Goal: Find contact information: Find contact information

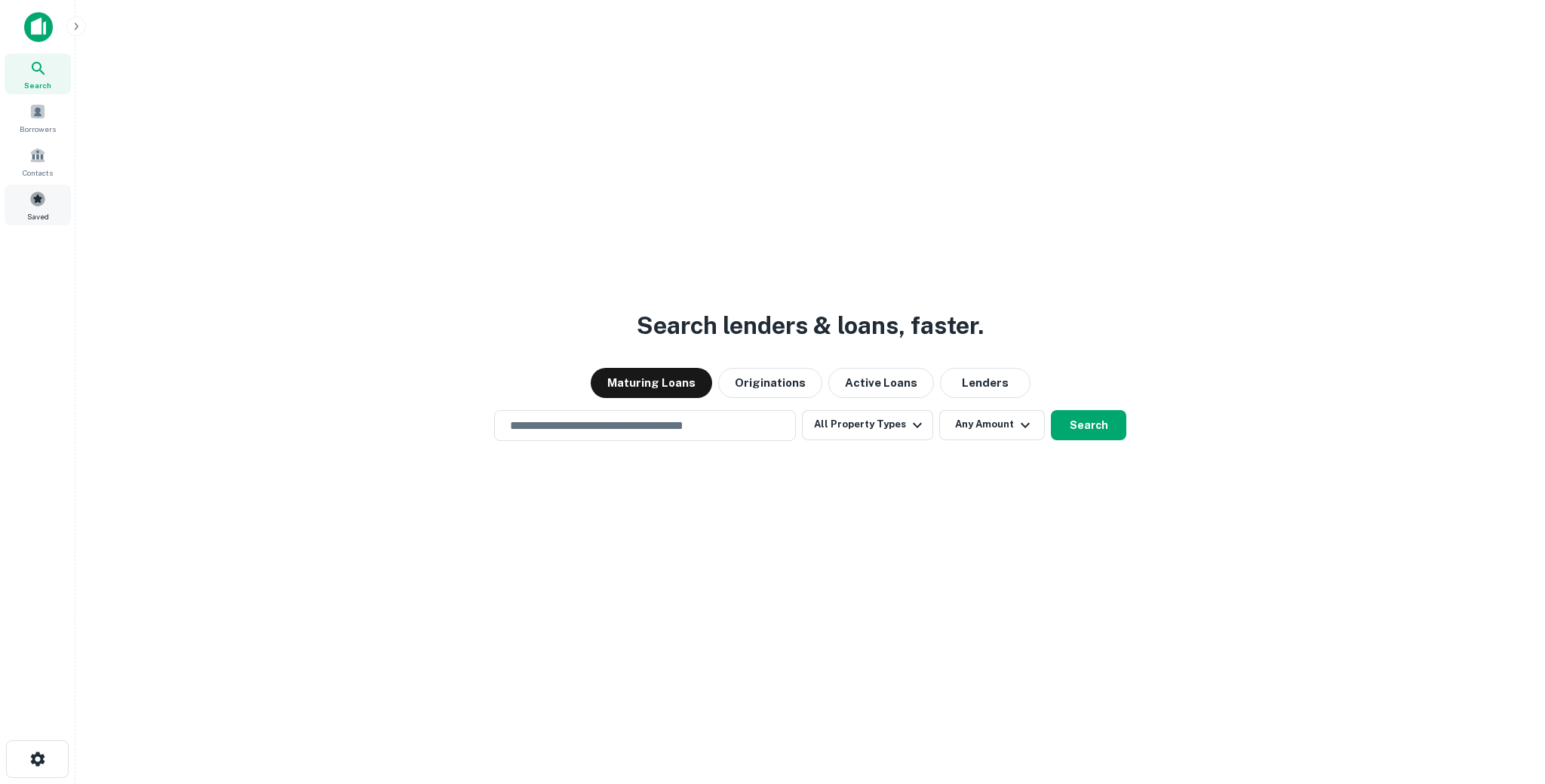
scroll to position [1, 0]
click at [33, 212] on span "Saved" at bounding box center [38, 215] width 22 height 12
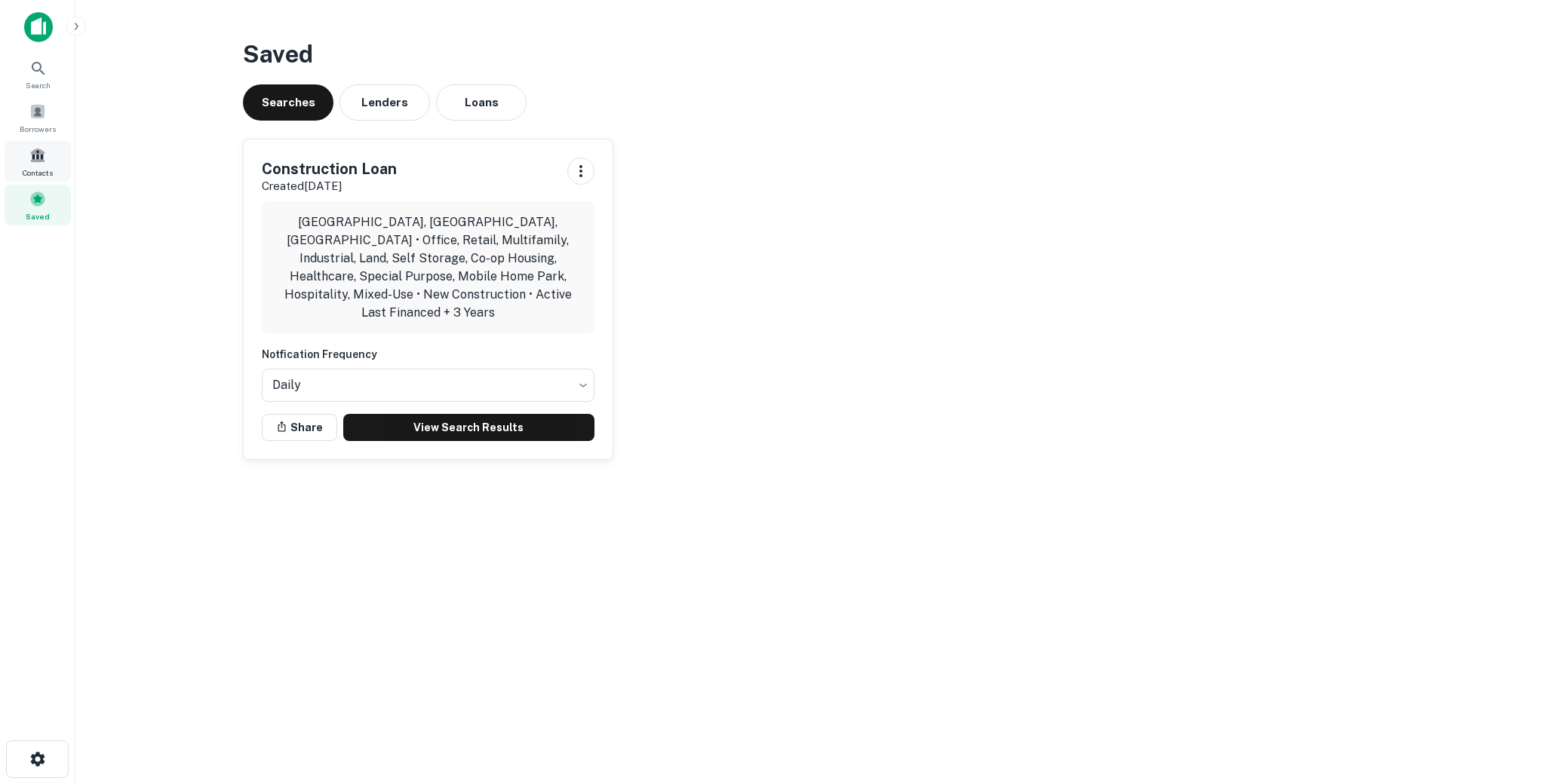
click at [39, 159] on span at bounding box center [37, 155] width 17 height 17
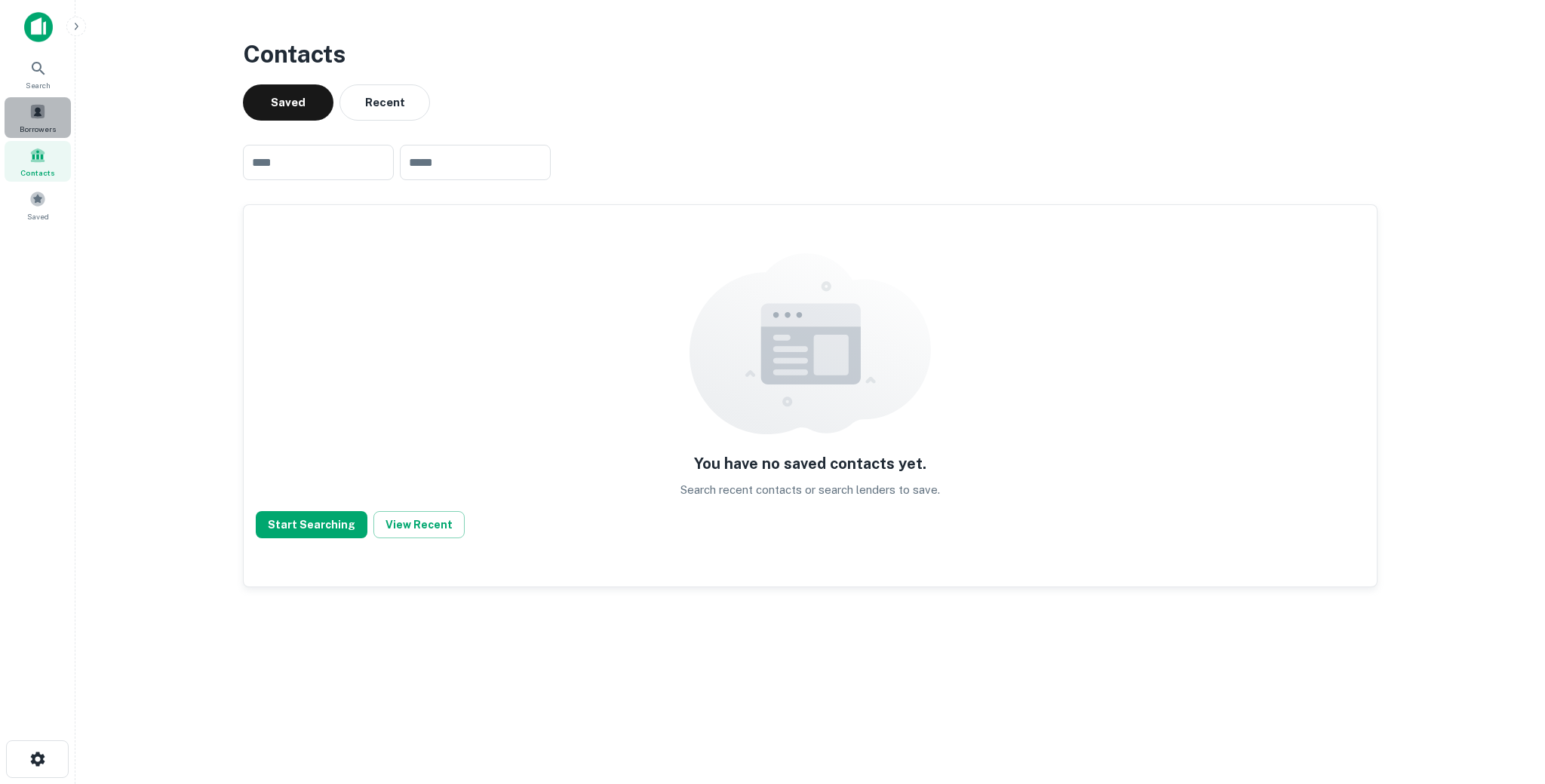
click at [44, 109] on span at bounding box center [37, 111] width 17 height 17
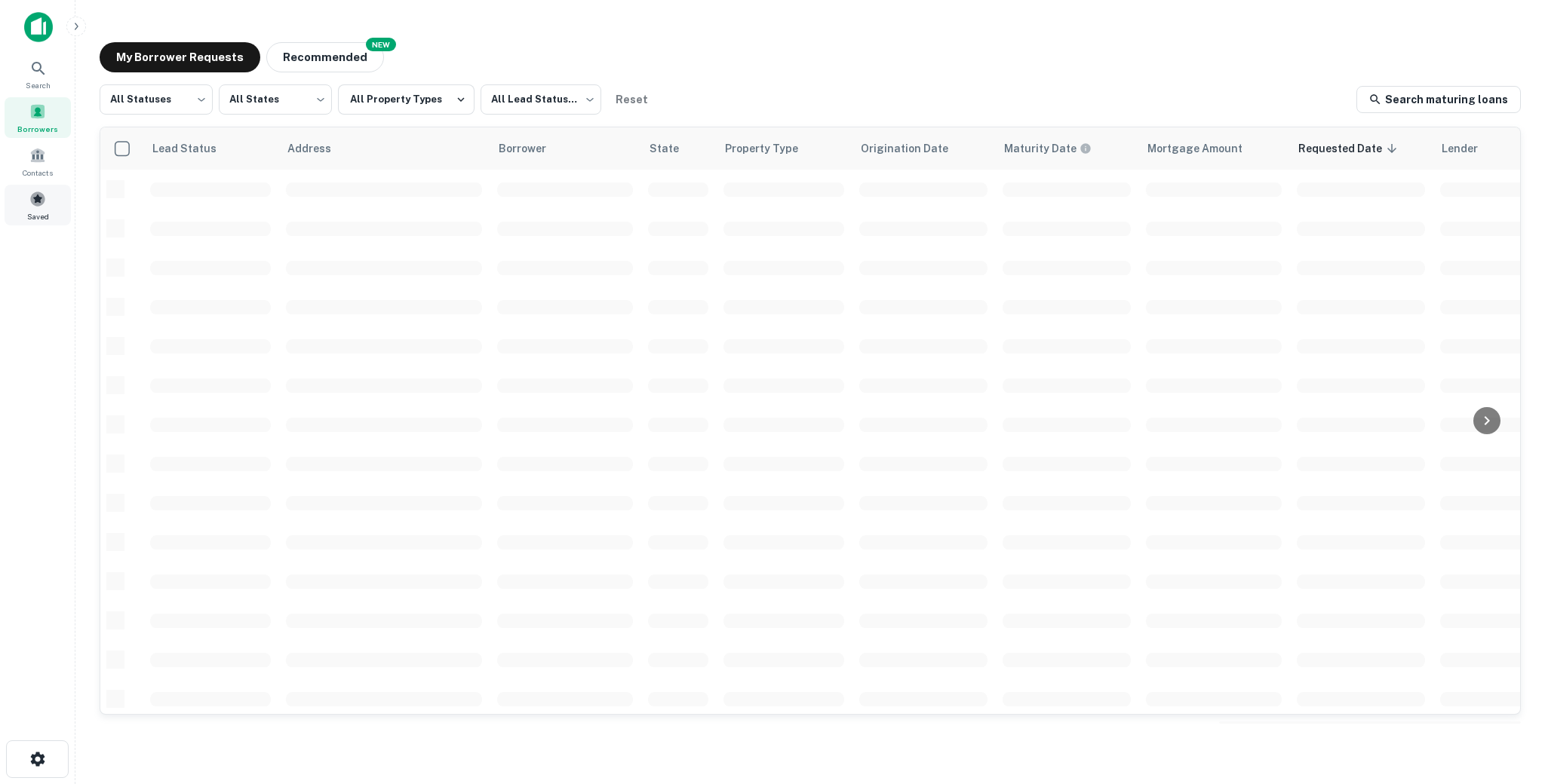
click at [35, 208] on div "Saved" at bounding box center [38, 205] width 66 height 41
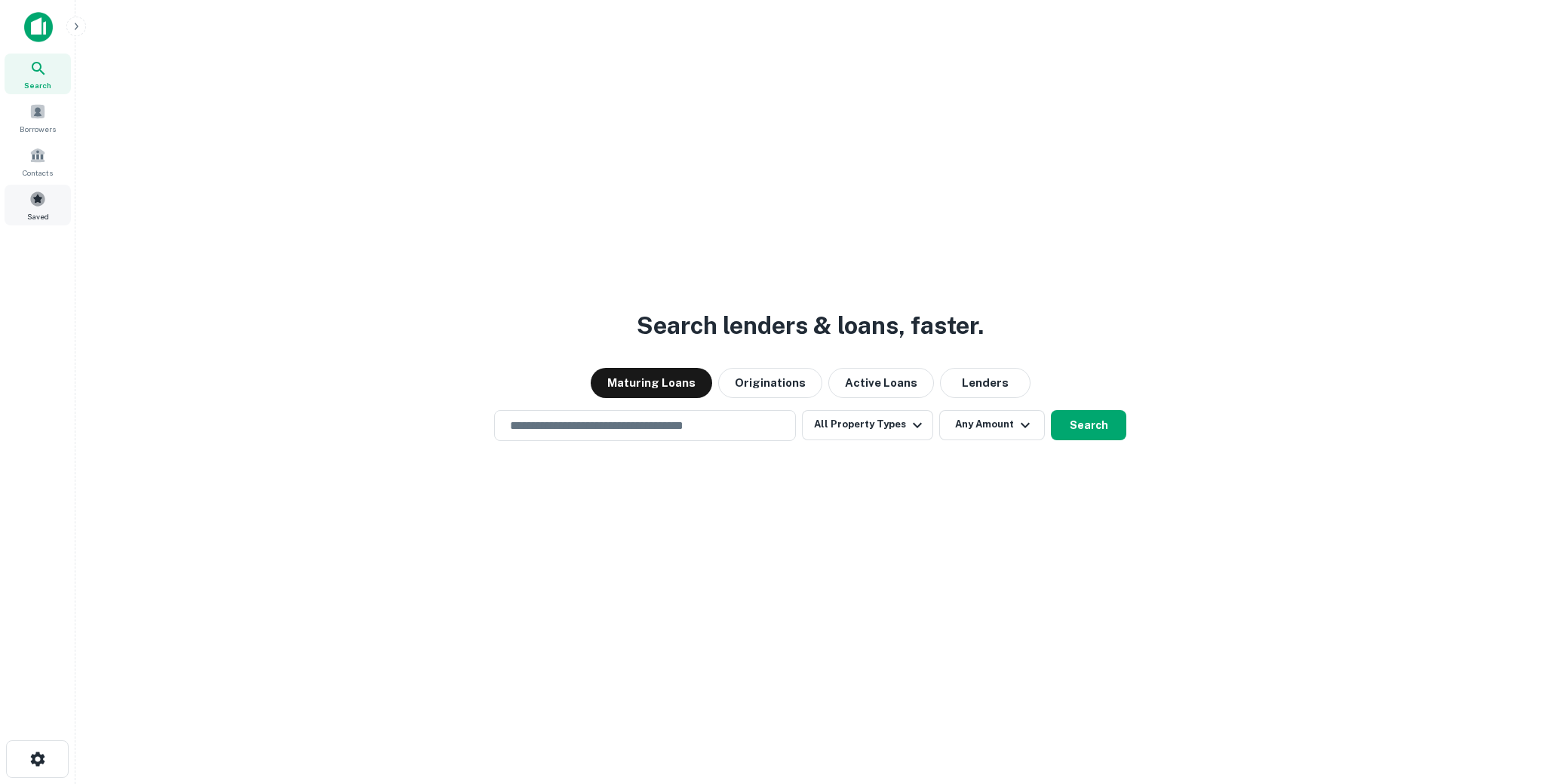
click at [17, 221] on div "Saved" at bounding box center [38, 205] width 66 height 41
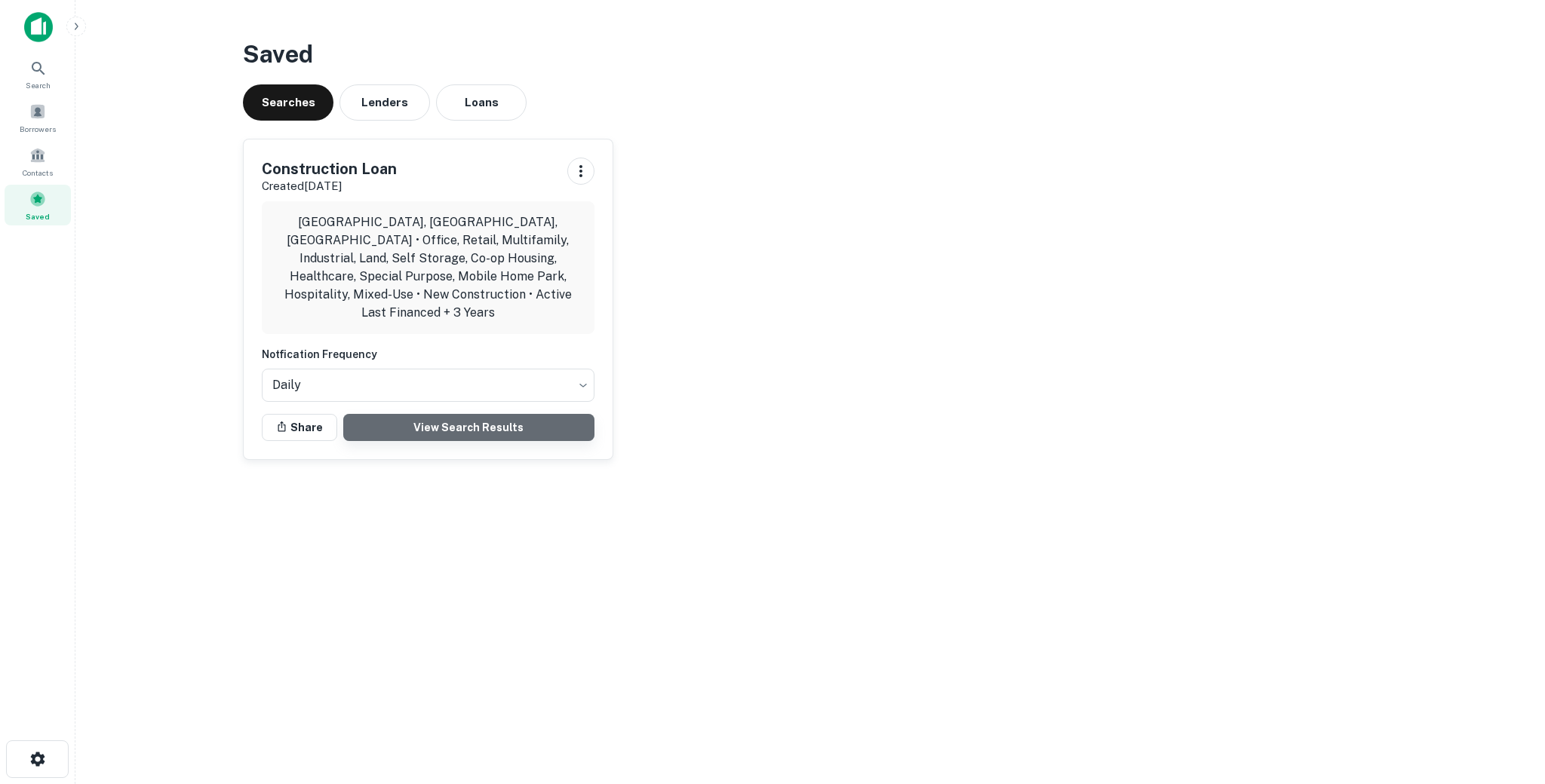
click at [444, 416] on link "View Search Results" at bounding box center [469, 427] width 251 height 27
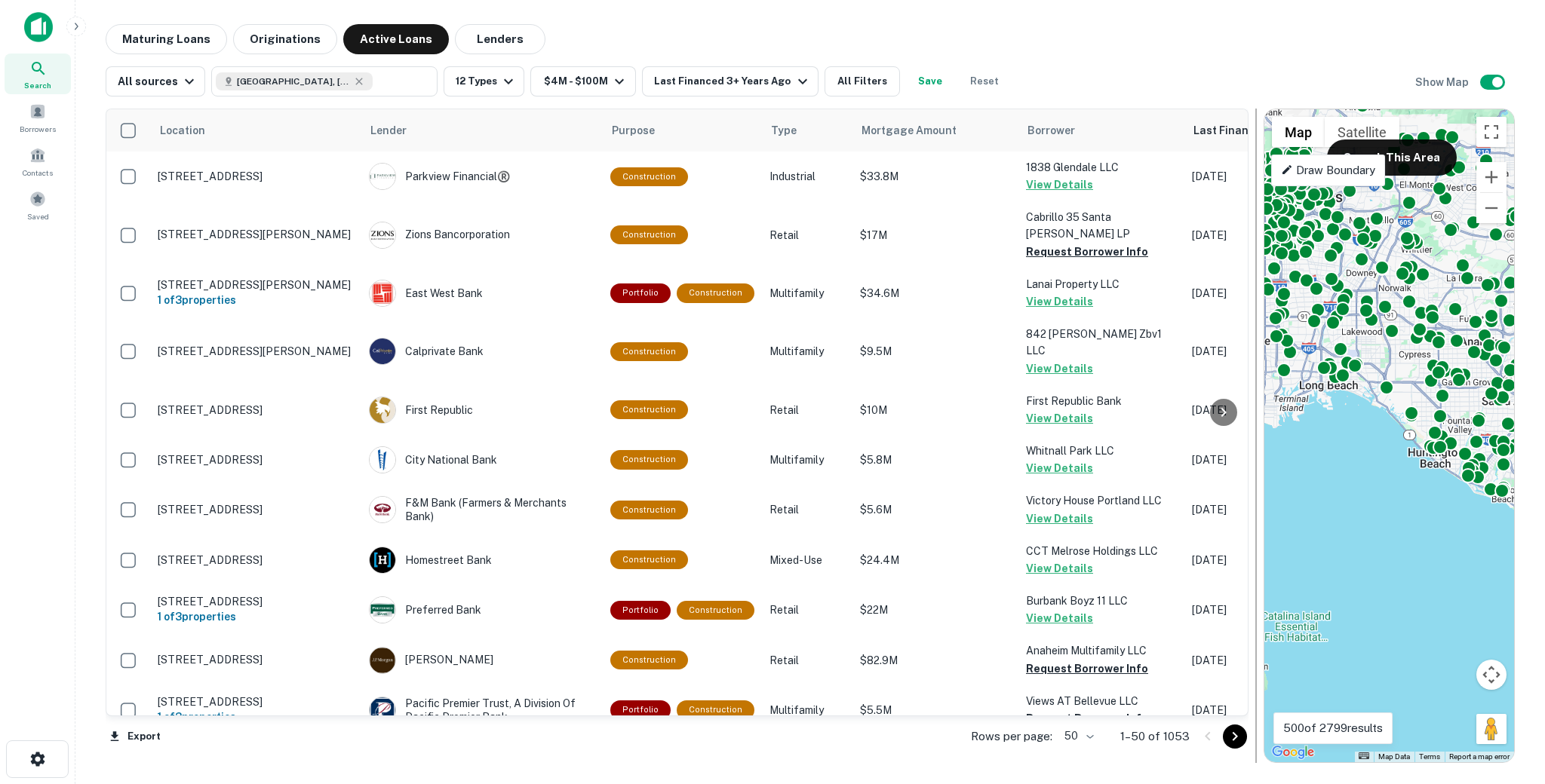
drag, startPoint x: 952, startPoint y: 209, endPoint x: 1325, endPoint y: 252, distance: 375.5
click at [1263, 252] on div at bounding box center [1255, 435] width 15 height 654
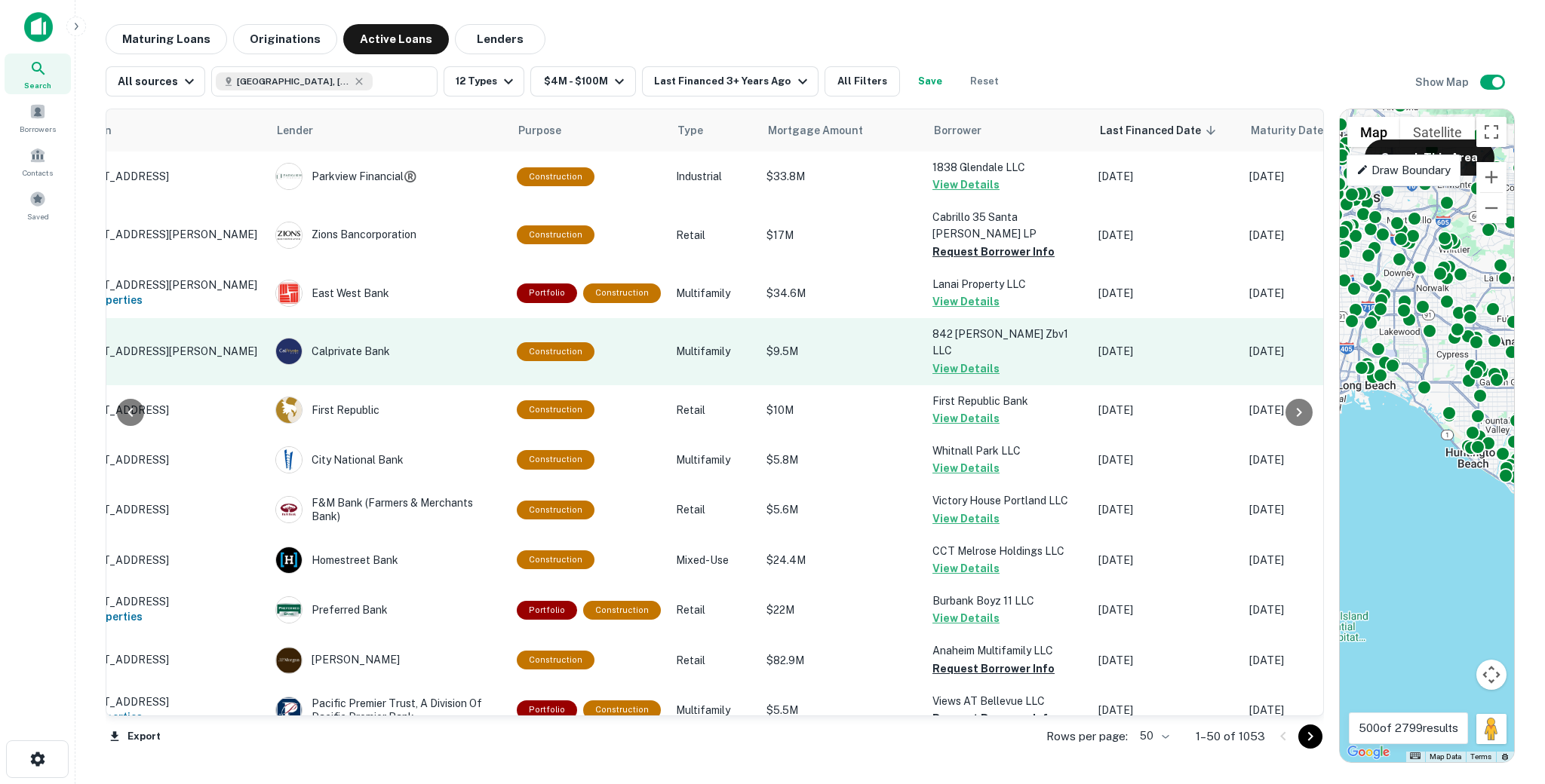
scroll to position [0, 125]
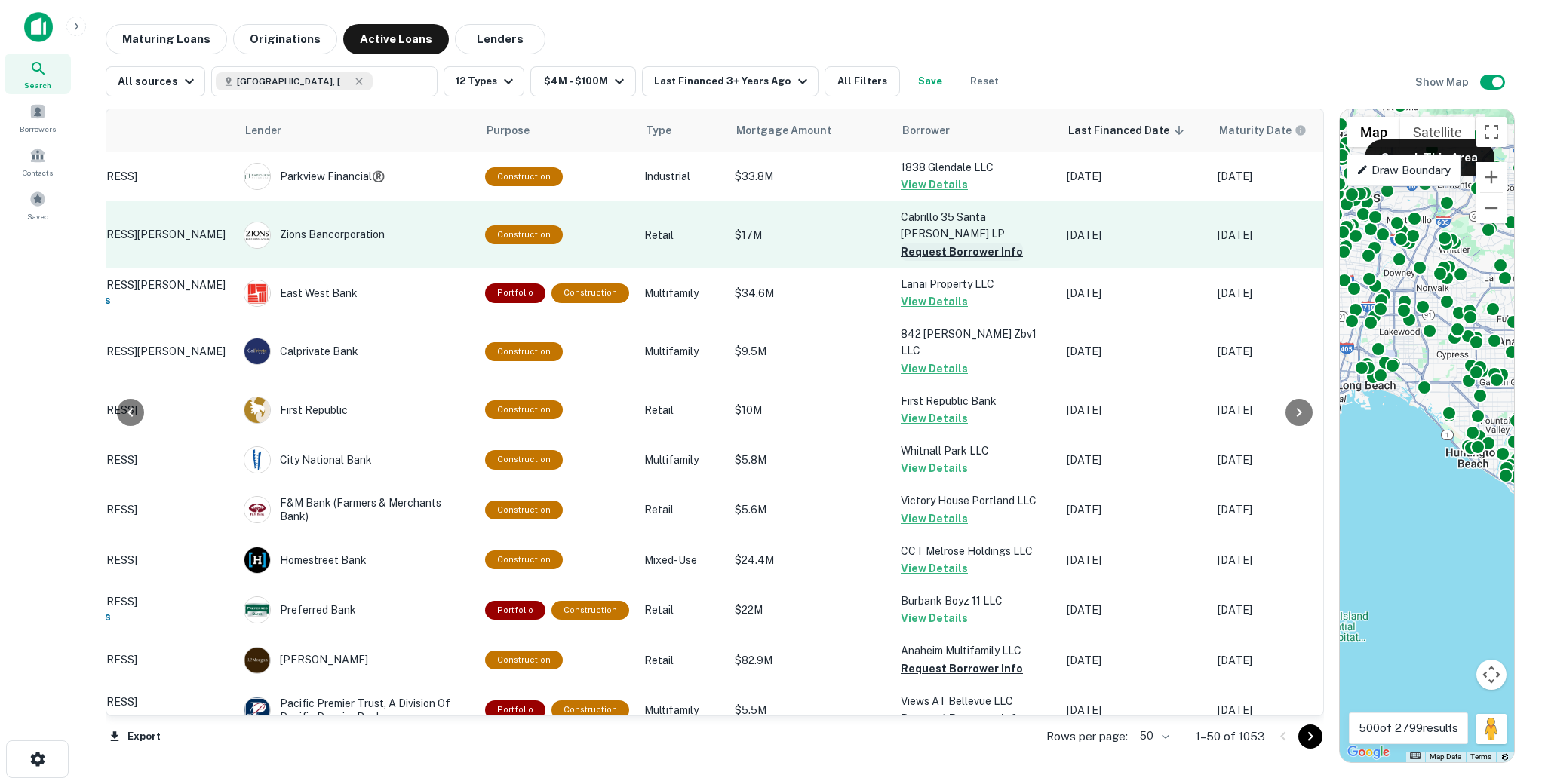
click at [906, 242] on button "Request Borrower Info" at bounding box center [961, 251] width 122 height 18
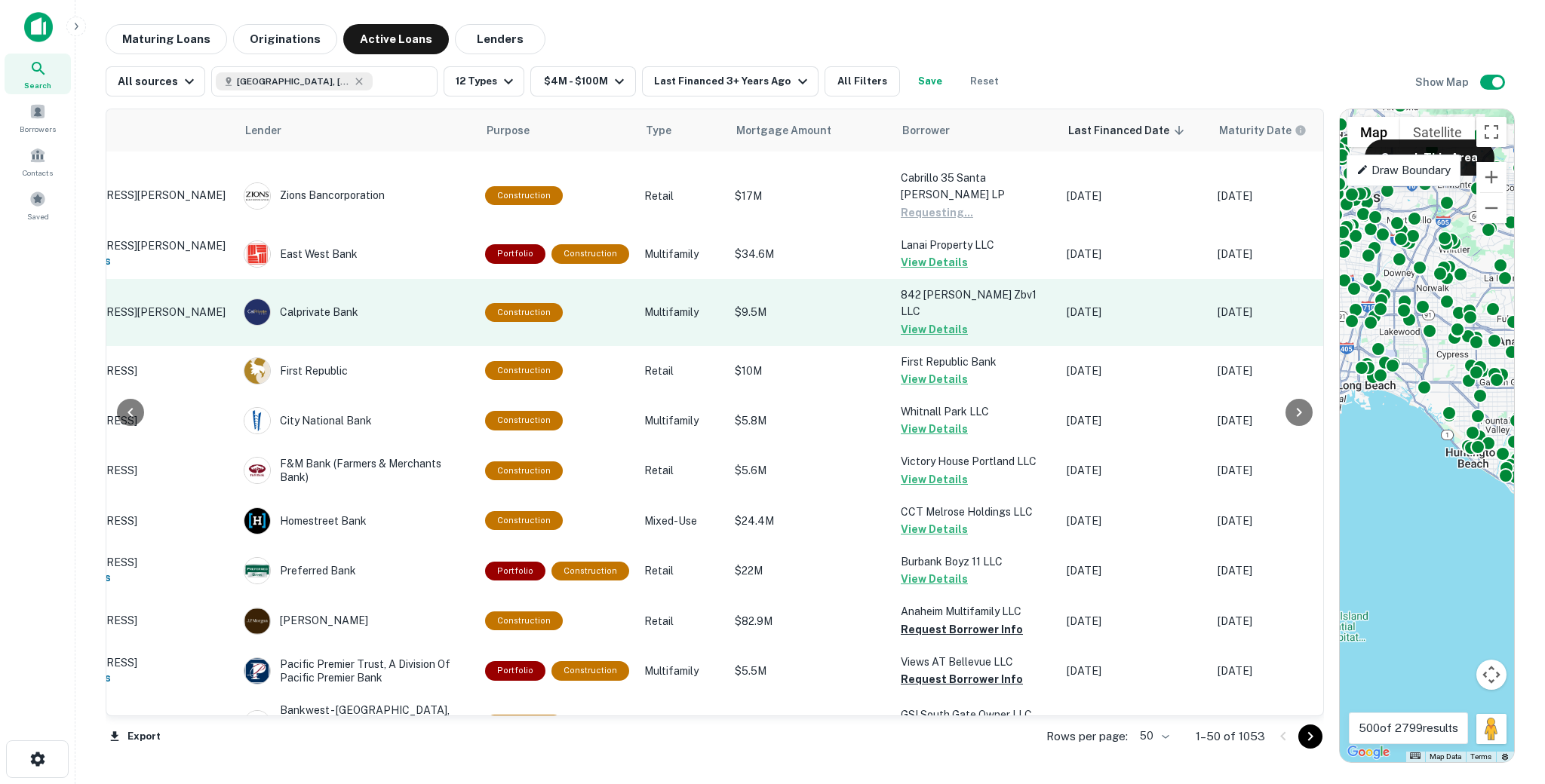
scroll to position [48, 125]
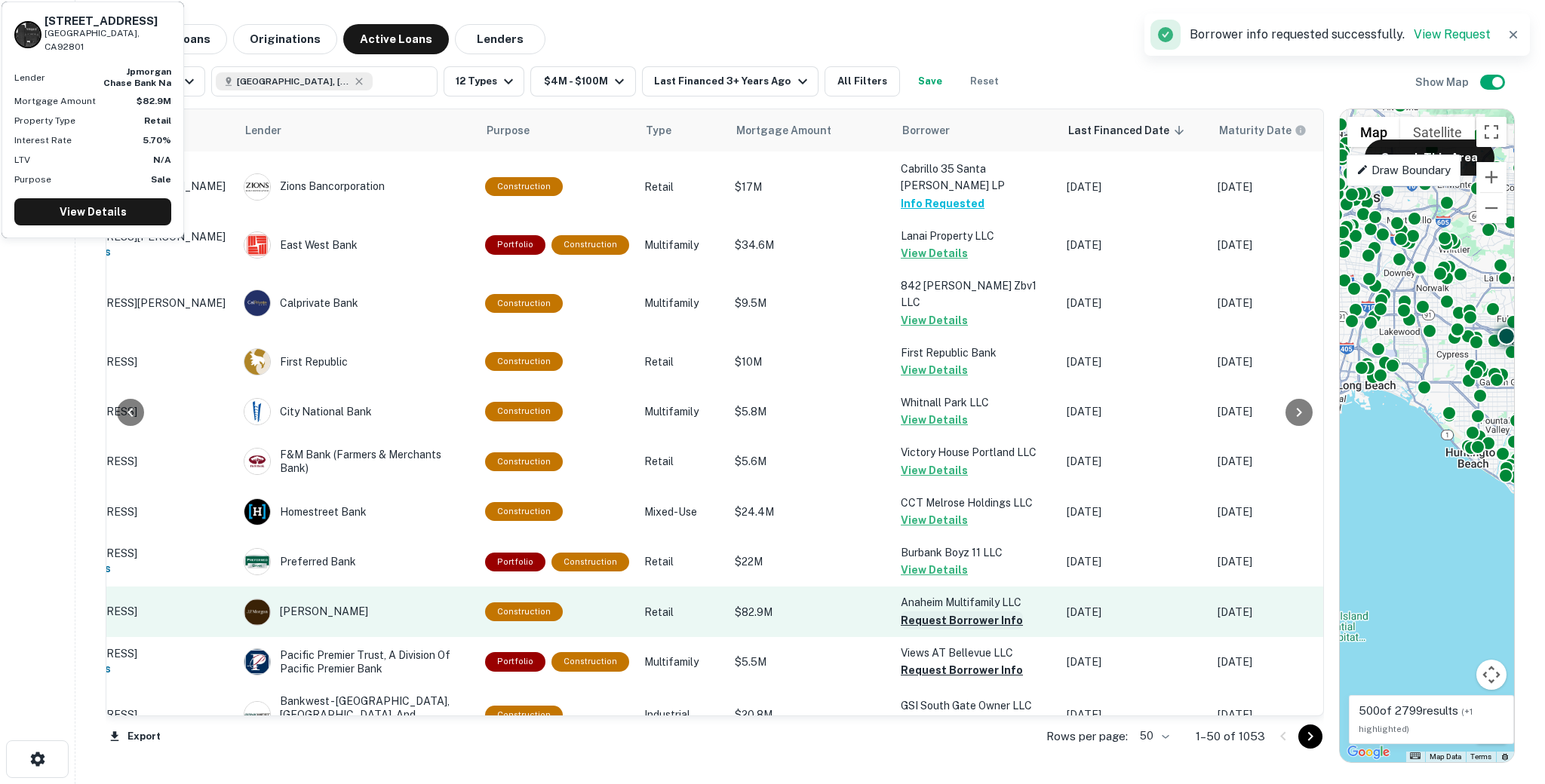
click at [945, 612] on button "Request Borrower Info" at bounding box center [961, 620] width 122 height 18
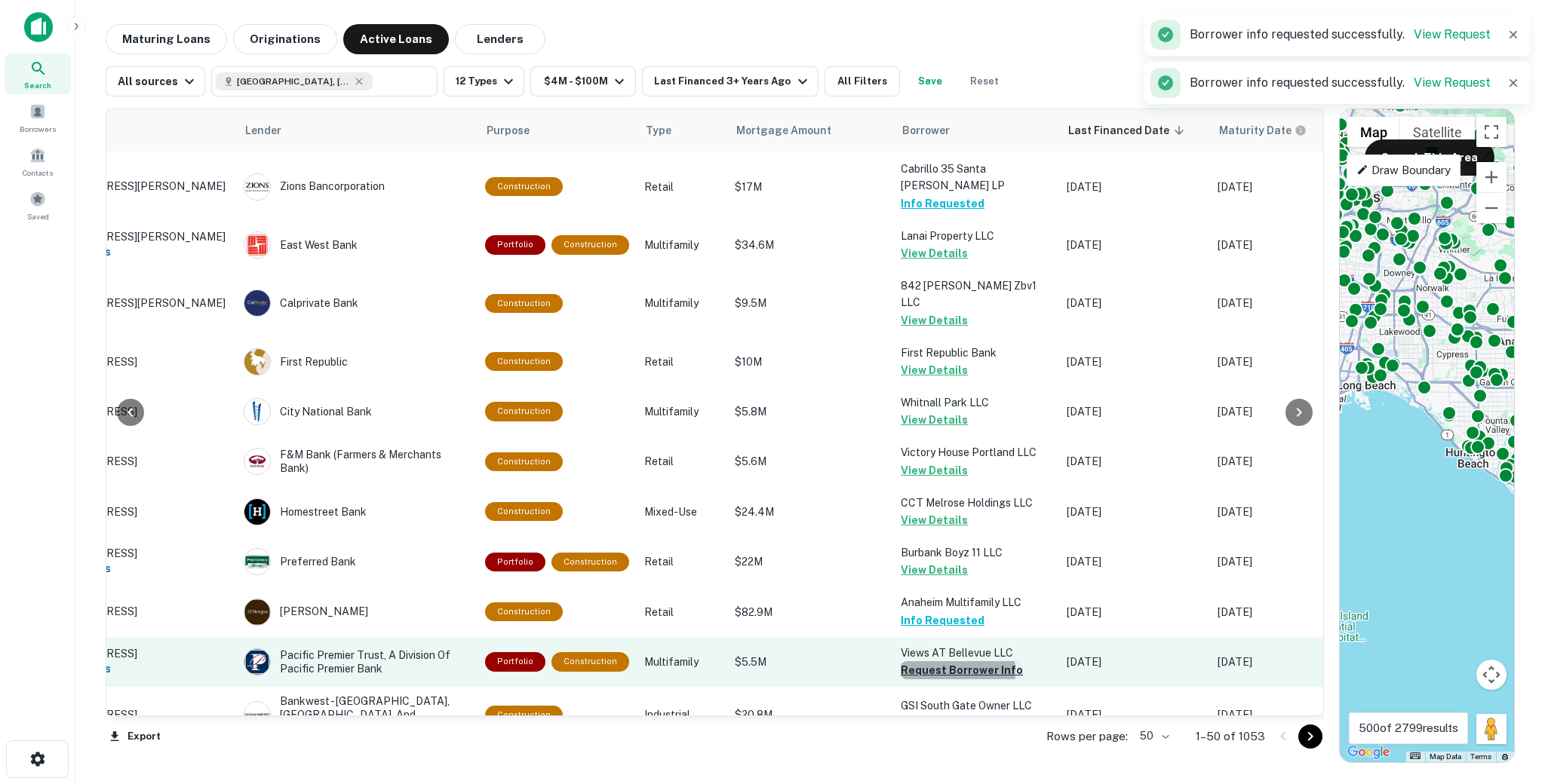
click at [934, 661] on button "Request Borrower Info" at bounding box center [961, 670] width 122 height 18
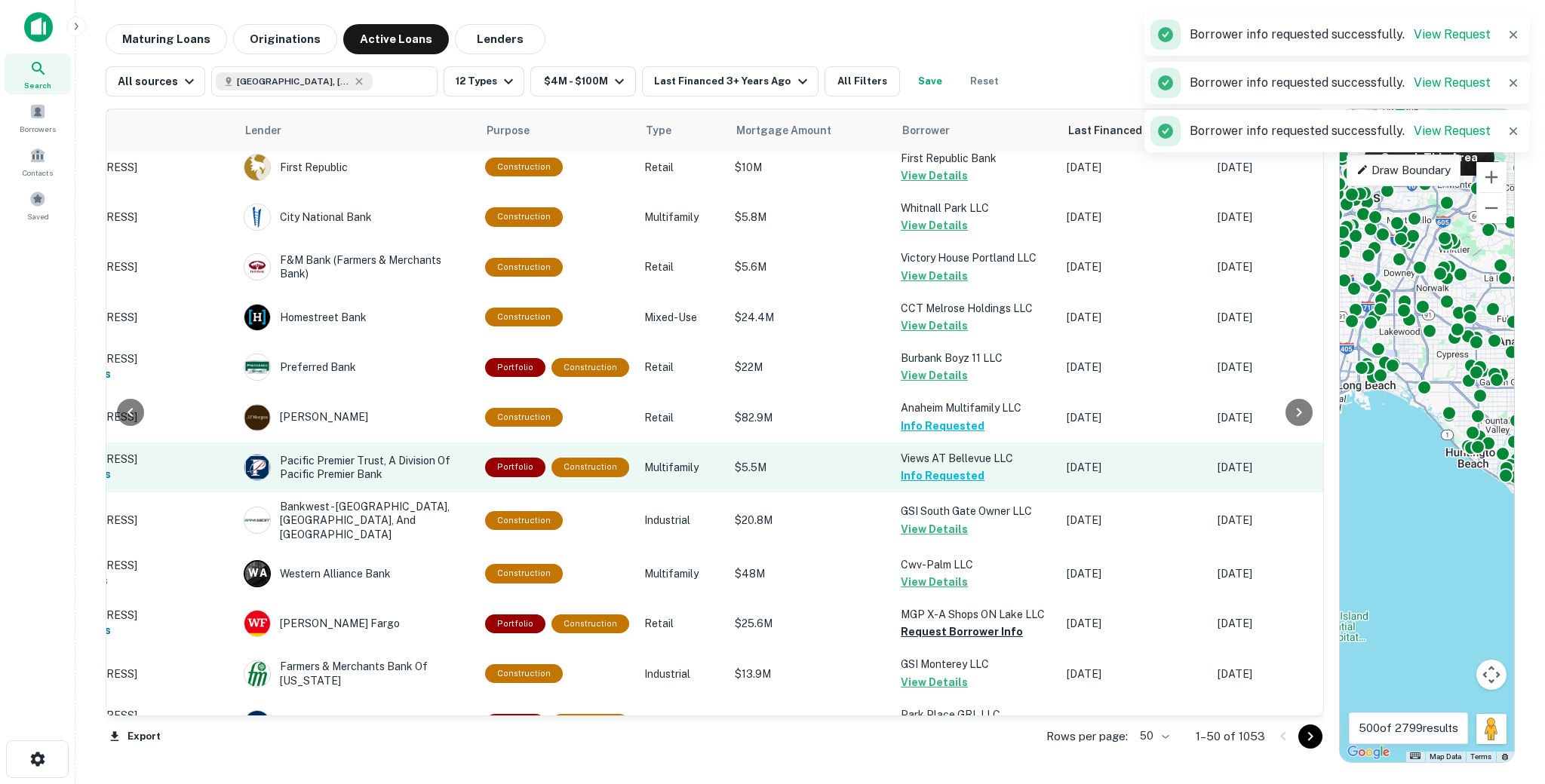
scroll to position [569, 125]
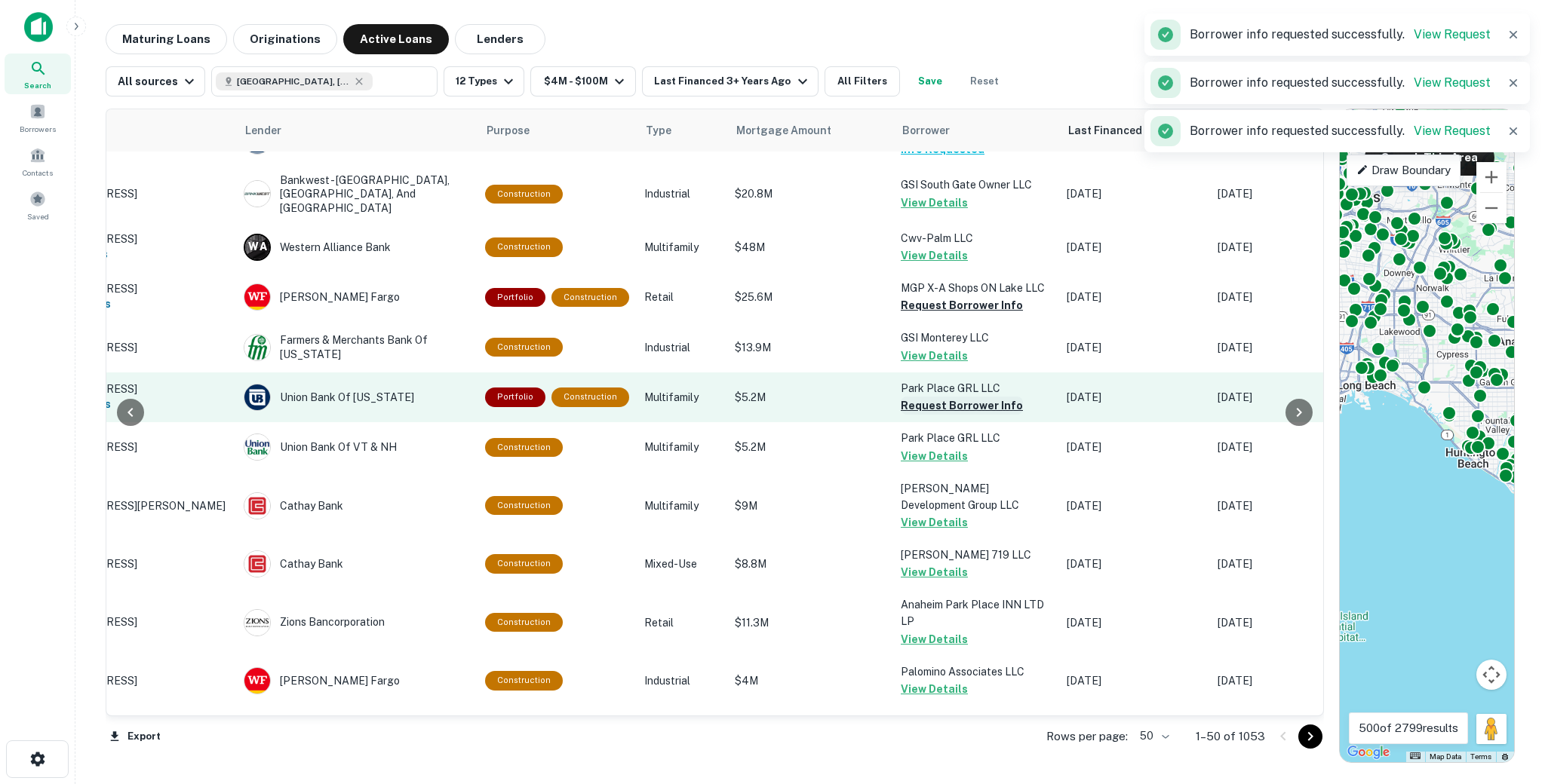
click at [928, 397] on button "Request Borrower Info" at bounding box center [961, 405] width 122 height 18
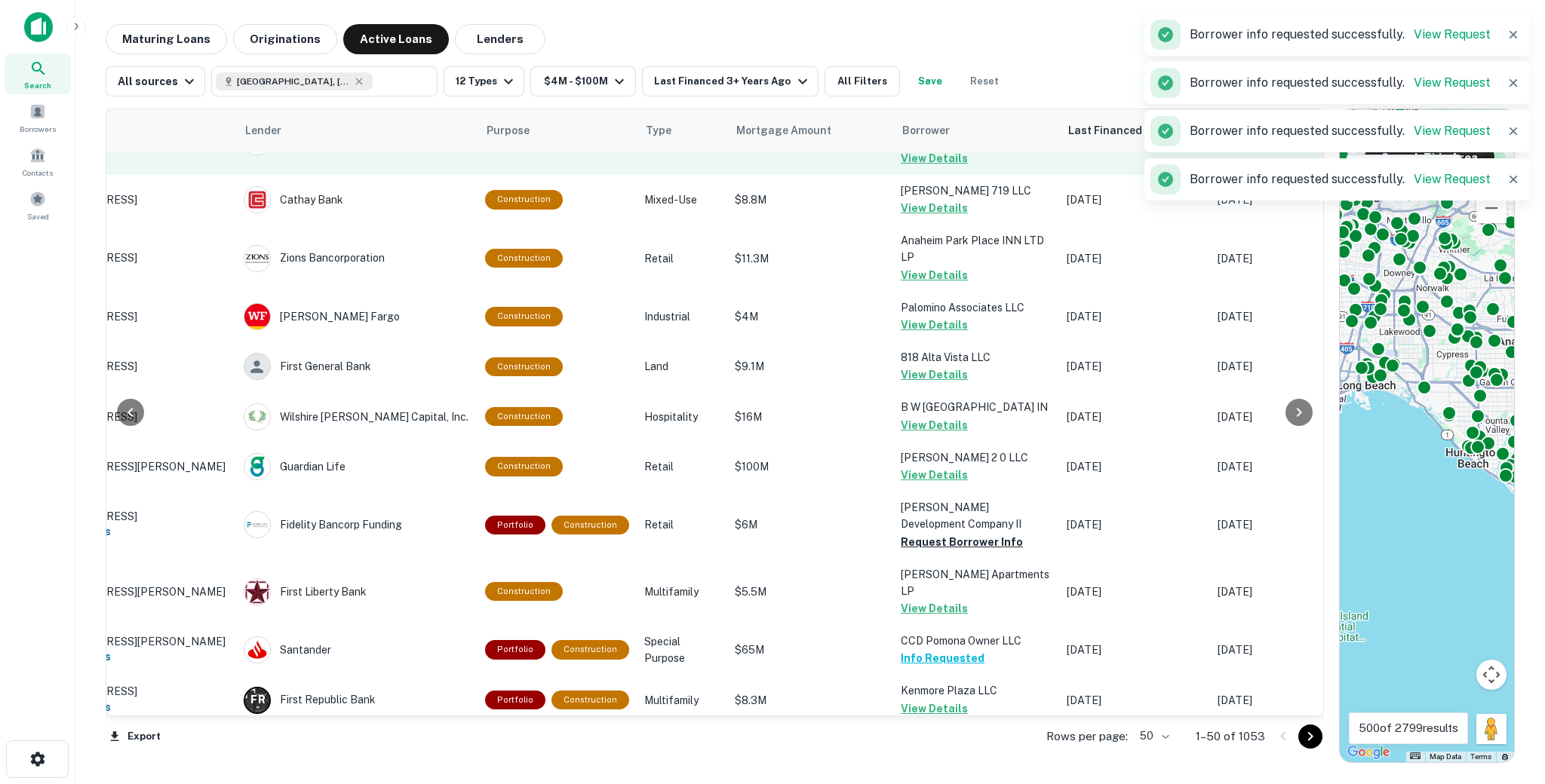
scroll to position [1159, 125]
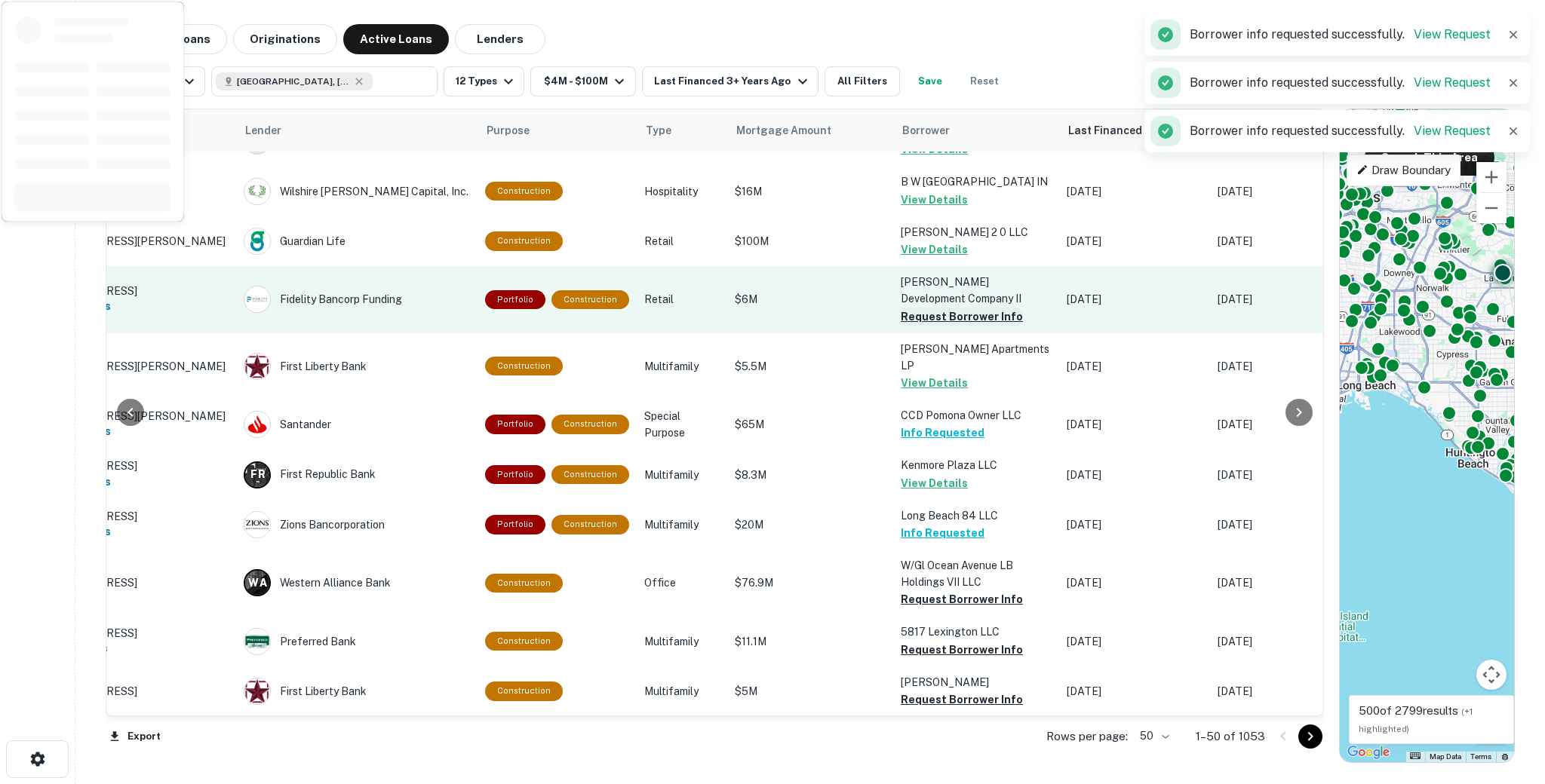
click at [916, 308] on button "Request Borrower Info" at bounding box center [961, 316] width 122 height 18
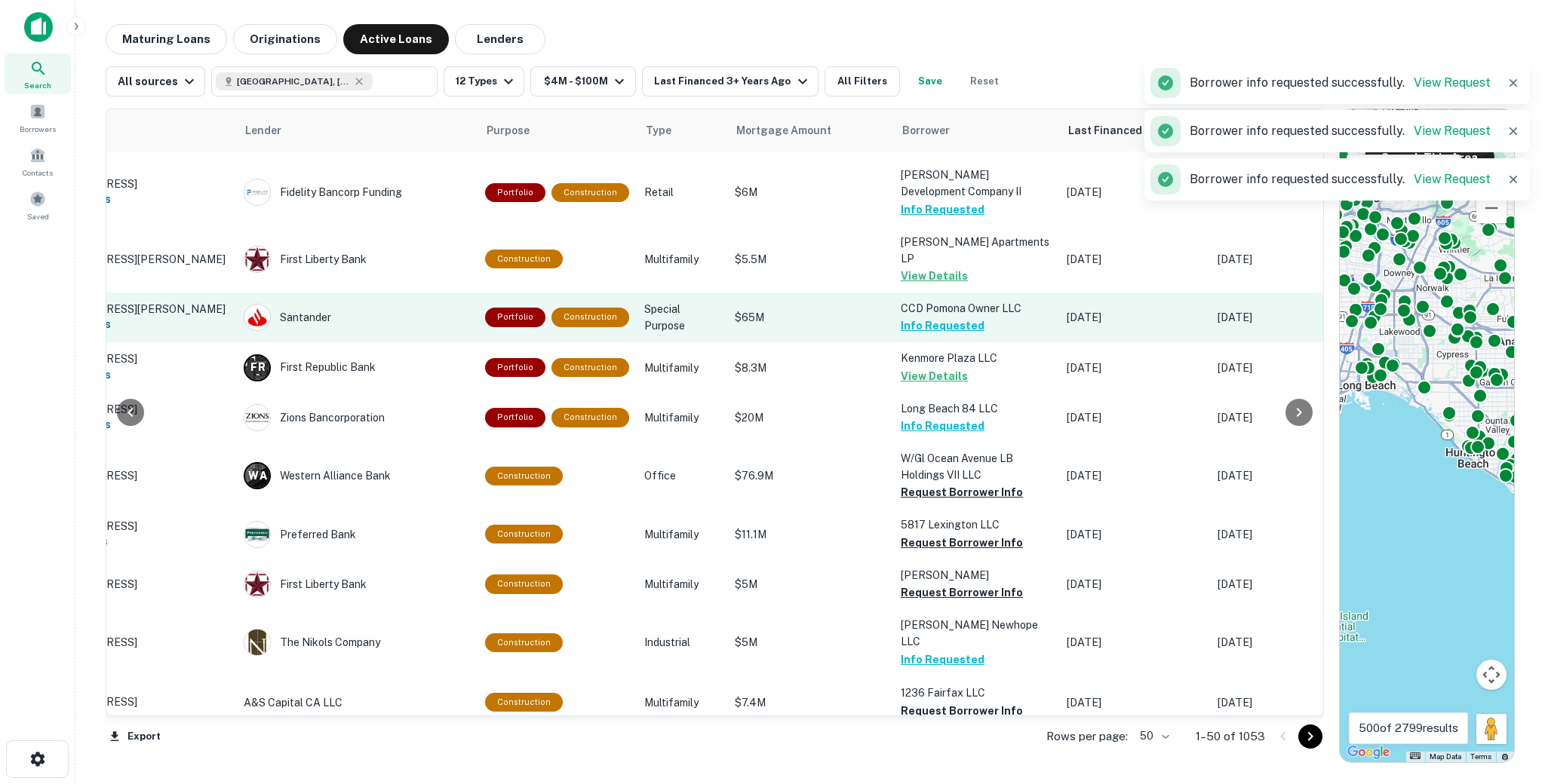
scroll to position [1309, 125]
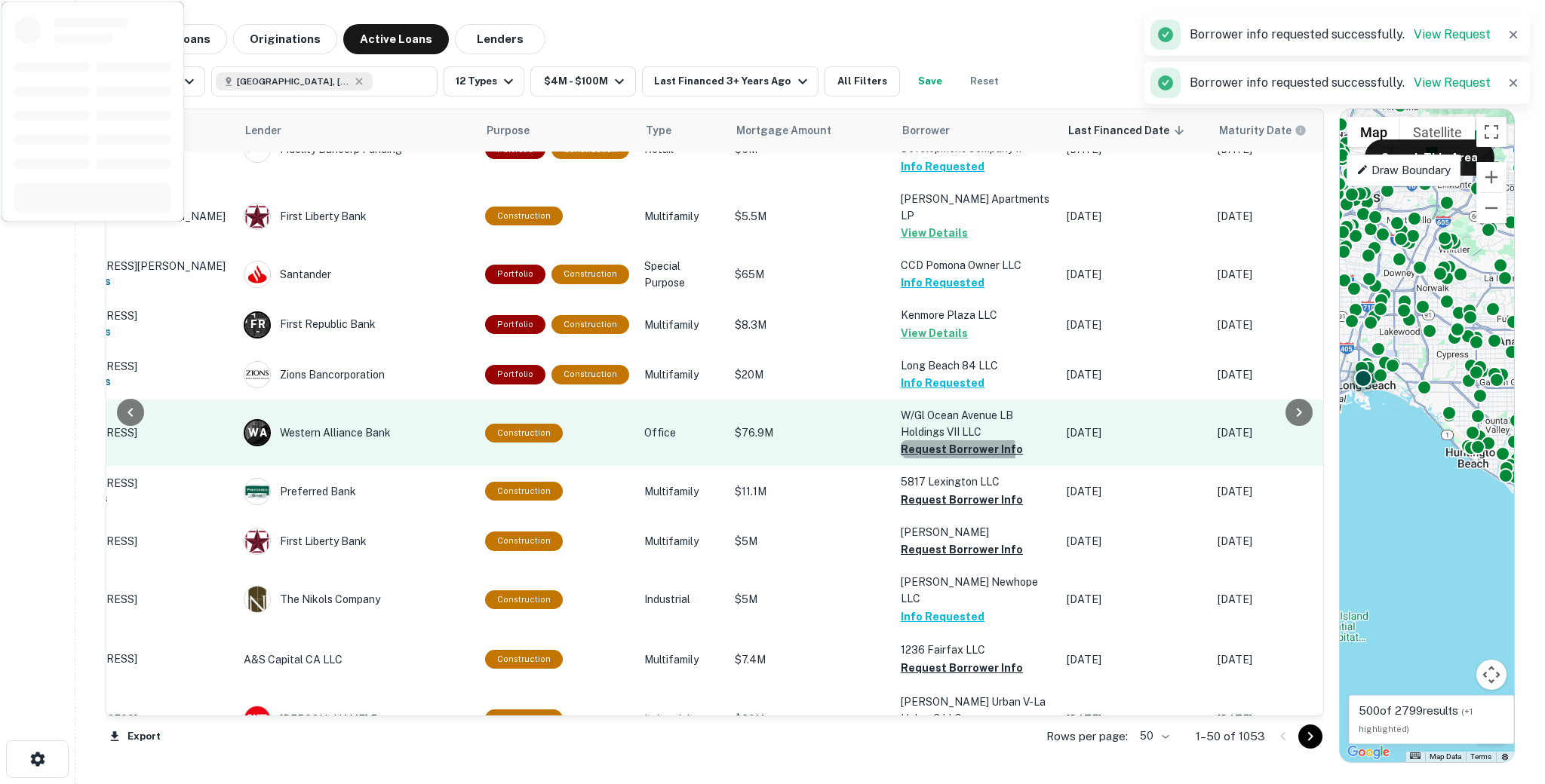
click at [925, 440] on button "Request Borrower Info" at bounding box center [961, 449] width 122 height 18
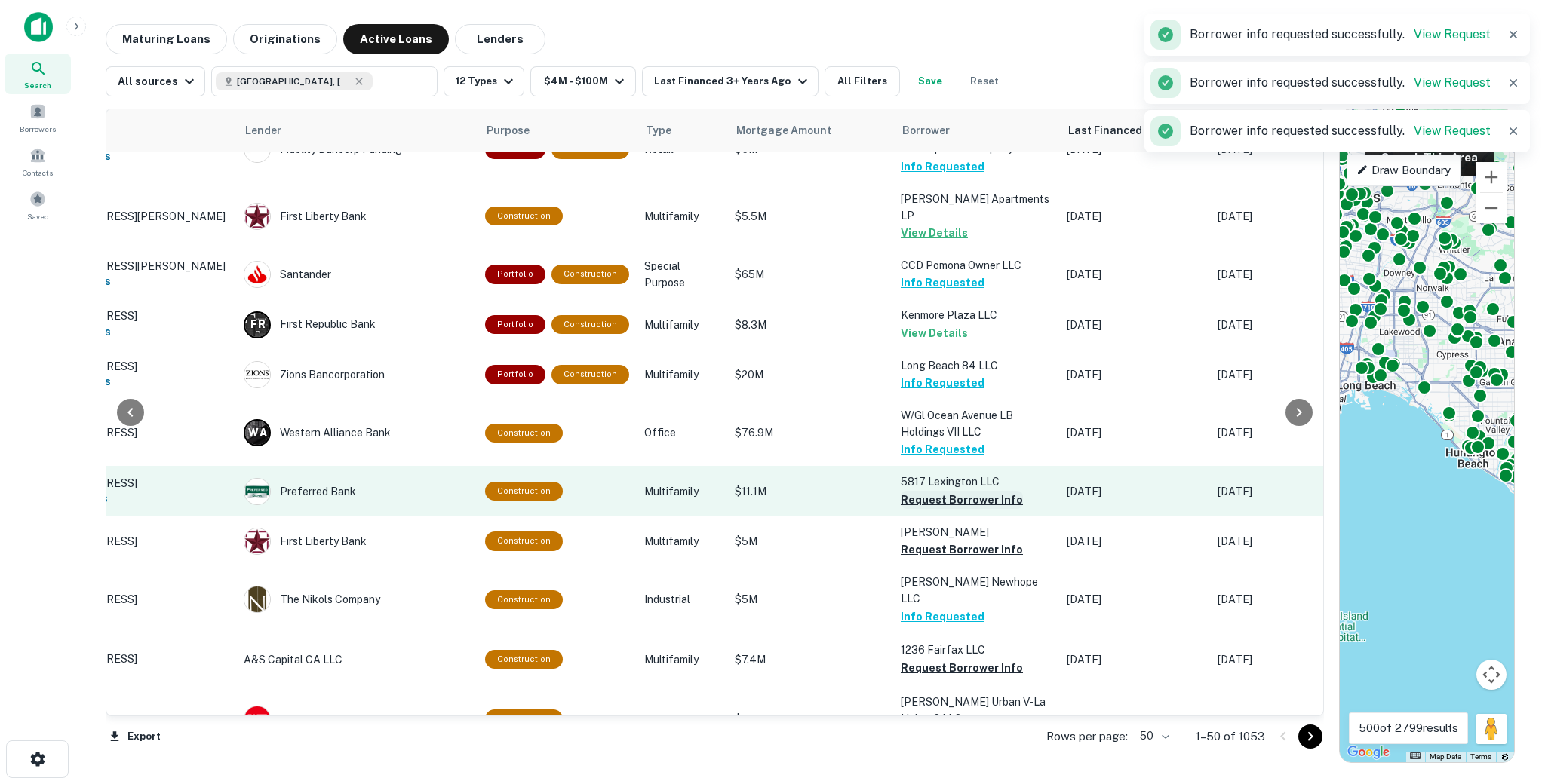
click at [936, 491] on button "Request Borrower Info" at bounding box center [961, 500] width 122 height 18
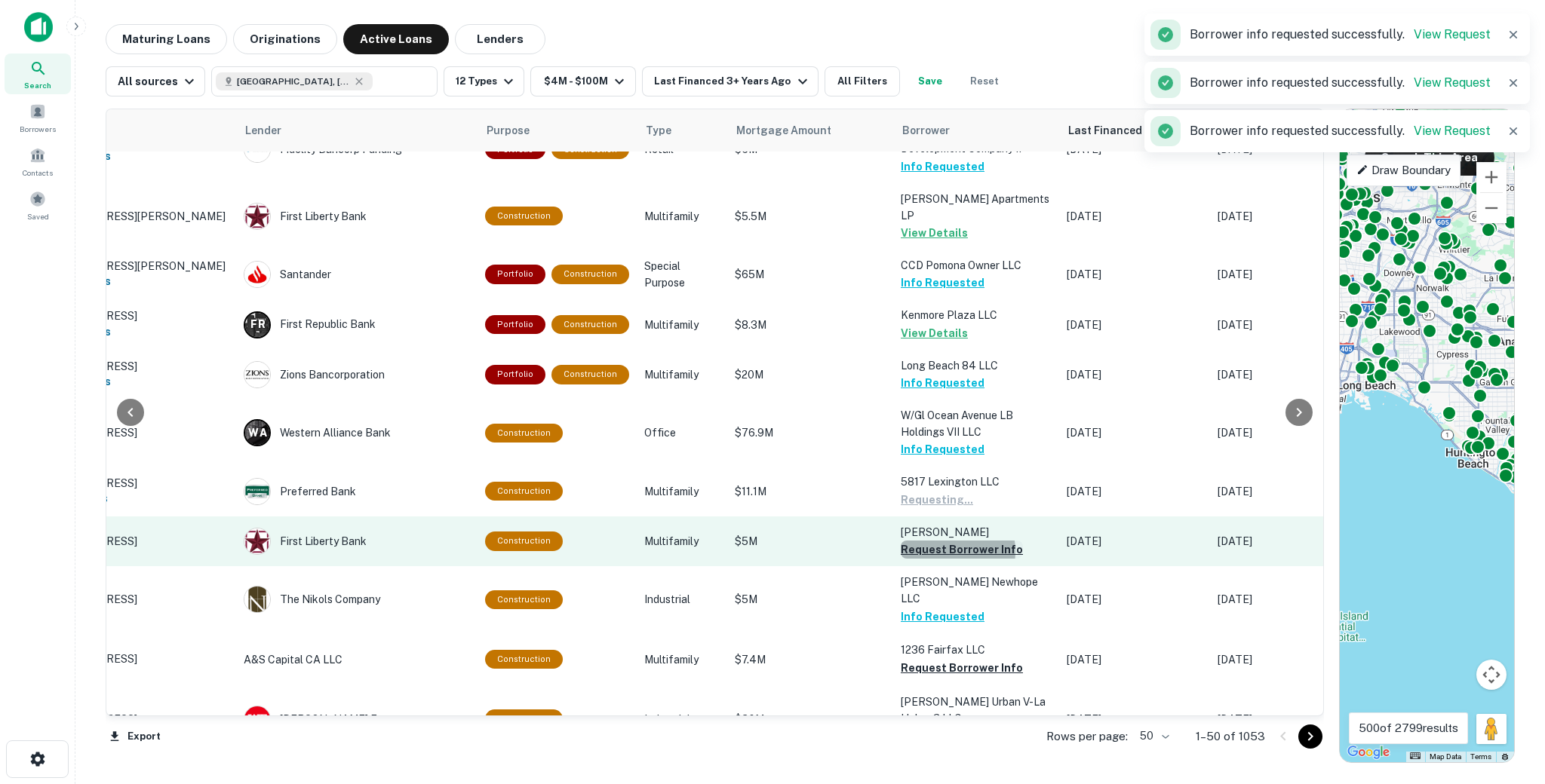
click at [936, 541] on button "Request Borrower Info" at bounding box center [961, 549] width 122 height 18
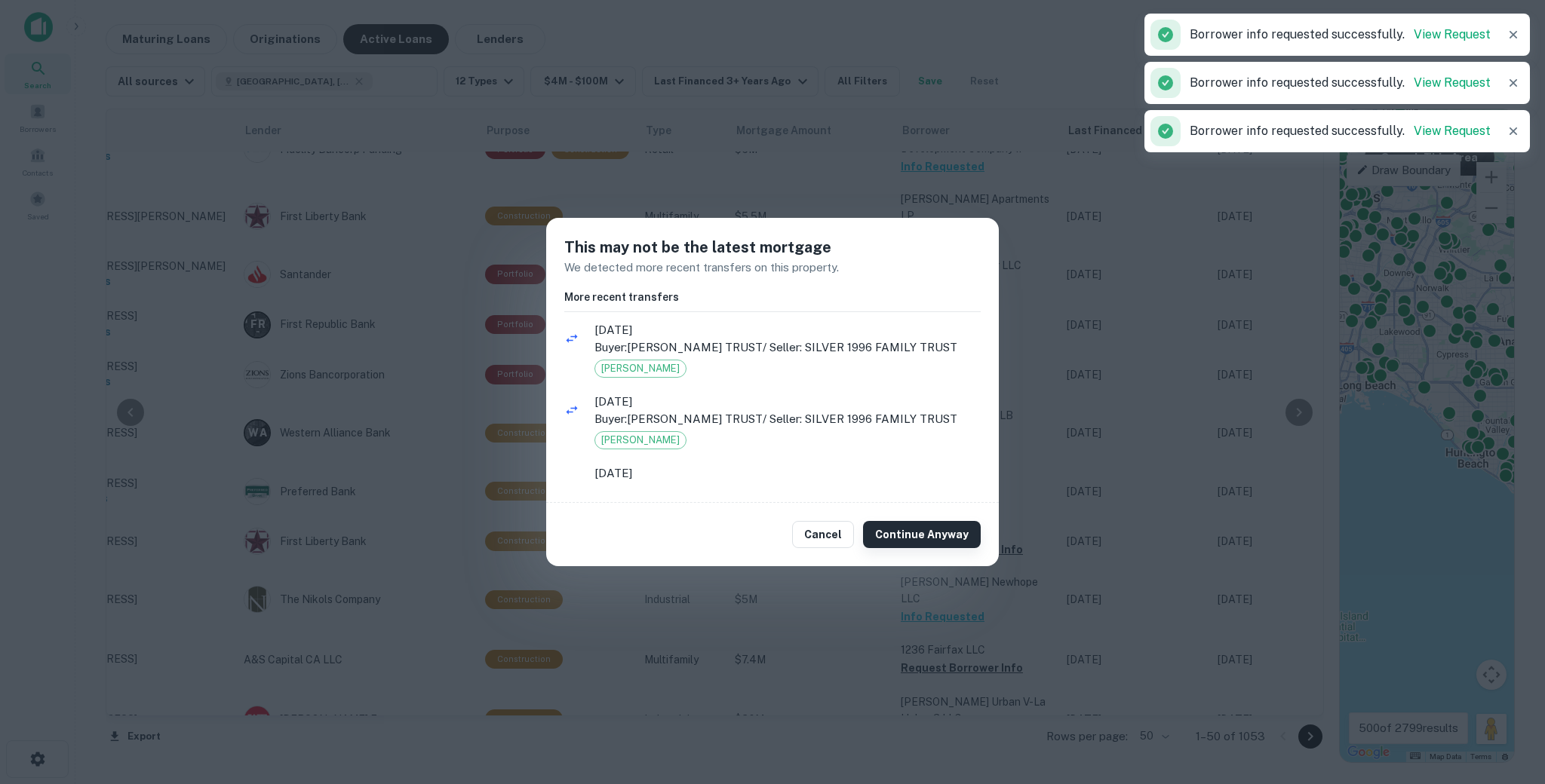
click at [928, 529] on button "Continue Anyway" at bounding box center [921, 534] width 117 height 27
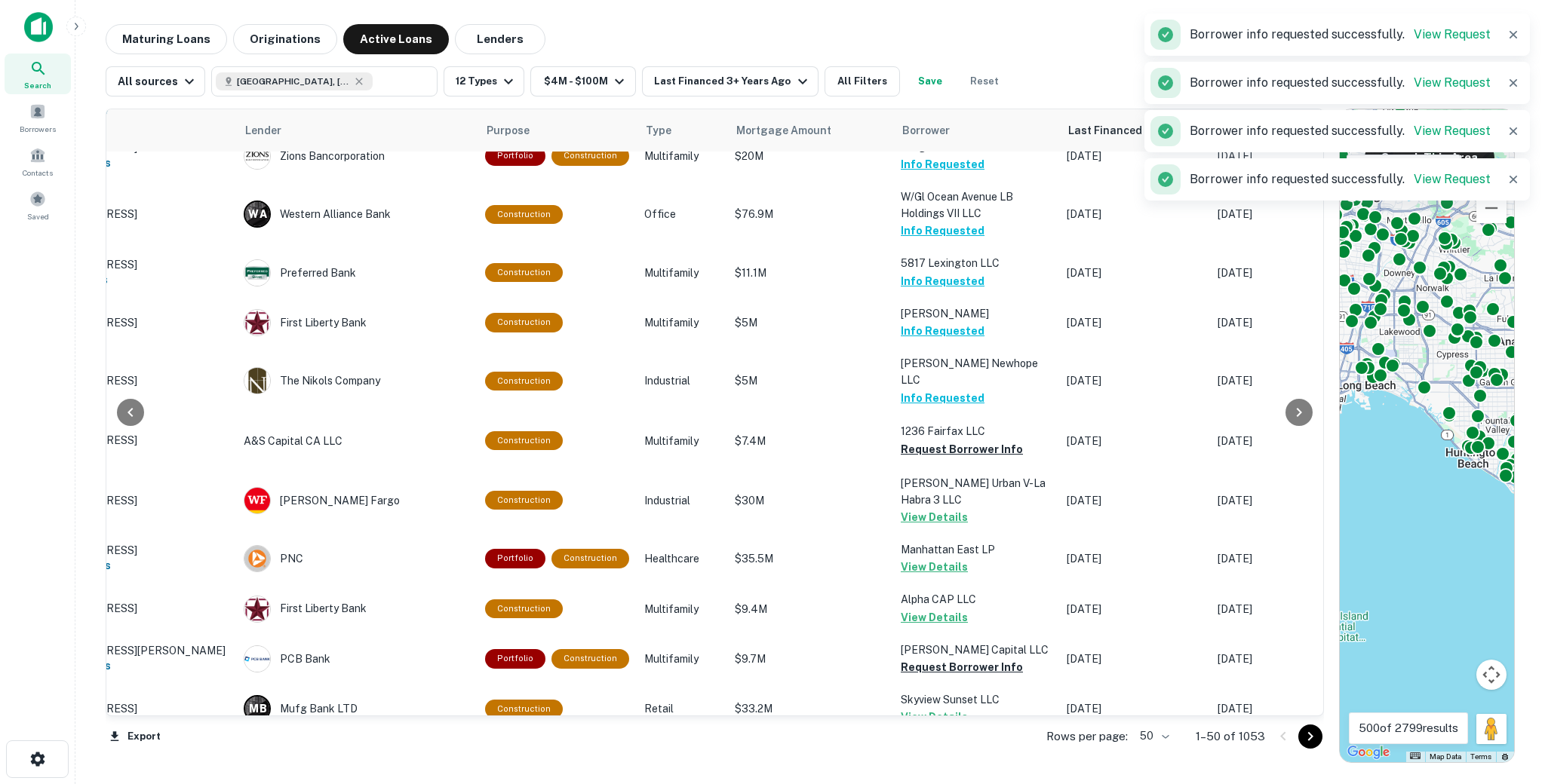
scroll to position [1531, 125]
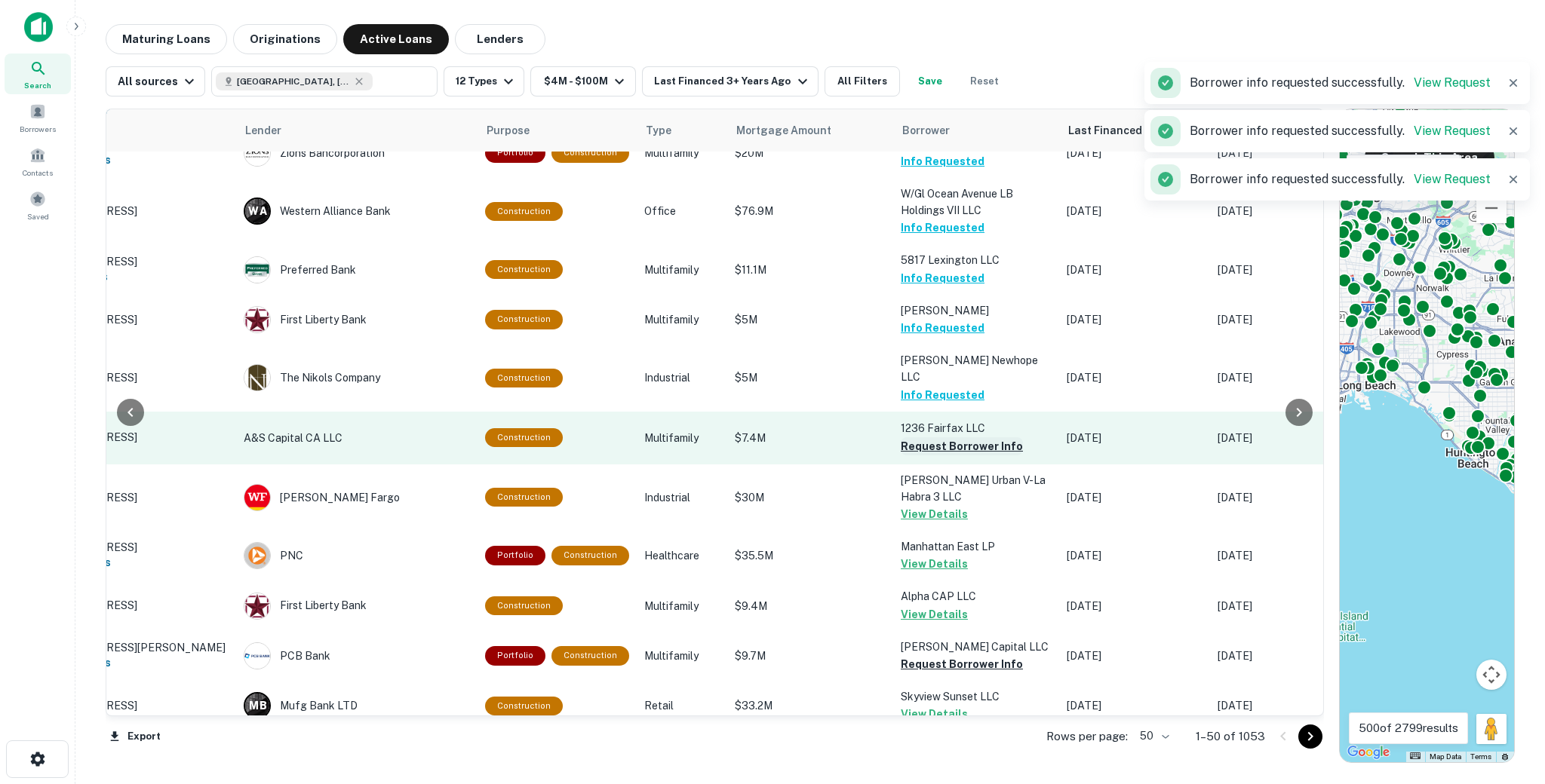
click at [928, 438] on button "Request Borrower Info" at bounding box center [961, 446] width 122 height 18
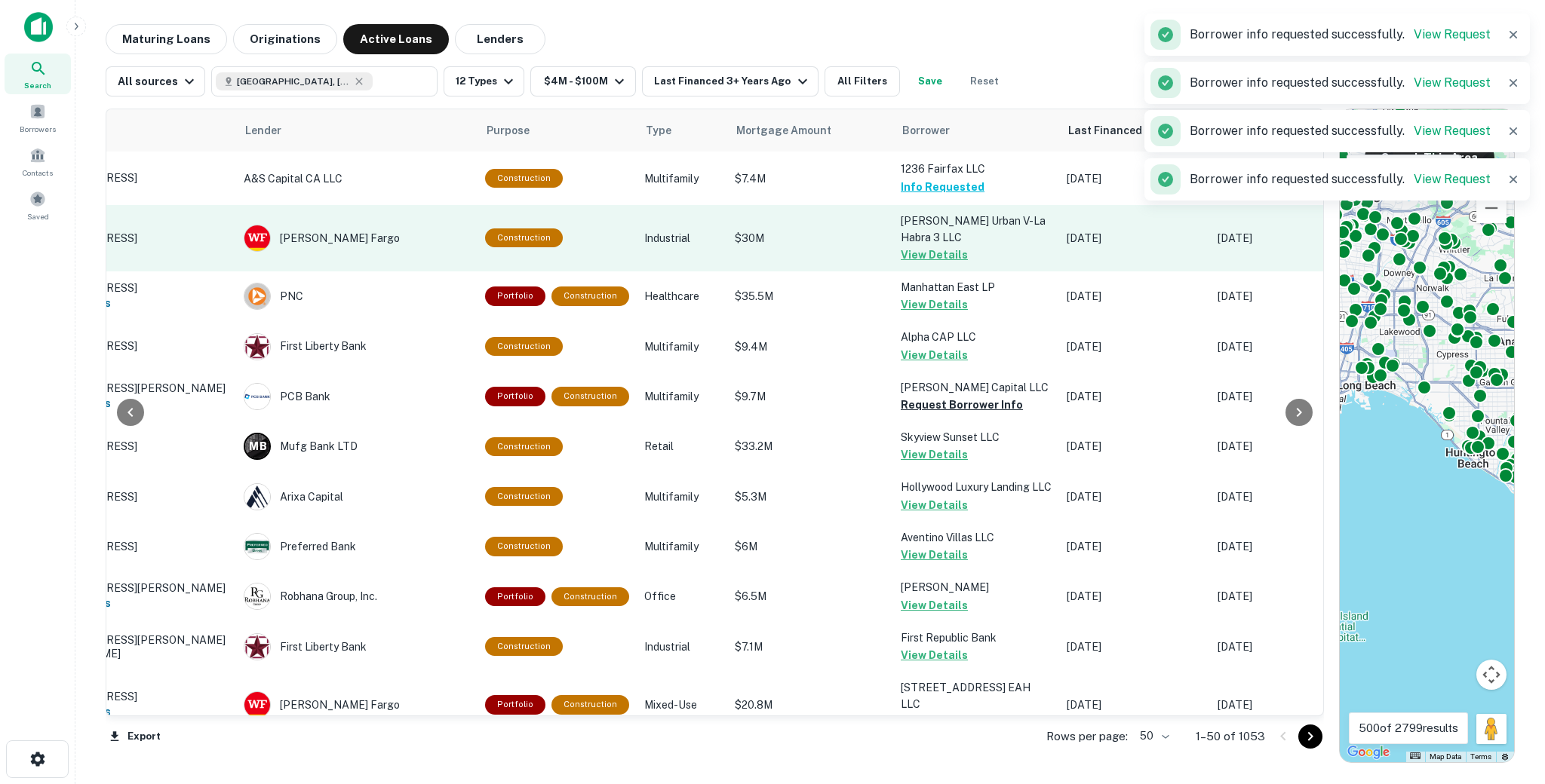
scroll to position [1797, 125]
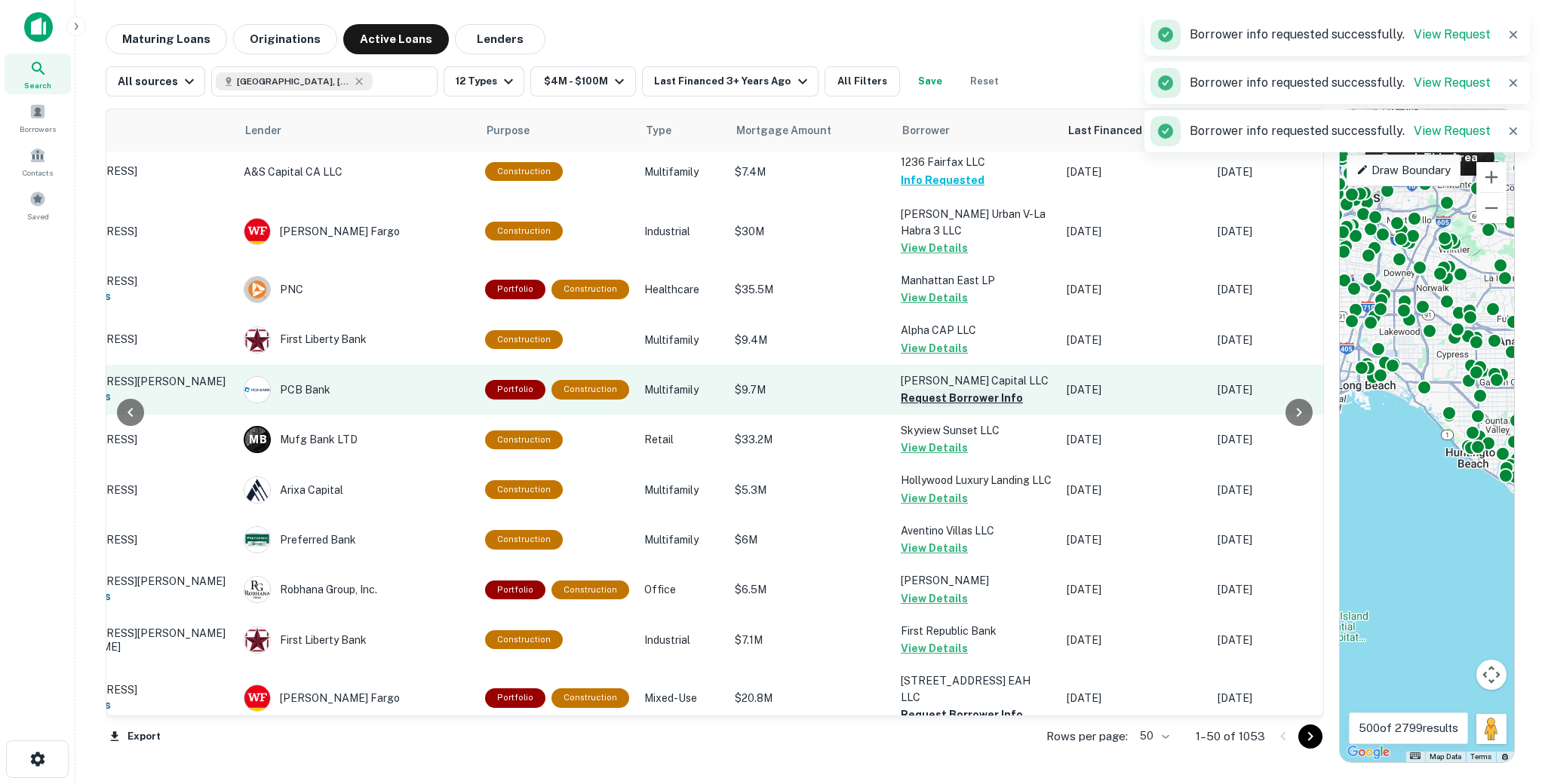
click at [922, 389] on button "Request Borrower Info" at bounding box center [961, 398] width 122 height 18
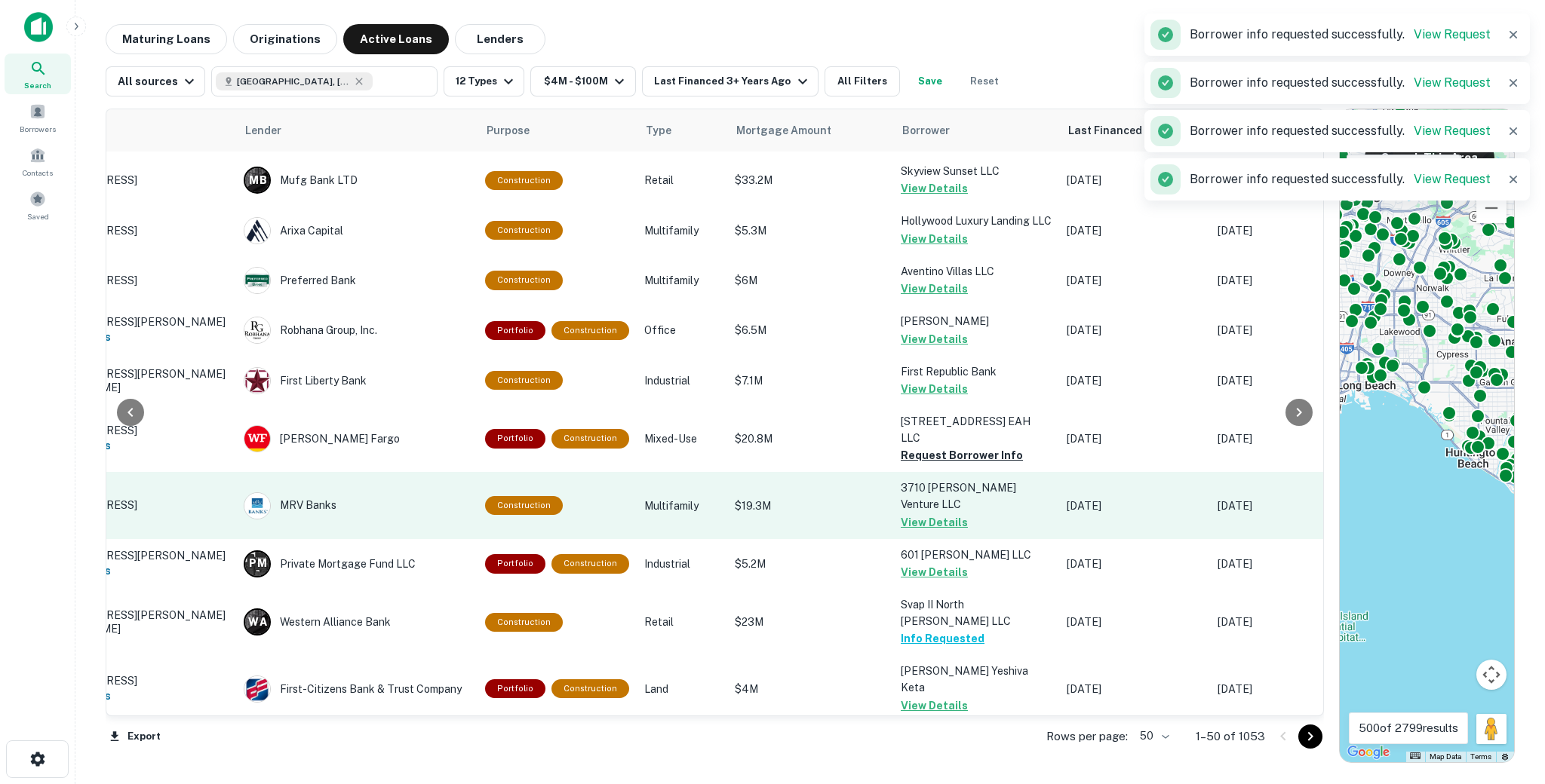
scroll to position [2065, 125]
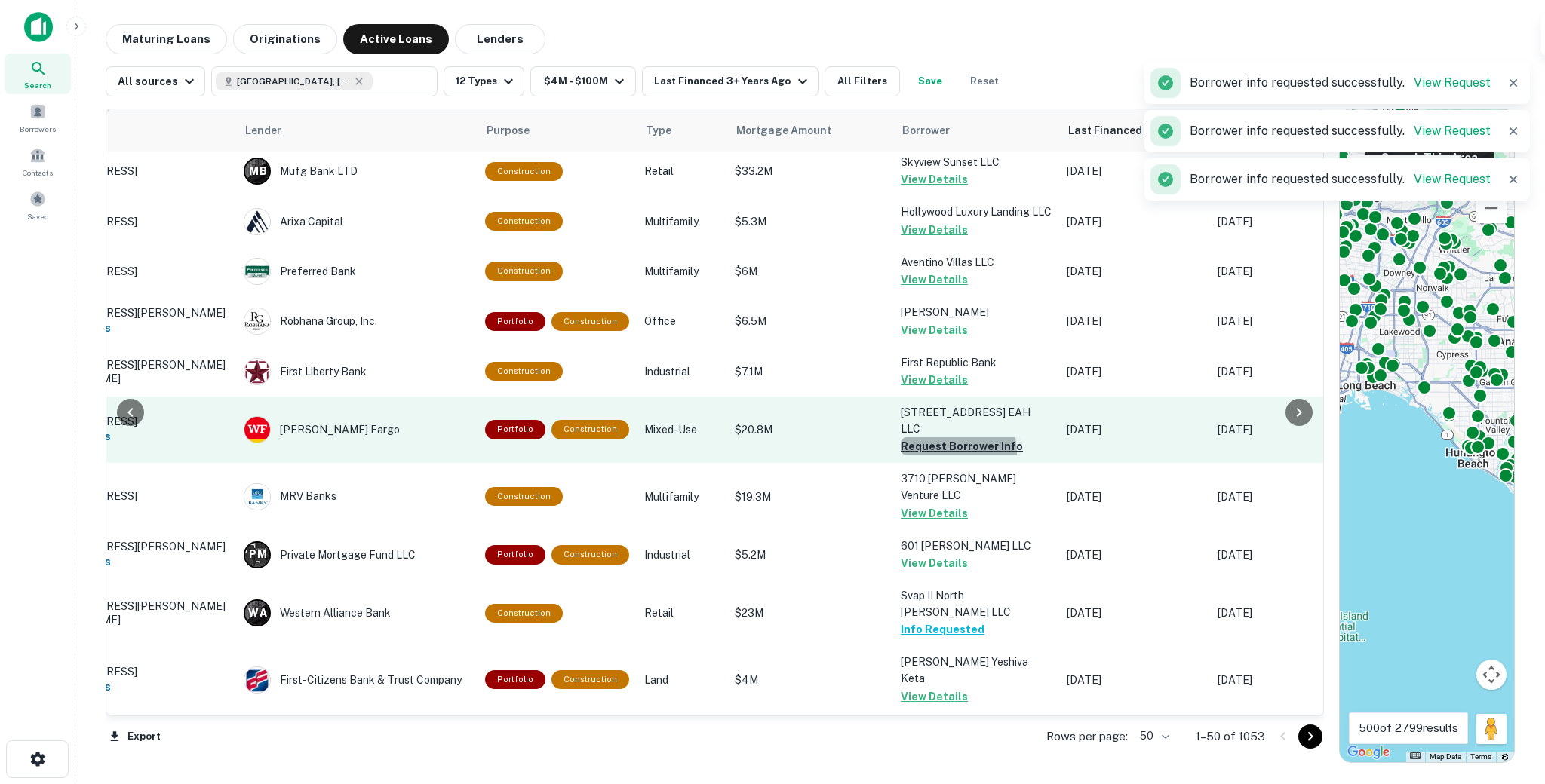
click at [943, 438] on button "Request Borrower Info" at bounding box center [961, 446] width 122 height 18
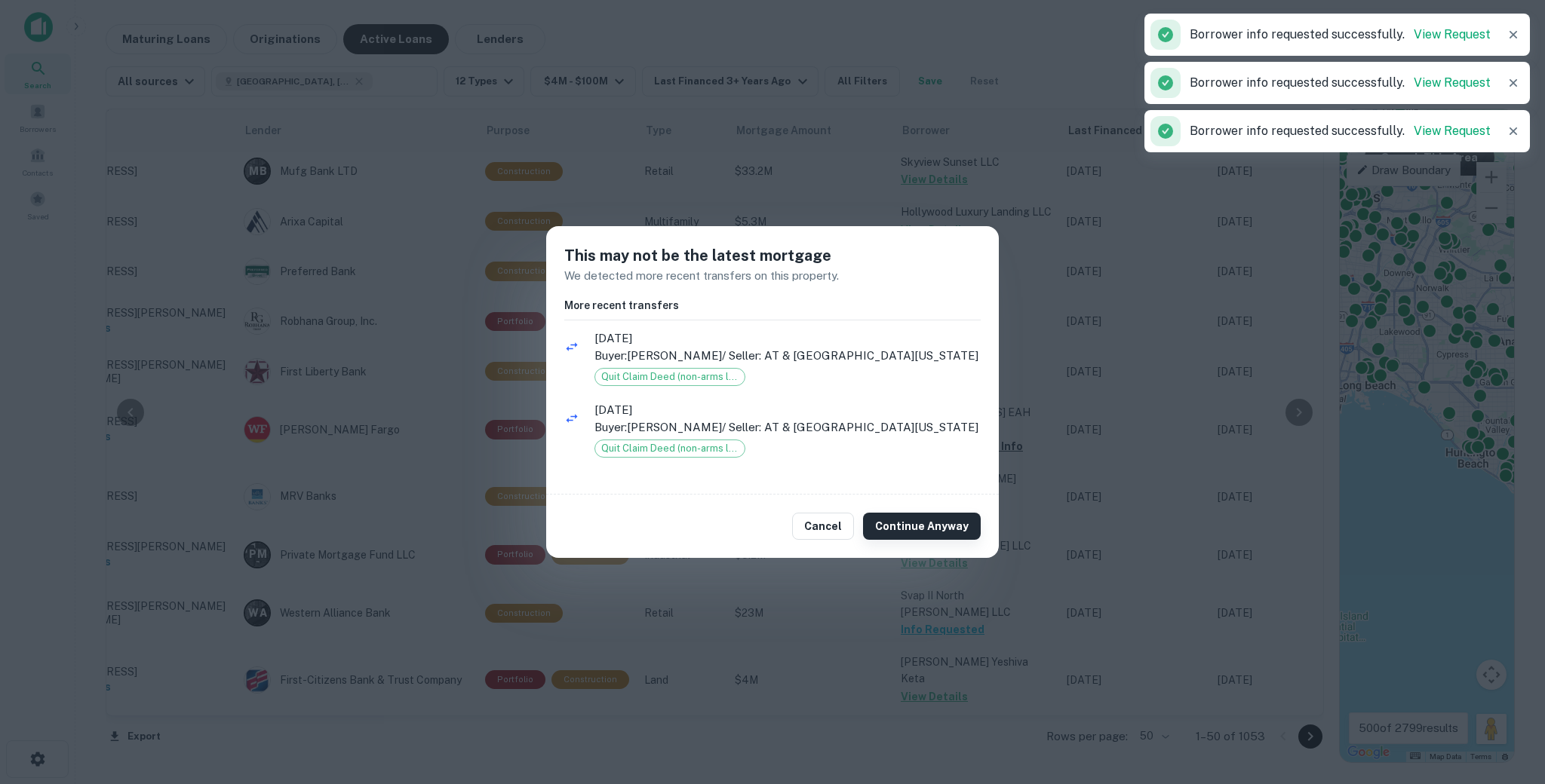
click at [952, 525] on button "Continue Anyway" at bounding box center [921, 526] width 117 height 27
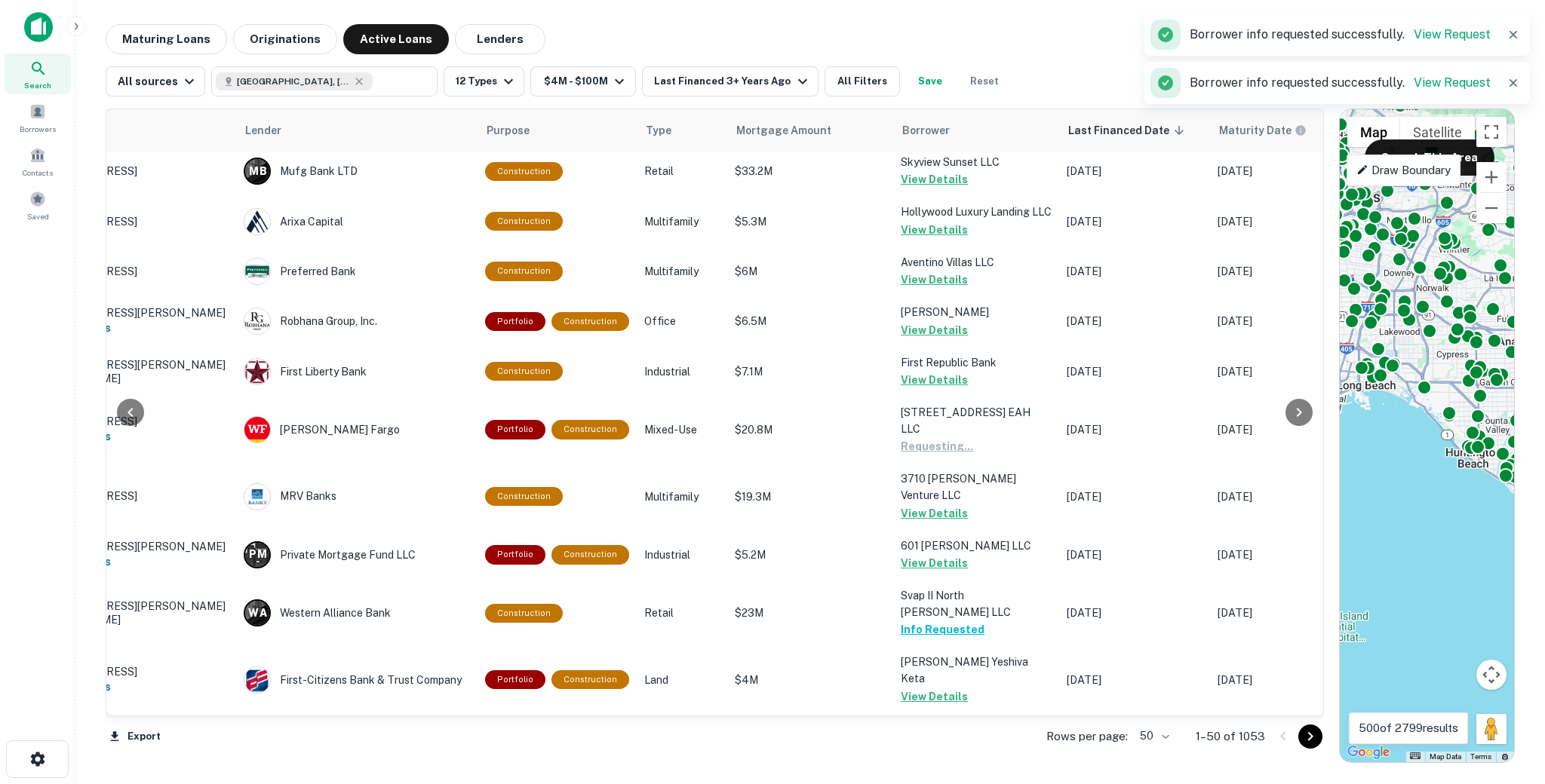
scroll to position [2096, 125]
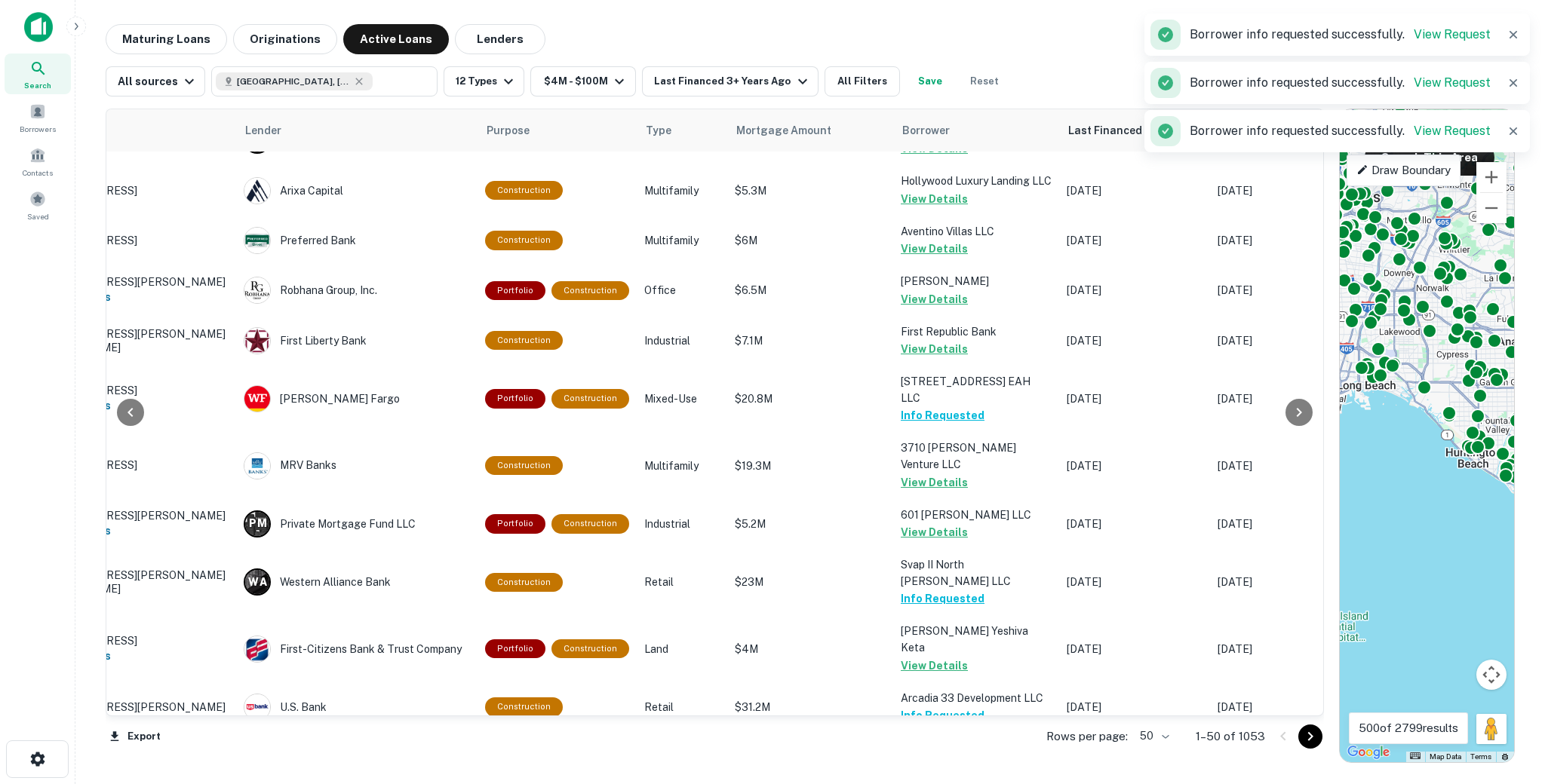
click at [1128, 741] on p "Rows per page:" at bounding box center [1087, 736] width 81 height 18
click at [1154, 735] on body "Search Borrowers Contacts Saved Maturing Loans Originations Active Loans Lender…" at bounding box center [772, 392] width 1545 height 784
click at [1146, 749] on li "100" at bounding box center [1155, 753] width 44 height 27
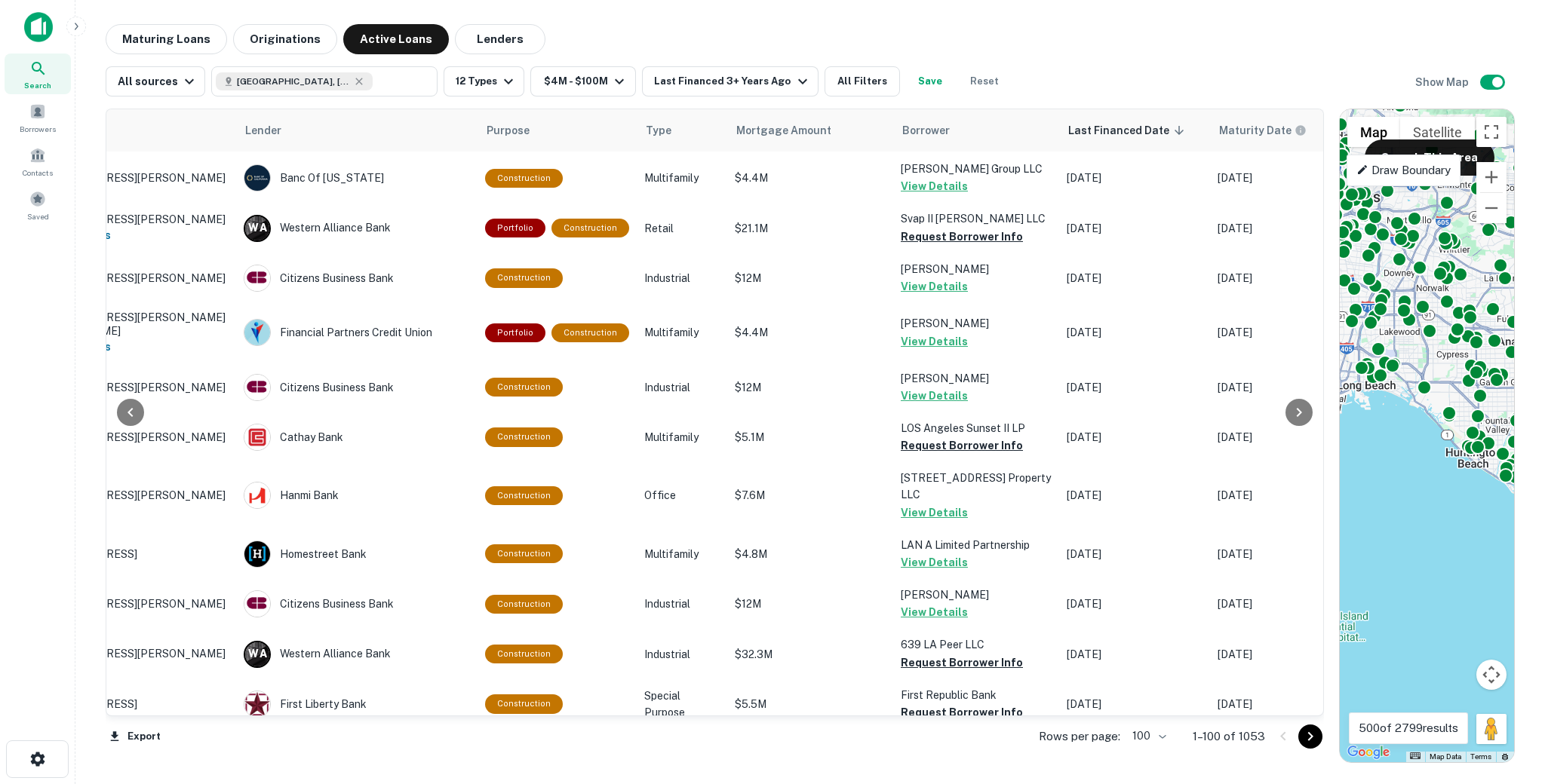
scroll to position [4739, 125]
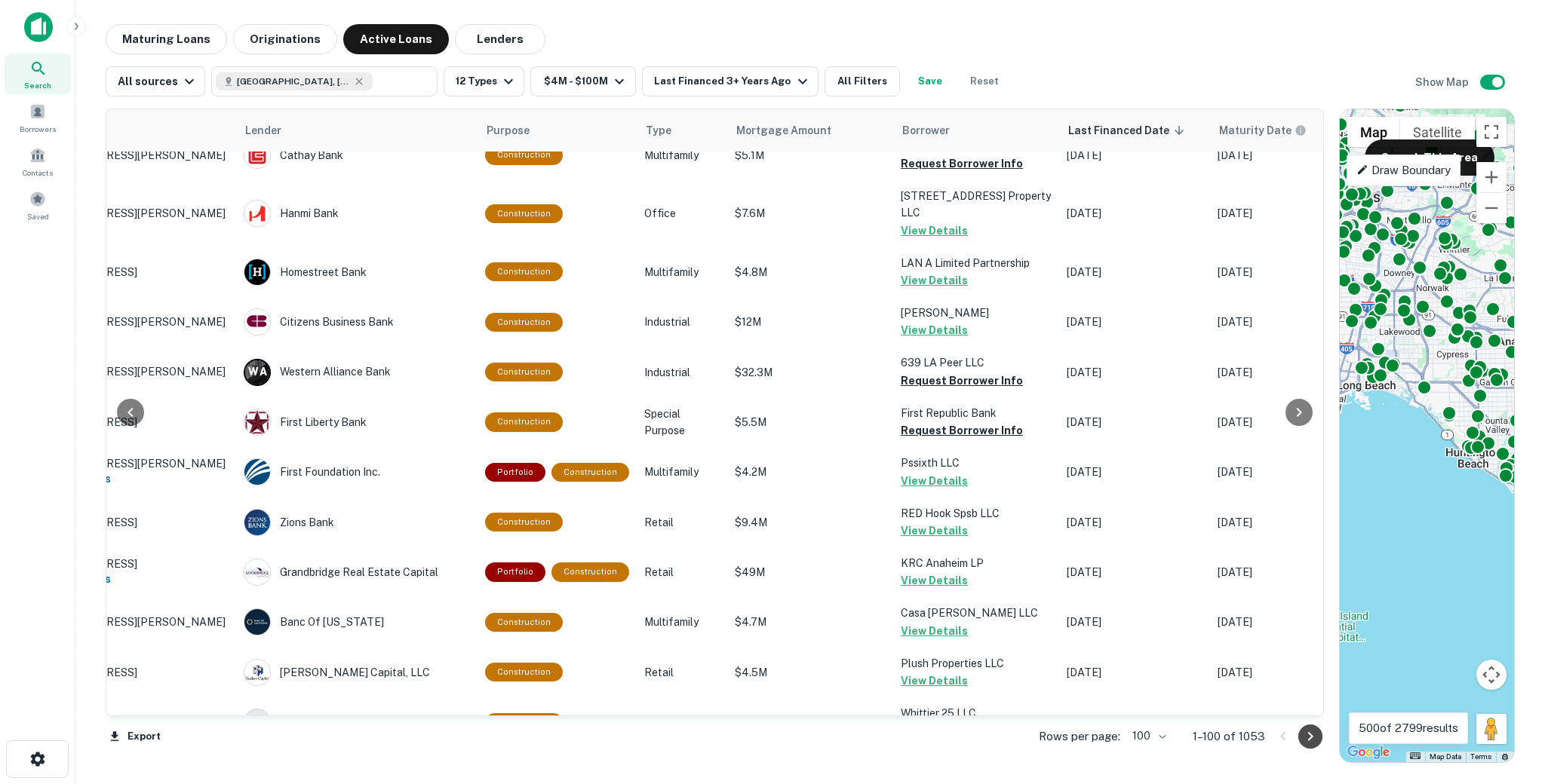
click at [1303, 732] on icon "Go to next page" at bounding box center [1310, 736] width 18 height 18
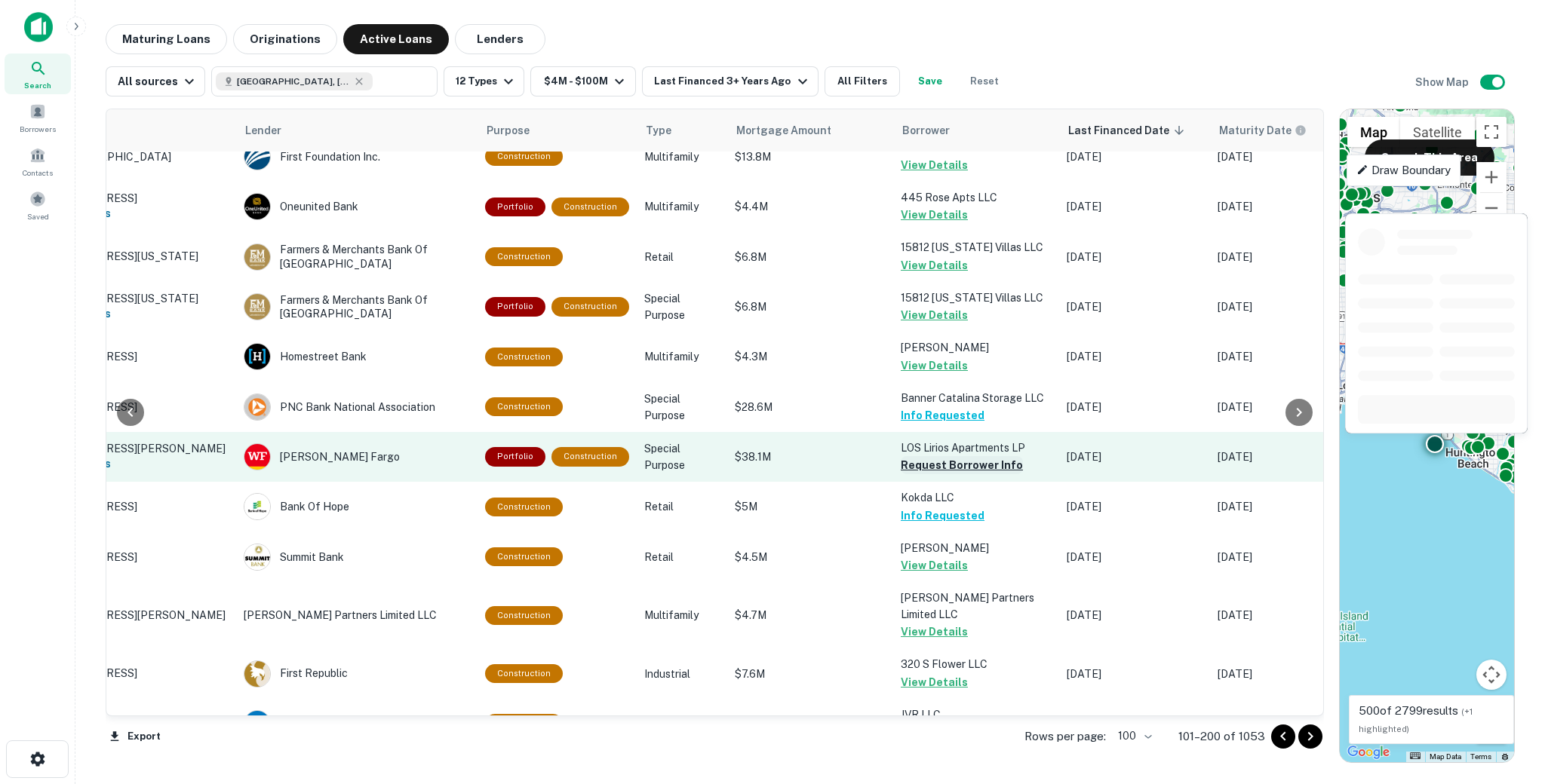
scroll to position [508, 125]
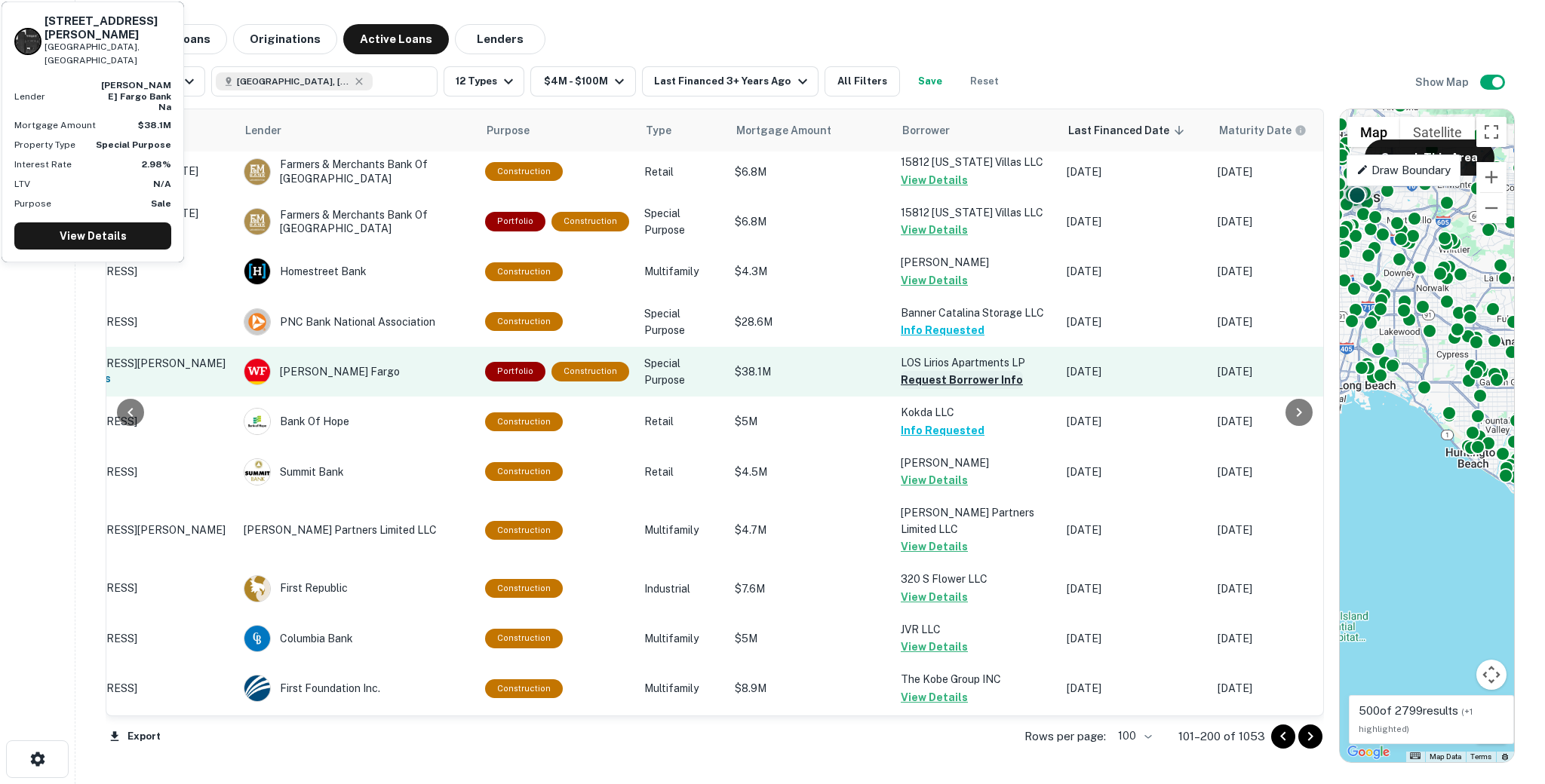
click at [922, 389] on button "Request Borrower Info" at bounding box center [961, 379] width 122 height 18
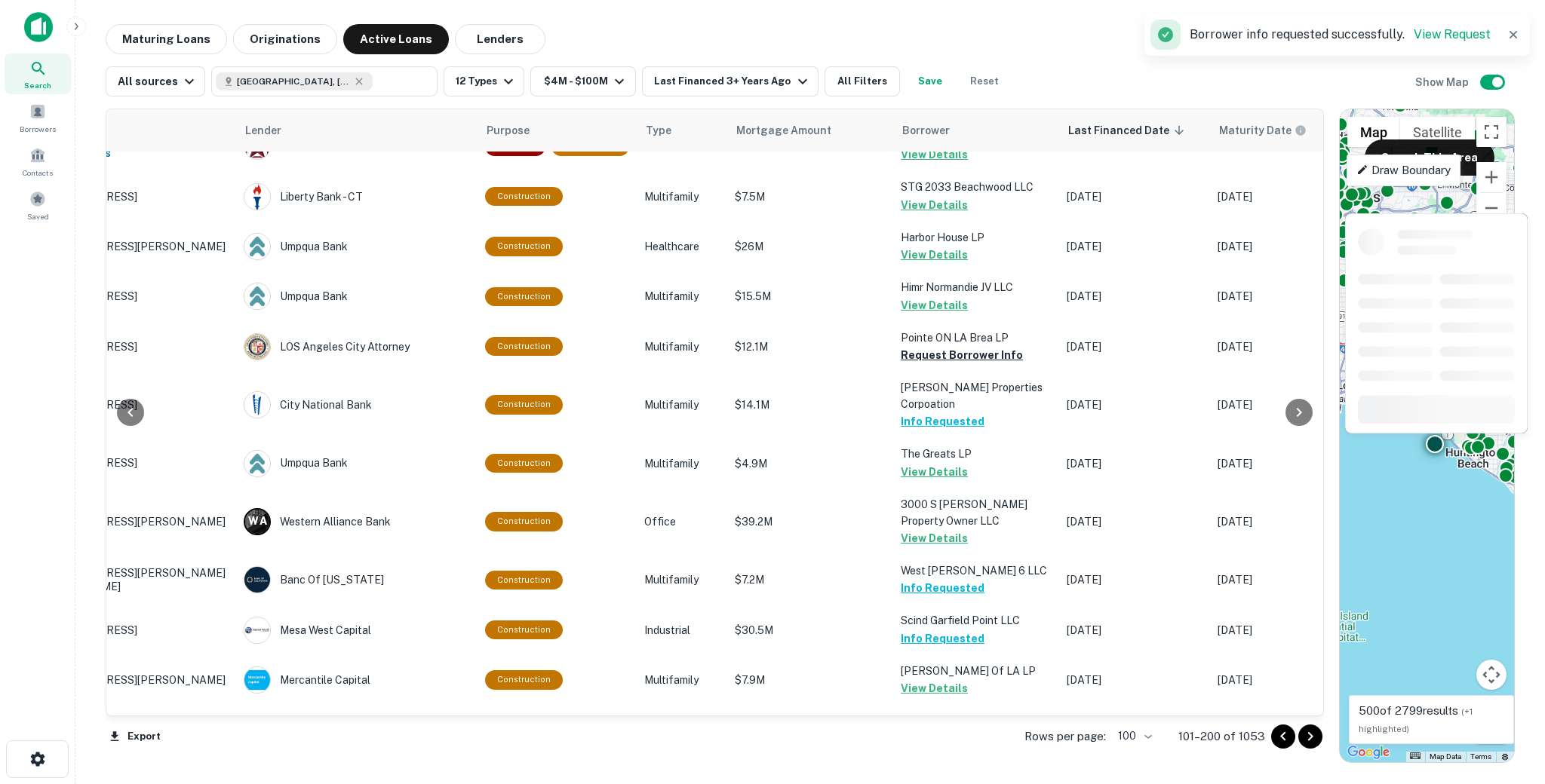
scroll to position [2082, 125]
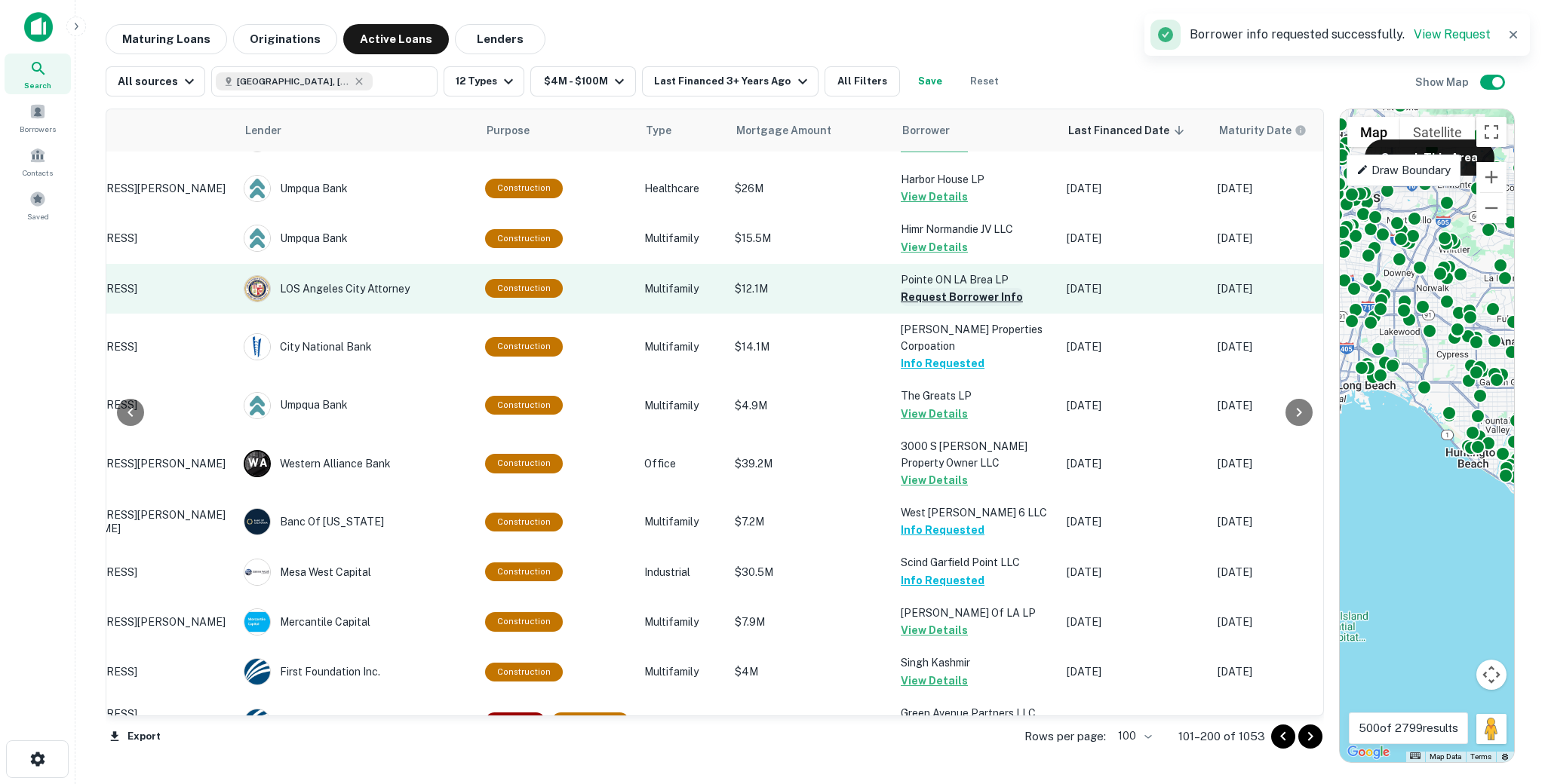
click at [913, 288] on button "Request Borrower Info" at bounding box center [961, 297] width 122 height 18
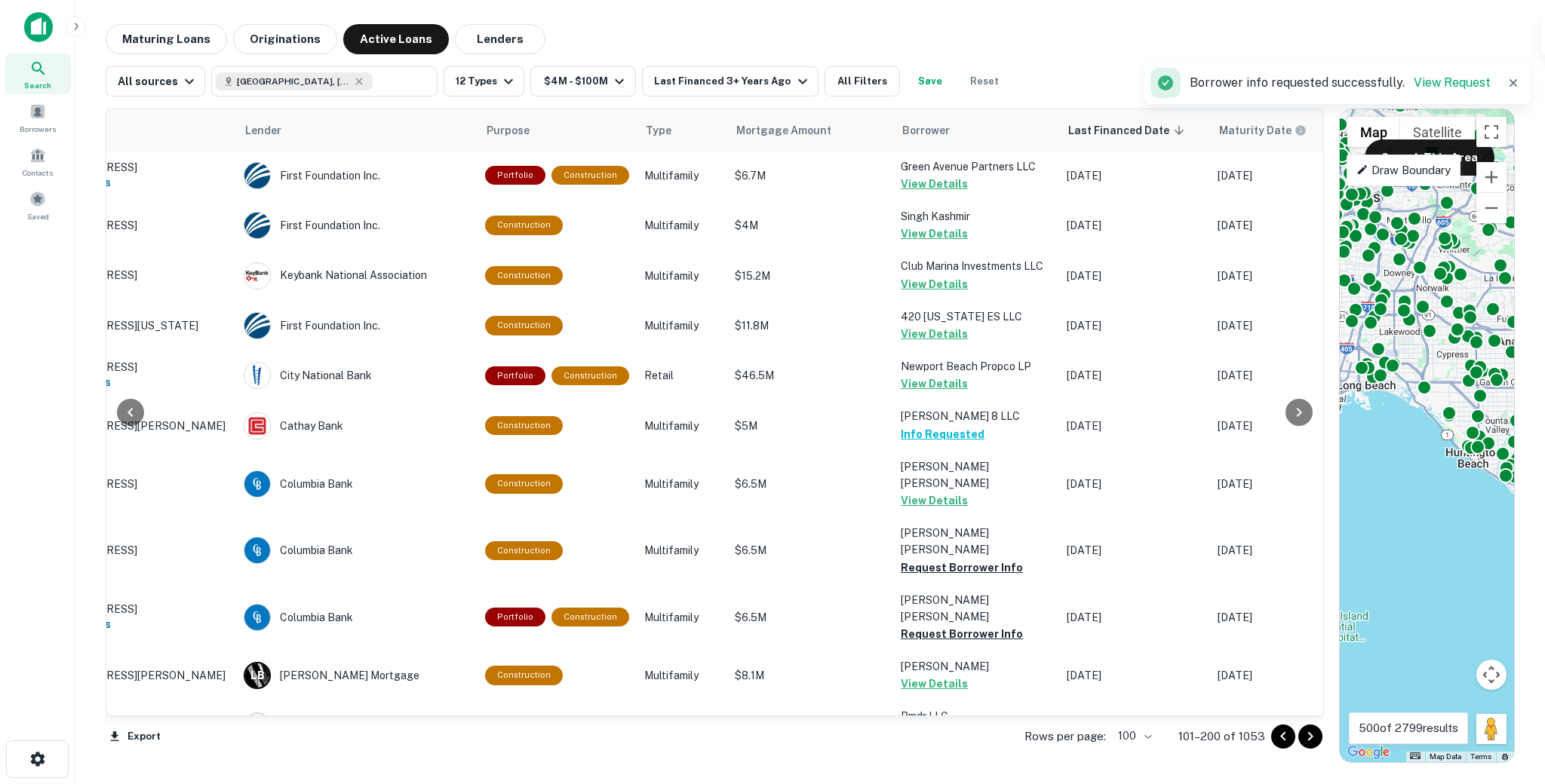
scroll to position [2660, 125]
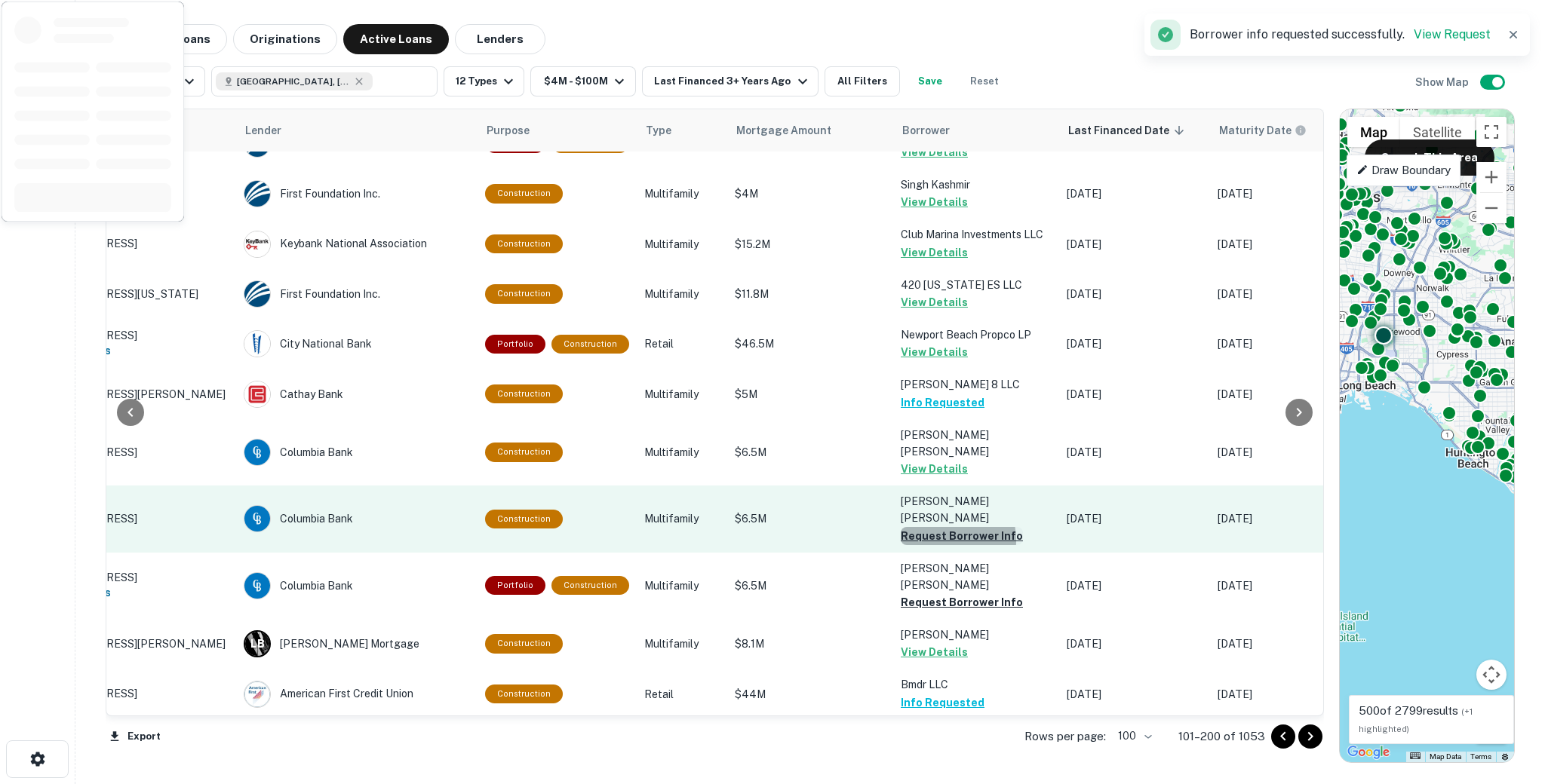
click at [922, 527] on button "Request Borrower Info" at bounding box center [961, 536] width 122 height 18
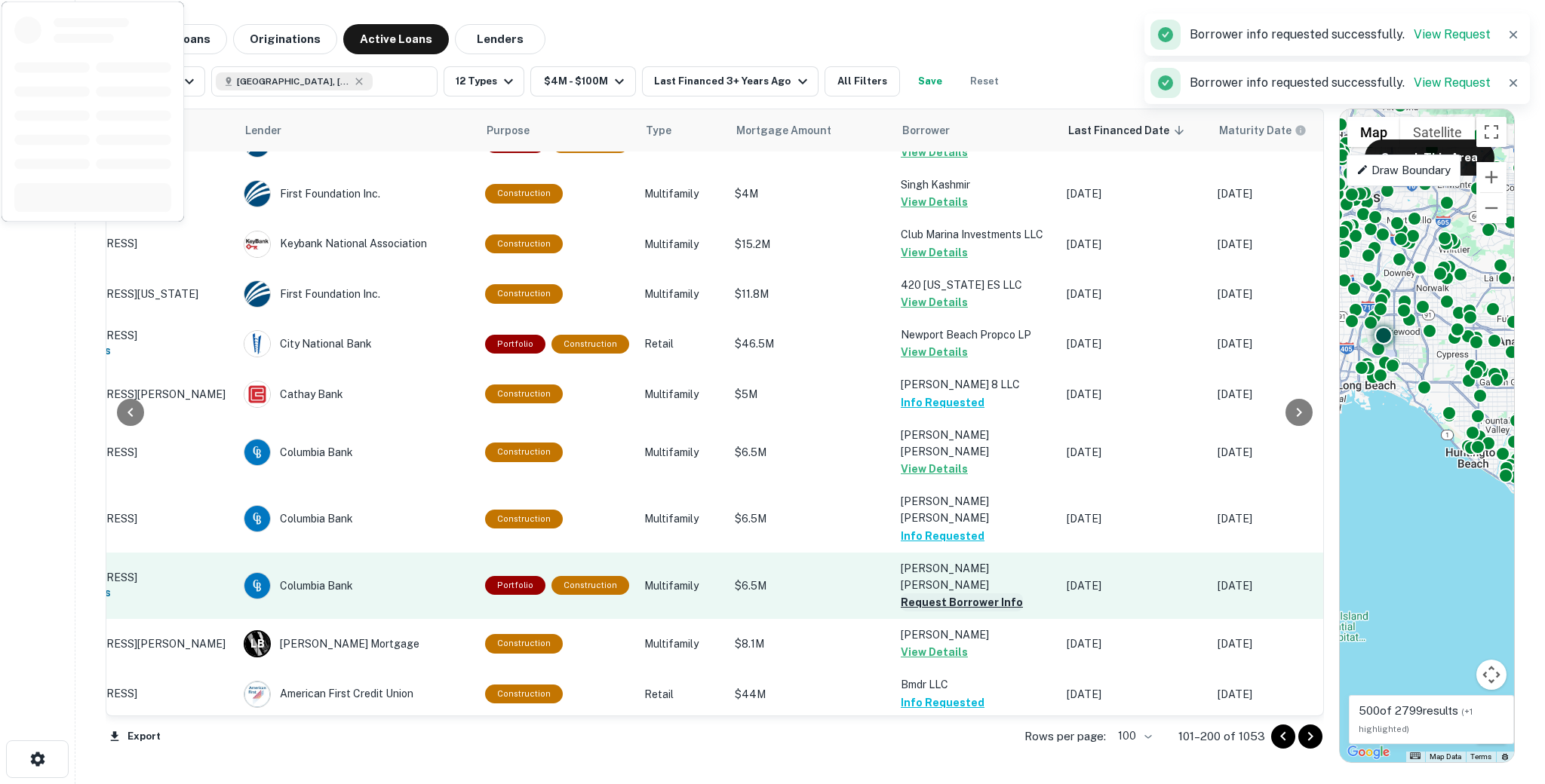
click at [922, 594] on button "Request Borrower Info" at bounding box center [961, 602] width 122 height 18
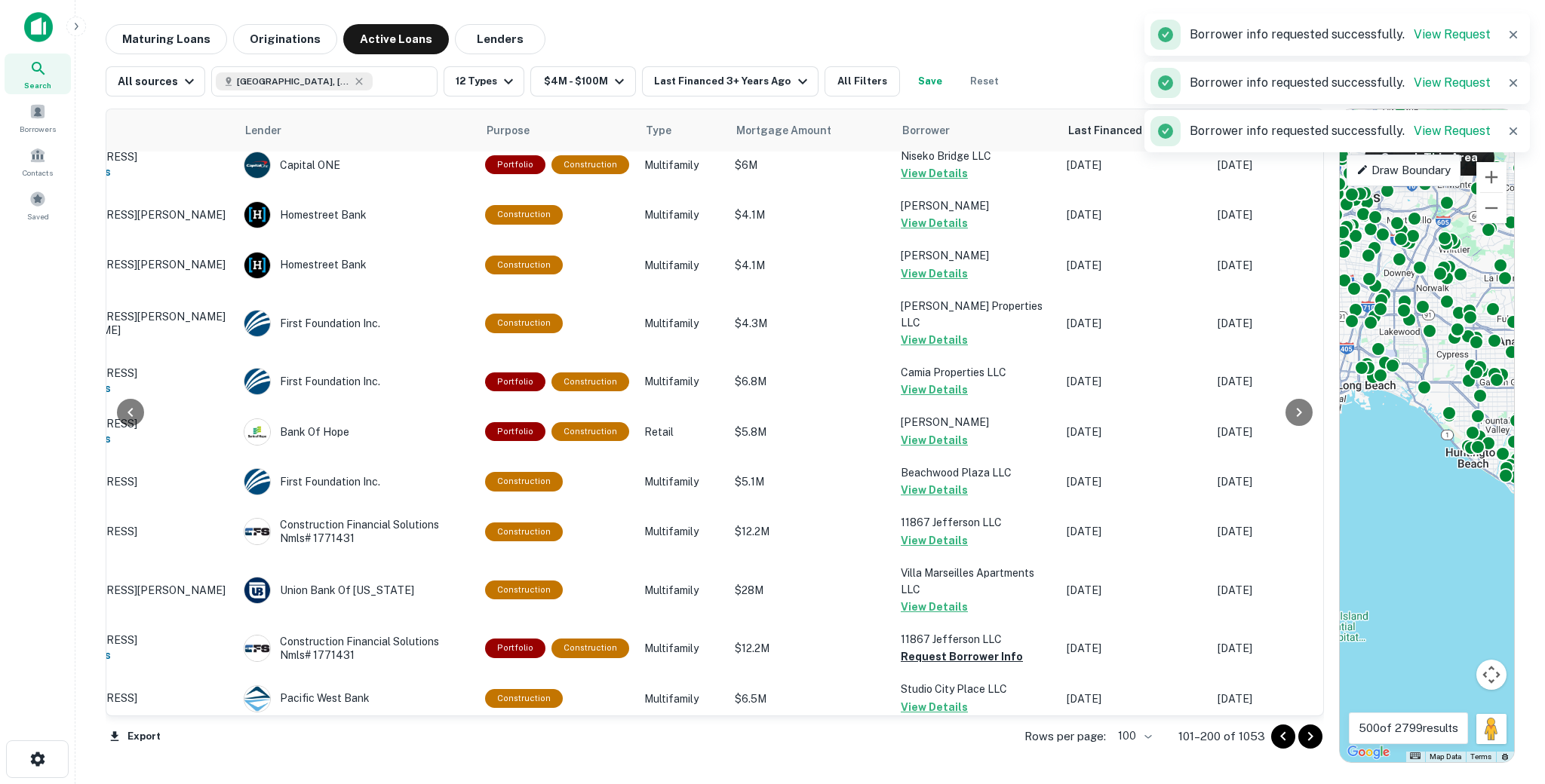
scroll to position [4023, 125]
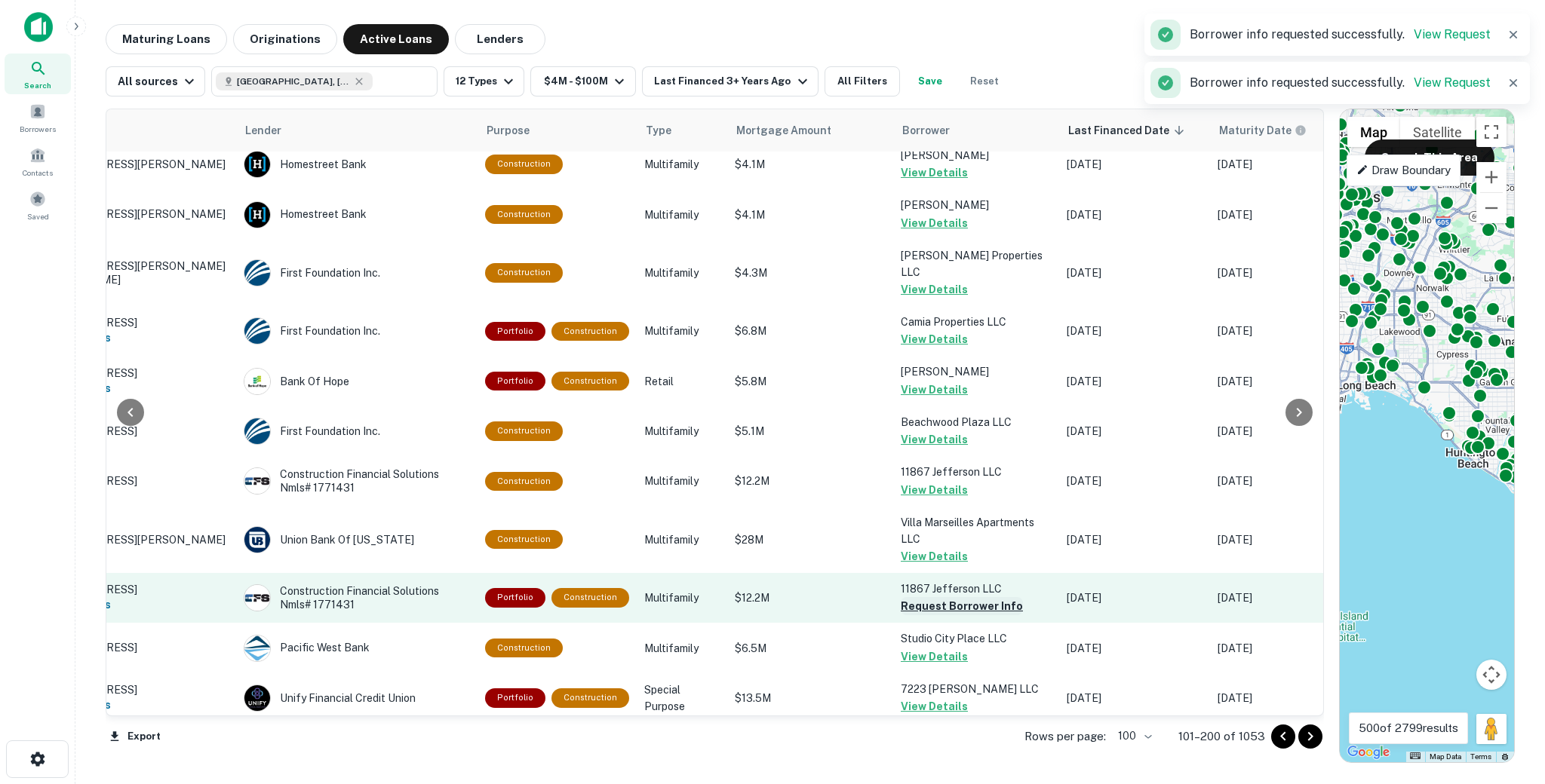
click at [917, 597] on button "Request Borrower Info" at bounding box center [961, 606] width 122 height 18
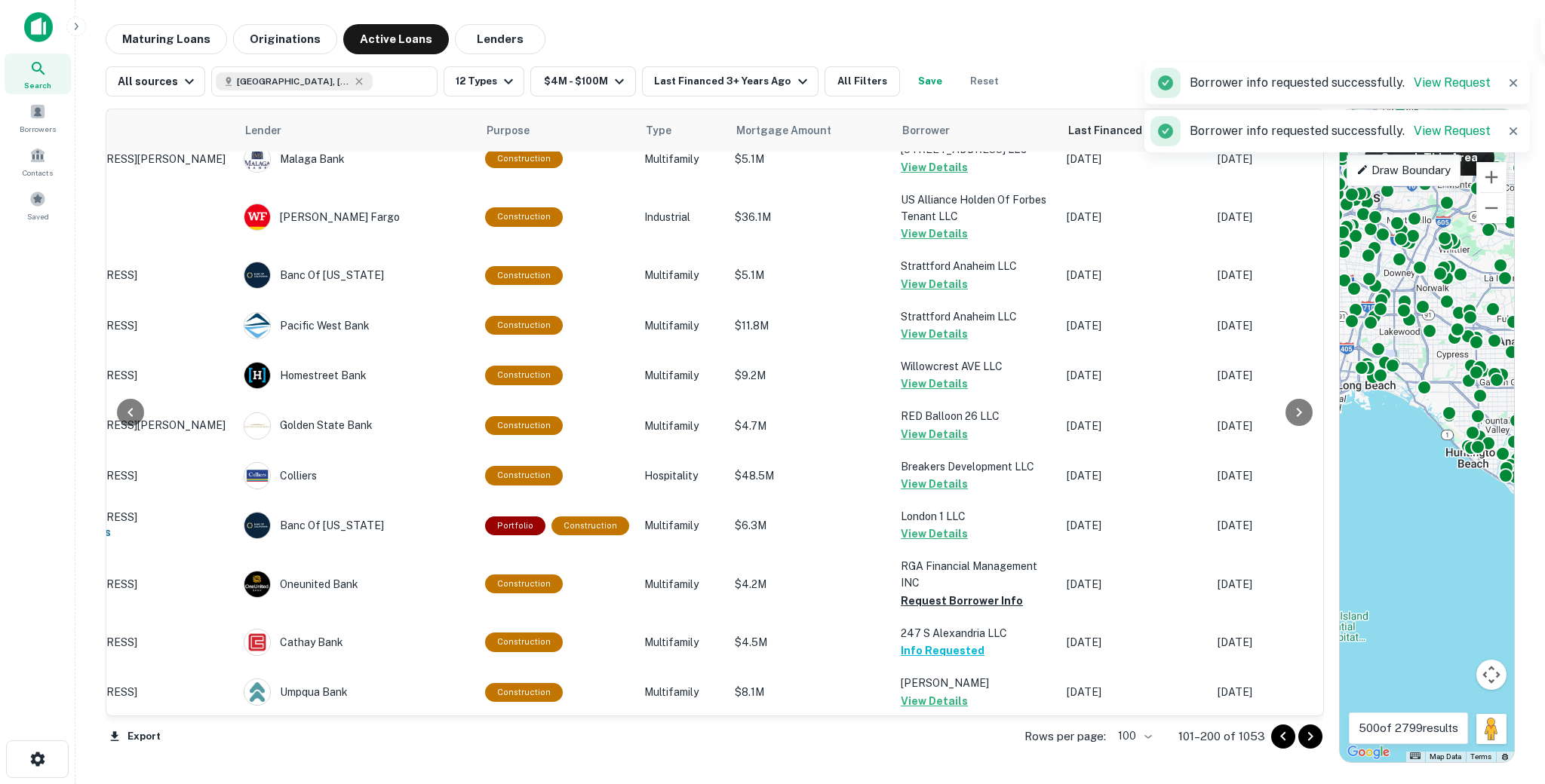
scroll to position [4668, 125]
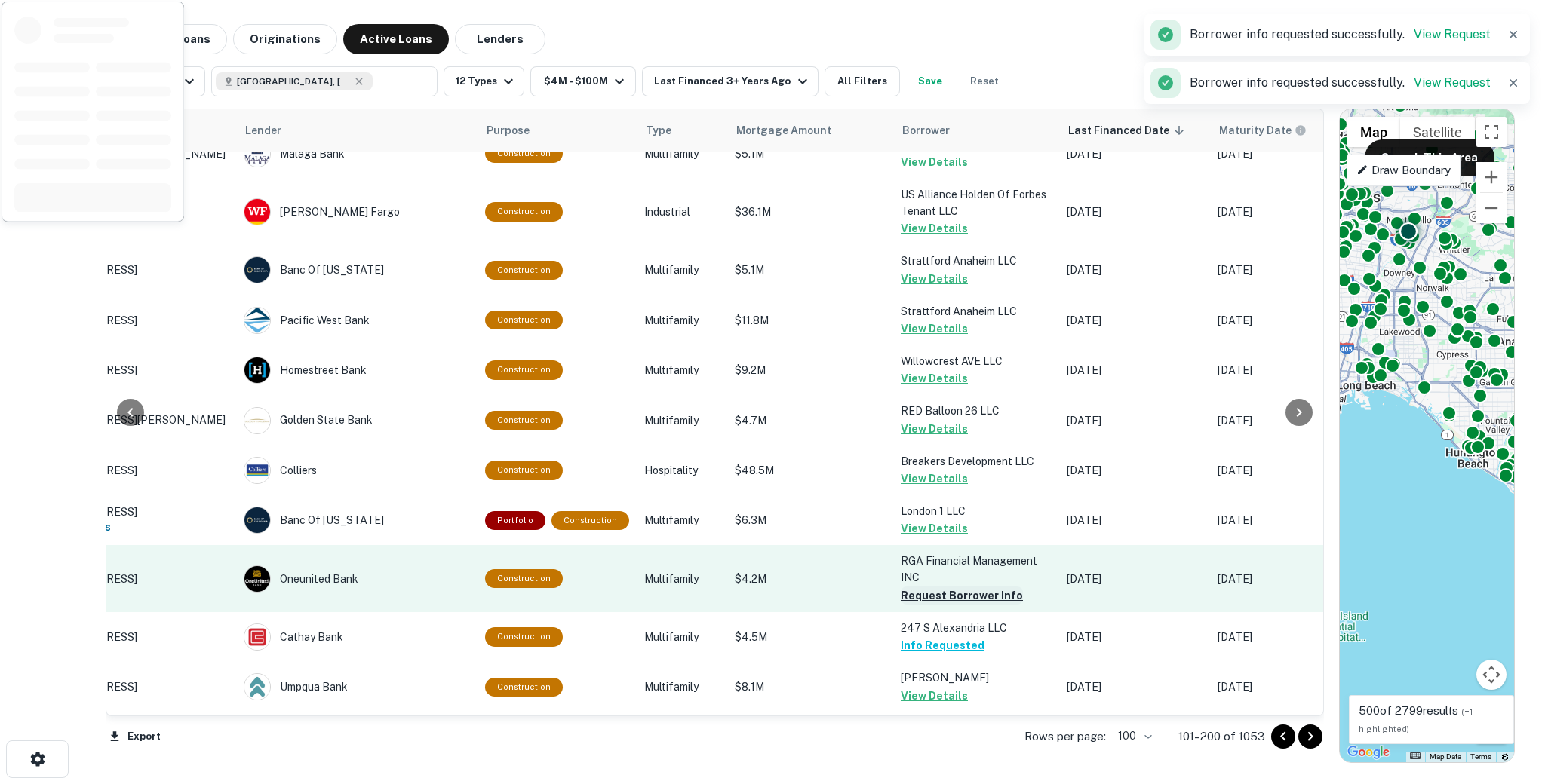
click at [914, 586] on button "Request Borrower Info" at bounding box center [961, 595] width 122 height 18
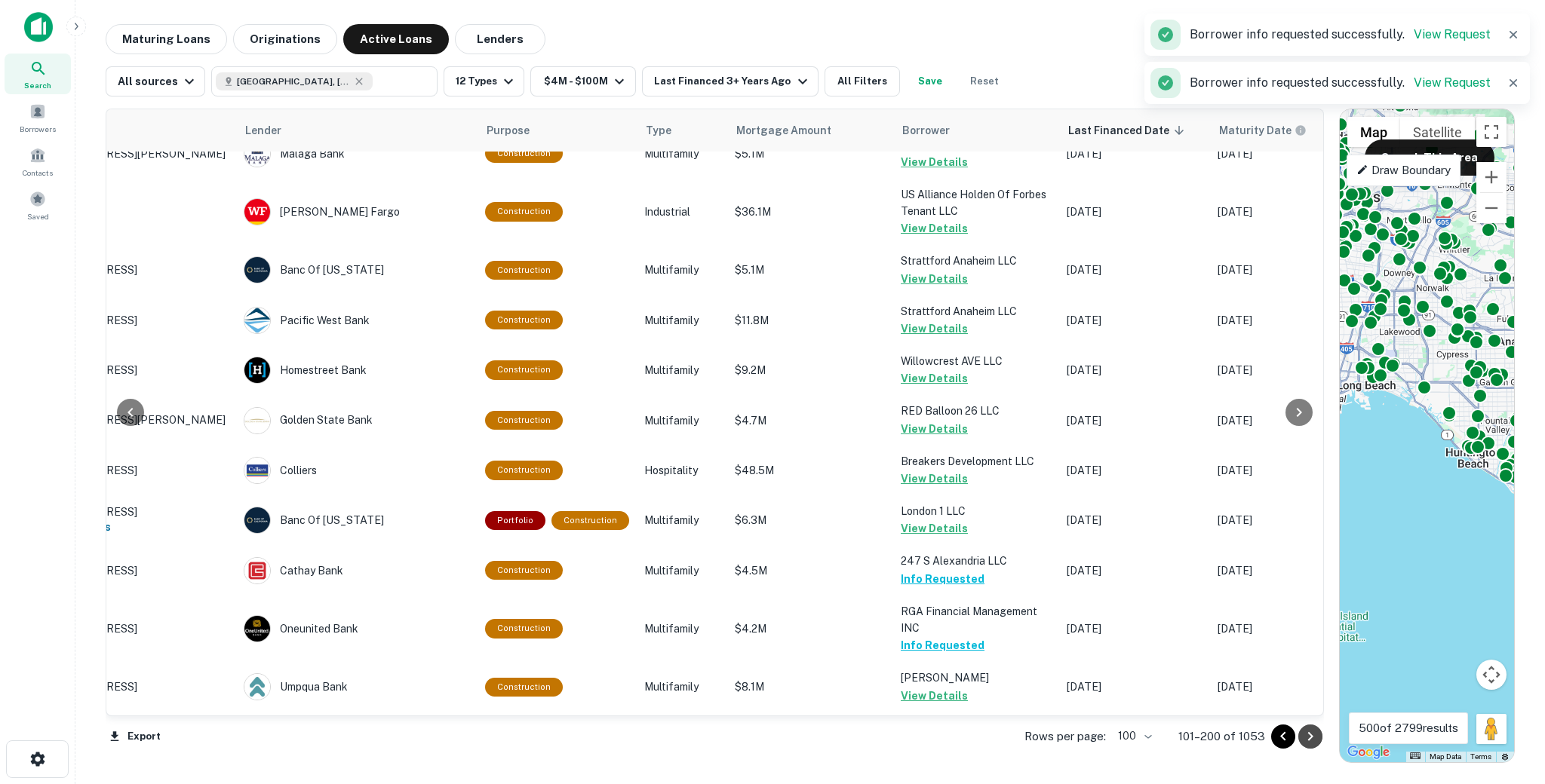
click at [1311, 735] on icon "Go to next page" at bounding box center [1310, 736] width 6 height 9
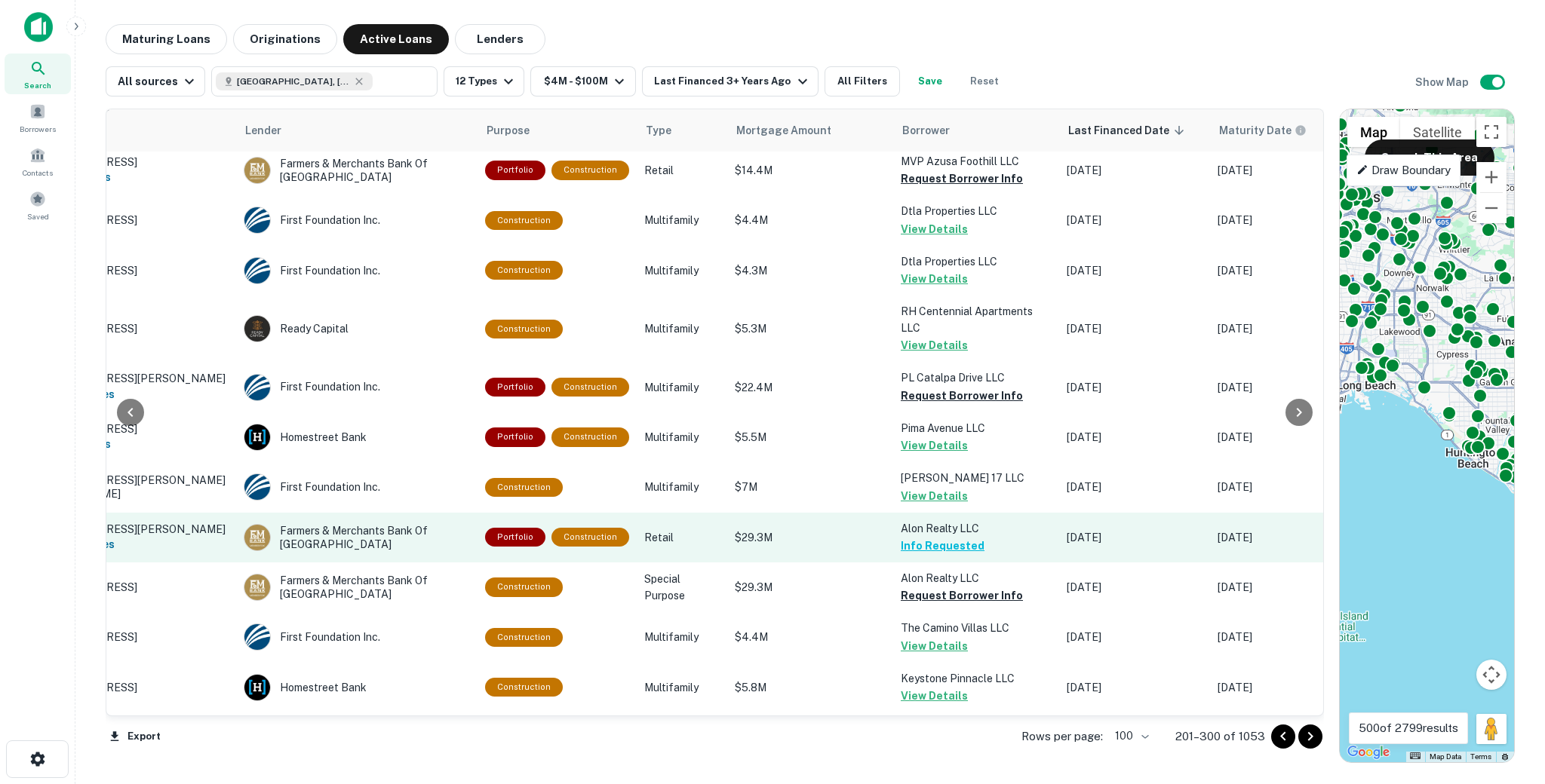
scroll to position [4861, 125]
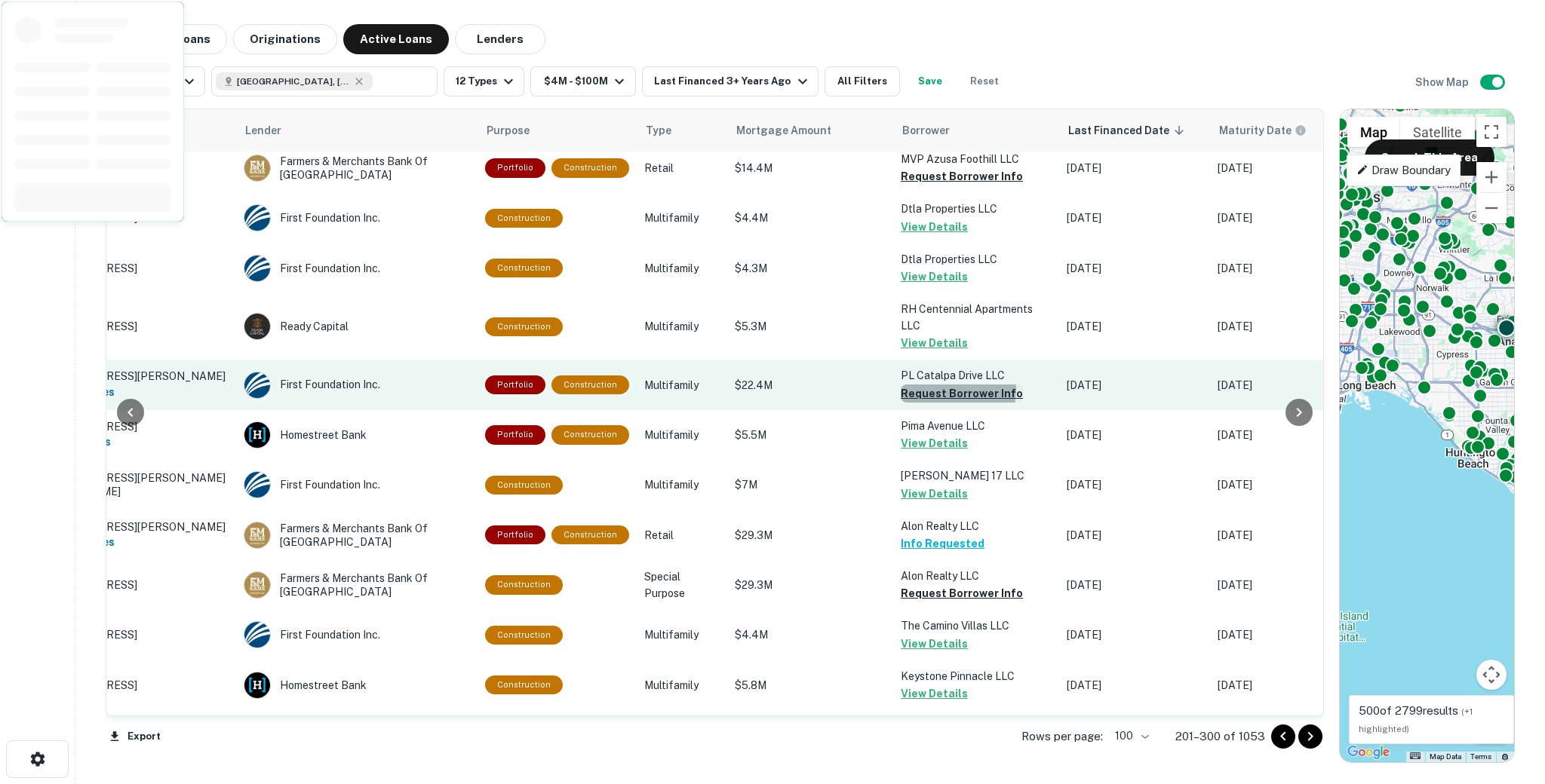
click at [931, 385] on button "Request Borrower Info" at bounding box center [961, 394] width 122 height 18
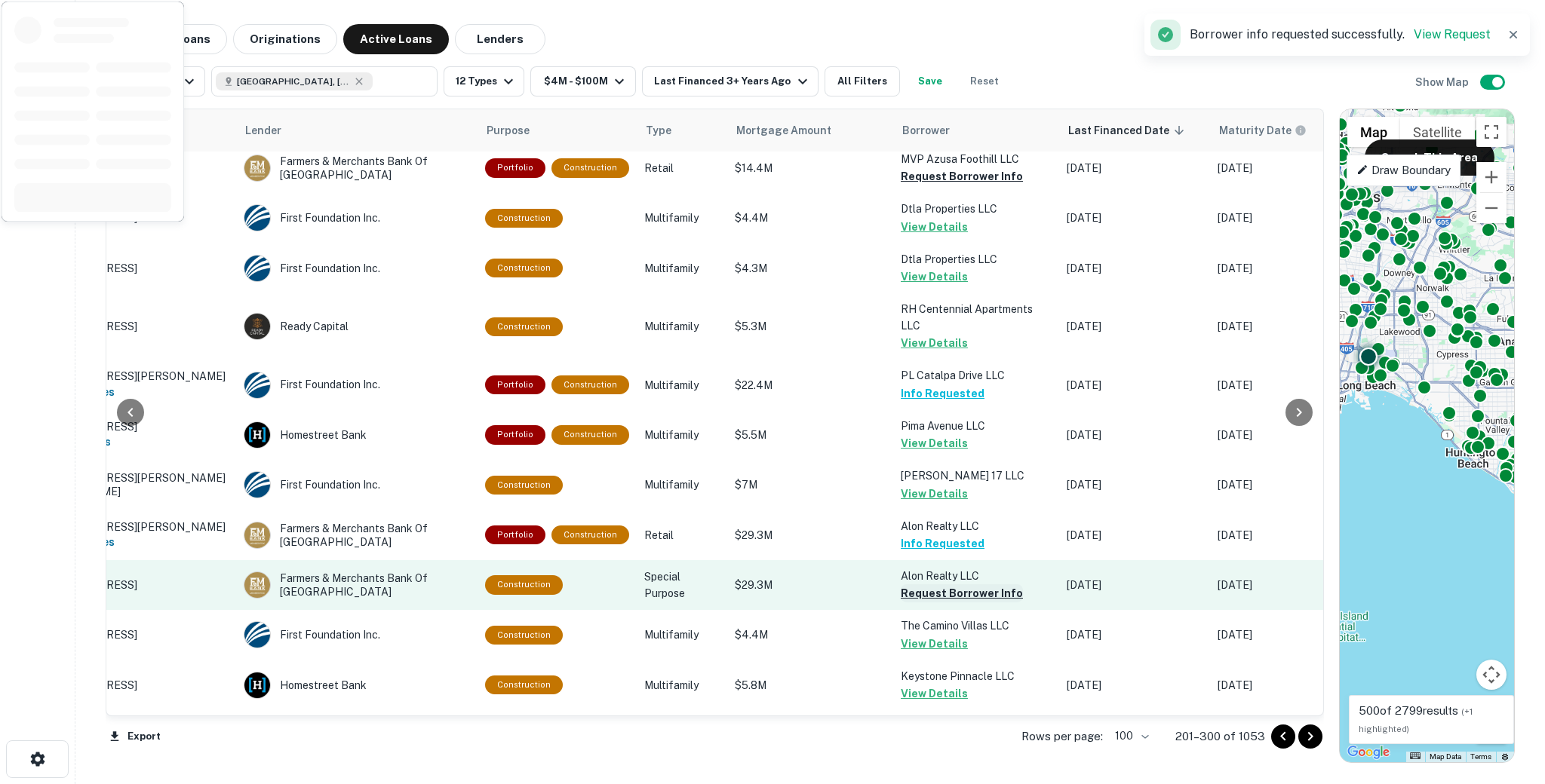
click at [910, 584] on button "Request Borrower Info" at bounding box center [961, 593] width 122 height 18
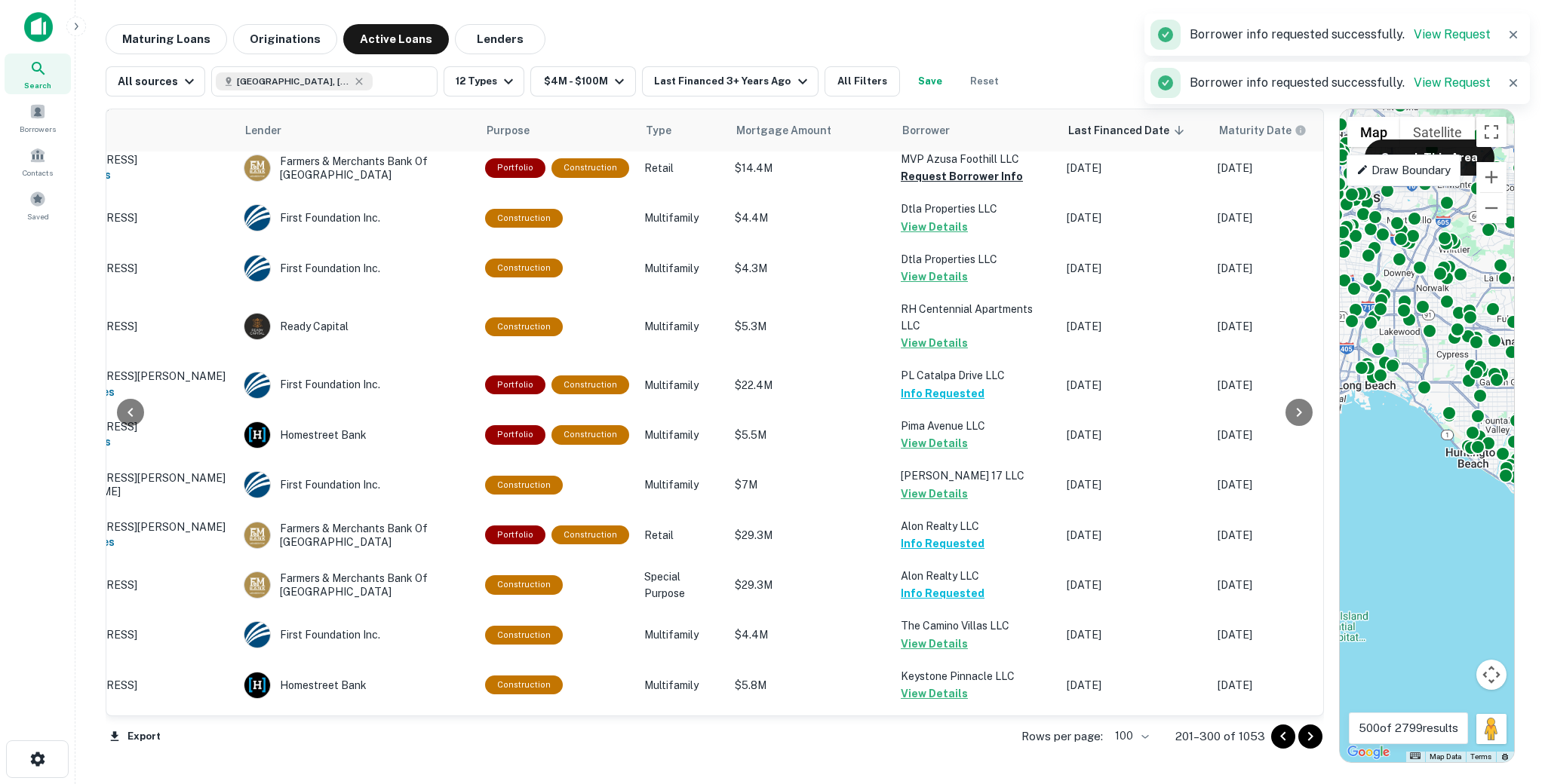
click at [1306, 738] on icon "Go to next page" at bounding box center [1310, 736] width 18 height 18
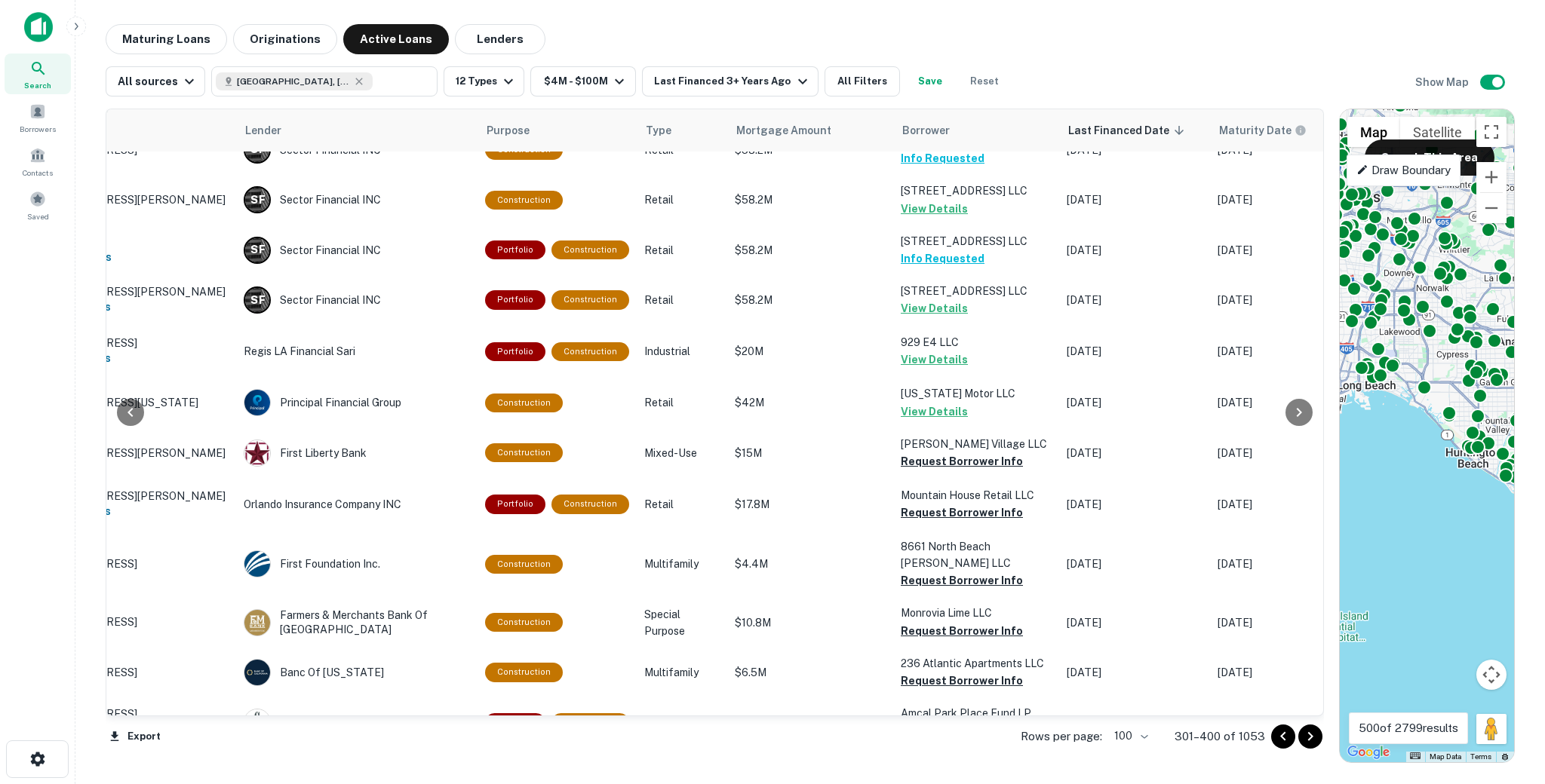
scroll to position [1650, 125]
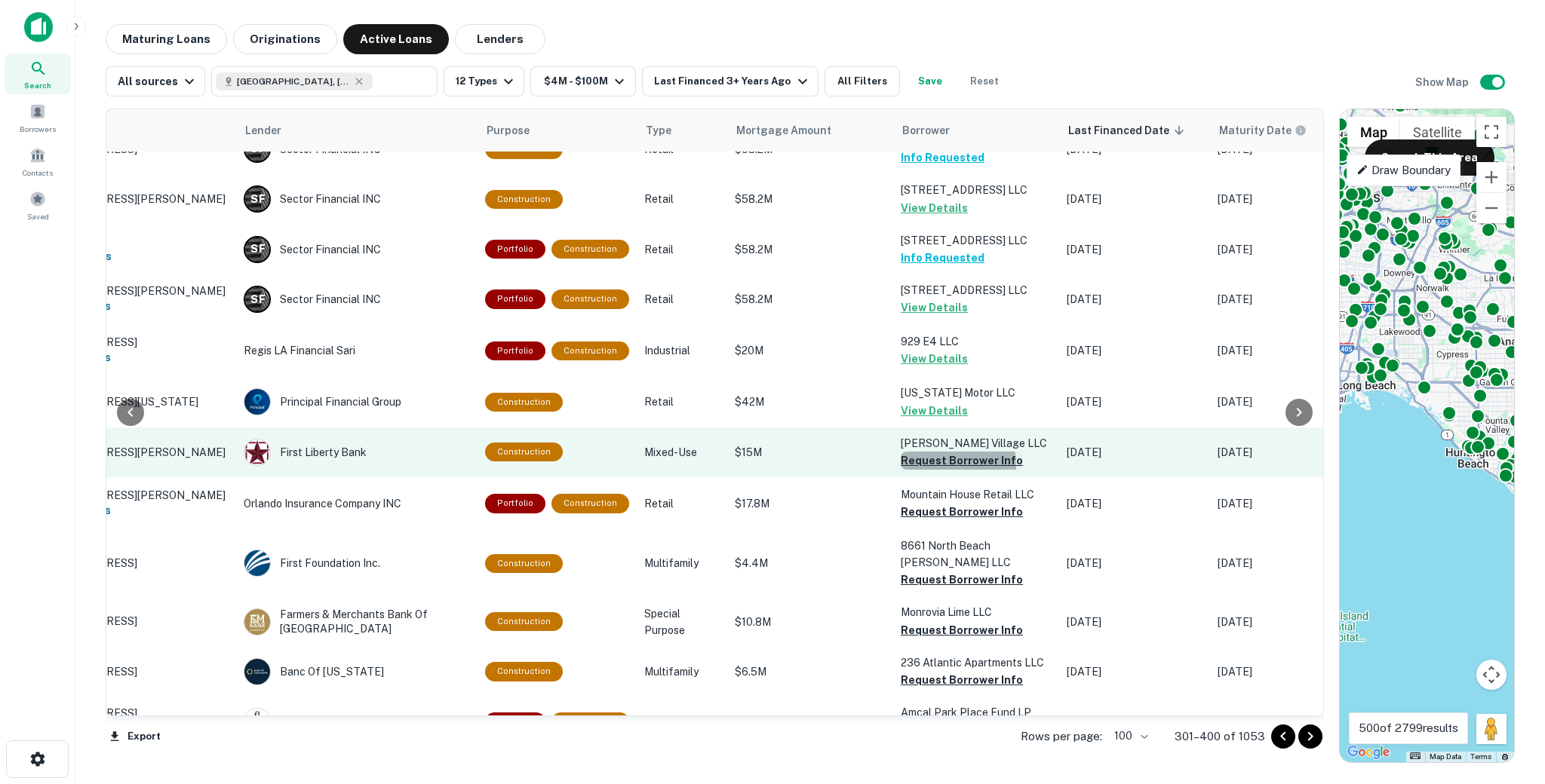
click at [928, 452] on button "Request Borrower Info" at bounding box center [961, 460] width 122 height 18
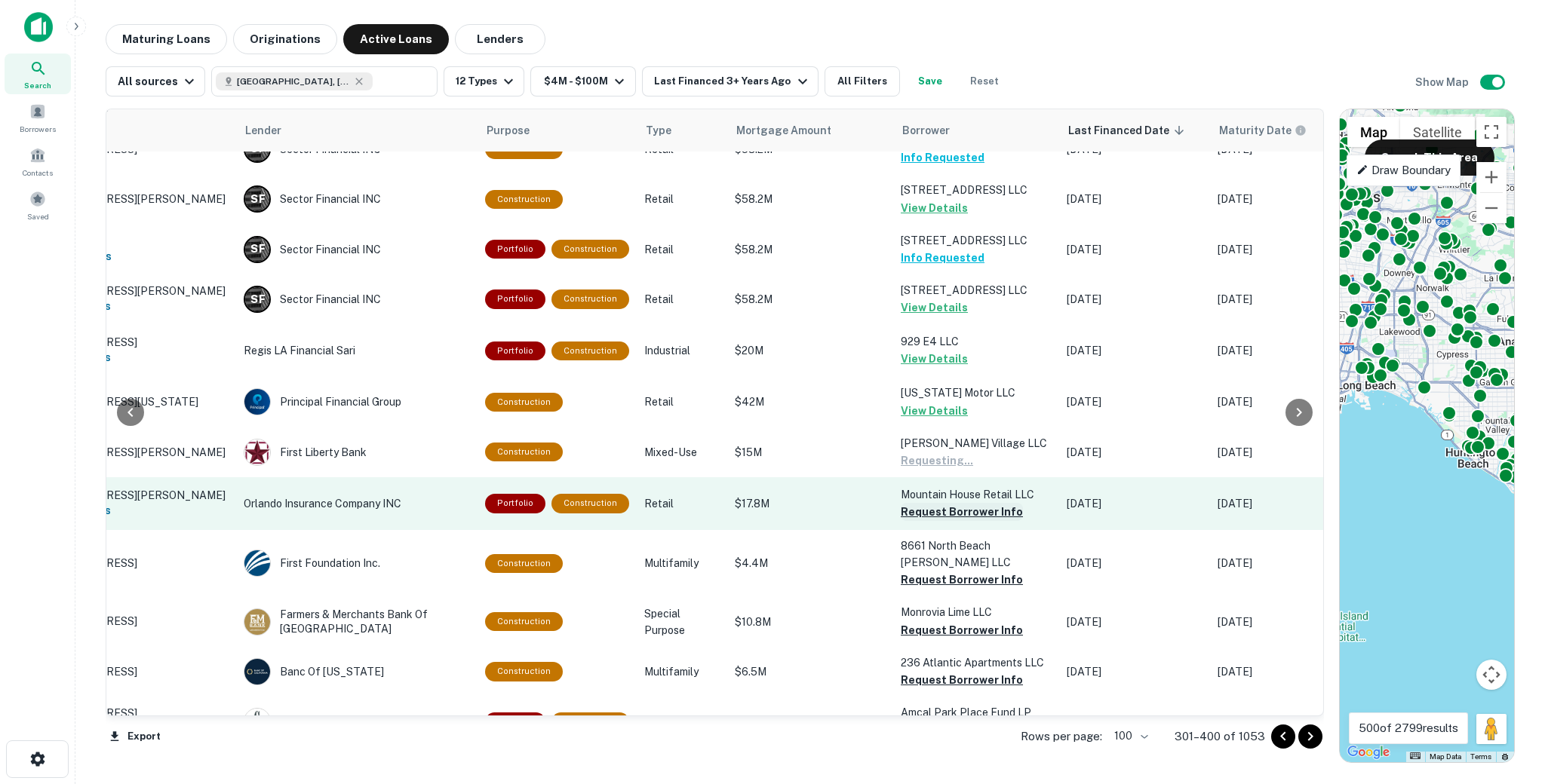
click at [928, 503] on button "Request Borrower Info" at bounding box center [961, 512] width 122 height 18
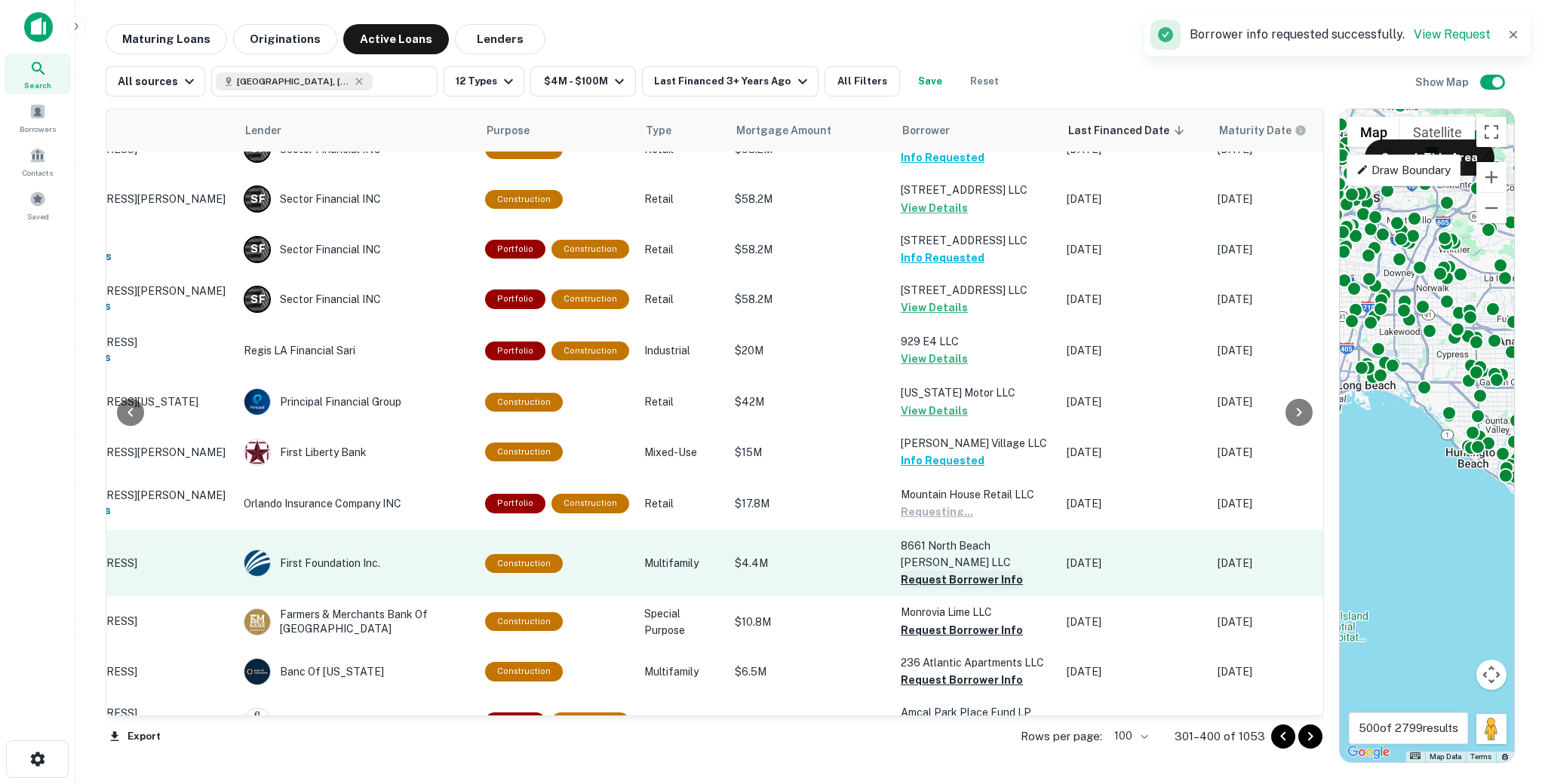
click at [924, 571] on button "Request Borrower Info" at bounding box center [961, 579] width 122 height 18
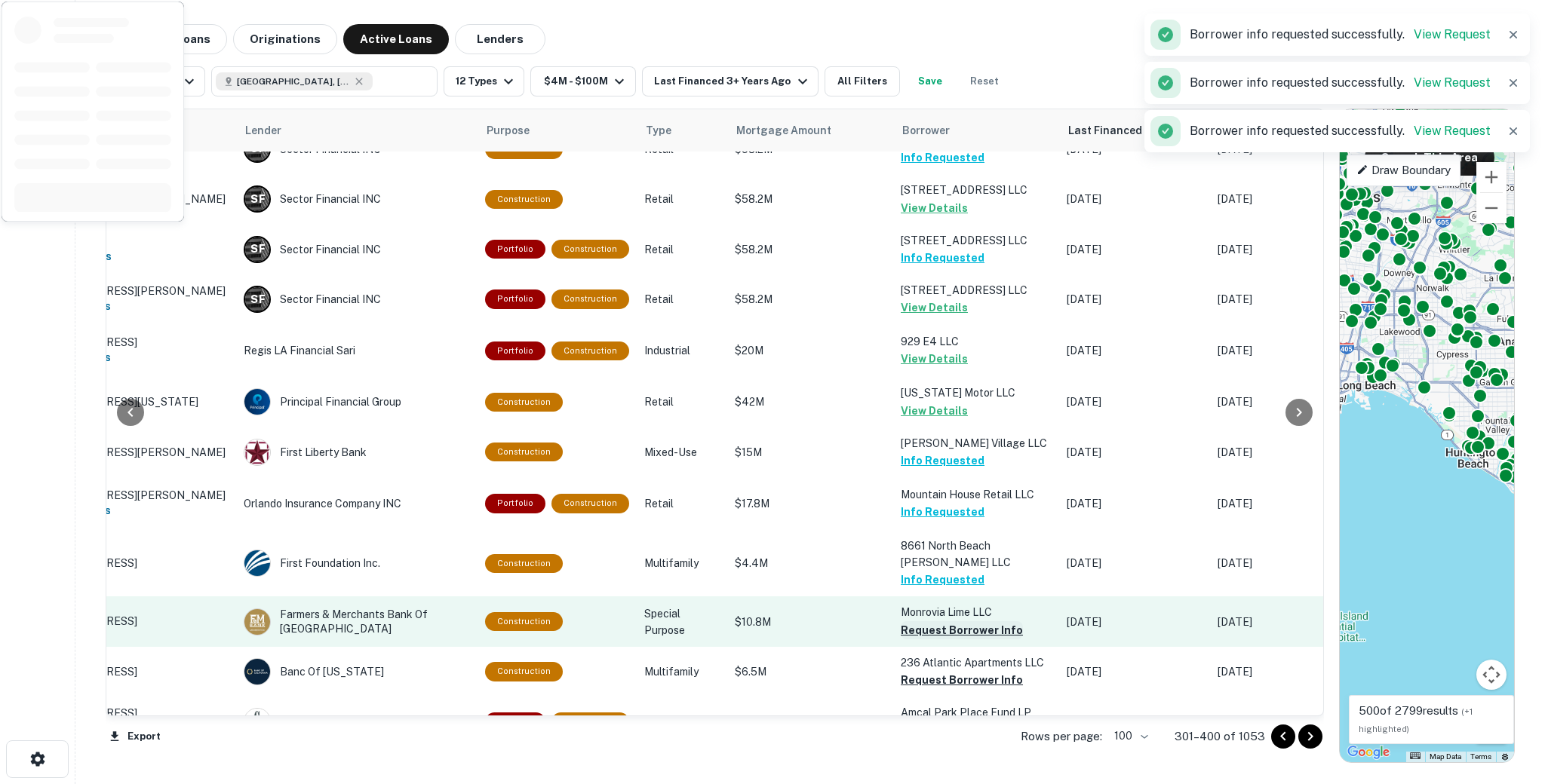
click at [923, 621] on button "Request Borrower Info" at bounding box center [961, 630] width 122 height 18
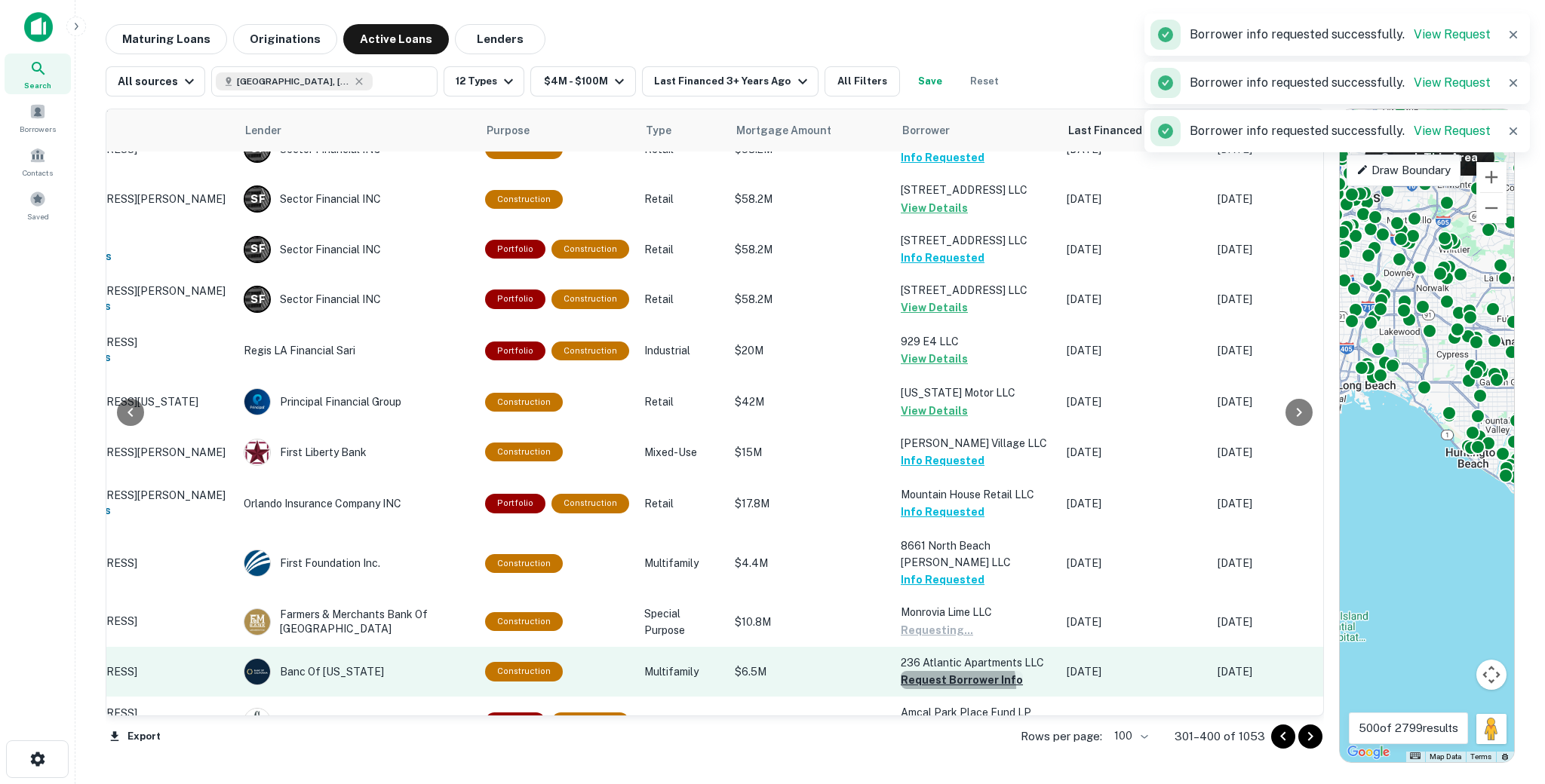
click at [922, 671] on button "Request Borrower Info" at bounding box center [961, 680] width 122 height 18
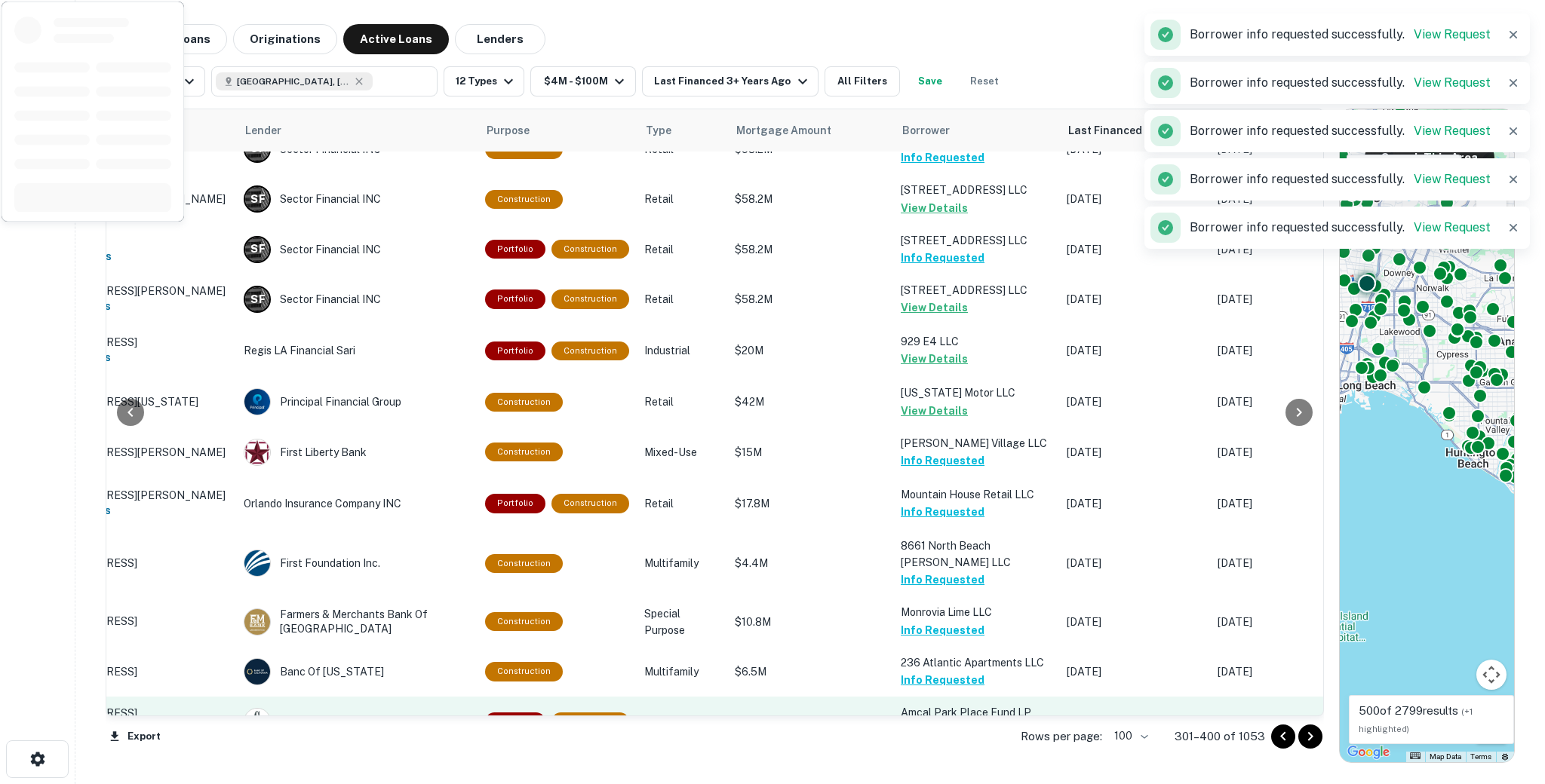
click at [926, 722] on button "Request Borrower Info" at bounding box center [961, 730] width 122 height 18
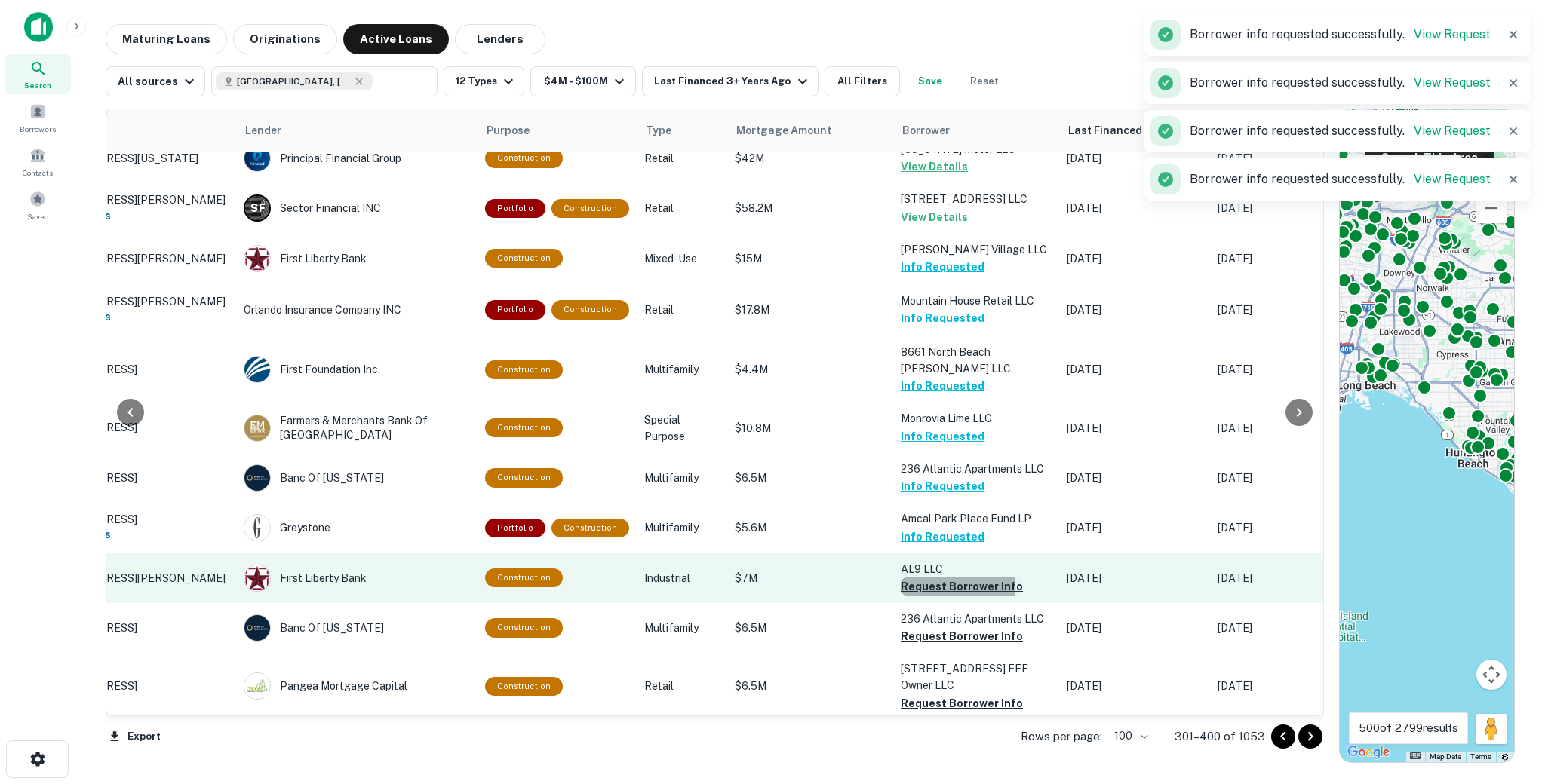
scroll to position [1847, 125]
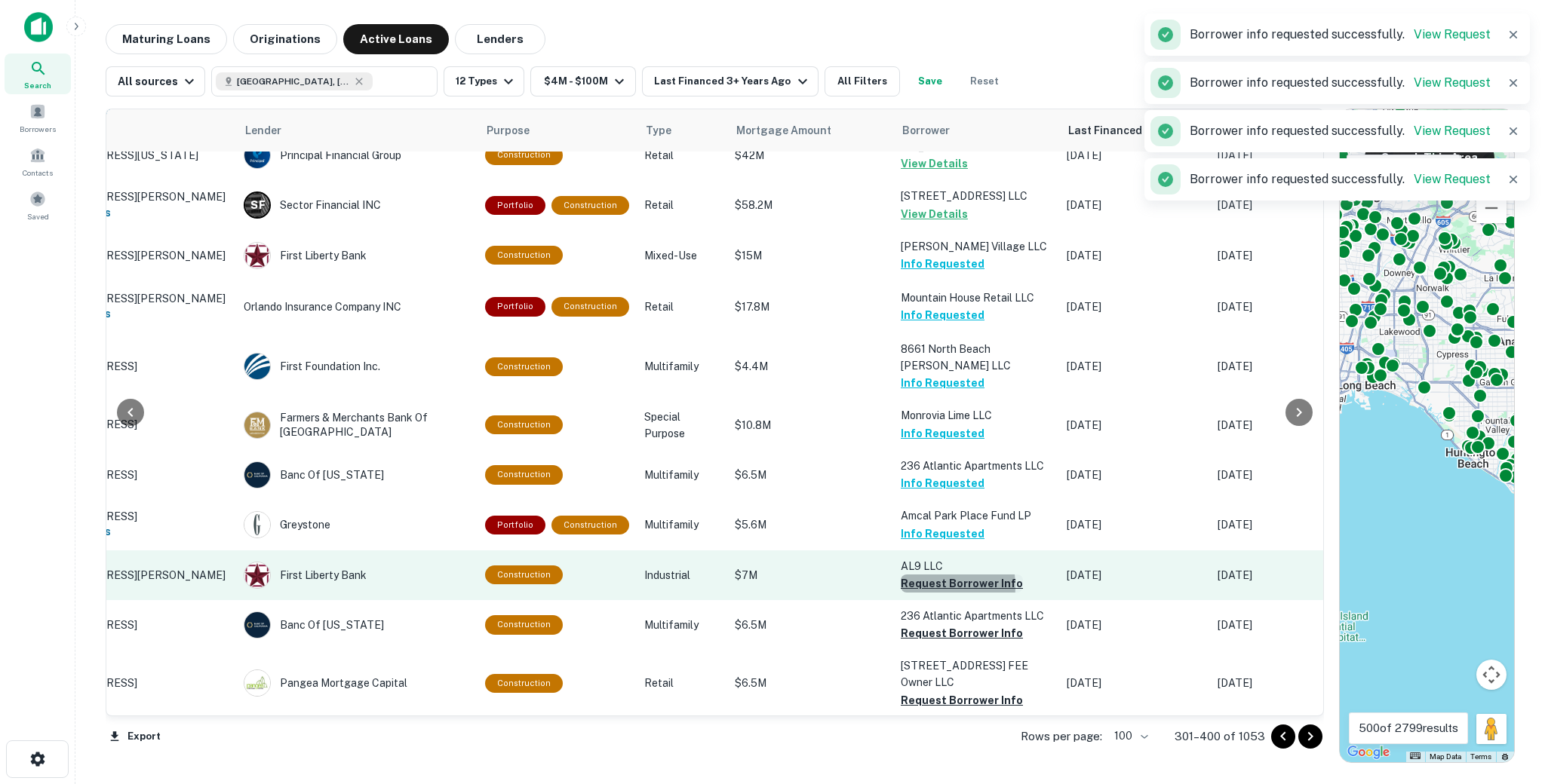
click at [911, 575] on button "Request Borrower Info" at bounding box center [961, 583] width 122 height 18
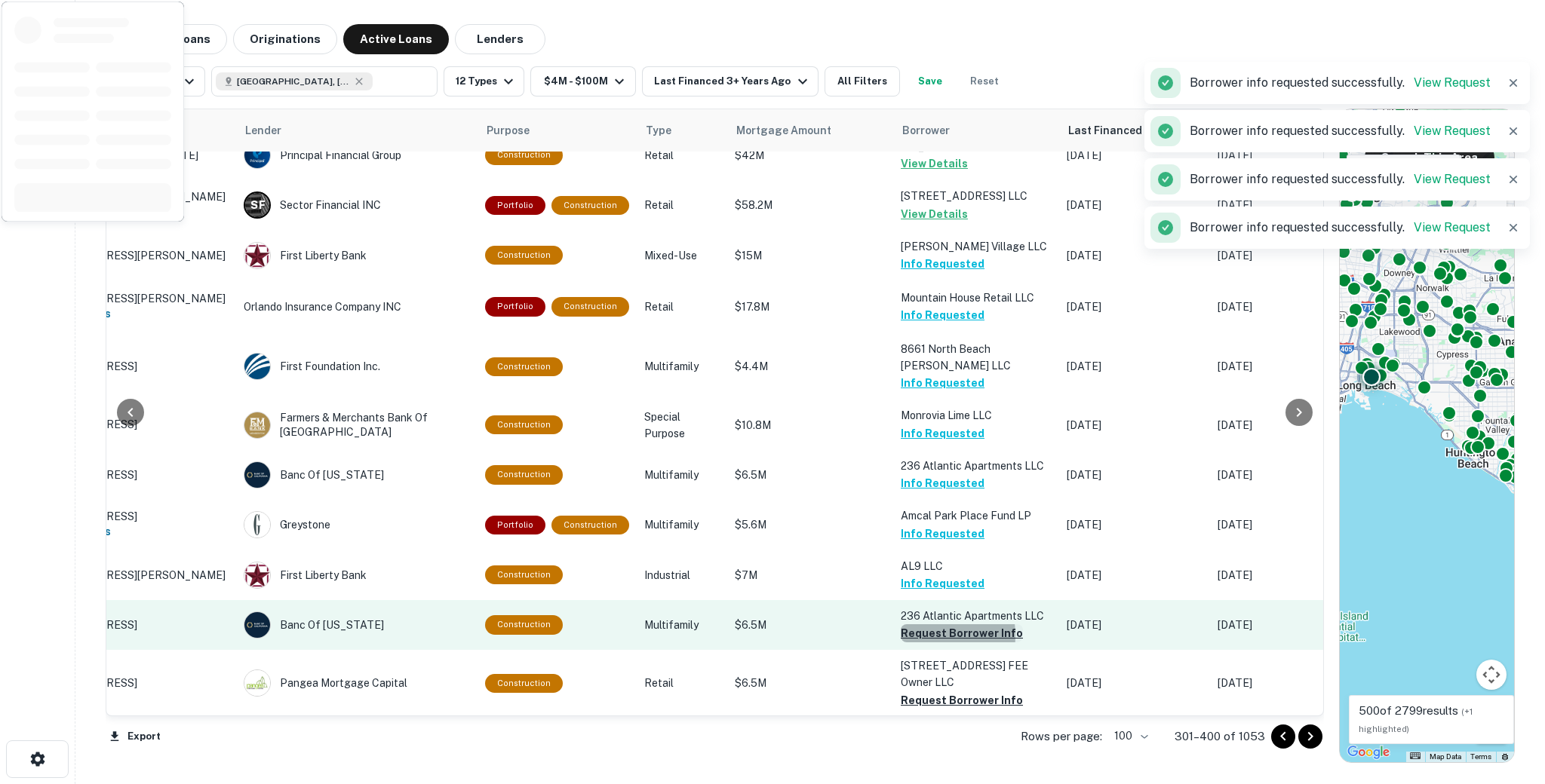
click at [910, 624] on button "Request Borrower Info" at bounding box center [961, 633] width 122 height 18
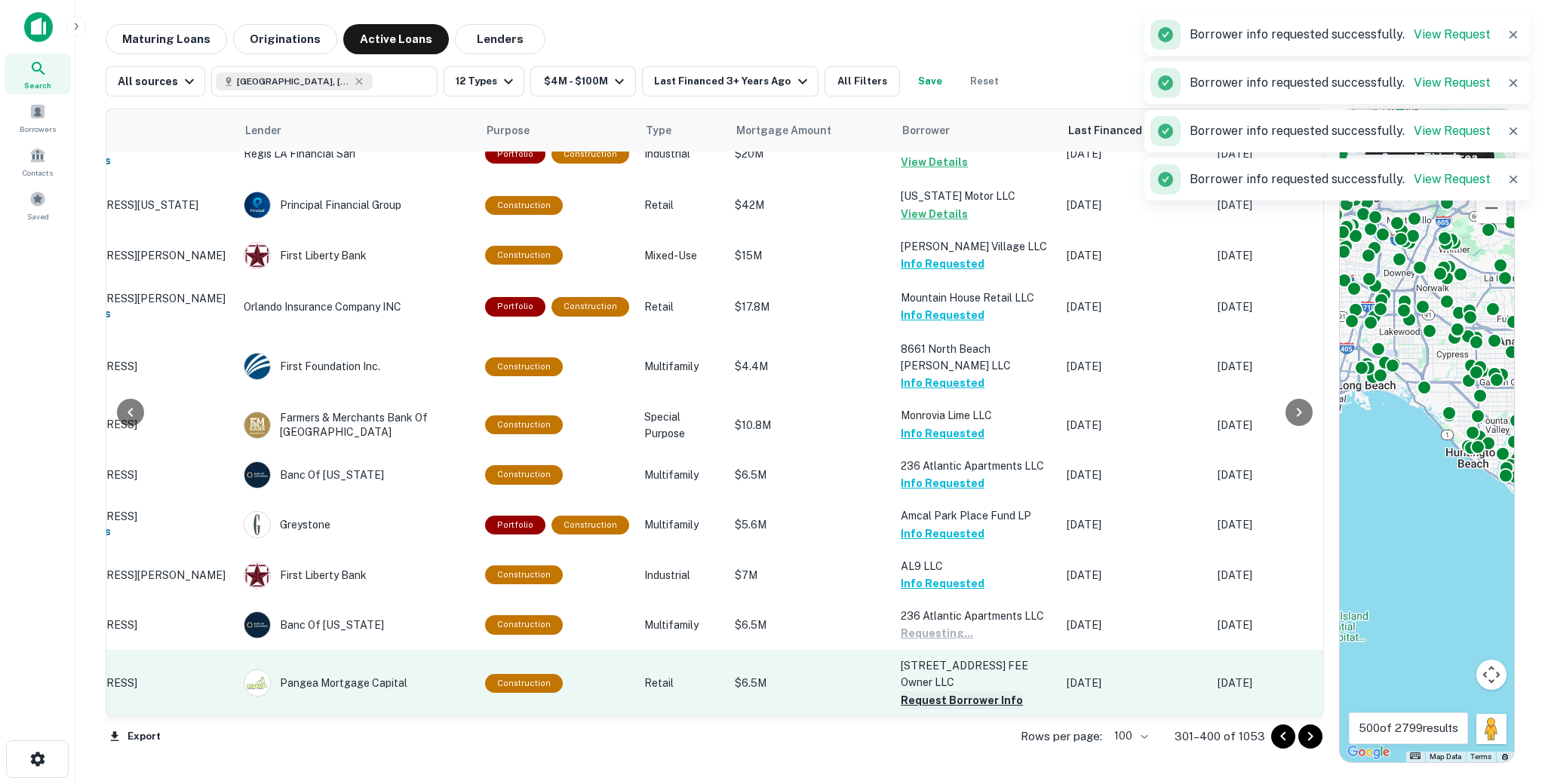
click at [909, 691] on button "Request Borrower Info" at bounding box center [961, 700] width 122 height 18
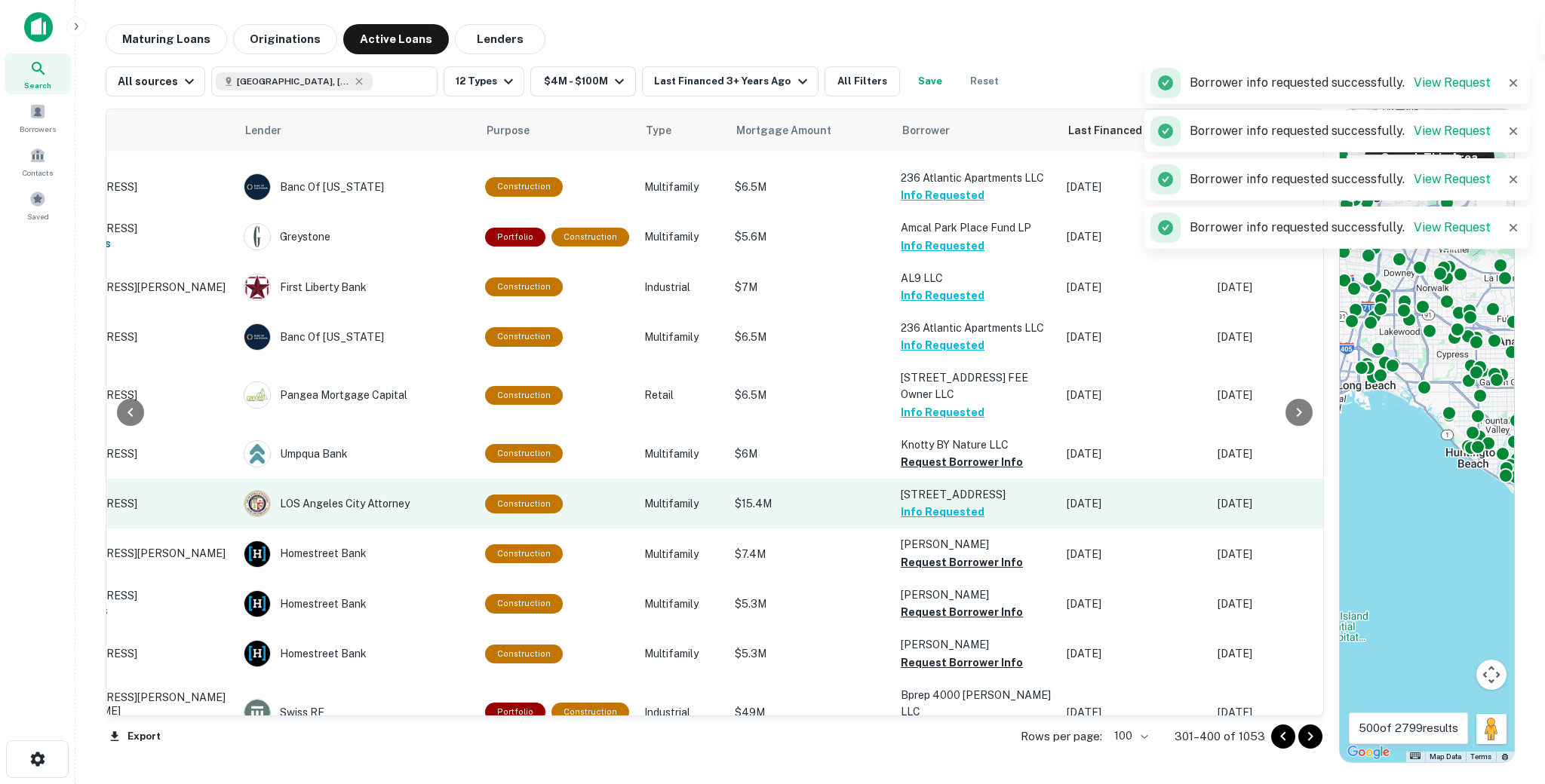
scroll to position [2139, 125]
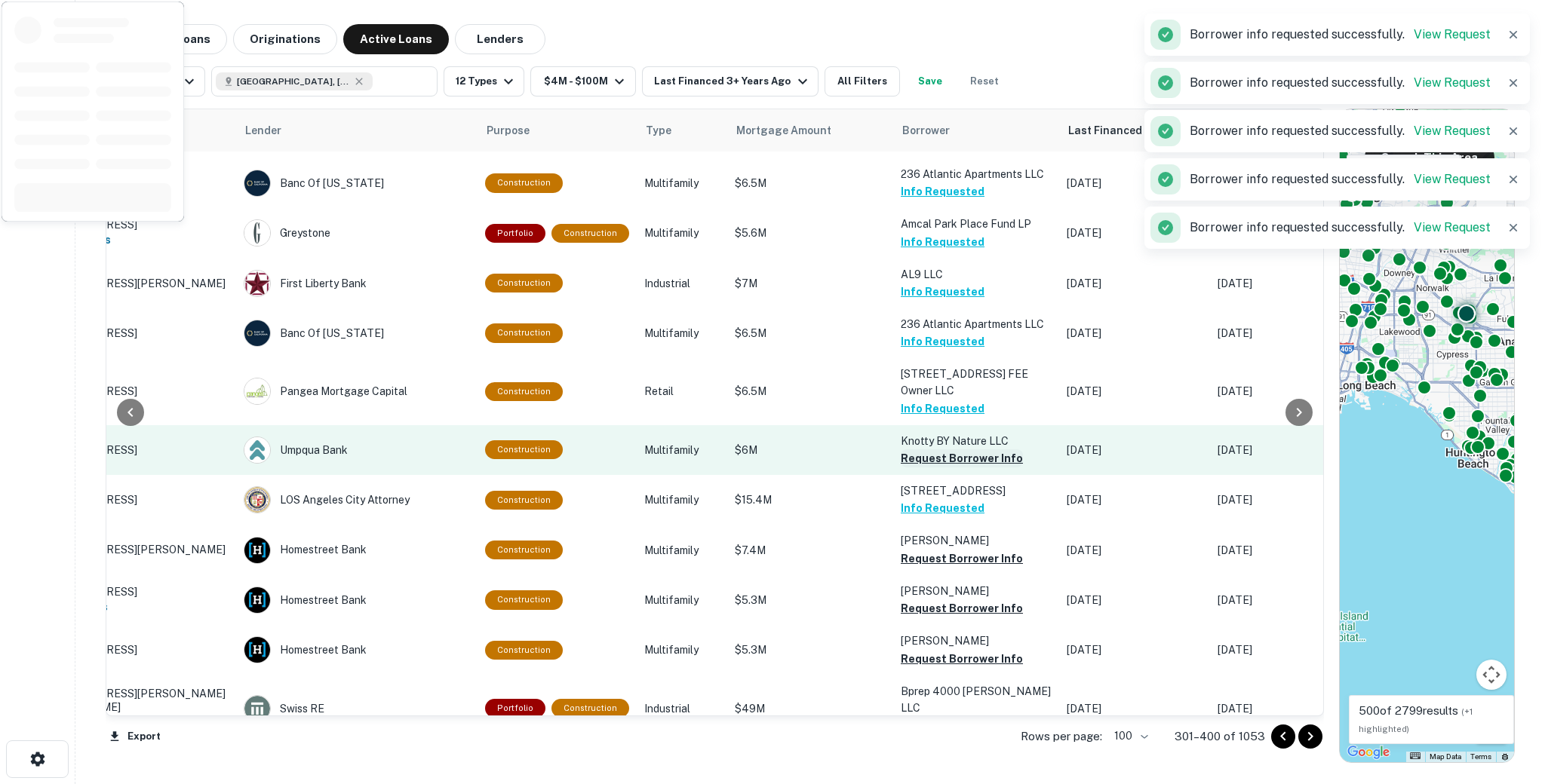
click at [910, 449] on button "Request Borrower Info" at bounding box center [961, 458] width 122 height 18
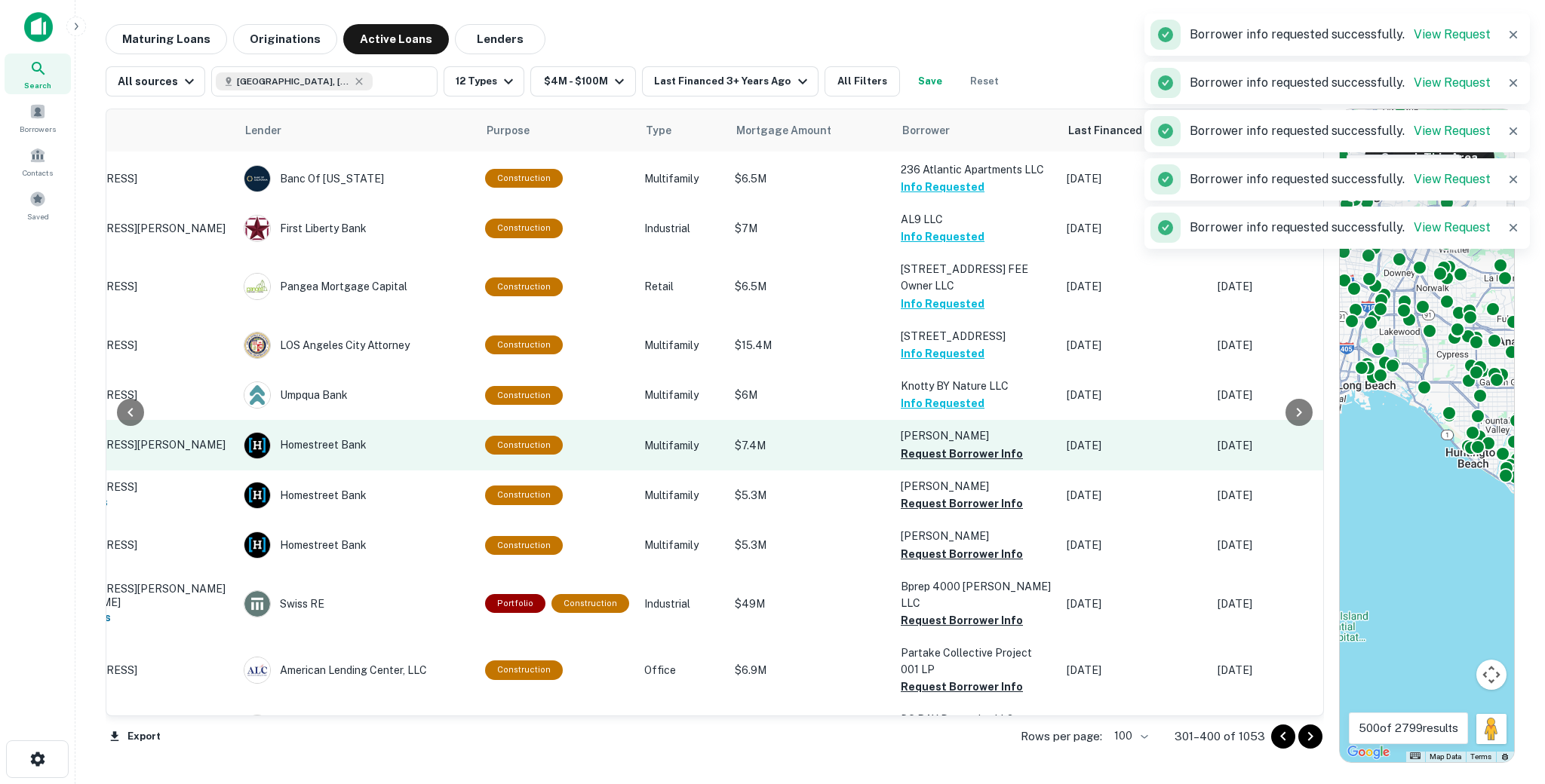
scroll to position [2244, 125]
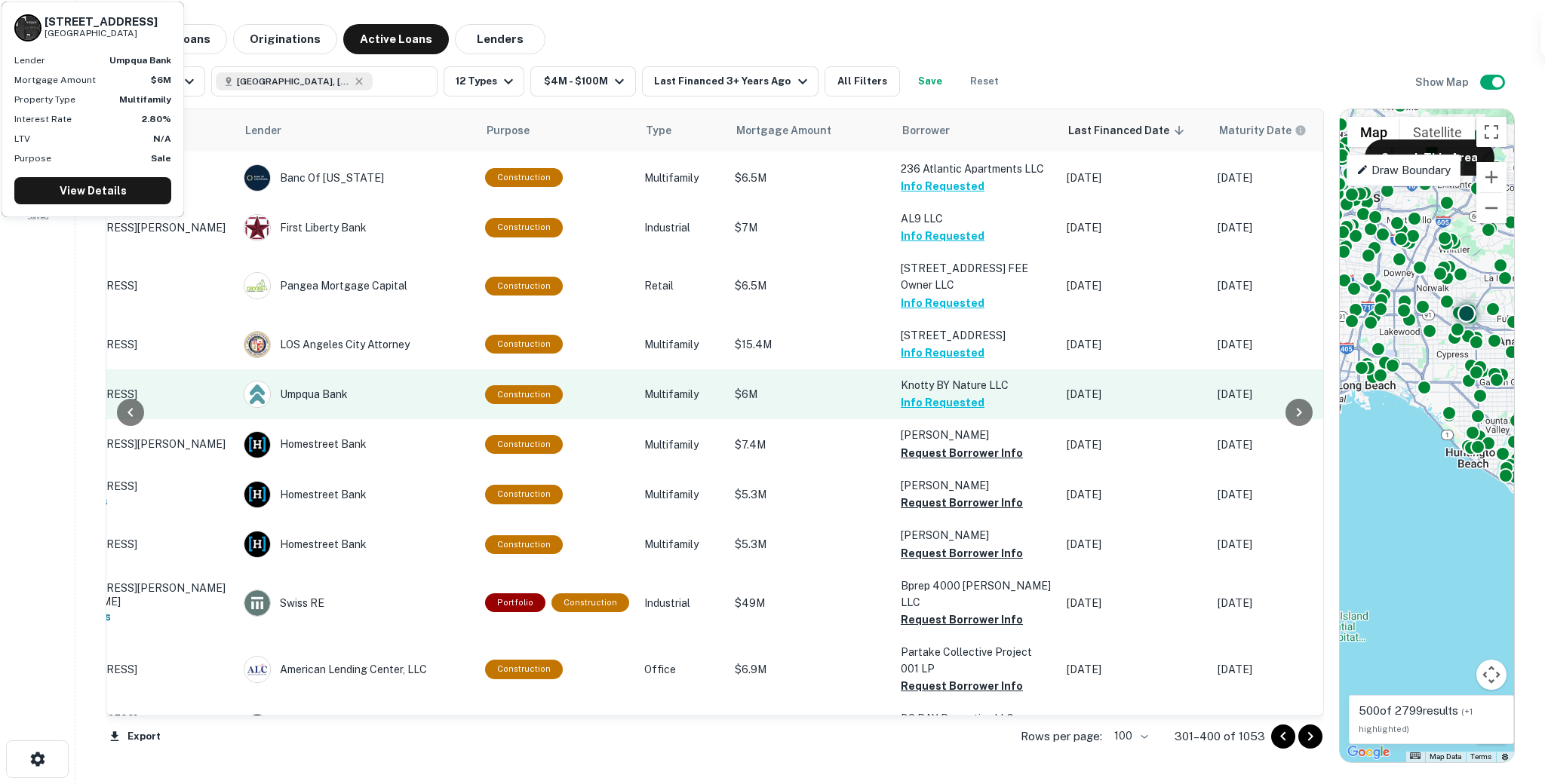
click at [921, 394] on button "Info Requested" at bounding box center [943, 402] width 83 height 18
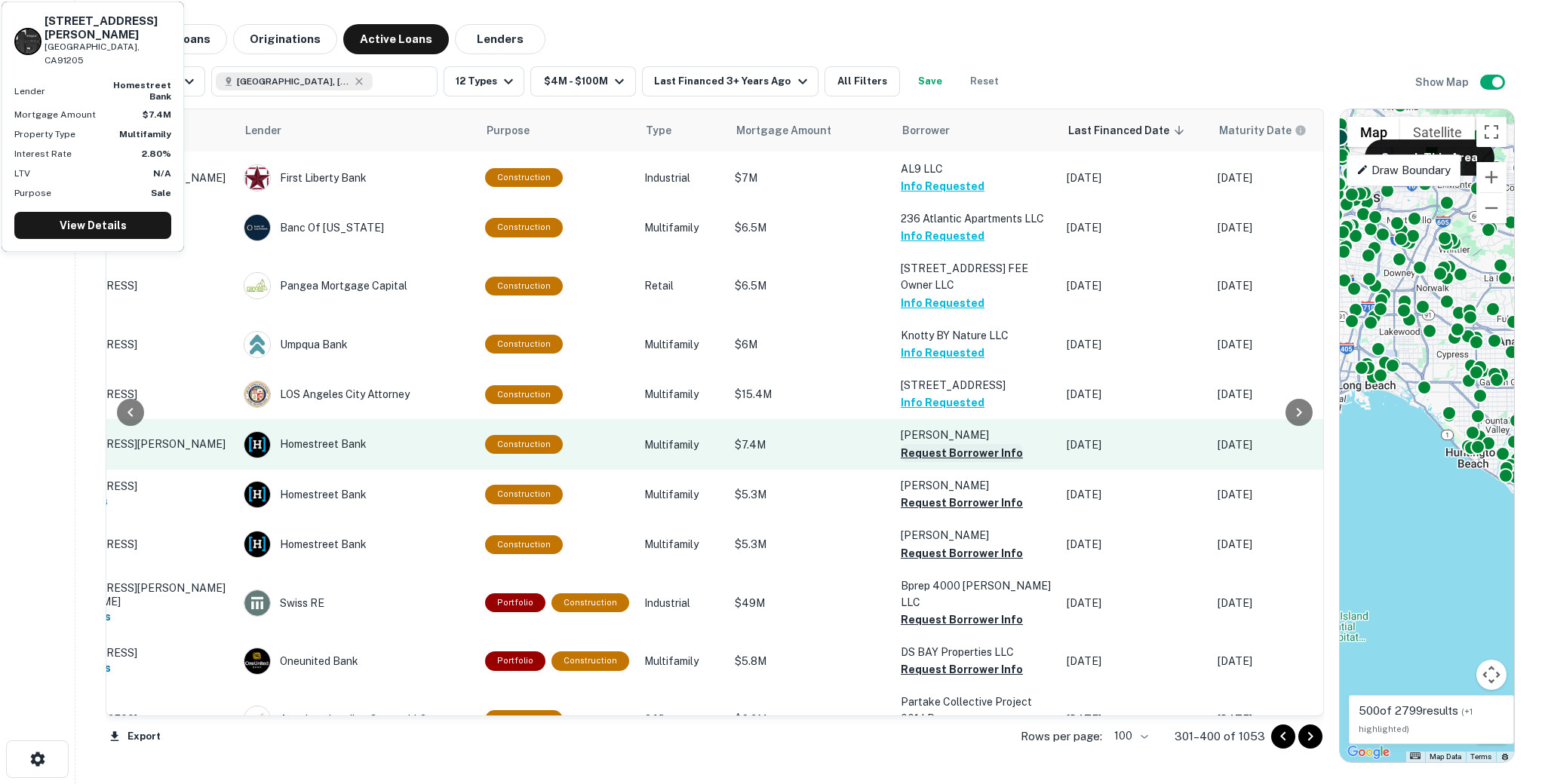
click at [909, 444] on button "Request Borrower Info" at bounding box center [961, 453] width 122 height 18
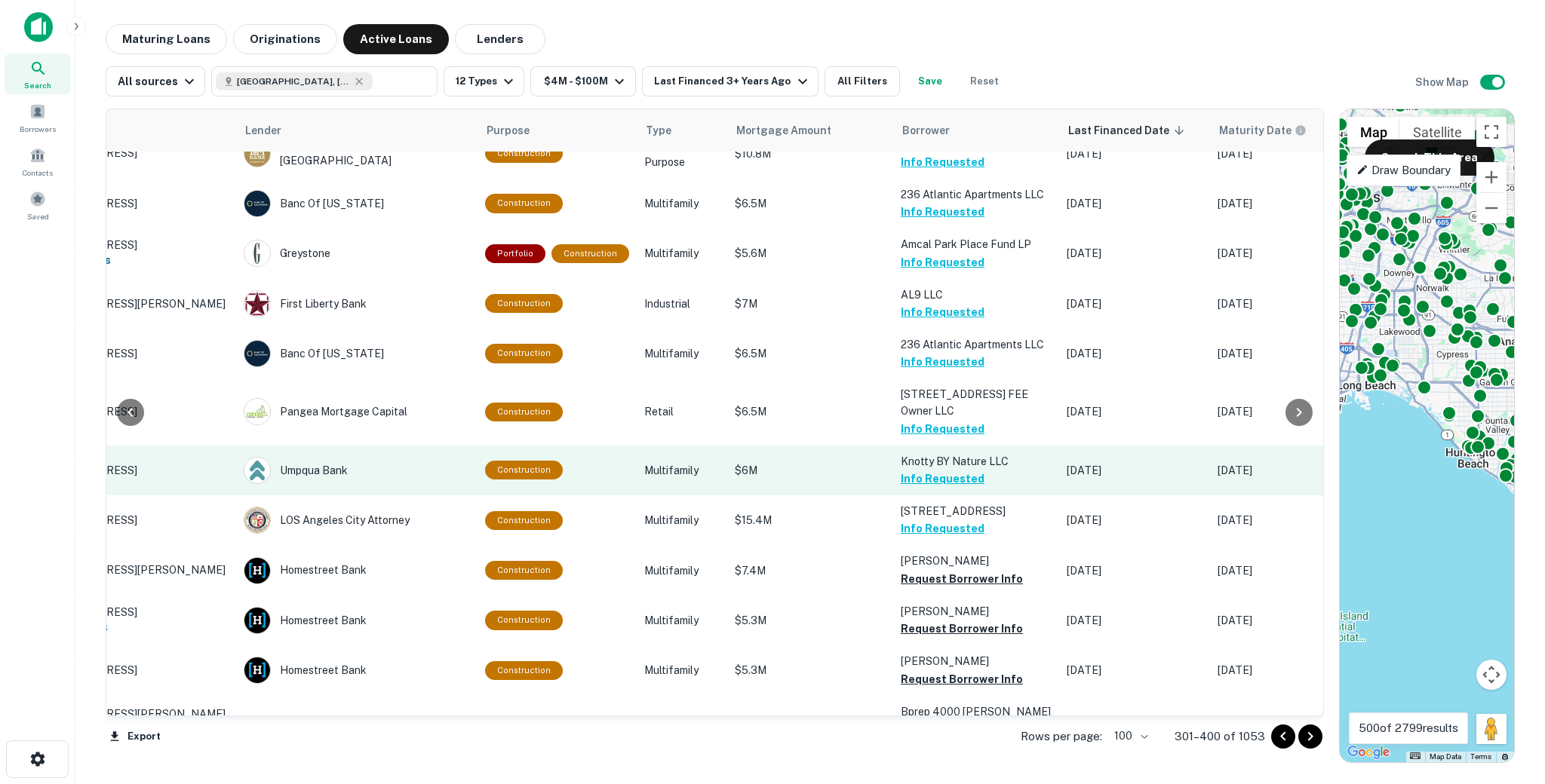
scroll to position [2125, 125]
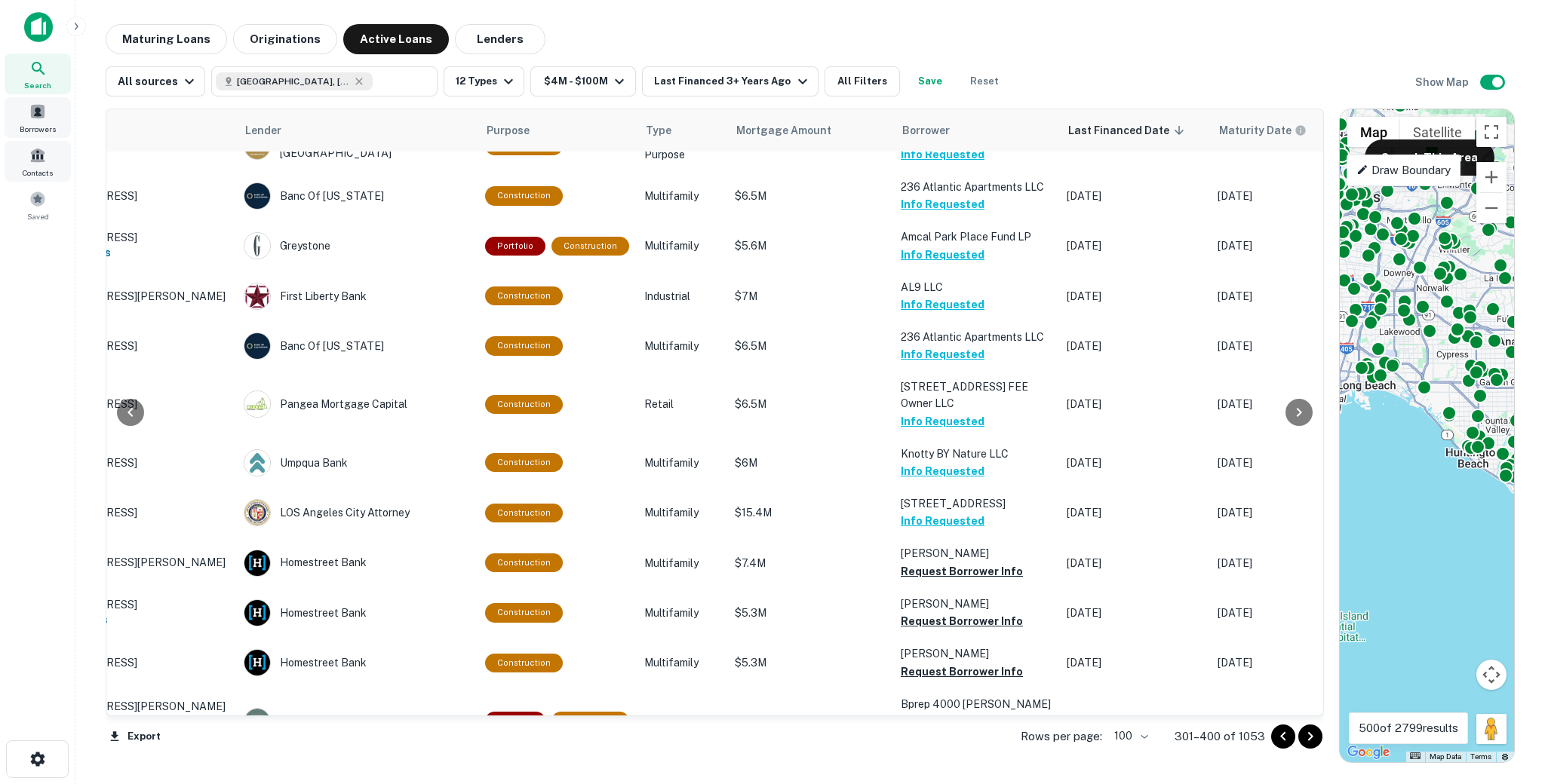
click at [35, 101] on div "Borrowers" at bounding box center [38, 118] width 66 height 41
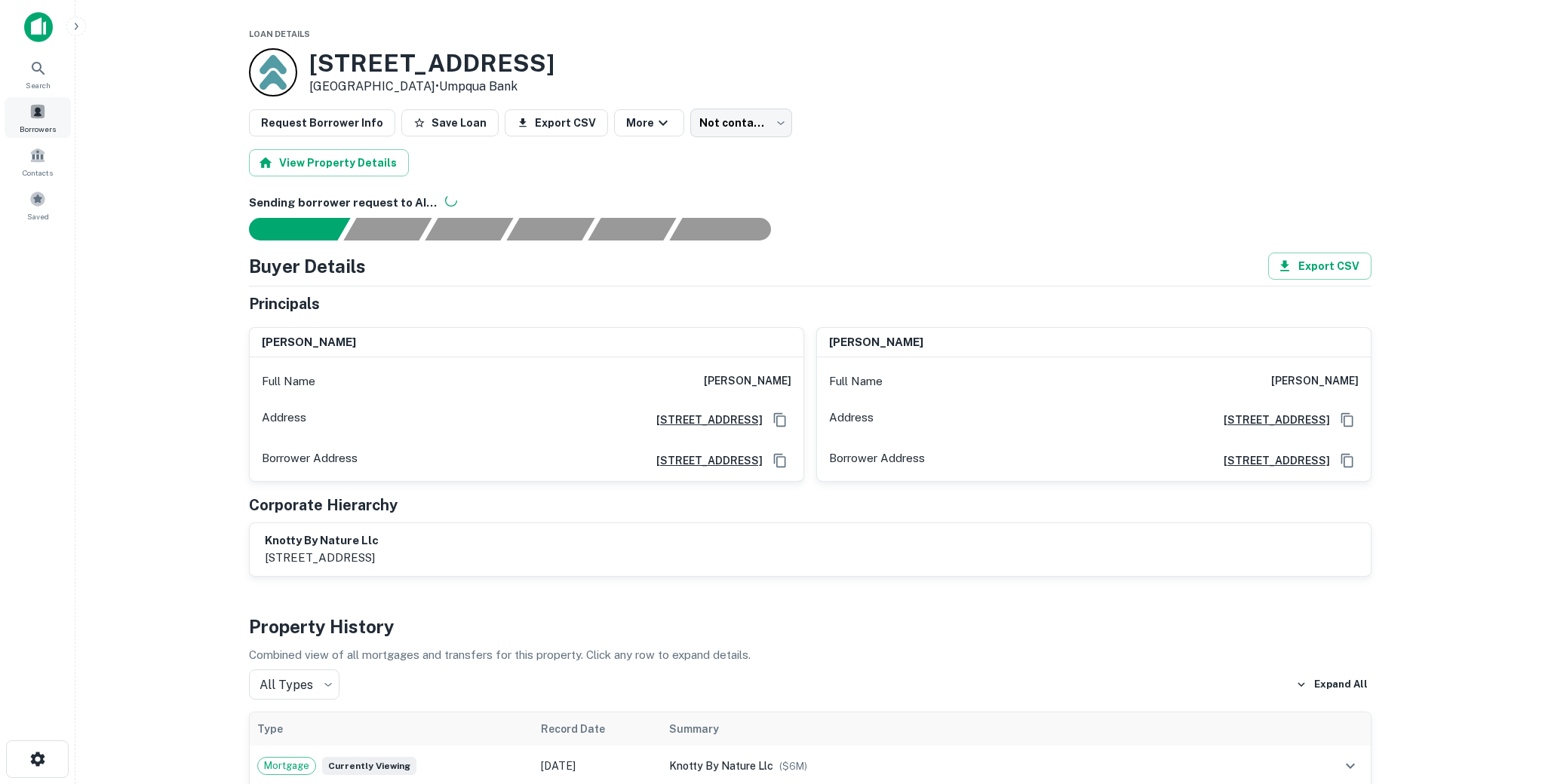
click at [24, 120] on div "Borrowers" at bounding box center [38, 118] width 66 height 41
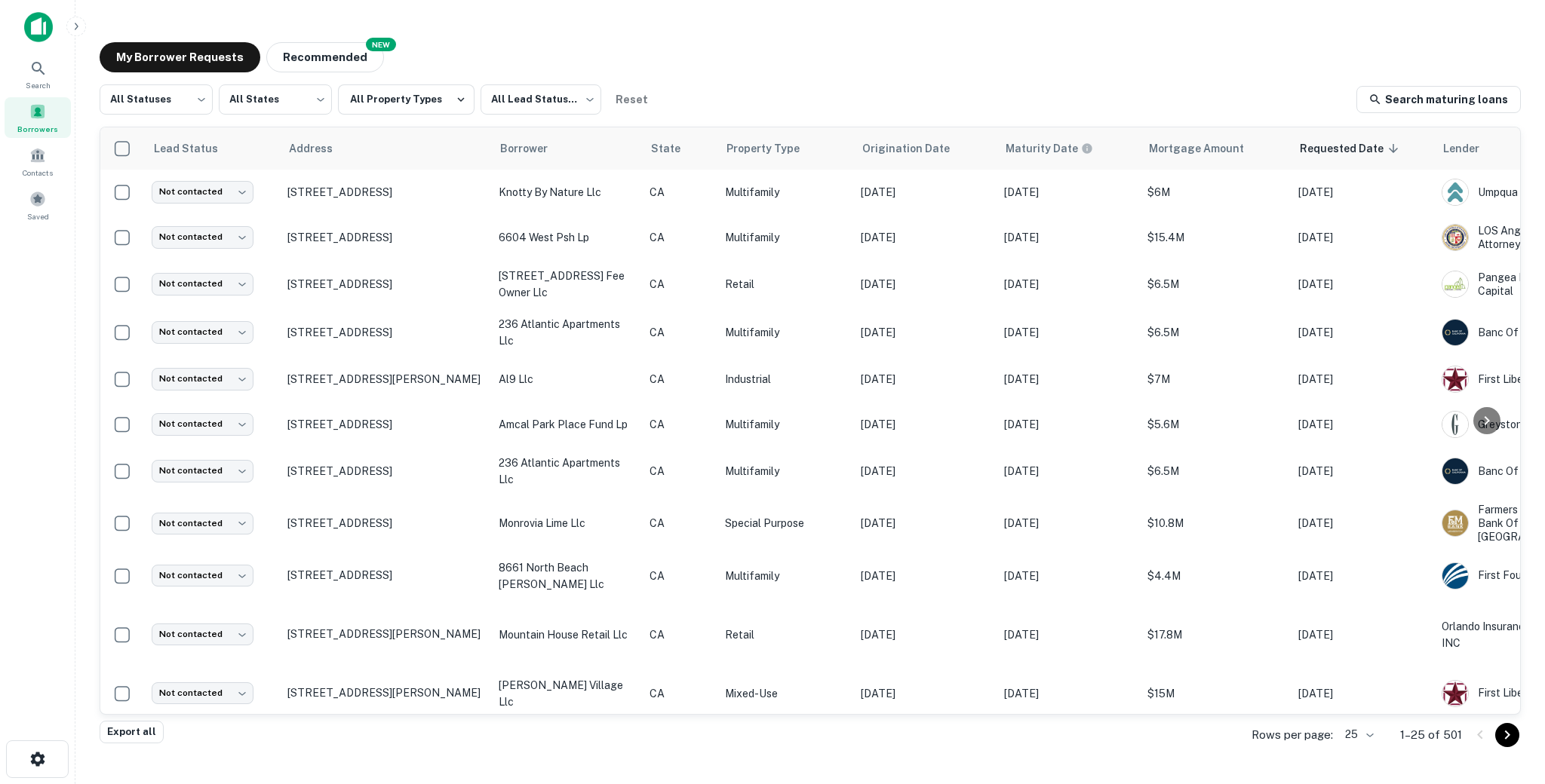
click at [1180, 69] on div "My Borrower Requests NEW Recommended" at bounding box center [810, 57] width 1421 height 30
click at [151, 100] on body "Search Borrowers Contacts Saved My Borrower Requests NEW Recommended All Status…" at bounding box center [772, 392] width 1545 height 784
click at [138, 192] on li "Fulfilled" at bounding box center [156, 193] width 113 height 27
type input "*********"
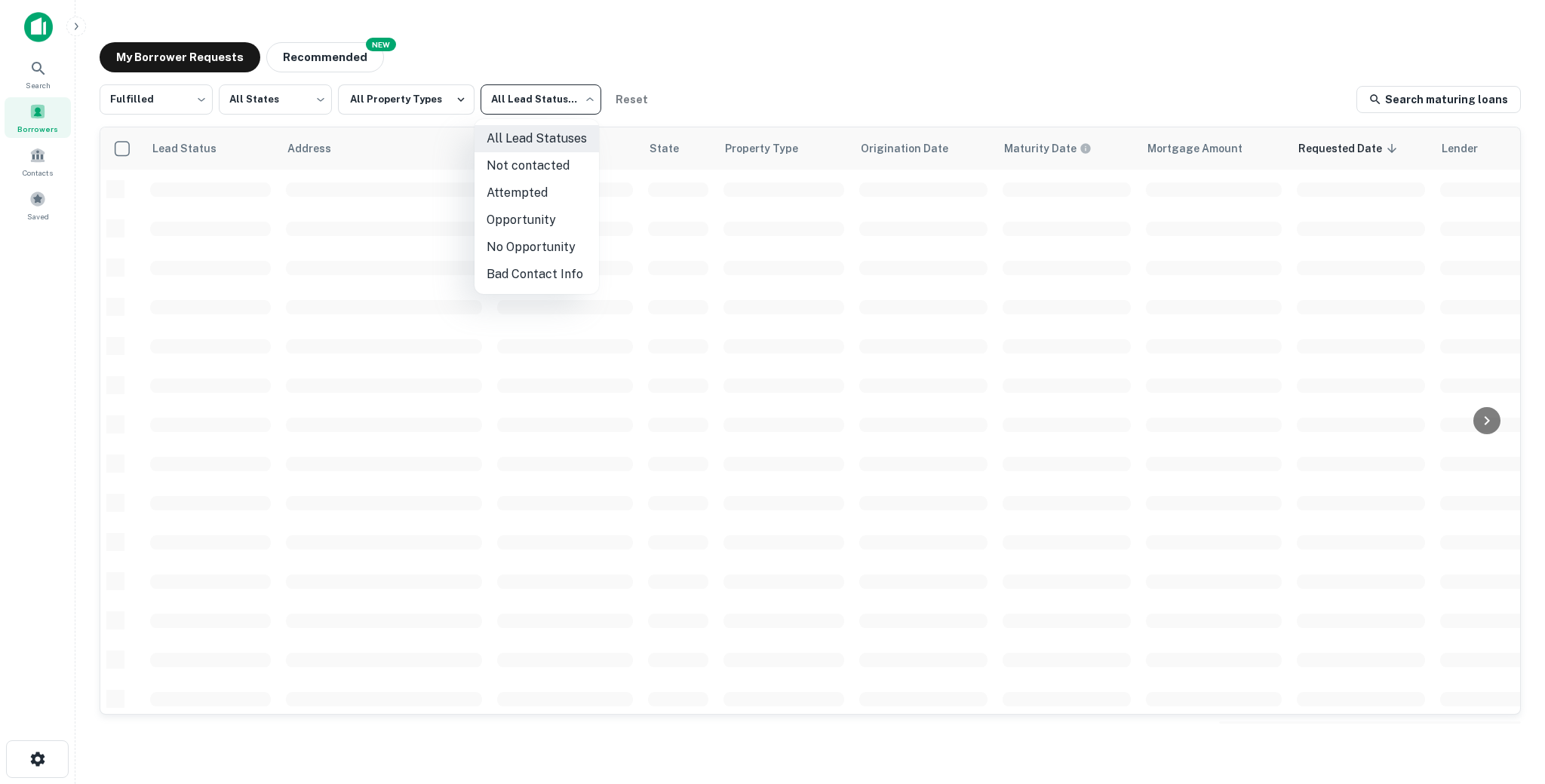
click at [486, 110] on body "Search Borrowers Contacts Saved My Borrower Requests NEW Recommended Fulfilled …" at bounding box center [772, 392] width 1545 height 784
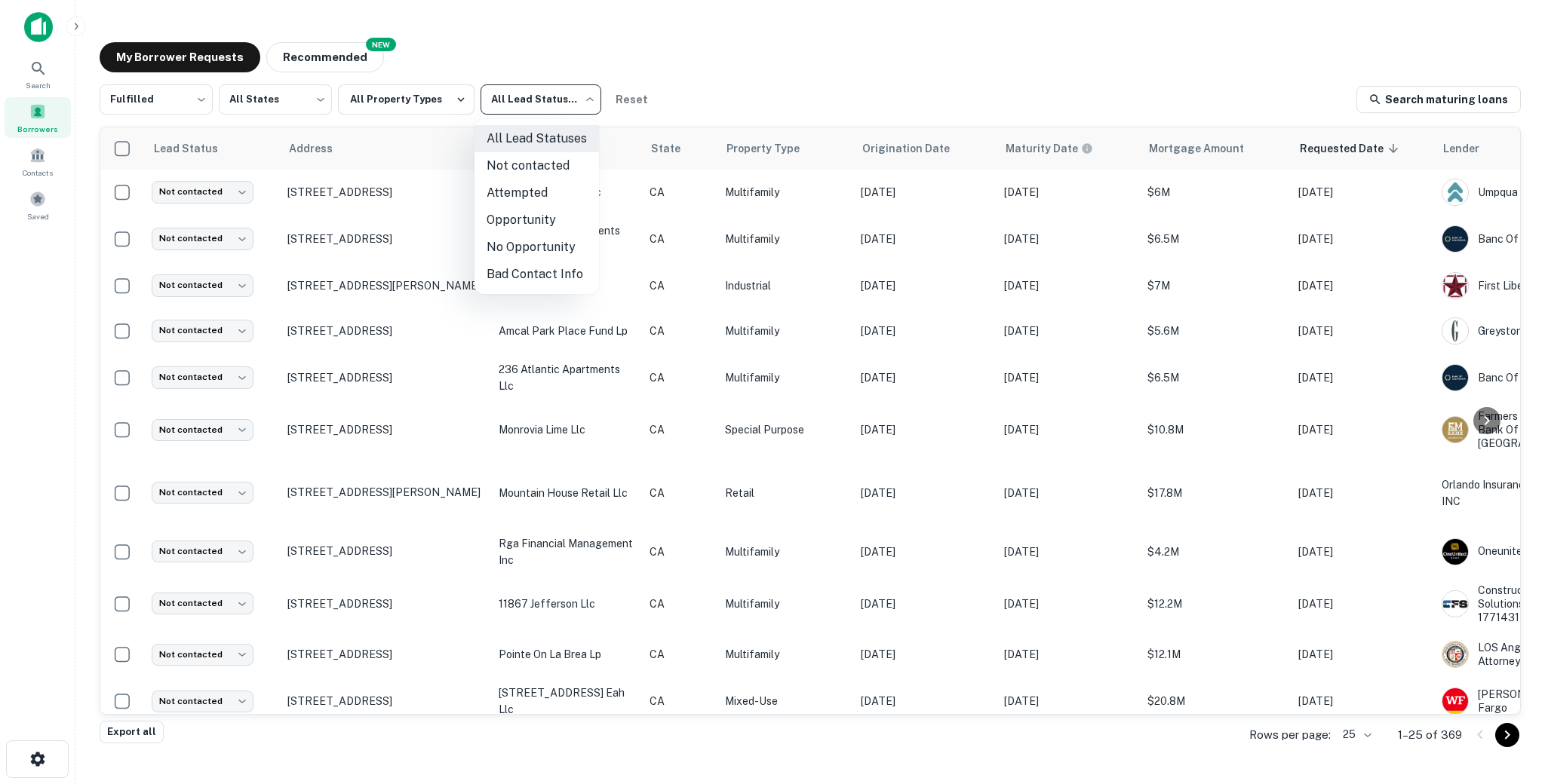
click at [513, 271] on li "Bad Contact Info" at bounding box center [537, 274] width 124 height 27
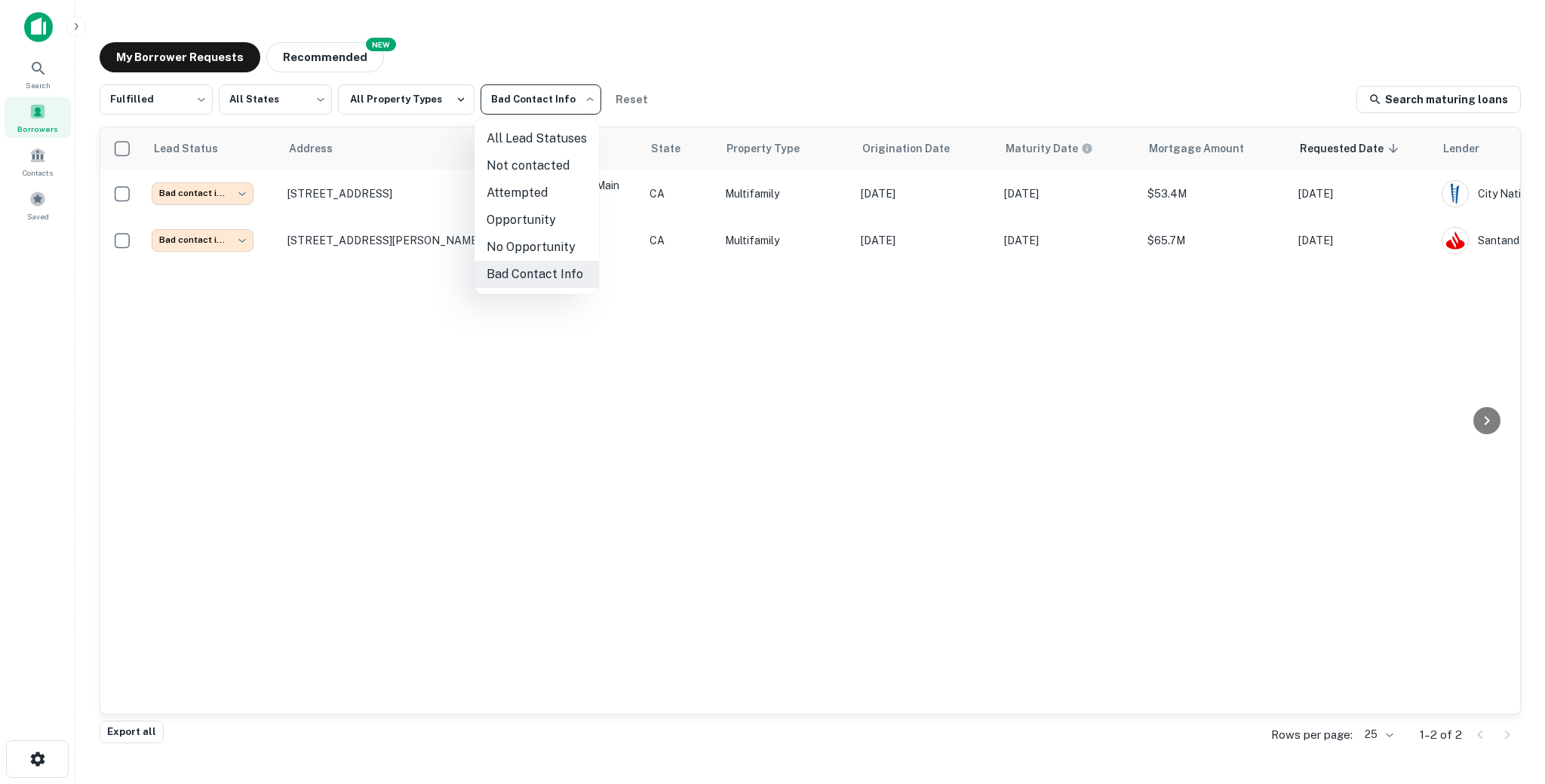
click at [546, 94] on body "**********" at bounding box center [772, 392] width 1545 height 784
click at [509, 142] on li "All Lead Statuses" at bounding box center [537, 139] width 124 height 27
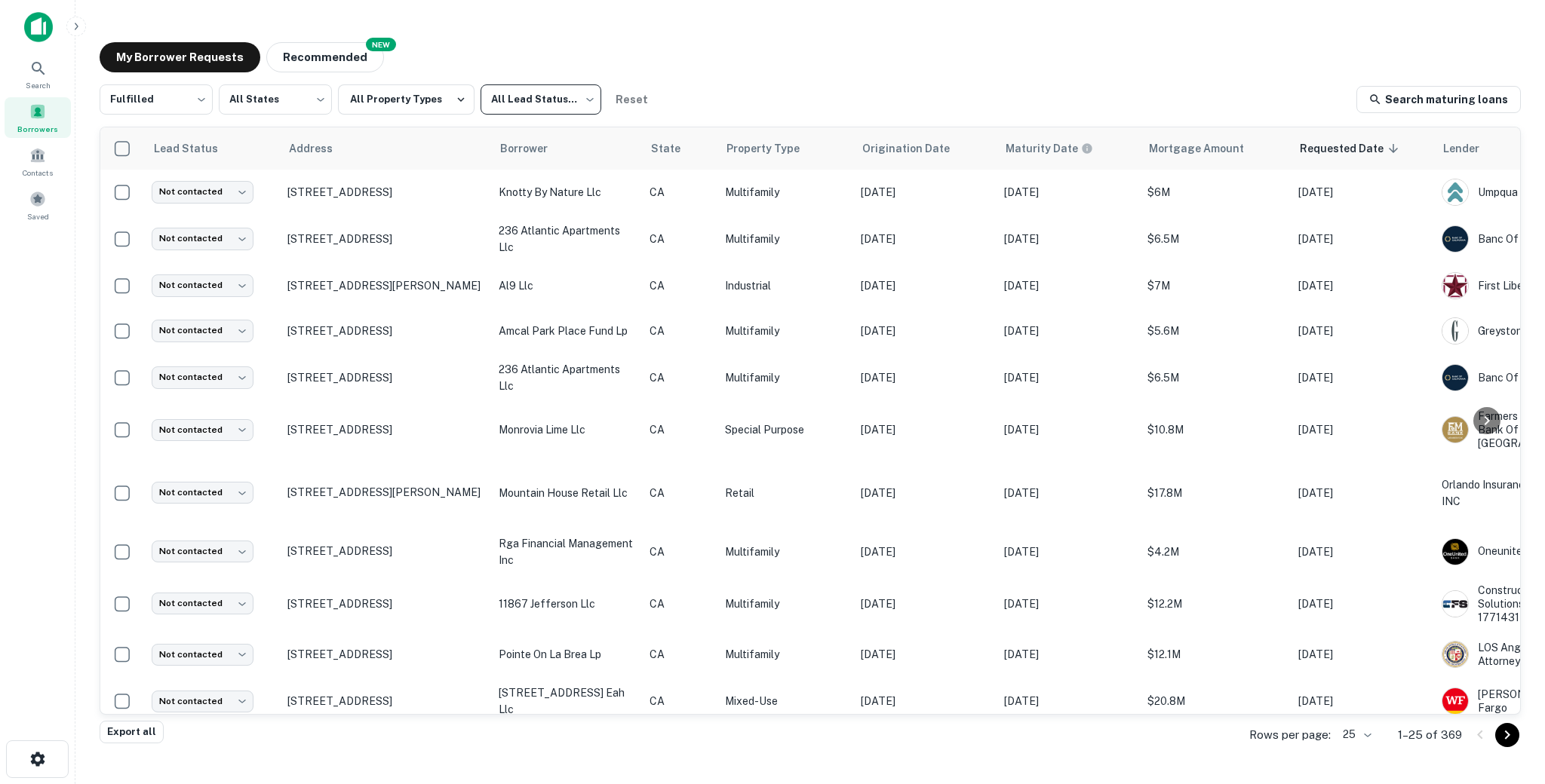
click at [532, 98] on body "Search Borrowers Contacts Saved My Borrower Requests NEW Recommended Fulfilled …" at bounding box center [772, 392] width 1545 height 784
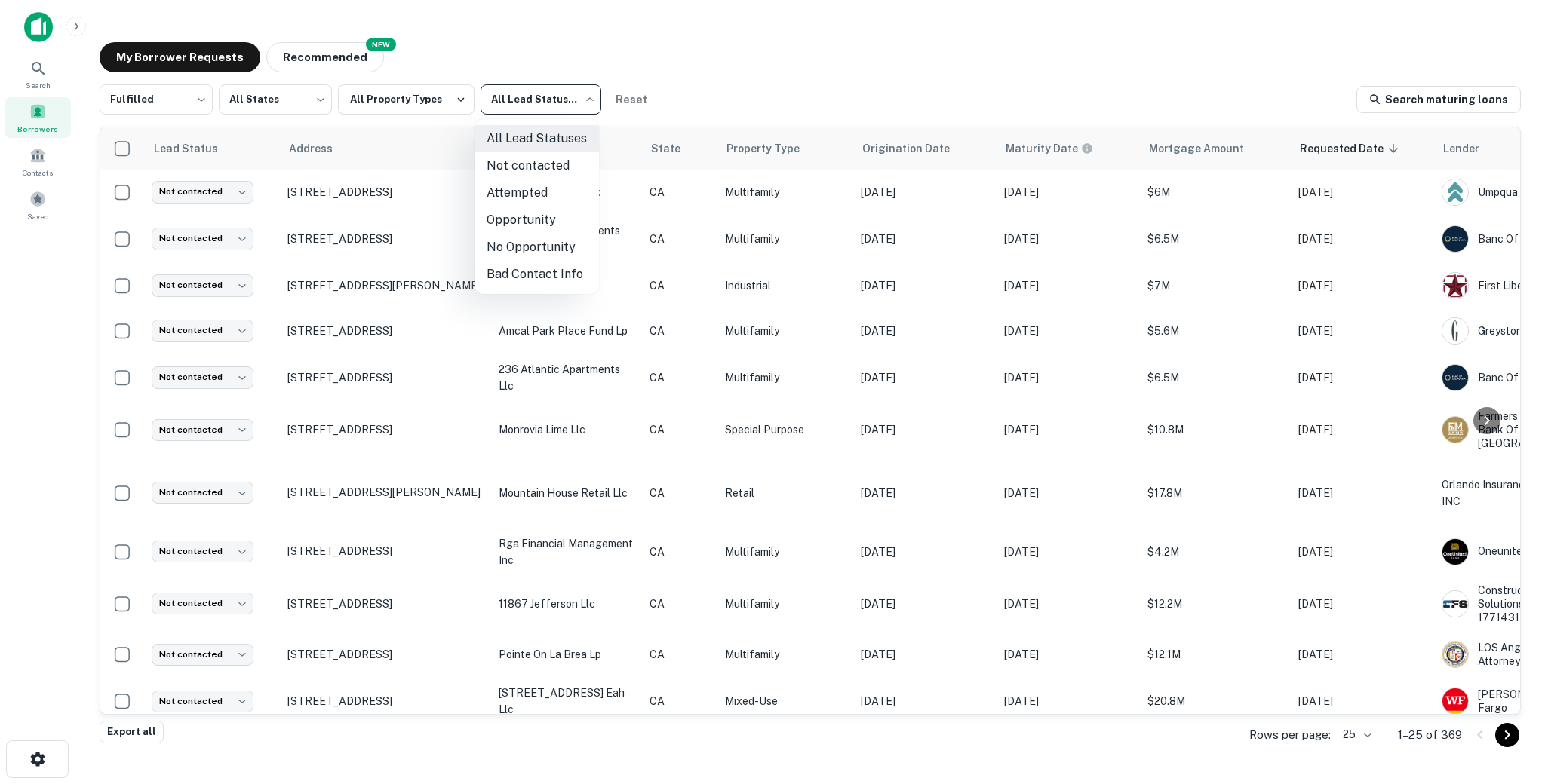
click at [513, 190] on li "Attempted" at bounding box center [537, 193] width 124 height 27
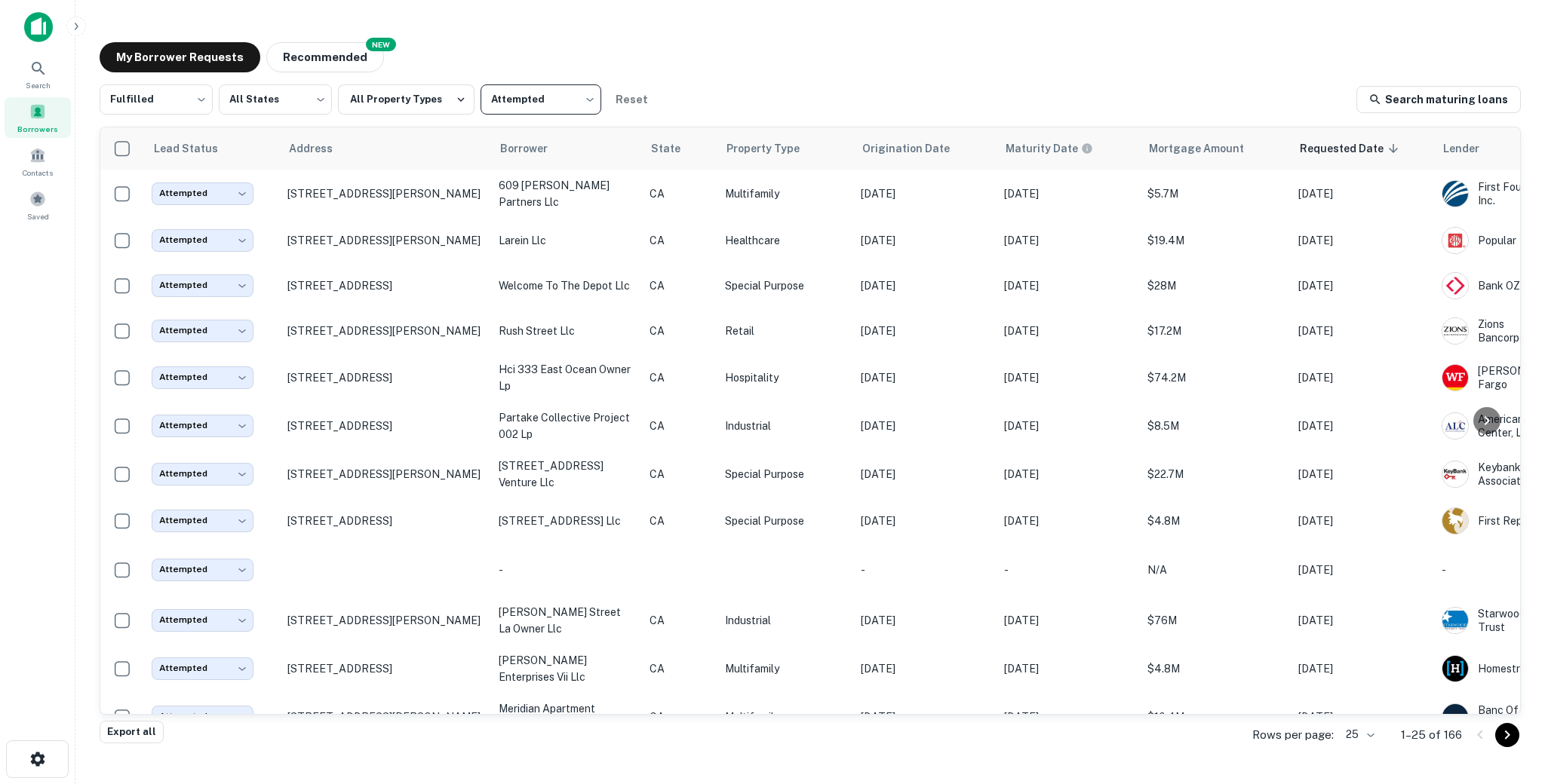
click at [531, 99] on body "Search Borrowers Contacts Saved My Borrower Requests NEW Recommended Fulfilled …" at bounding box center [772, 392] width 1545 height 784
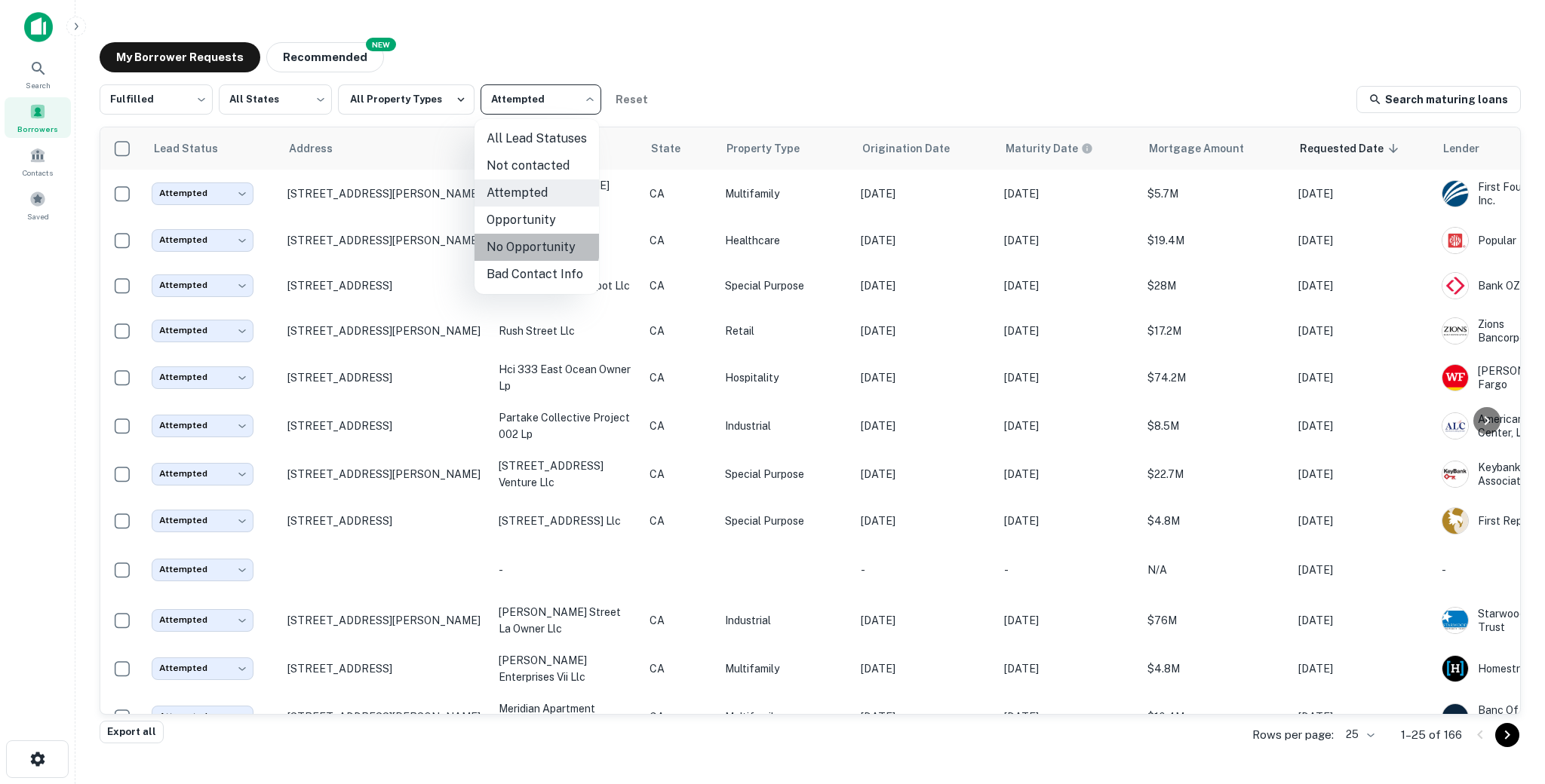
click at [509, 242] on li "No Opportunity" at bounding box center [537, 247] width 124 height 27
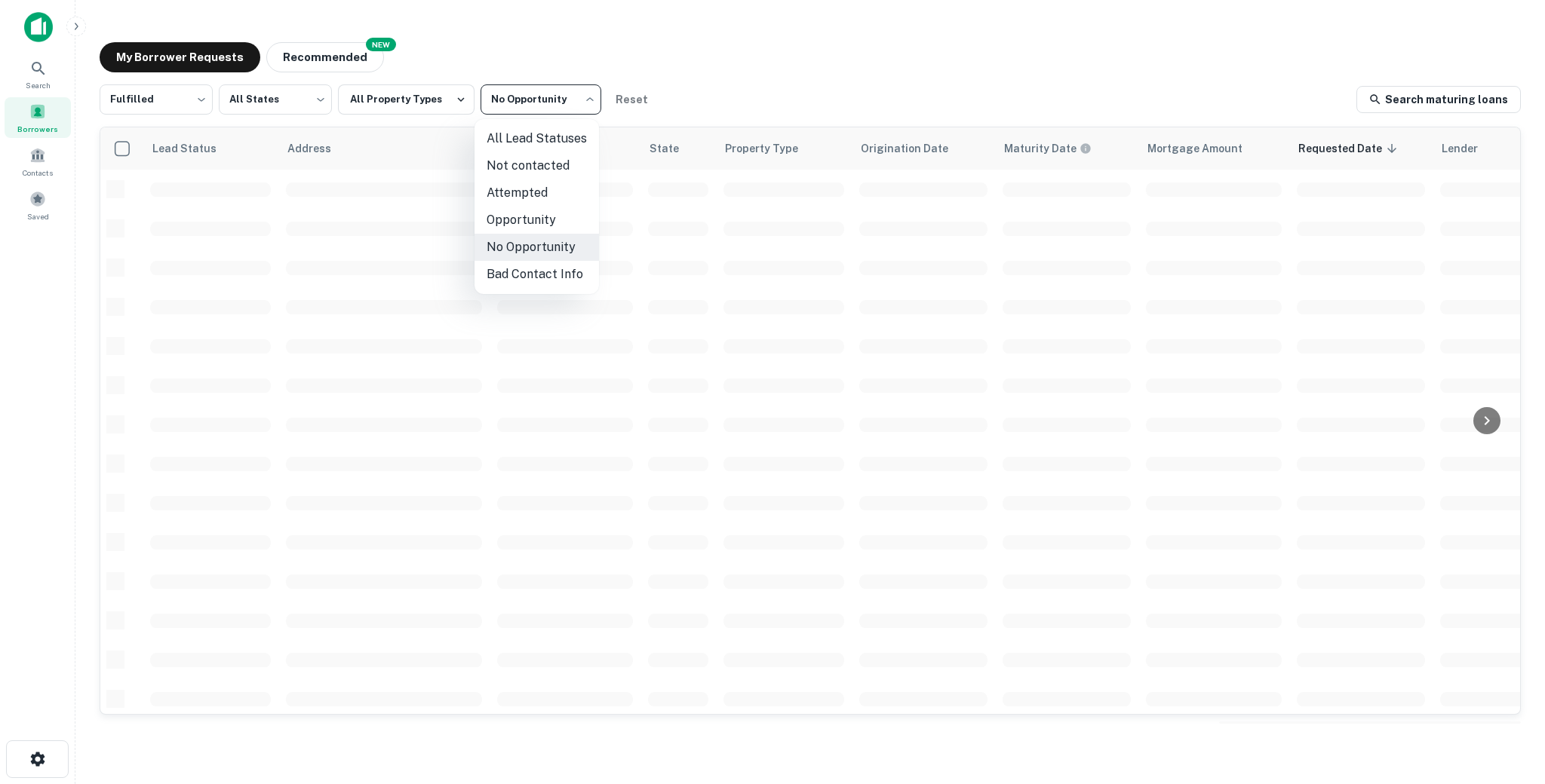
click at [523, 87] on body "**********" at bounding box center [772, 392] width 1545 height 784
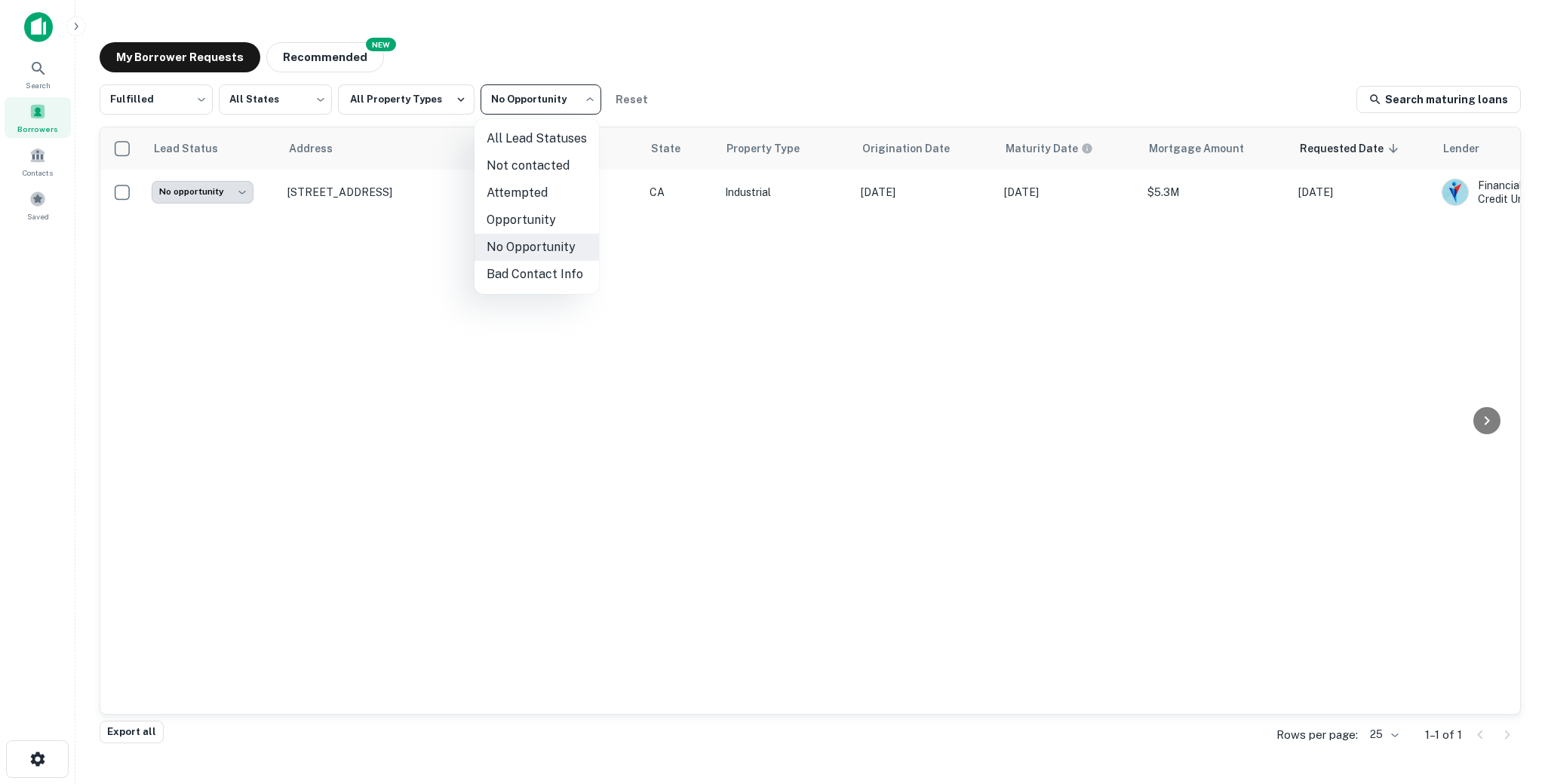
click at [521, 169] on li "Not contacted" at bounding box center [537, 165] width 124 height 27
type input "****"
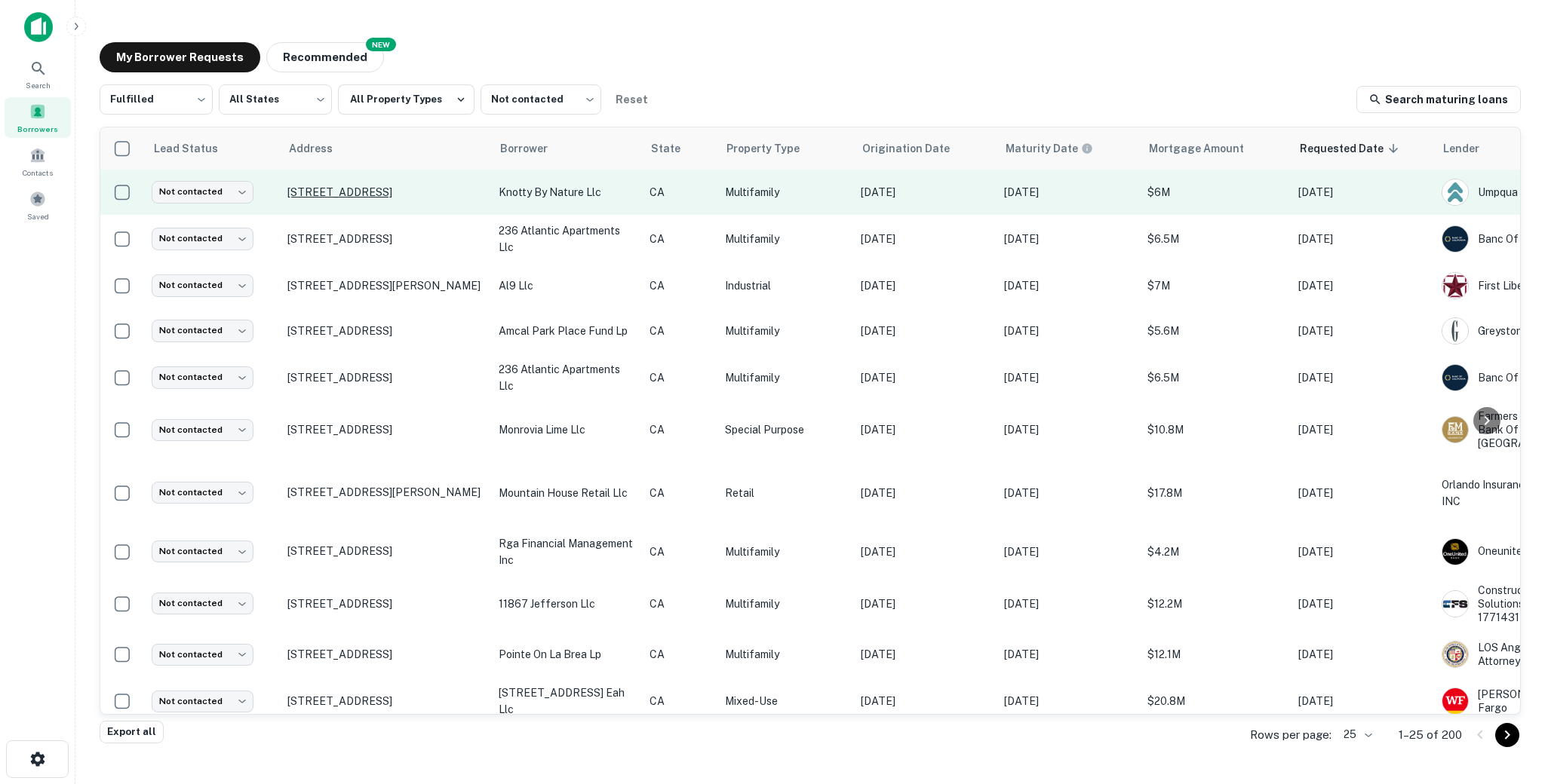
click at [328, 188] on p "[STREET_ADDRESS]" at bounding box center [385, 192] width 196 height 13
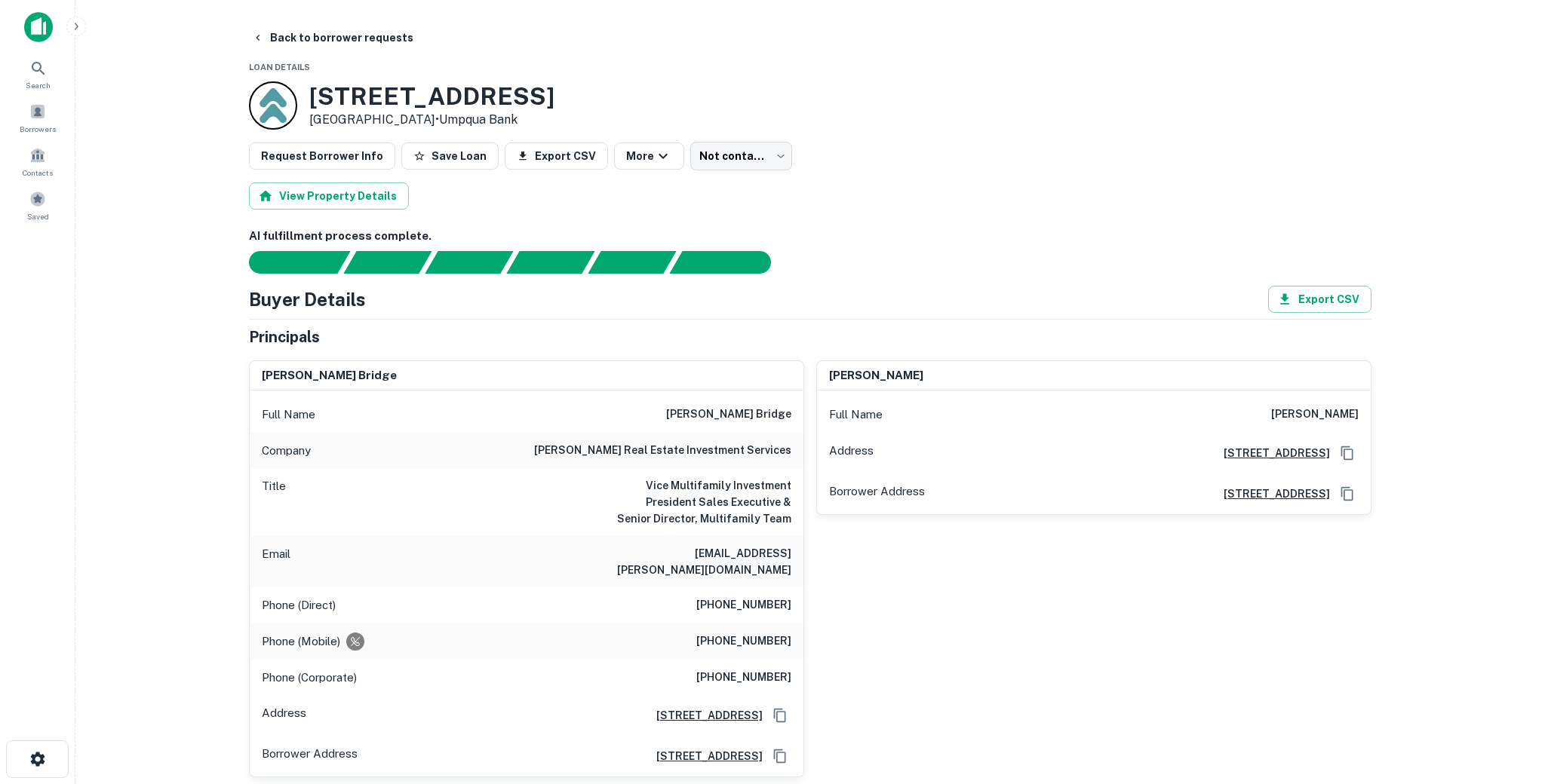
scroll to position [54, 0]
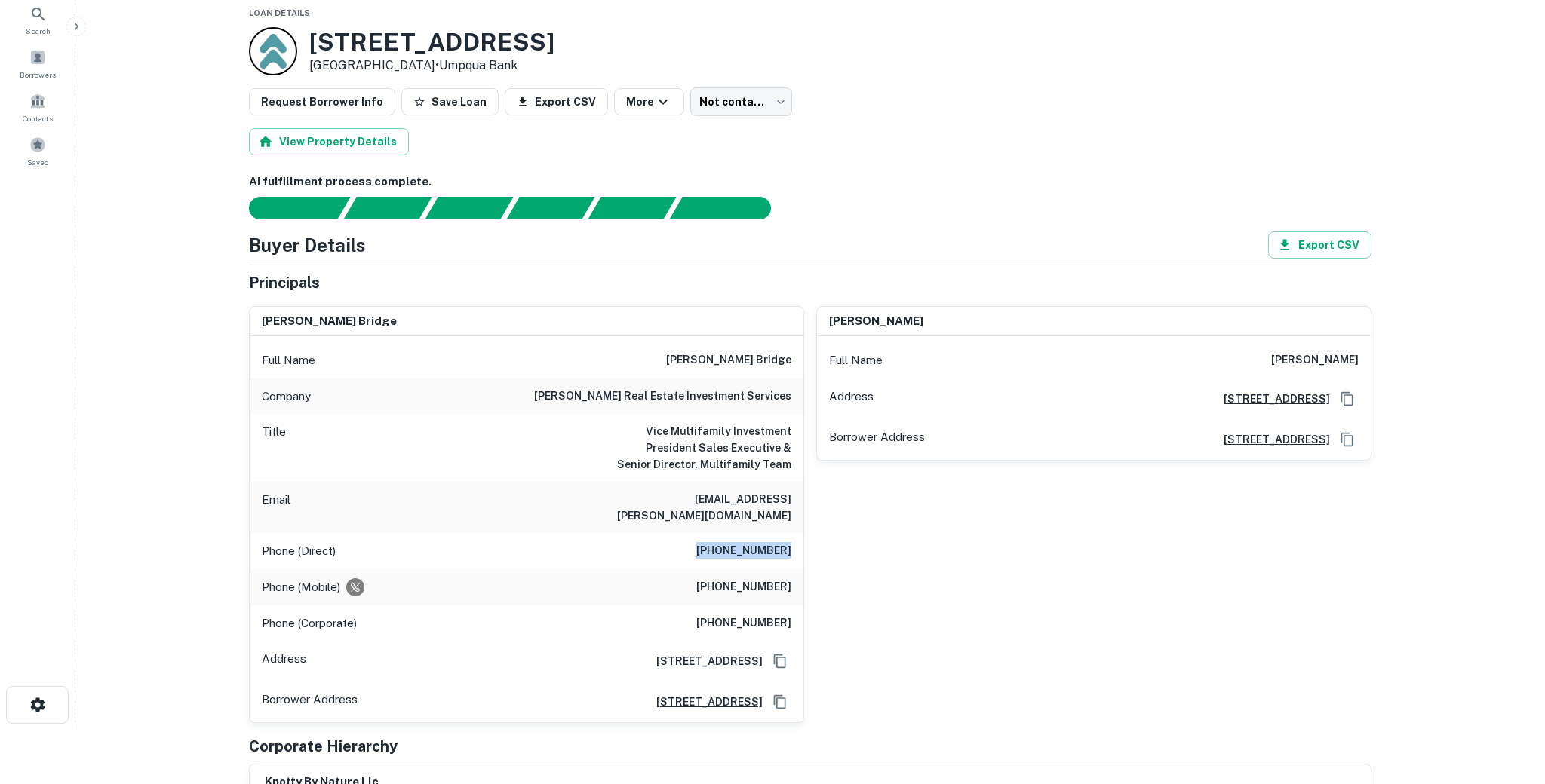
drag, startPoint x: 689, startPoint y: 542, endPoint x: 787, endPoint y: 546, distance: 98.1
click at [787, 546] on div "Phone (Direct) (949) 681-8388" at bounding box center [526, 551] width 554 height 36
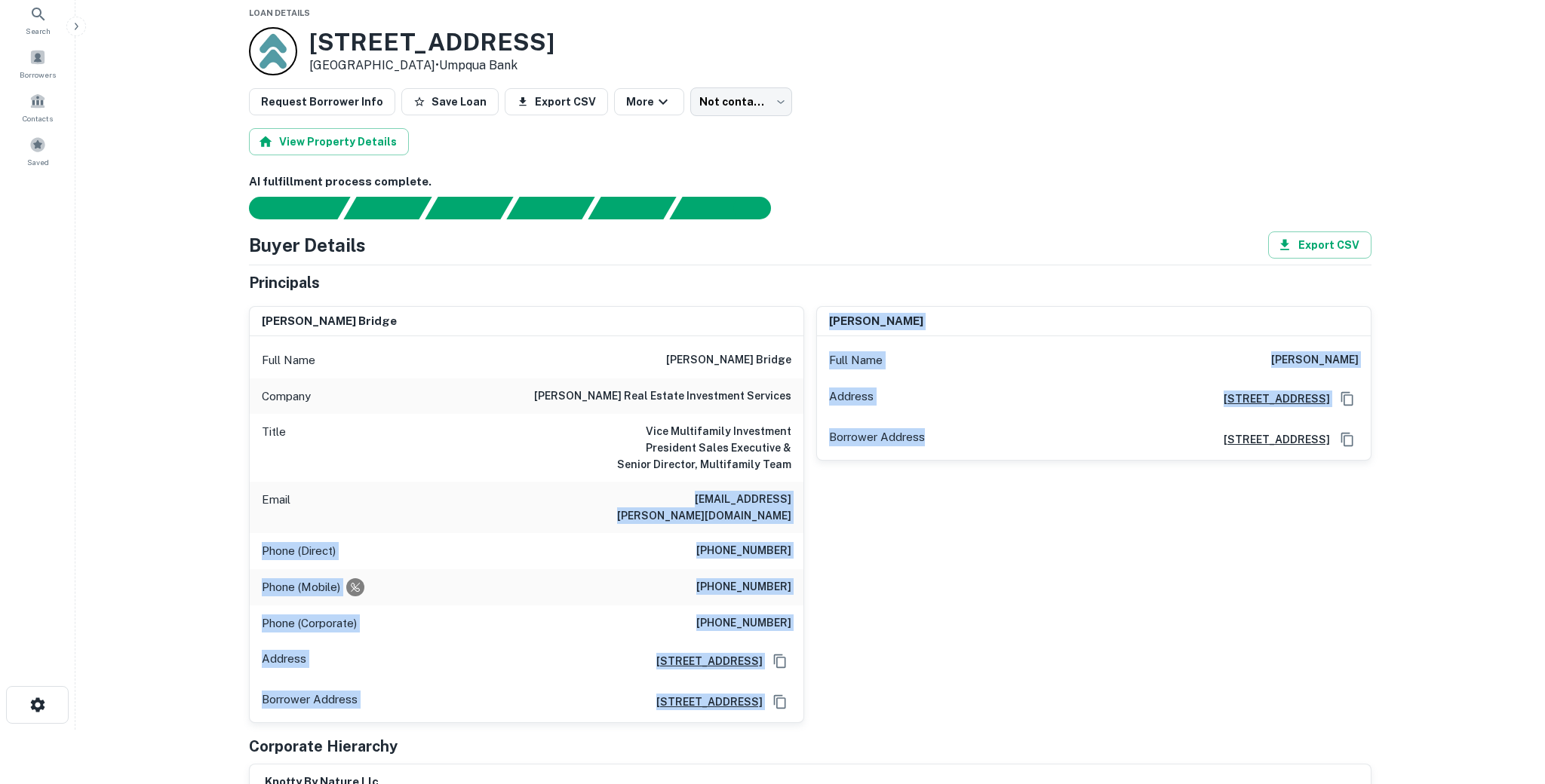
drag, startPoint x: 747, startPoint y: 499, endPoint x: 813, endPoint y: 499, distance: 66.0
click at [813, 499] on div "mark d. bridge Full Name mark d. bridge Company matthews real estate investment…" at bounding box center [804, 509] width 1135 height 430
click at [760, 501] on h6 "mark.bridge@matthews.com" at bounding box center [701, 508] width 181 height 33
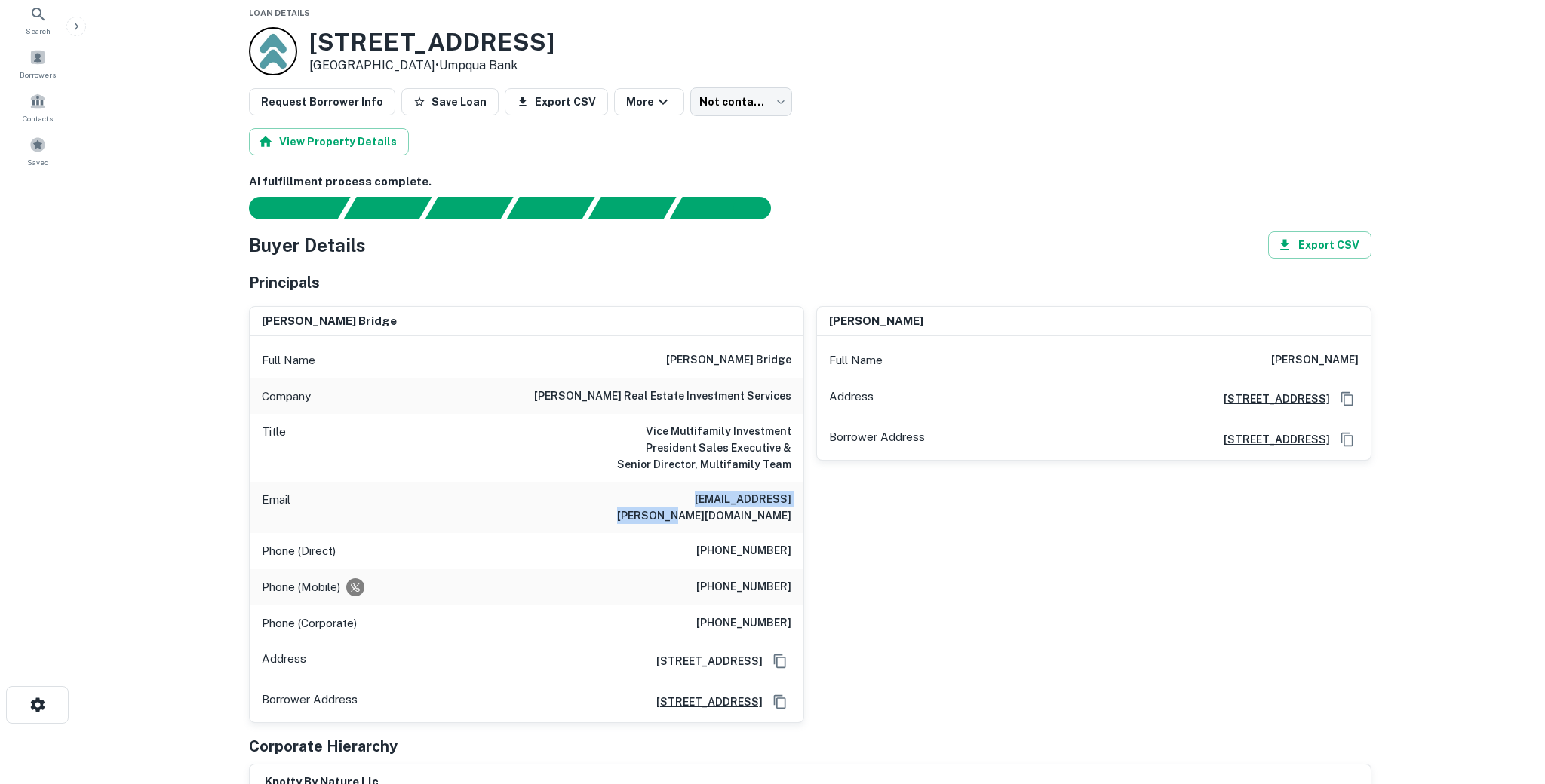
drag, startPoint x: 790, startPoint y: 502, endPoint x: 643, endPoint y: 502, distance: 147.0
click at [643, 502] on div "Email mark.bridge@matthews.com" at bounding box center [526, 507] width 554 height 51
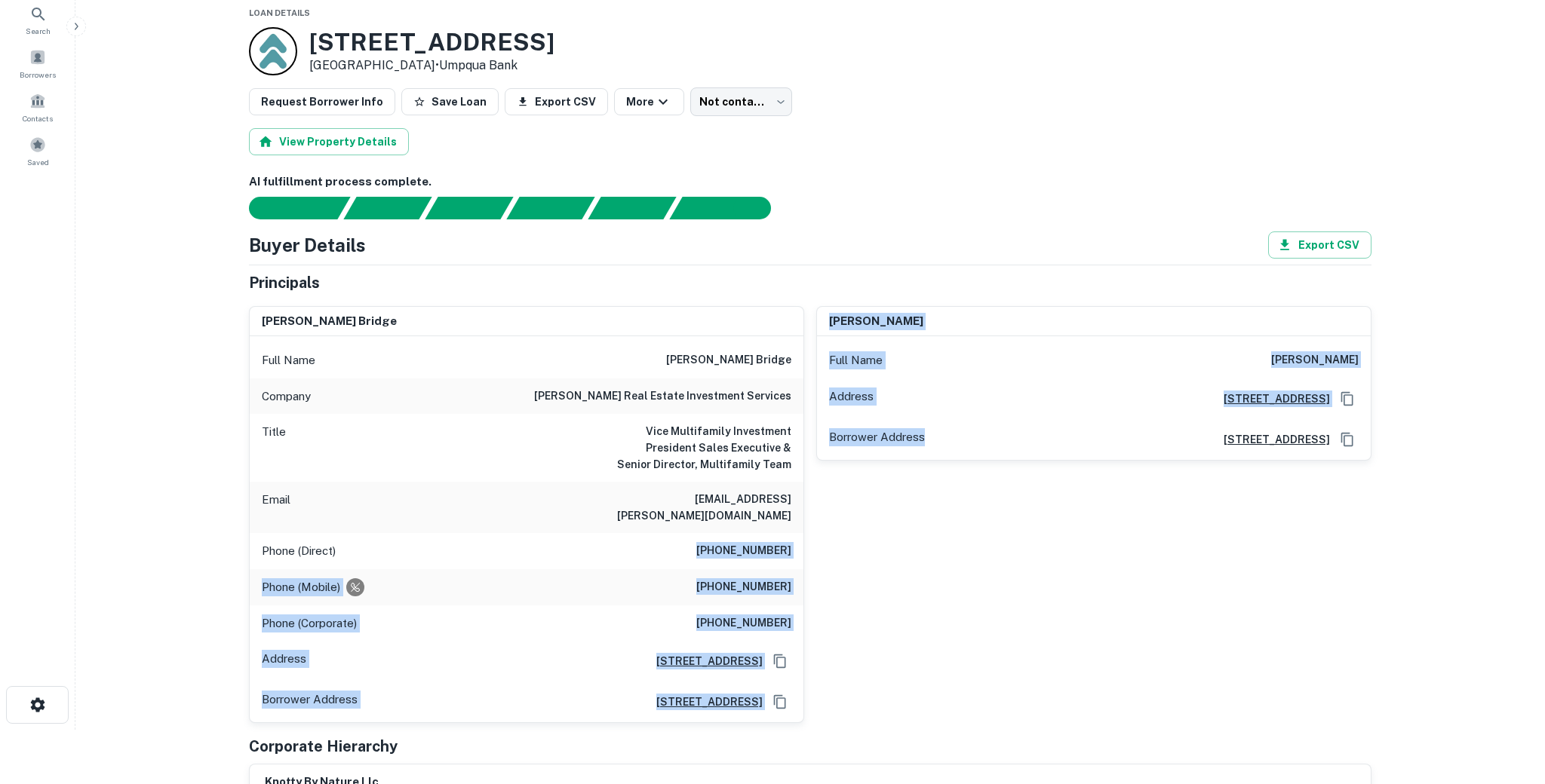
drag, startPoint x: 690, startPoint y: 537, endPoint x: 865, endPoint y: 538, distance: 175.0
click at [865, 538] on div "mark d. bridge Full Name mark d. bridge Company matthews real estate investment…" at bounding box center [804, 509] width 1135 height 430
click at [769, 542] on h6 "(949) 681-8388" at bounding box center [743, 551] width 95 height 18
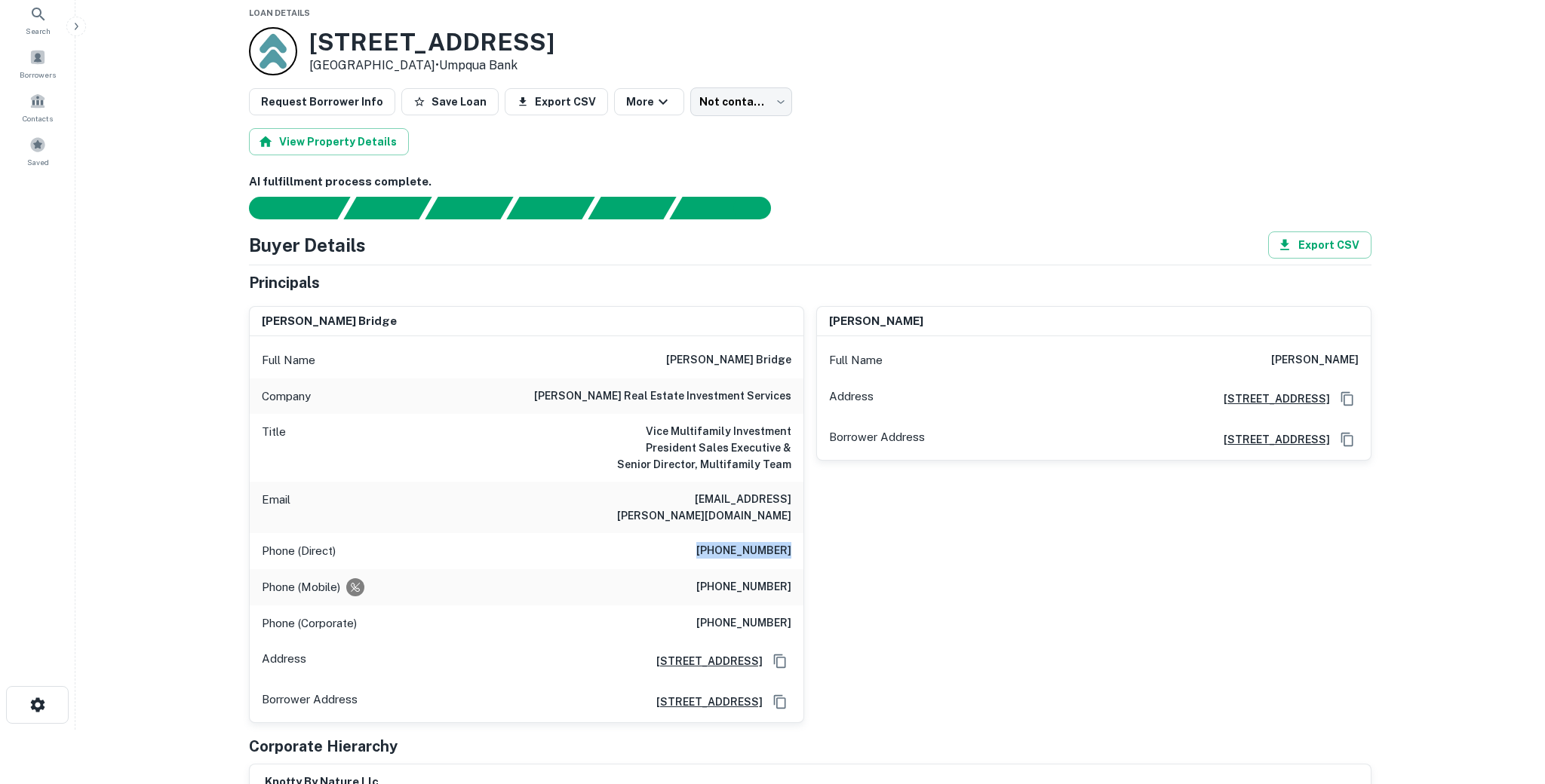
drag, startPoint x: 776, startPoint y: 537, endPoint x: 680, endPoint y: 534, distance: 96.0
click at [674, 537] on div "Phone (Direct) (949) 681-8388" at bounding box center [526, 551] width 554 height 36
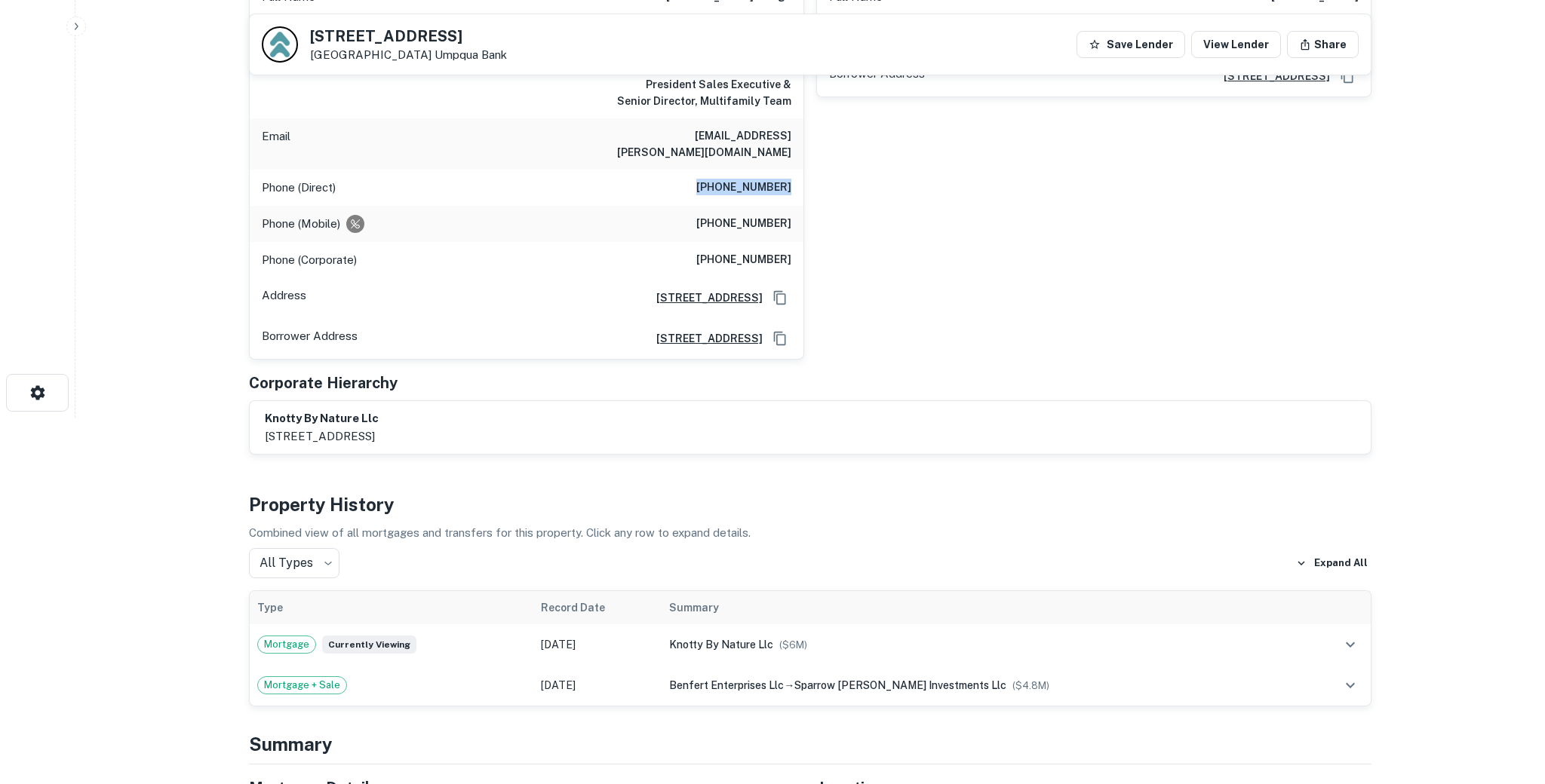
scroll to position [0, 0]
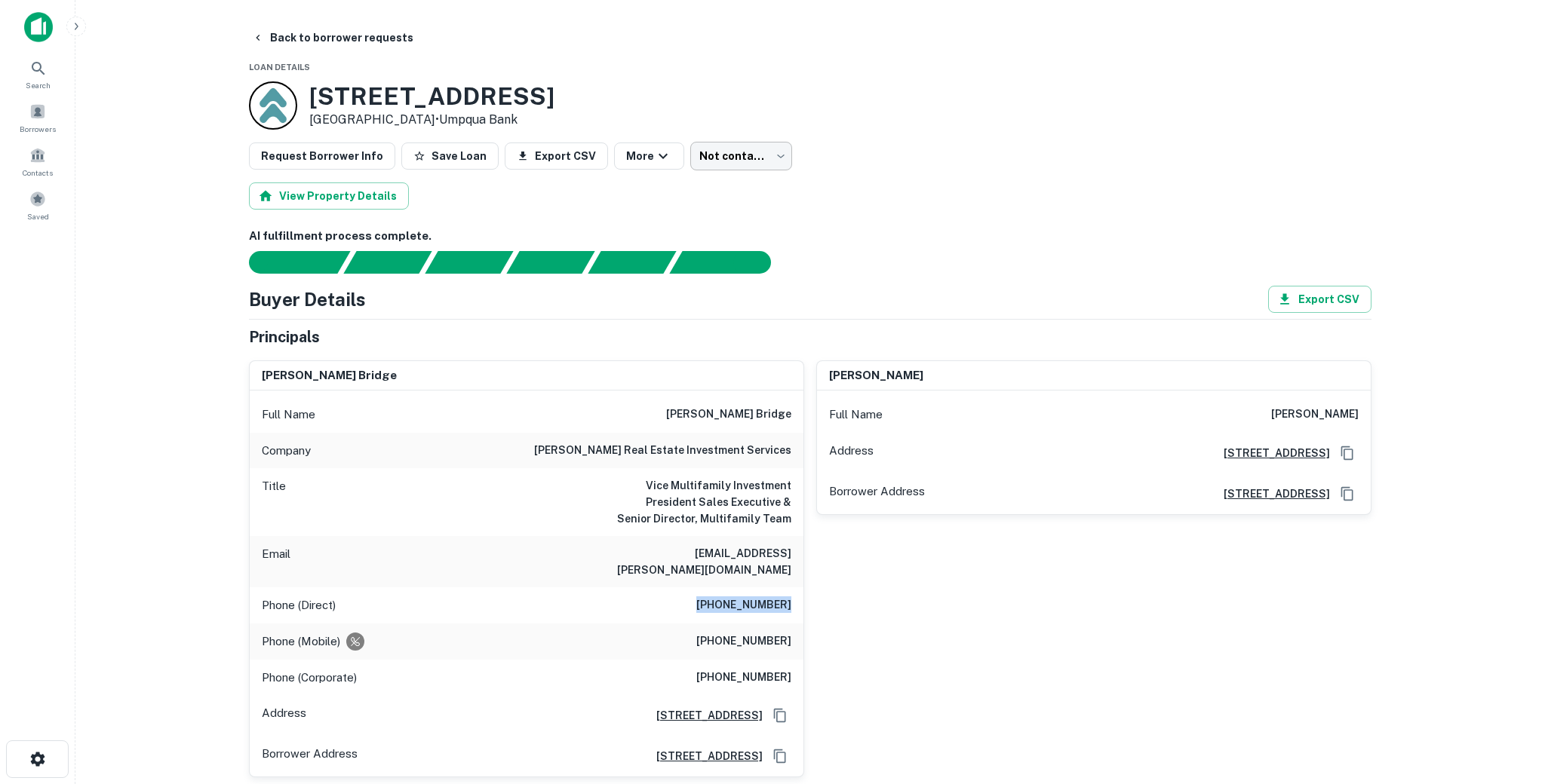
click at [747, 157] on body "Search Borrowers Contacts Saved Back to borrower requests Loan Details 7051 9th…" at bounding box center [772, 392] width 1545 height 784
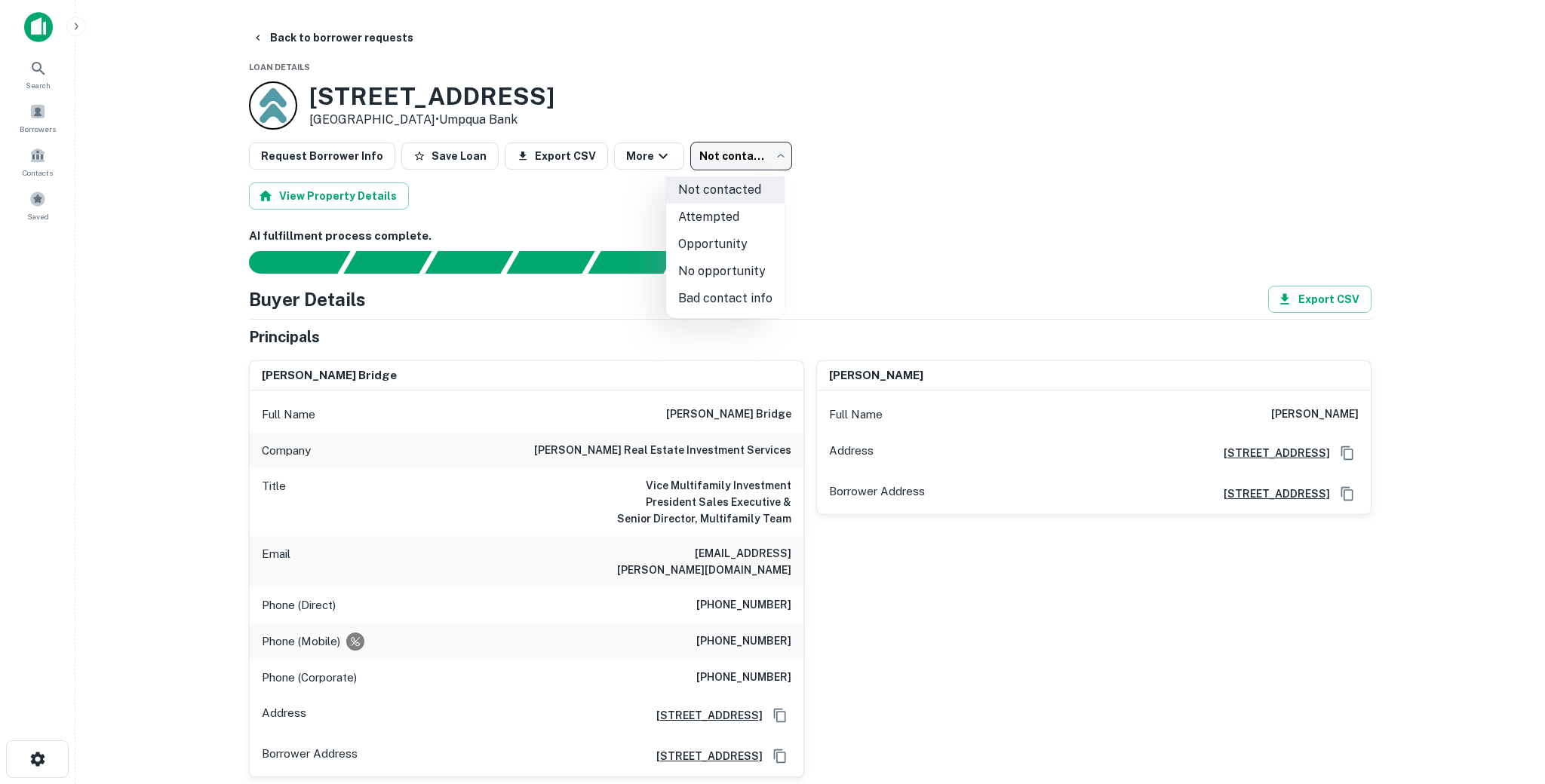
click at [968, 246] on div at bounding box center [772, 392] width 1545 height 784
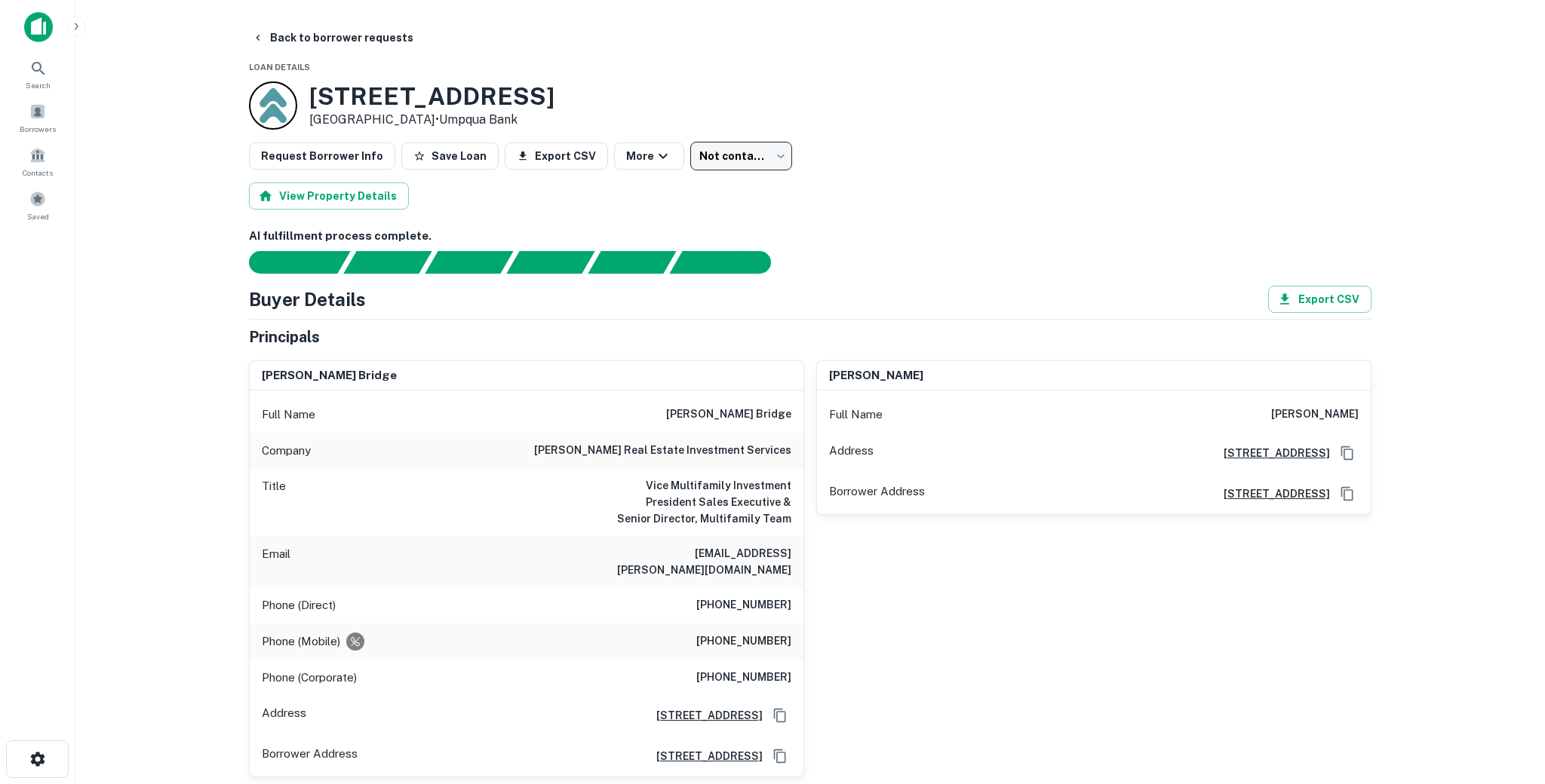
click at [758, 165] on body "Search Borrowers Contacts Saved Back to borrower requests Loan Details 7051 9th…" at bounding box center [772, 392] width 1545 height 784
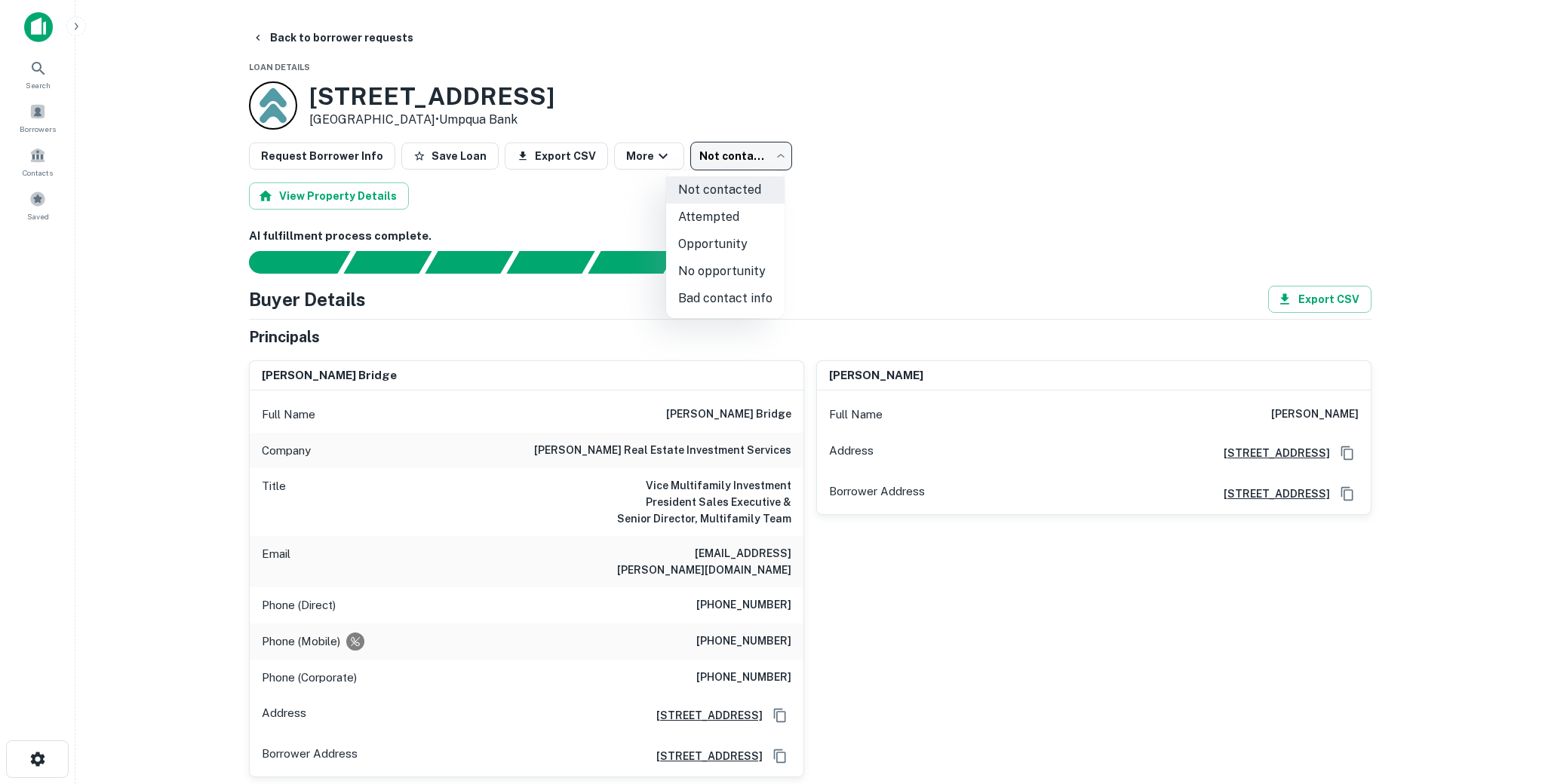
click at [857, 224] on div at bounding box center [772, 392] width 1545 height 784
click at [743, 157] on body "Search Borrowers Contacts Saved Back to borrower requests Loan Details 7051 9th…" at bounding box center [772, 392] width 1545 height 784
click at [713, 218] on li "Attempted" at bounding box center [725, 217] width 118 height 27
type input "*********"
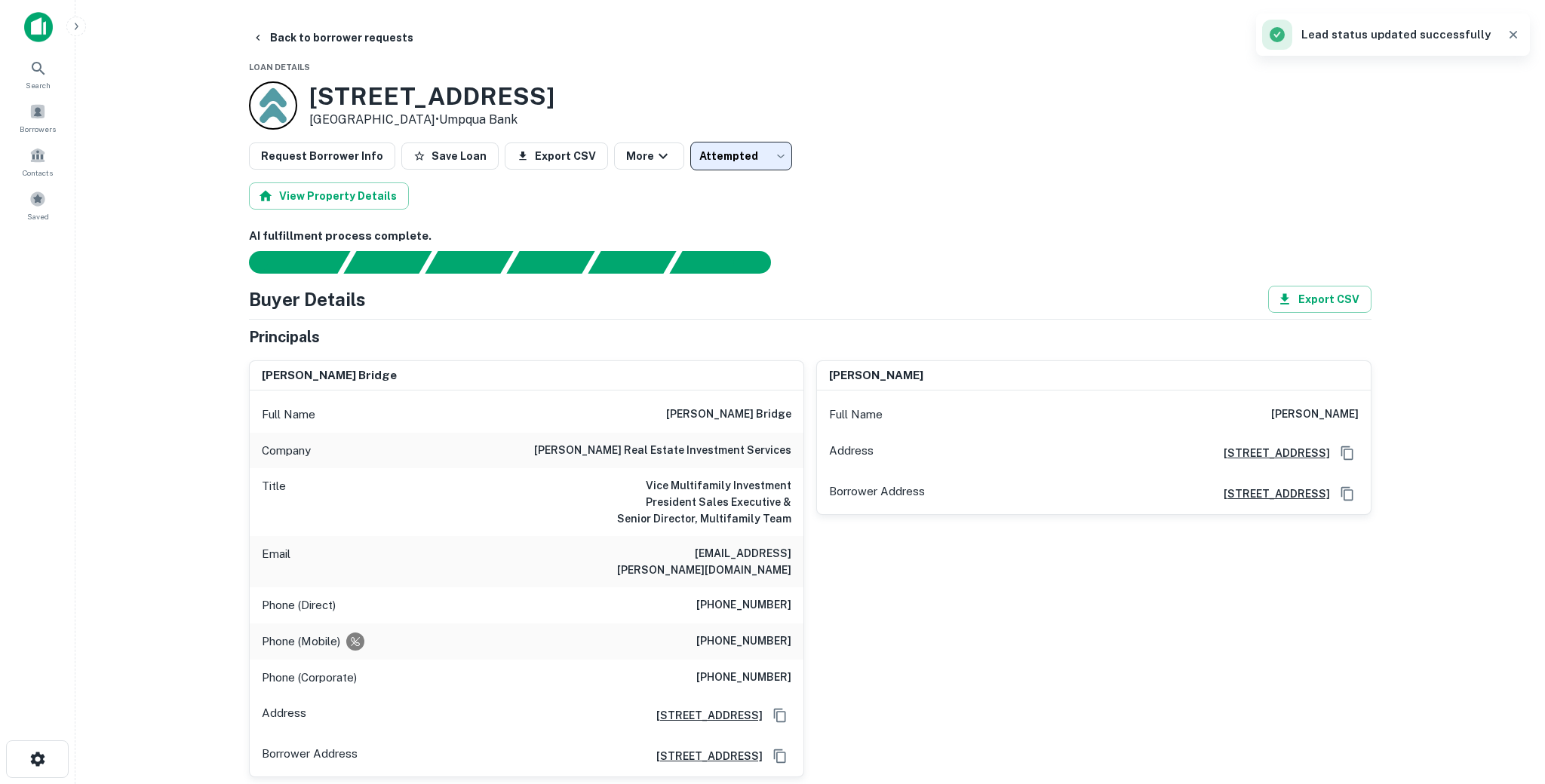
scroll to position [25, 0]
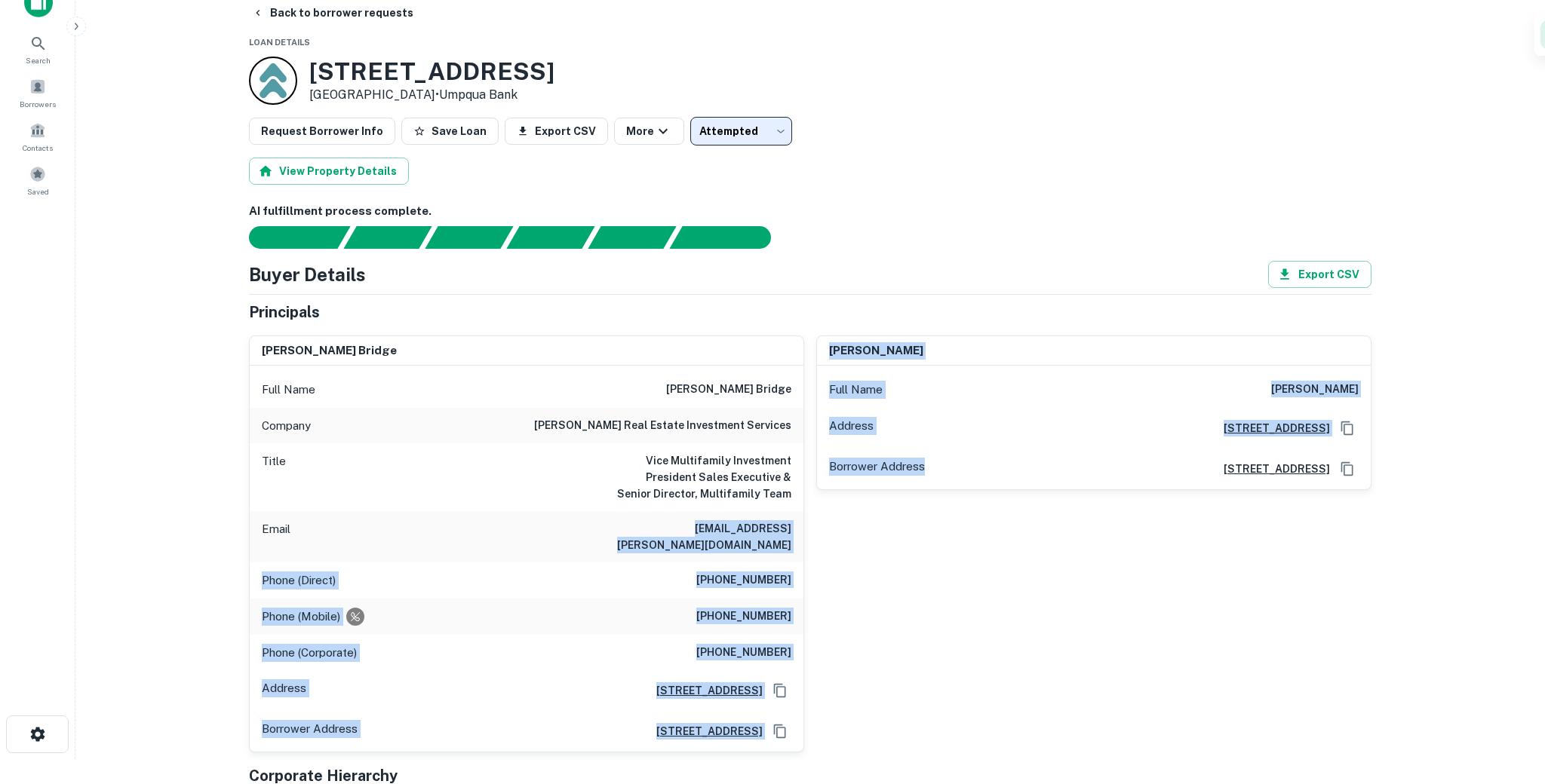
drag, startPoint x: 722, startPoint y: 527, endPoint x: 814, endPoint y: 528, distance: 92.0
click at [814, 528] on div "mark d. bridge Full Name mark d. bridge Company matthews real estate investment…" at bounding box center [804, 538] width 1135 height 430
click at [781, 527] on h6 "mark.bridge@matthews.com" at bounding box center [701, 537] width 181 height 33
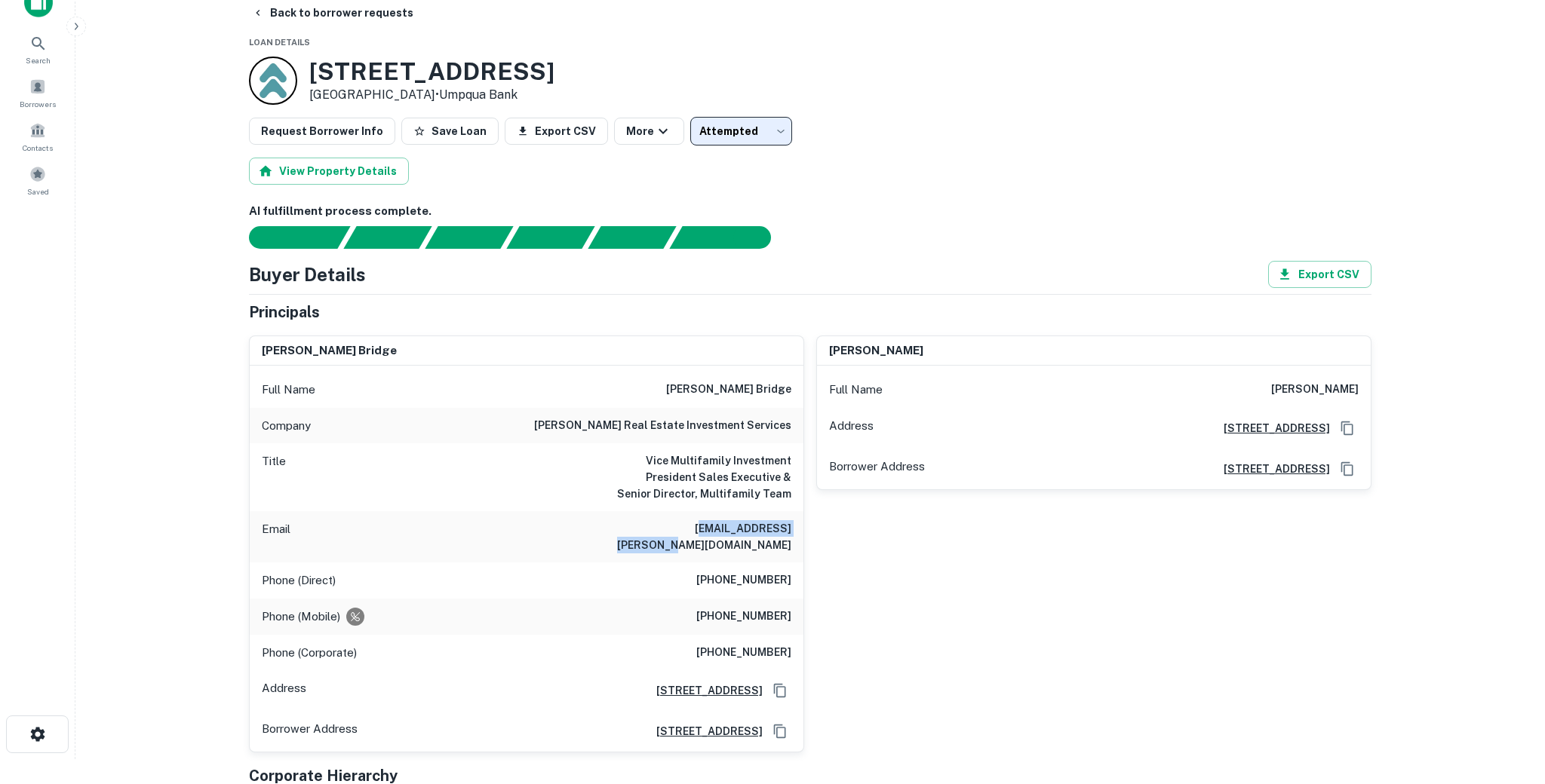
drag, startPoint x: 795, startPoint y: 528, endPoint x: 655, endPoint y: 531, distance: 140.0
click at [655, 531] on div "Email mark.bridge@matthews.com" at bounding box center [526, 536] width 554 height 51
drag, startPoint x: 651, startPoint y: 531, endPoint x: 802, endPoint y: 534, distance: 151.0
click at [802, 534] on div "Email mark.bridge@matthews.com" at bounding box center [526, 536] width 554 height 51
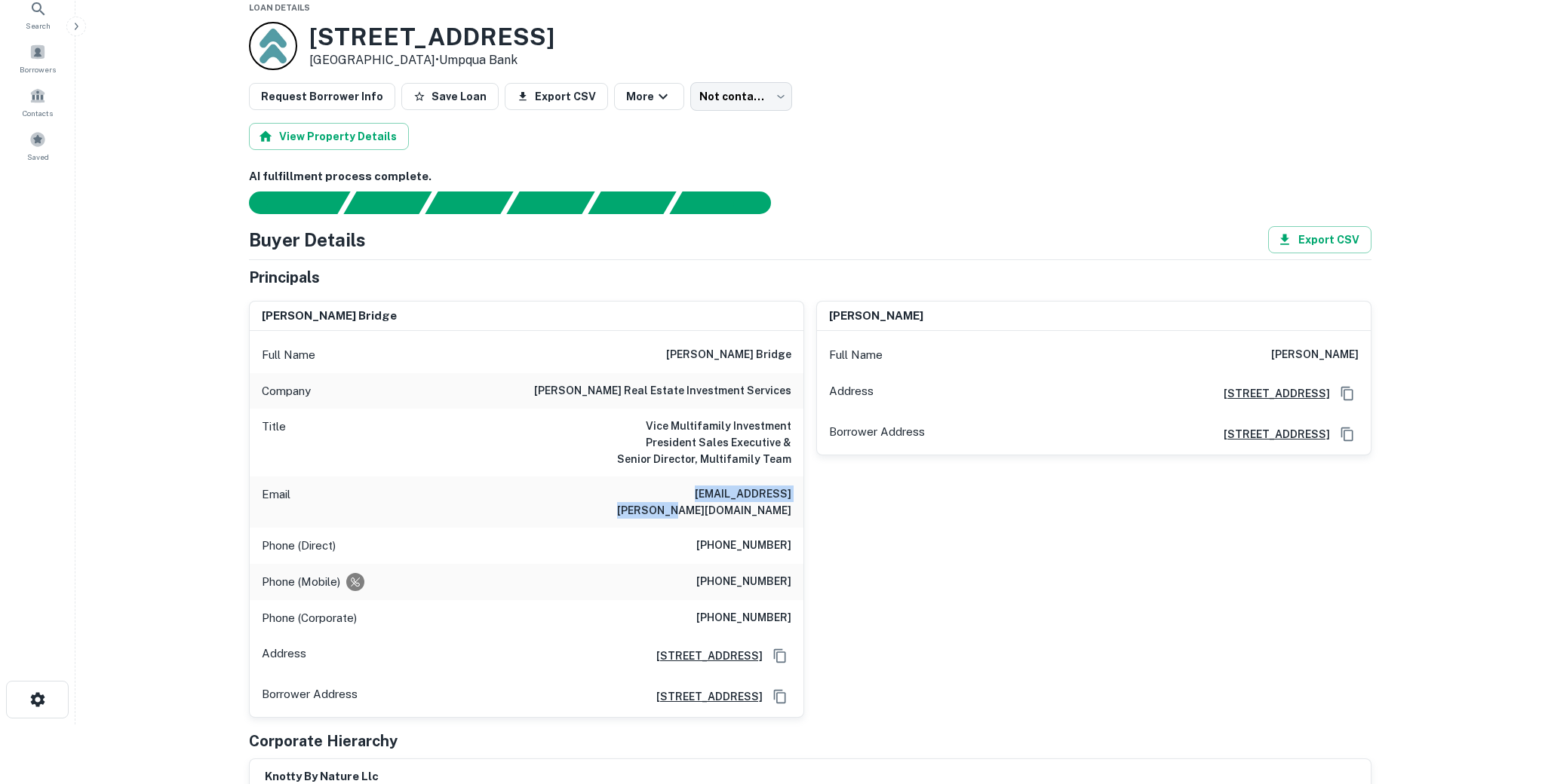
scroll to position [70, 0]
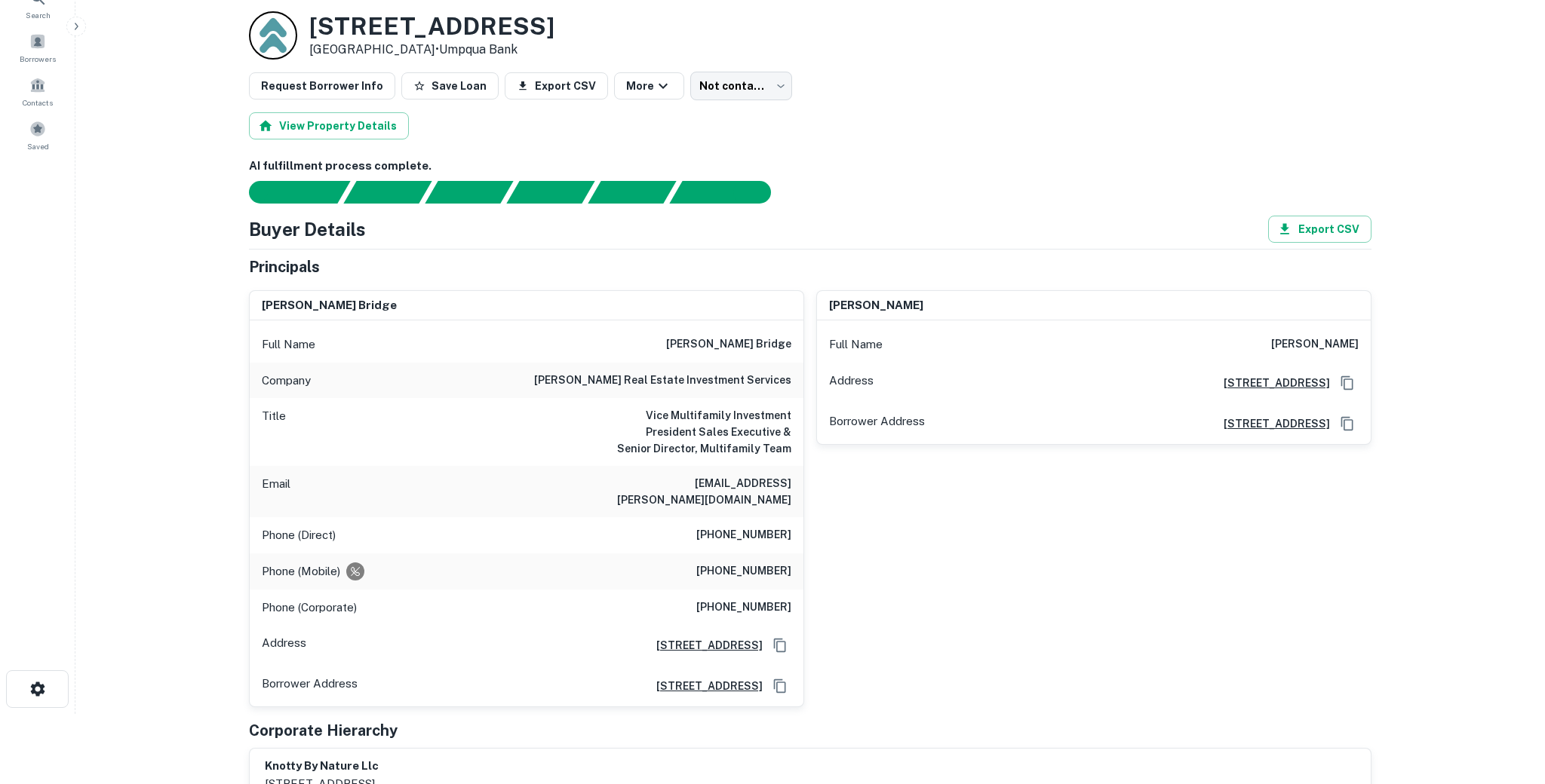
click at [672, 590] on div "Phone (Corporate) (866) 889-0550" at bounding box center [526, 608] width 554 height 36
drag, startPoint x: 698, startPoint y: 582, endPoint x: 763, endPoint y: 589, distance: 65.4
click at [763, 590] on div "Phone (Corporate) (866) 889-0550" at bounding box center [526, 608] width 554 height 36
click at [749, 599] on h6 "(866) 889-0550" at bounding box center [743, 608] width 95 height 18
drag, startPoint x: 695, startPoint y: 592, endPoint x: 780, endPoint y: 590, distance: 85.0
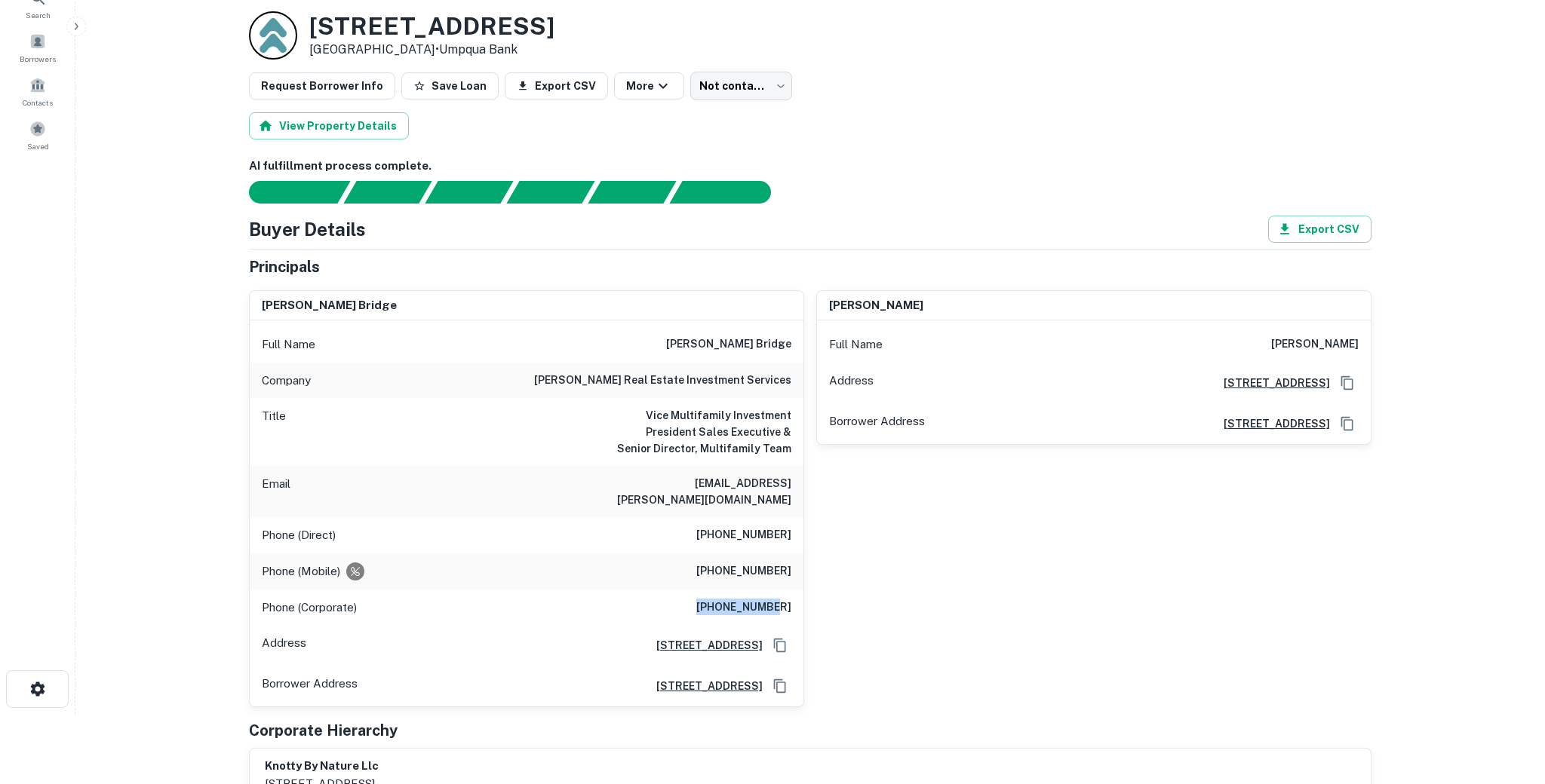
click at [780, 590] on div "Phone (Corporate) (866) 889-0550" at bounding box center [526, 608] width 554 height 36
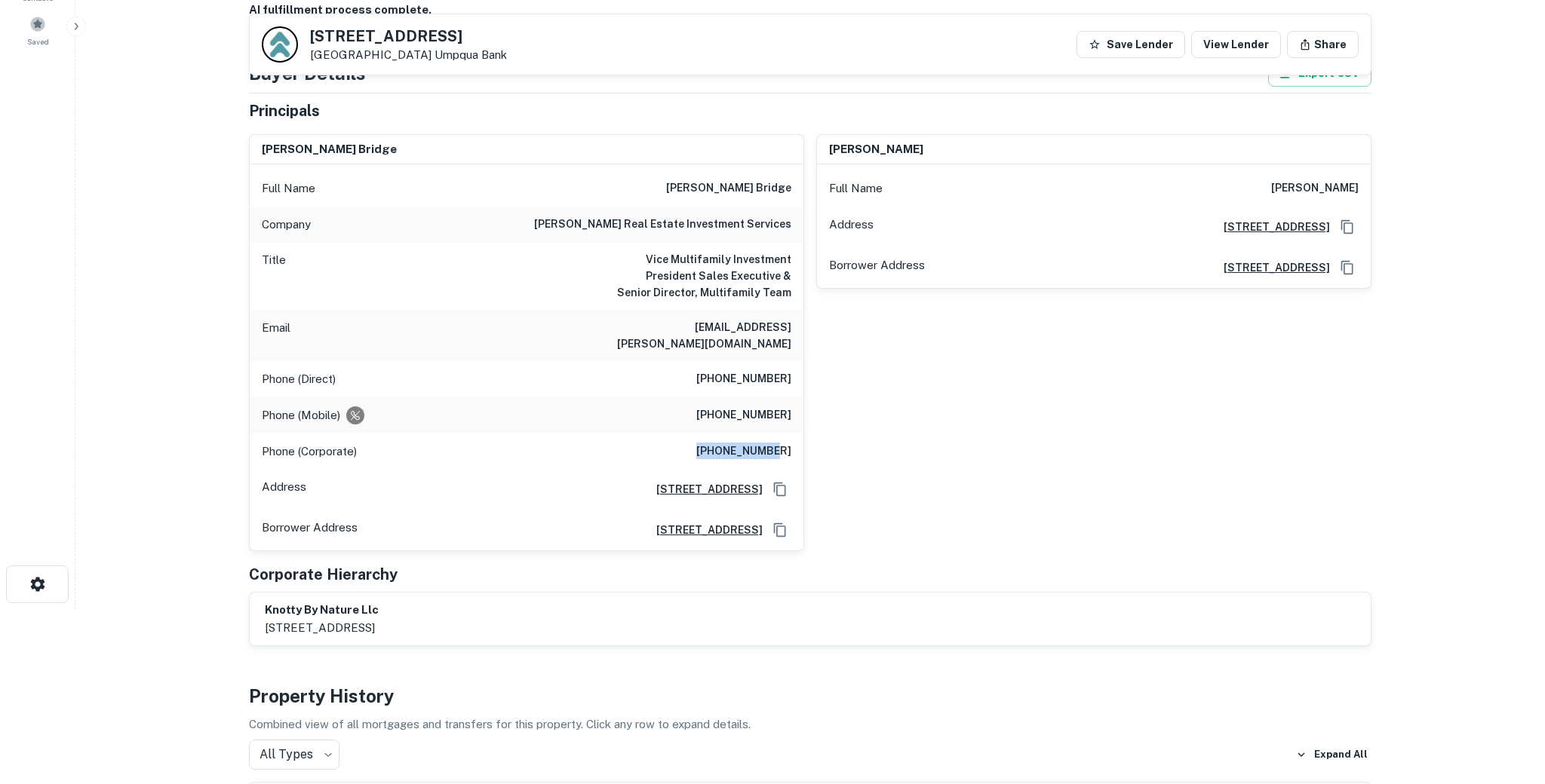
scroll to position [0, 0]
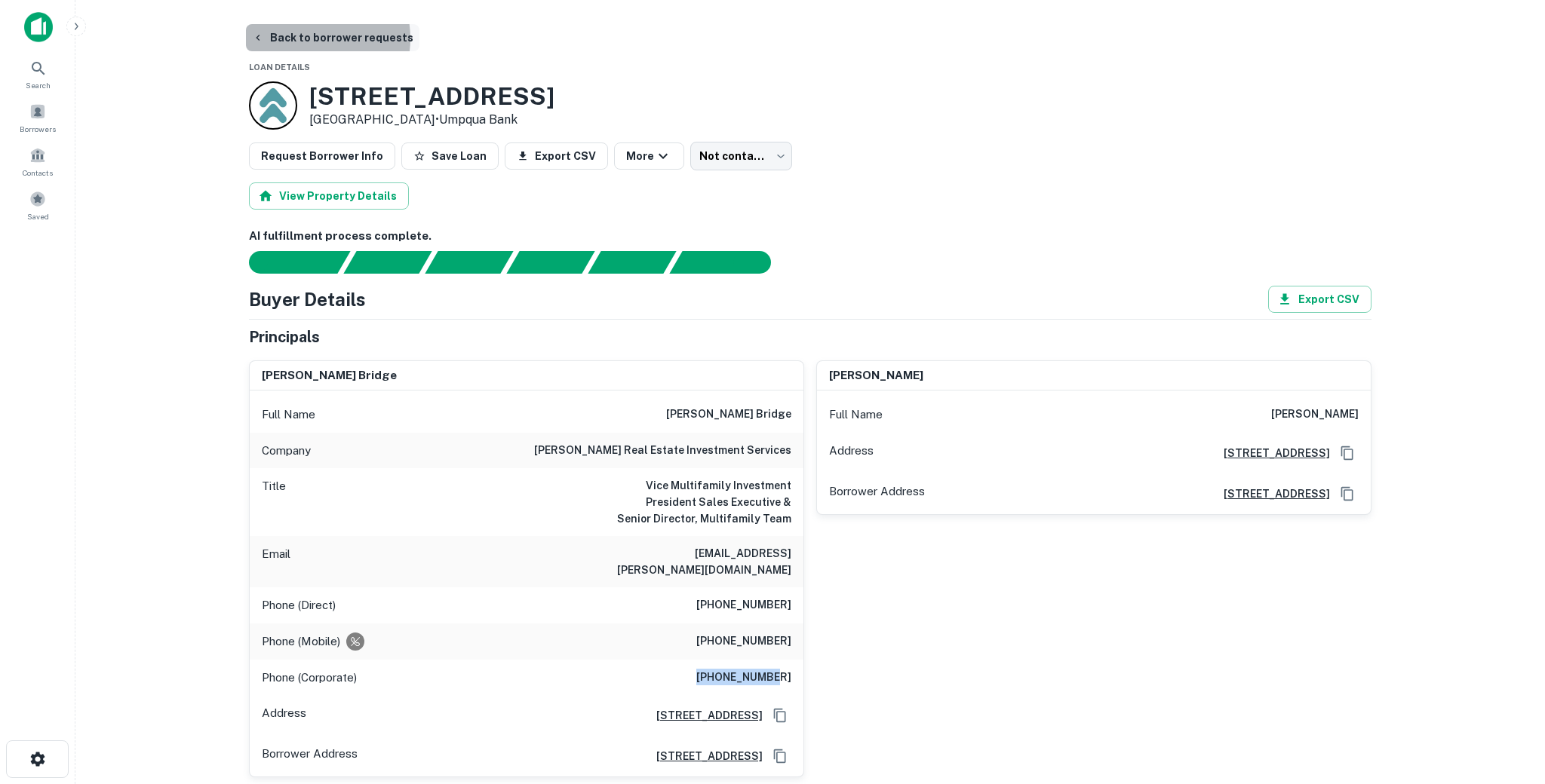
click at [306, 39] on button "Back to borrower requests" at bounding box center [332, 38] width 173 height 27
click at [305, 35] on button "Back to borrower requests" at bounding box center [332, 38] width 173 height 27
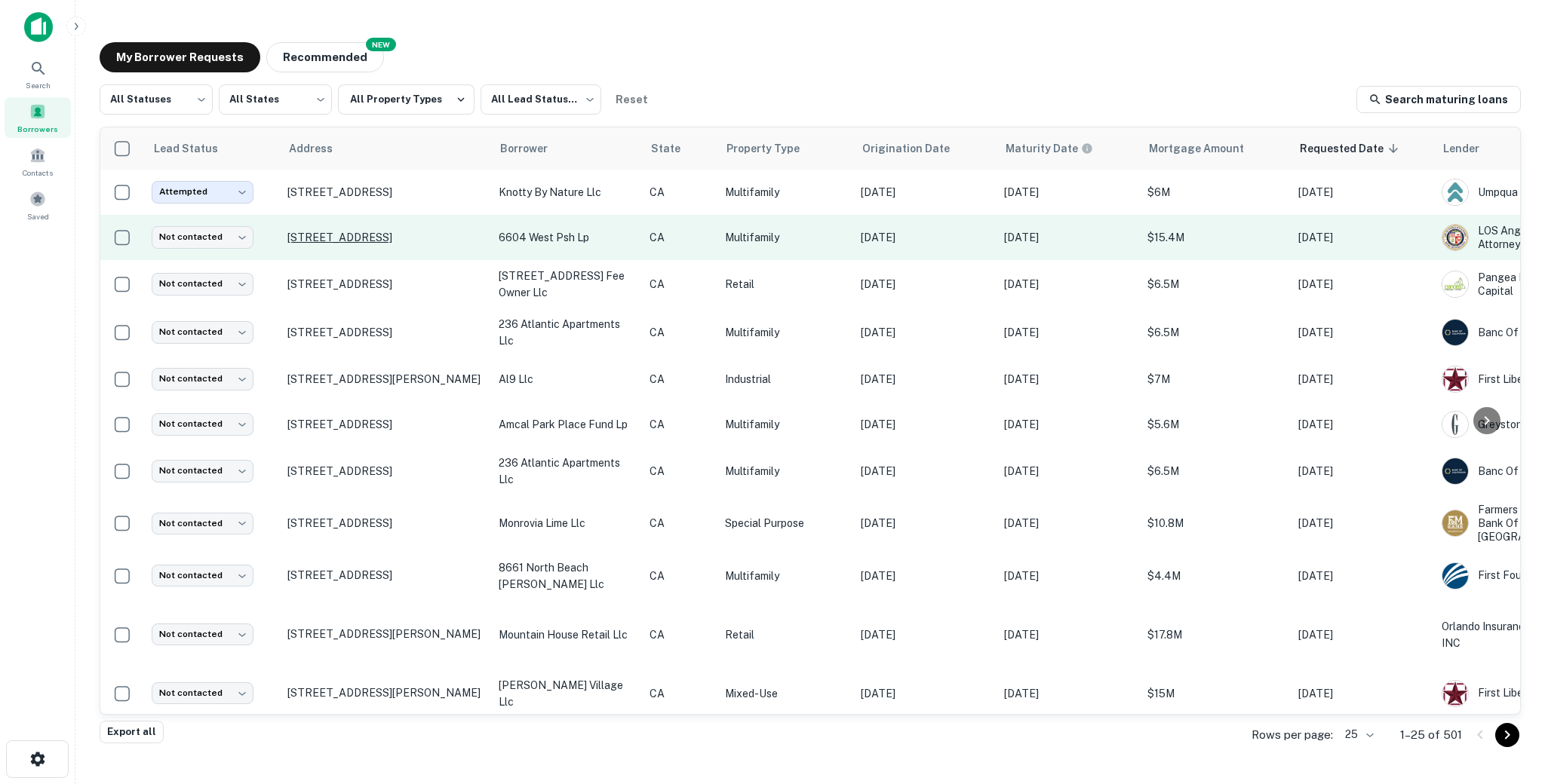
click at [300, 243] on p "[STREET_ADDRESS]" at bounding box center [385, 237] width 196 height 13
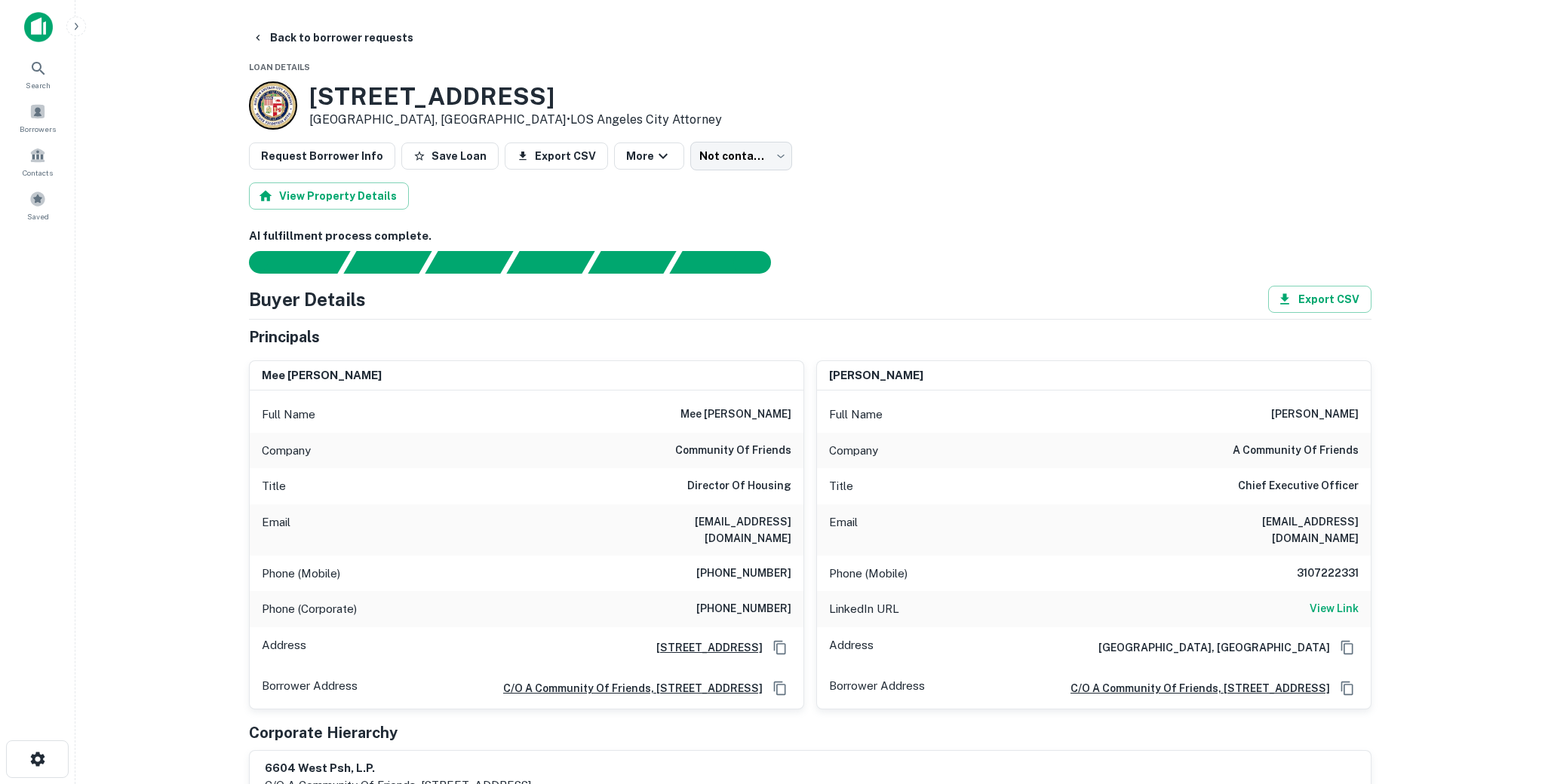
scroll to position [61, 0]
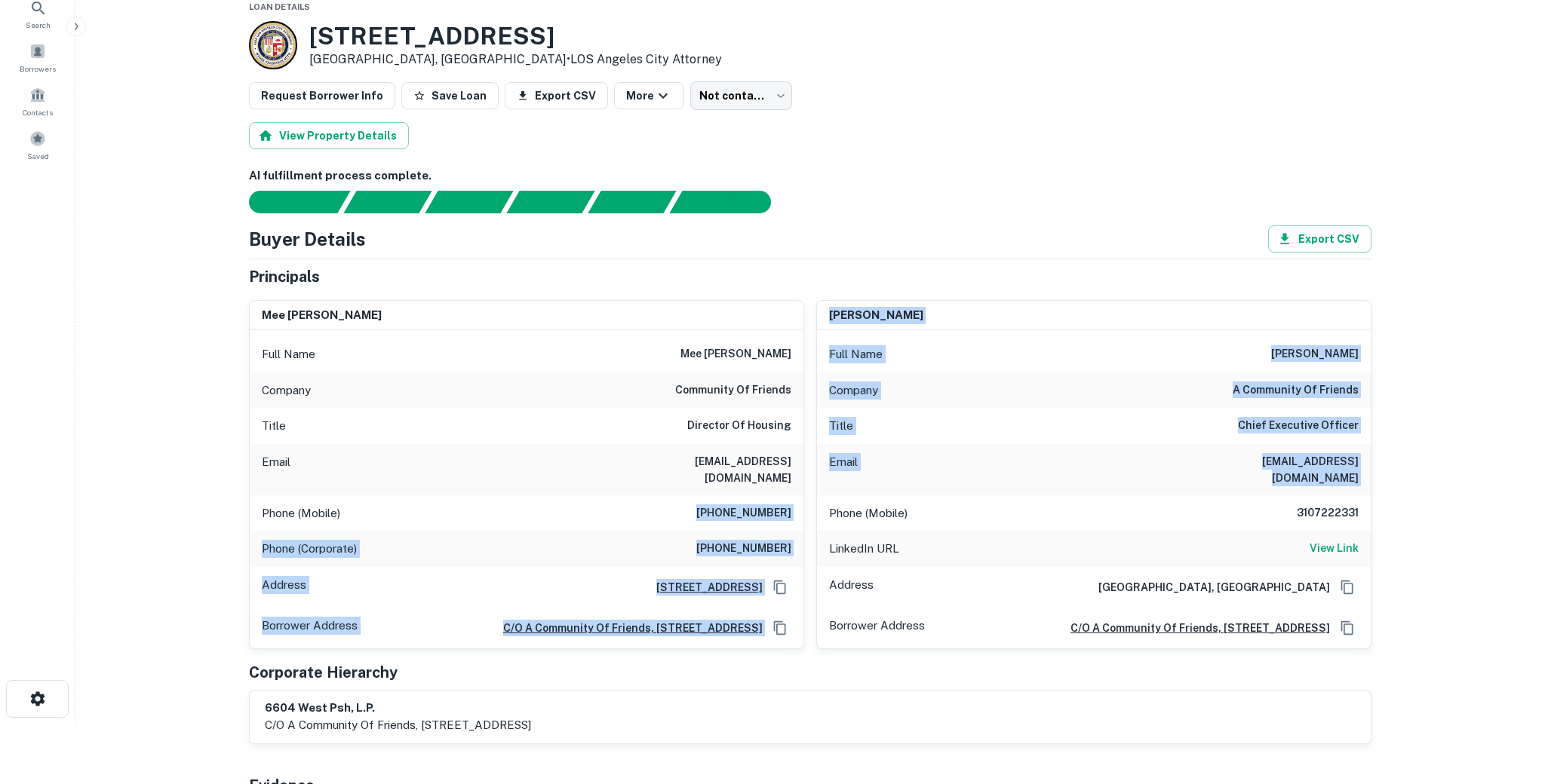
drag, startPoint x: 758, startPoint y: 504, endPoint x: 831, endPoint y: 505, distance: 73.0
click at [831, 505] on div "mee heh risdon Full Name mee heh risdon Company community of friends Title Dire…" at bounding box center [804, 468] width 1135 height 361
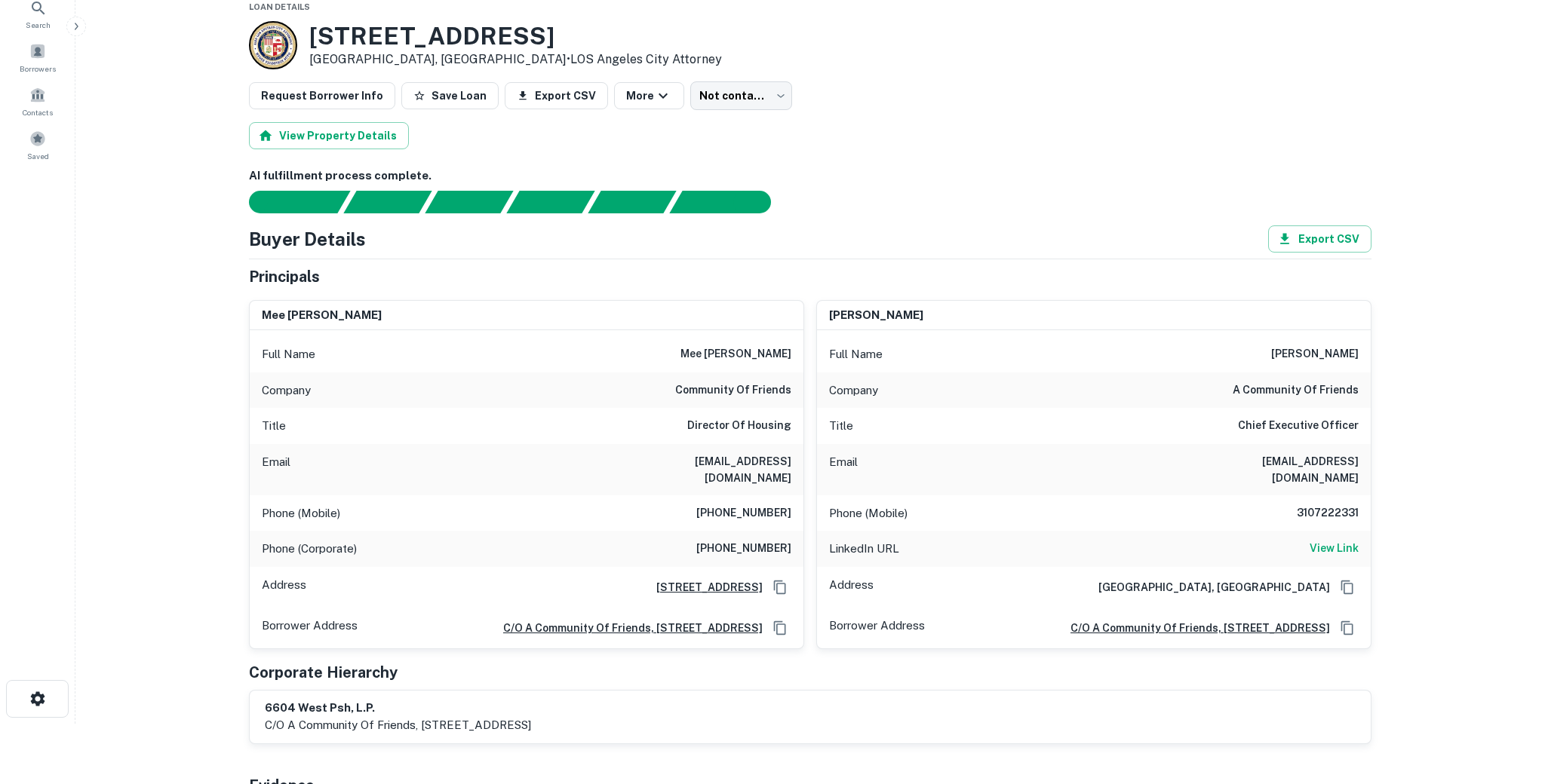
click at [787, 505] on h6 "(213) 842-6341" at bounding box center [743, 513] width 95 height 18
drag, startPoint x: 791, startPoint y: 498, endPoint x: 704, endPoint y: 498, distance: 87.0
click at [704, 505] on h6 "(213) 842-6341" at bounding box center [743, 513] width 95 height 18
click at [749, 382] on h6 "community of friends" at bounding box center [733, 390] width 117 height 18
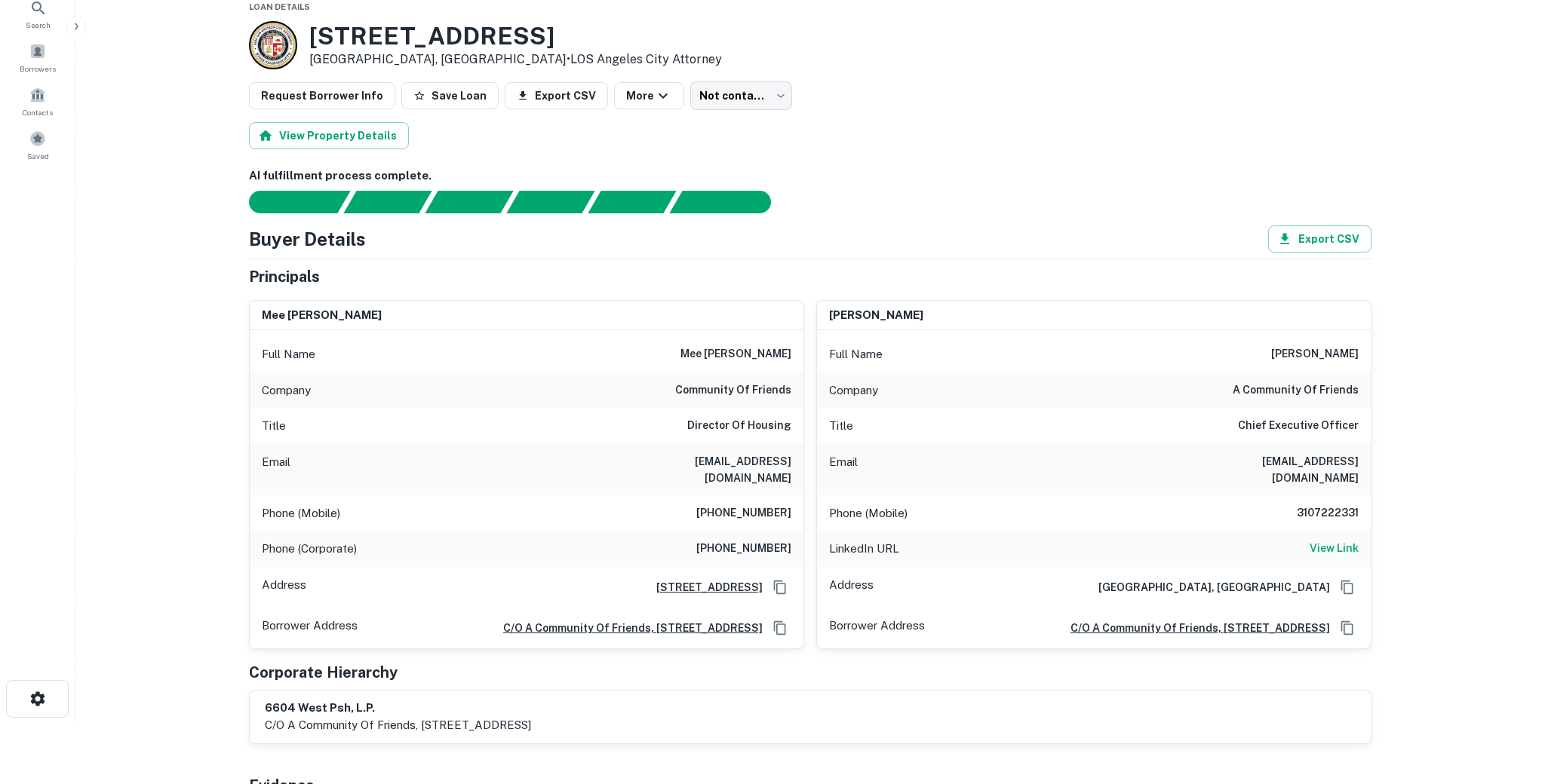
click at [741, 369] on div "Full Name mee heh risdon" at bounding box center [526, 354] width 554 height 36
click at [741, 360] on h6 "mee heh risdon" at bounding box center [735, 354] width 111 height 18
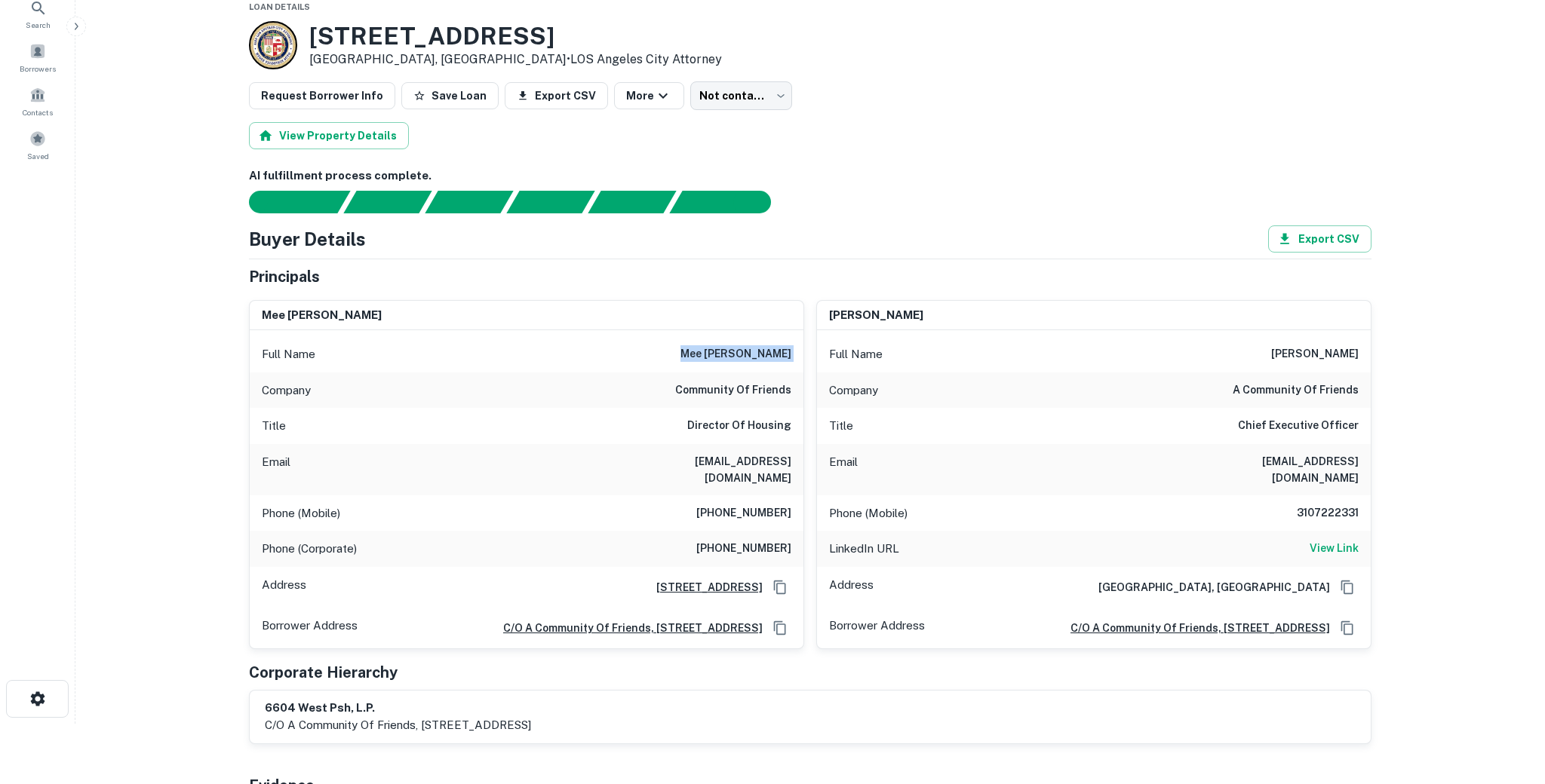
click at [741, 360] on h6 "mee heh risdon" at bounding box center [735, 354] width 111 height 18
click at [698, 405] on div "Company community of friends" at bounding box center [526, 390] width 554 height 36
drag, startPoint x: 698, startPoint y: 405, endPoint x: 724, endPoint y: 439, distance: 42.8
click at [702, 414] on div "Full Name mee heh risdon Company community of friends Title Director Of Housing…" at bounding box center [526, 490] width 554 height 318
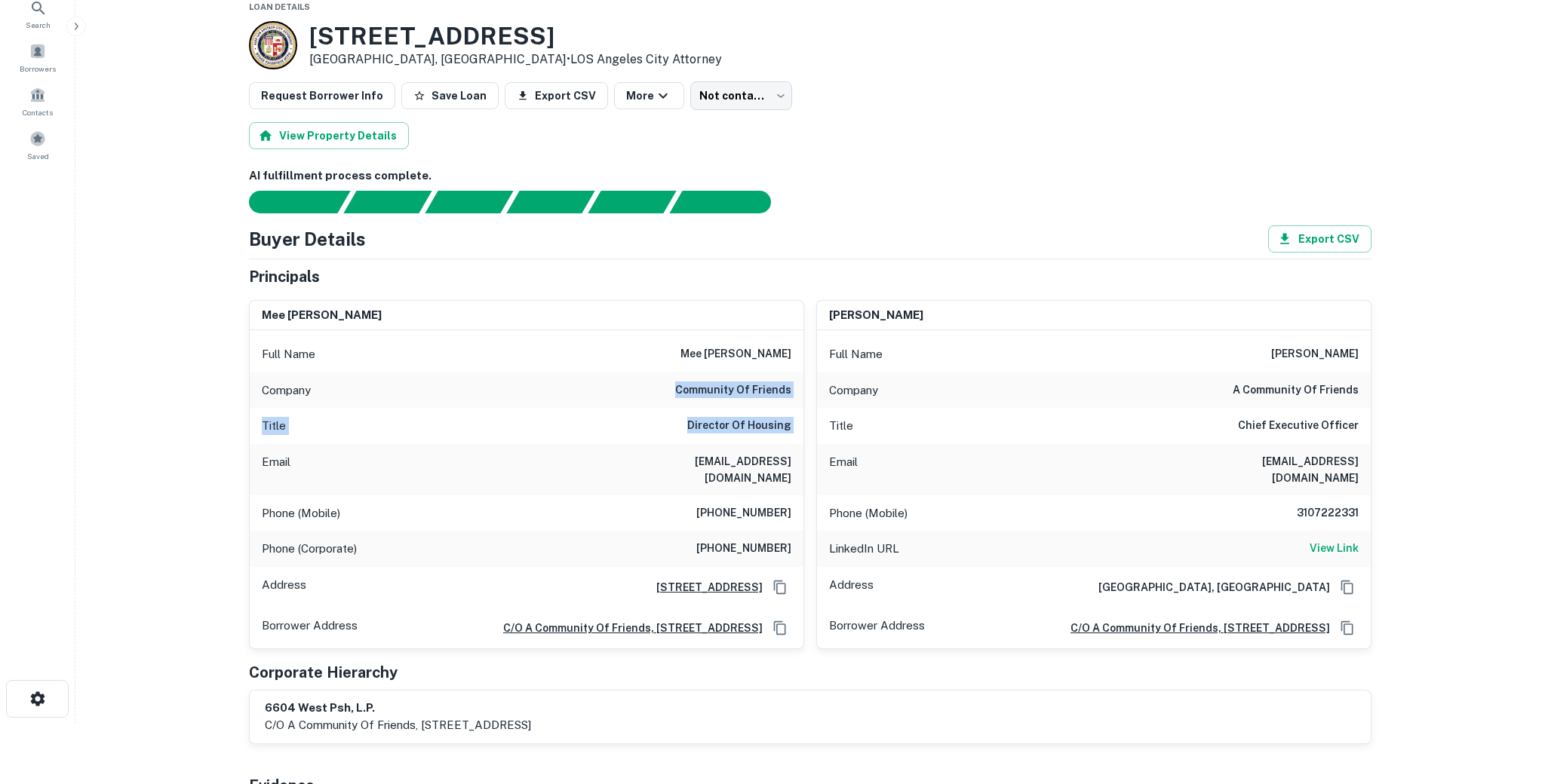
click at [724, 439] on div "Title Director Of Housing" at bounding box center [526, 426] width 554 height 36
click at [753, 505] on h6 "(213) 842-6341" at bounding box center [743, 513] width 95 height 18
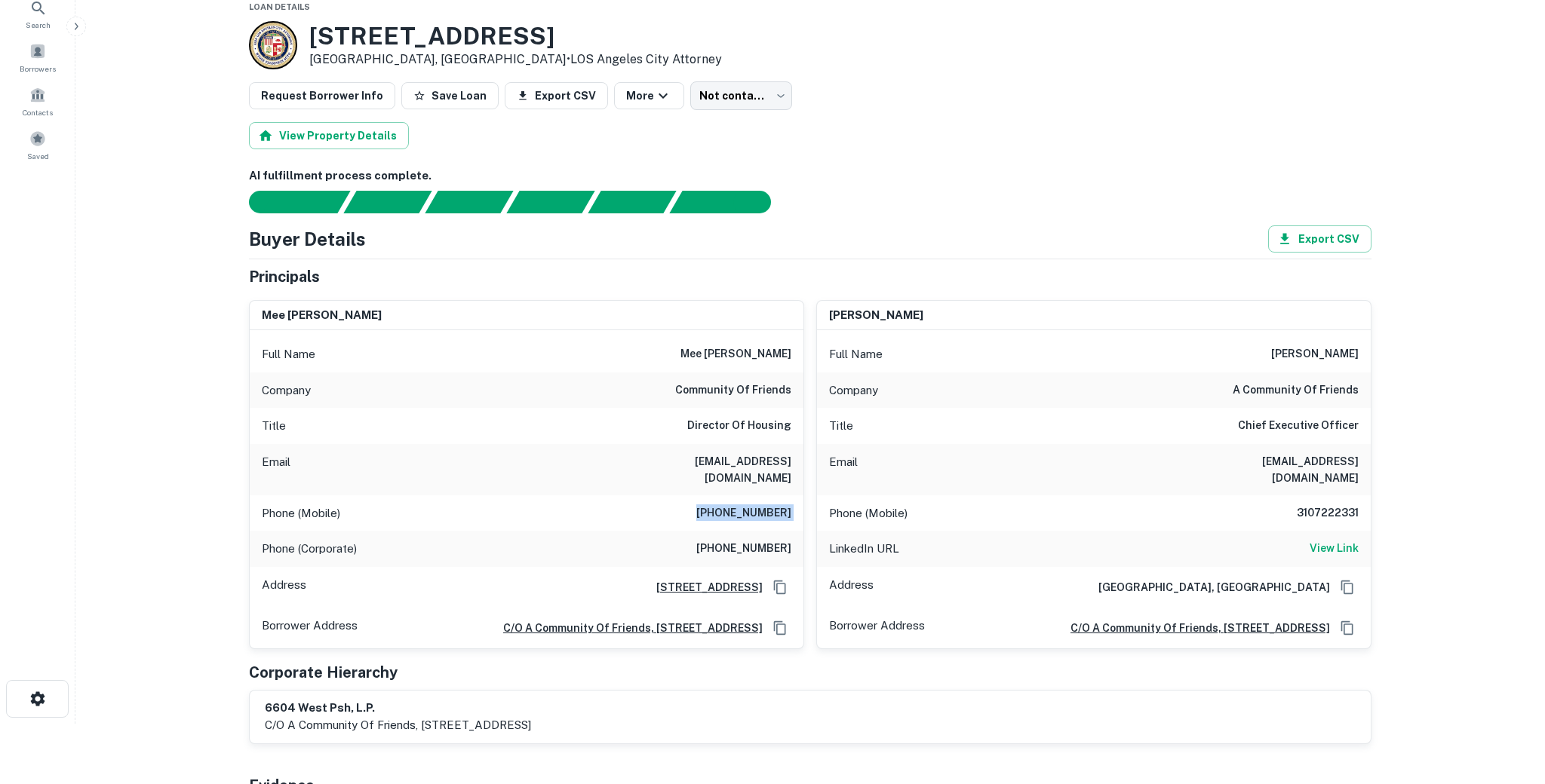
click at [753, 505] on h6 "(213) 842-6341" at bounding box center [743, 513] width 95 height 18
click at [656, 539] on div "Phone (Corporate) (213) 480-0809" at bounding box center [526, 549] width 554 height 36
drag, startPoint x: 691, startPoint y: 539, endPoint x: 732, endPoint y: 538, distance: 41.0
click at [732, 538] on div "Phone (Corporate) (213) 480-0809" at bounding box center [526, 549] width 554 height 36
click at [732, 540] on h6 "(213) 480-0809" at bounding box center [743, 549] width 95 height 18
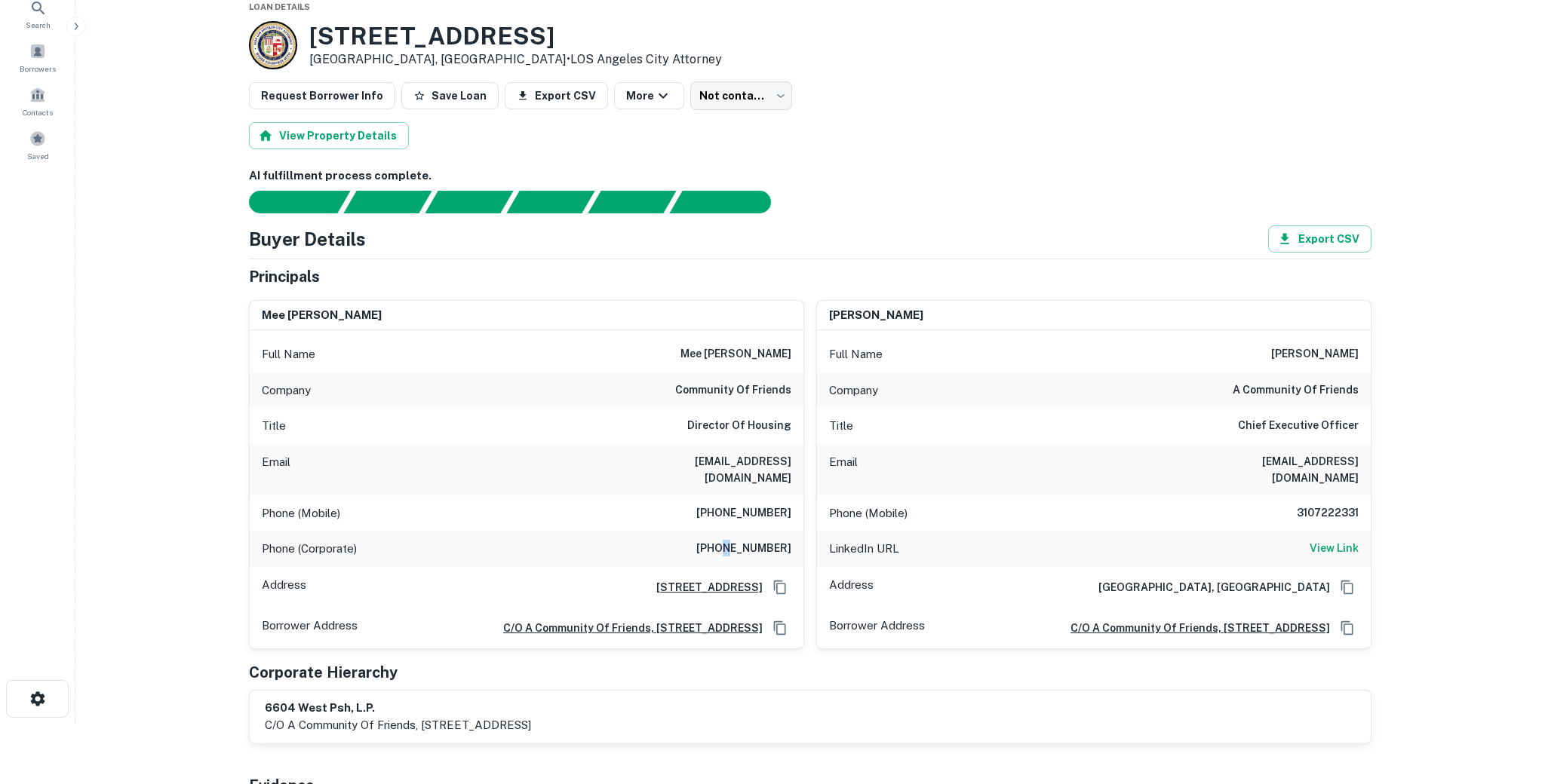
click at [732, 540] on h6 "(213) 480-0809" at bounding box center [743, 549] width 95 height 18
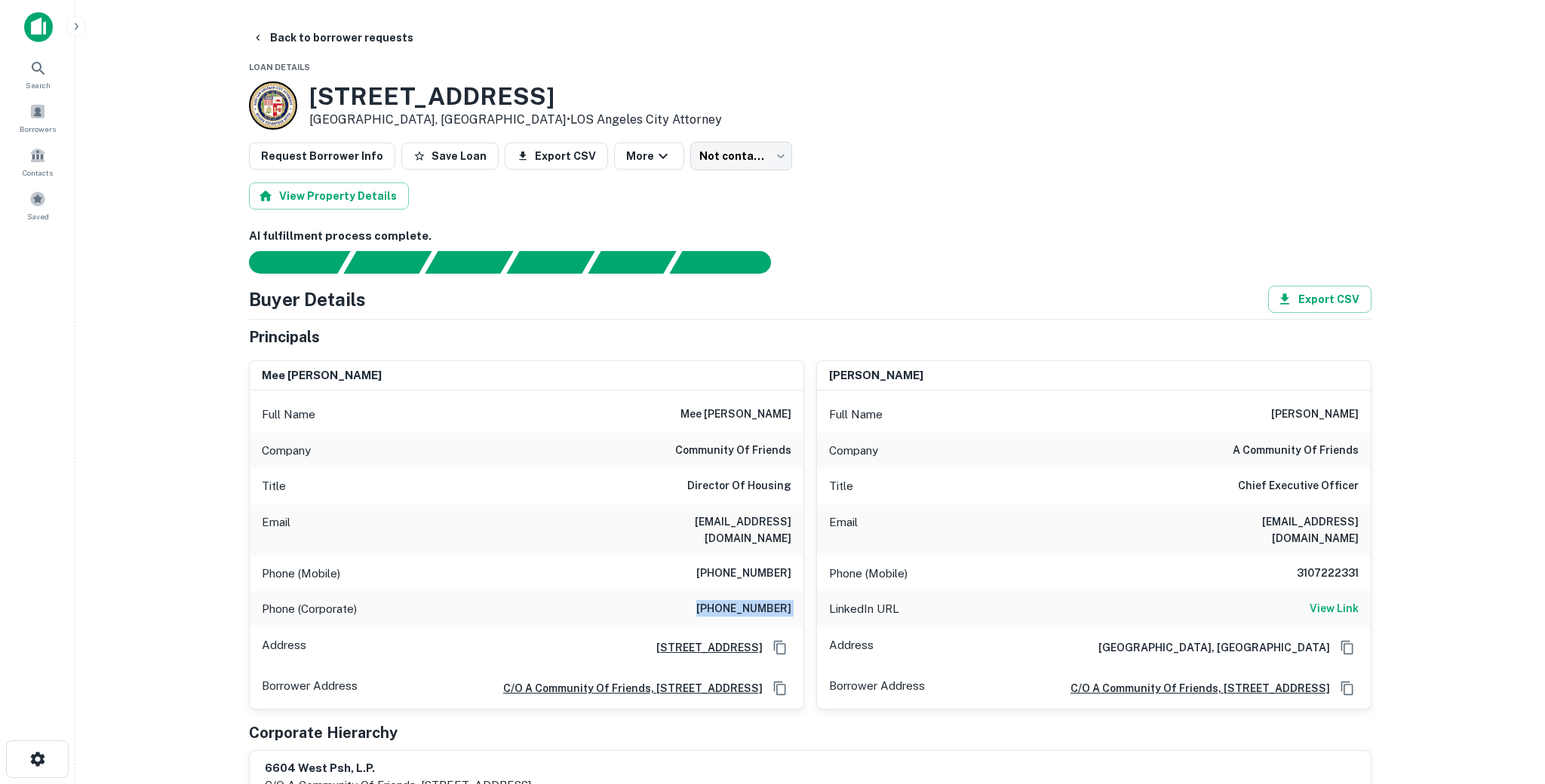
scroll to position [173, 0]
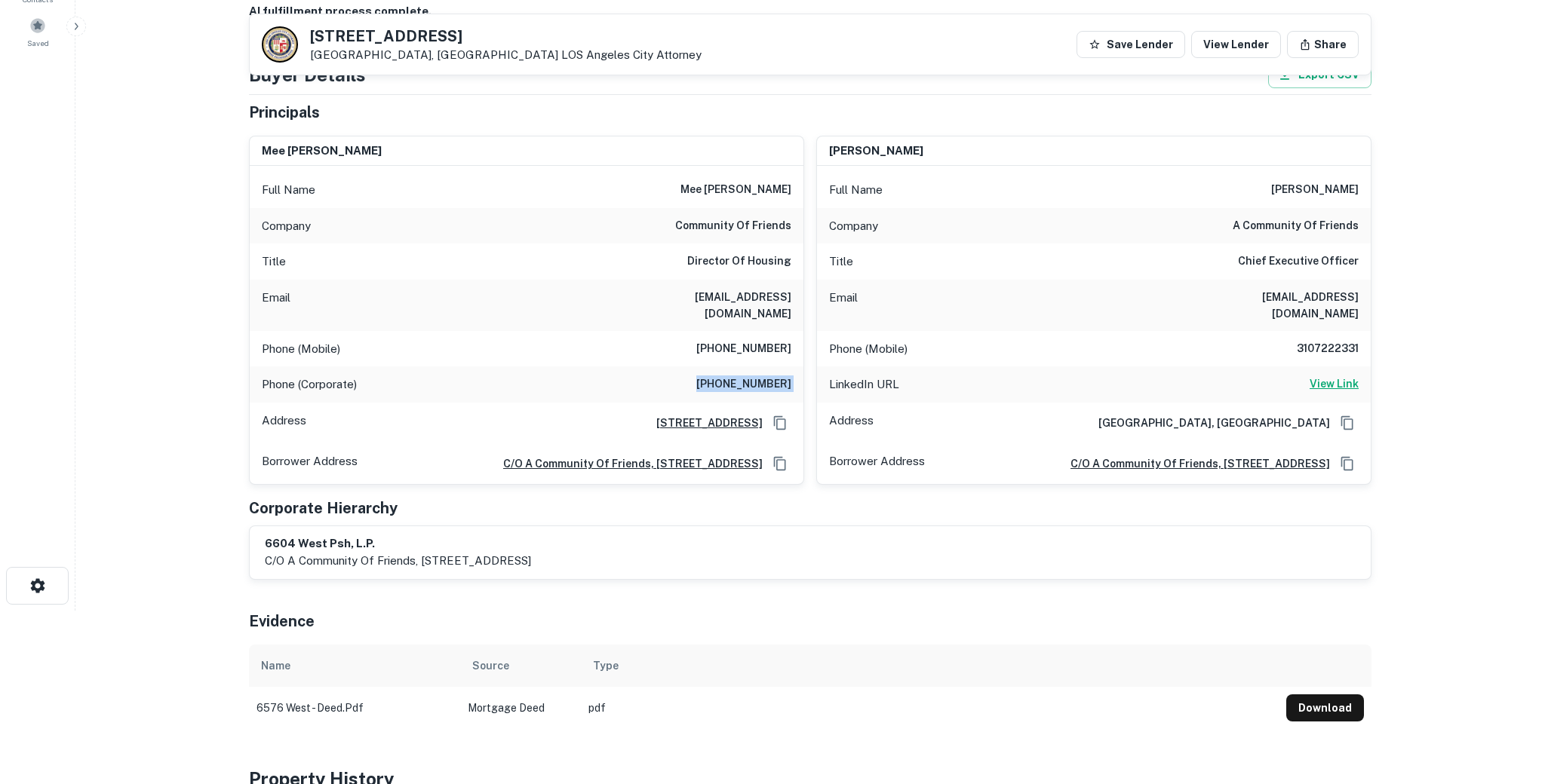
click at [1336, 375] on h6 "View Link" at bounding box center [1334, 383] width 49 height 17
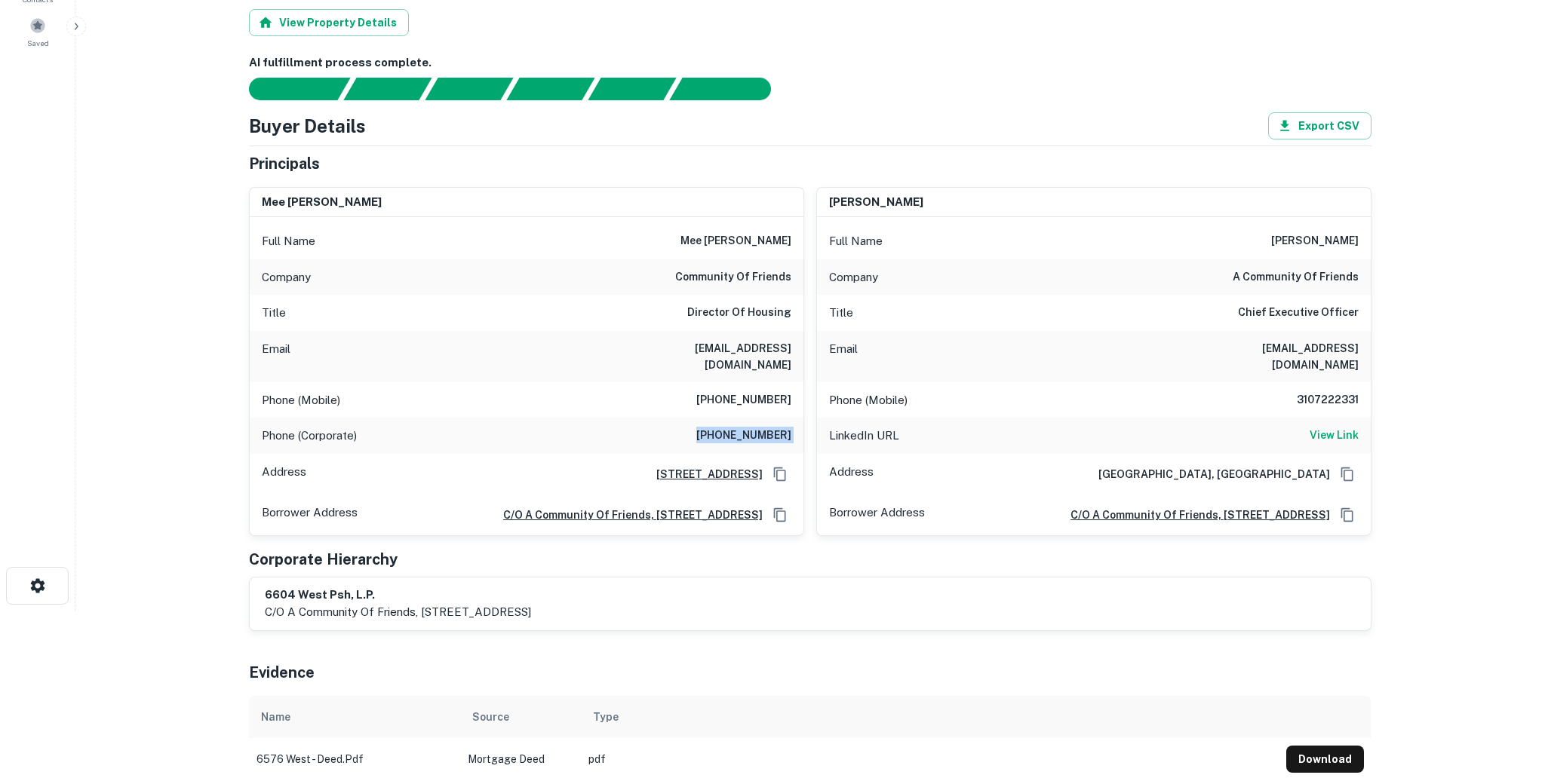
scroll to position [0, 0]
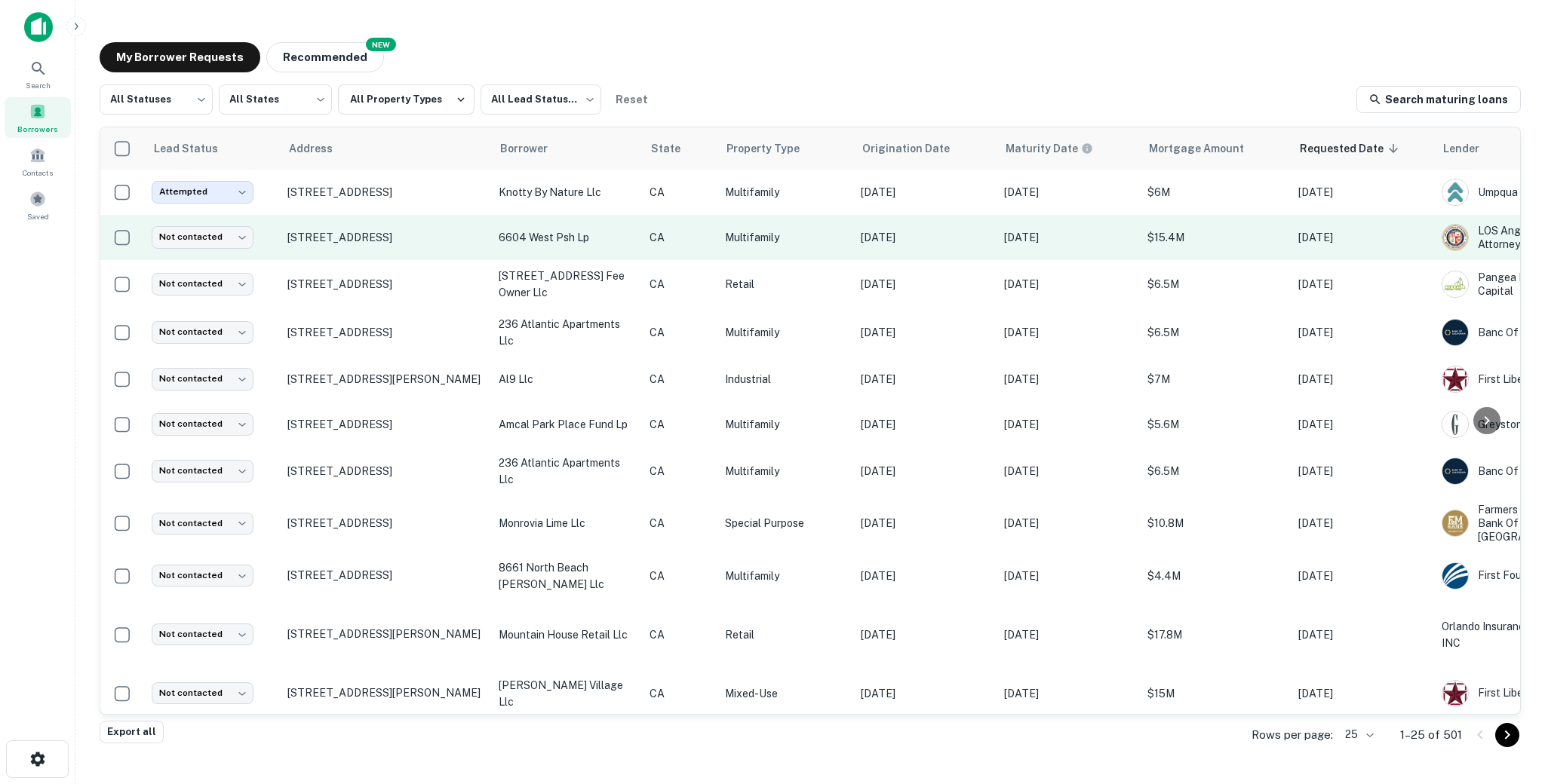
click at [345, 250] on td "[STREET_ADDRESS]" at bounding box center [385, 237] width 211 height 45
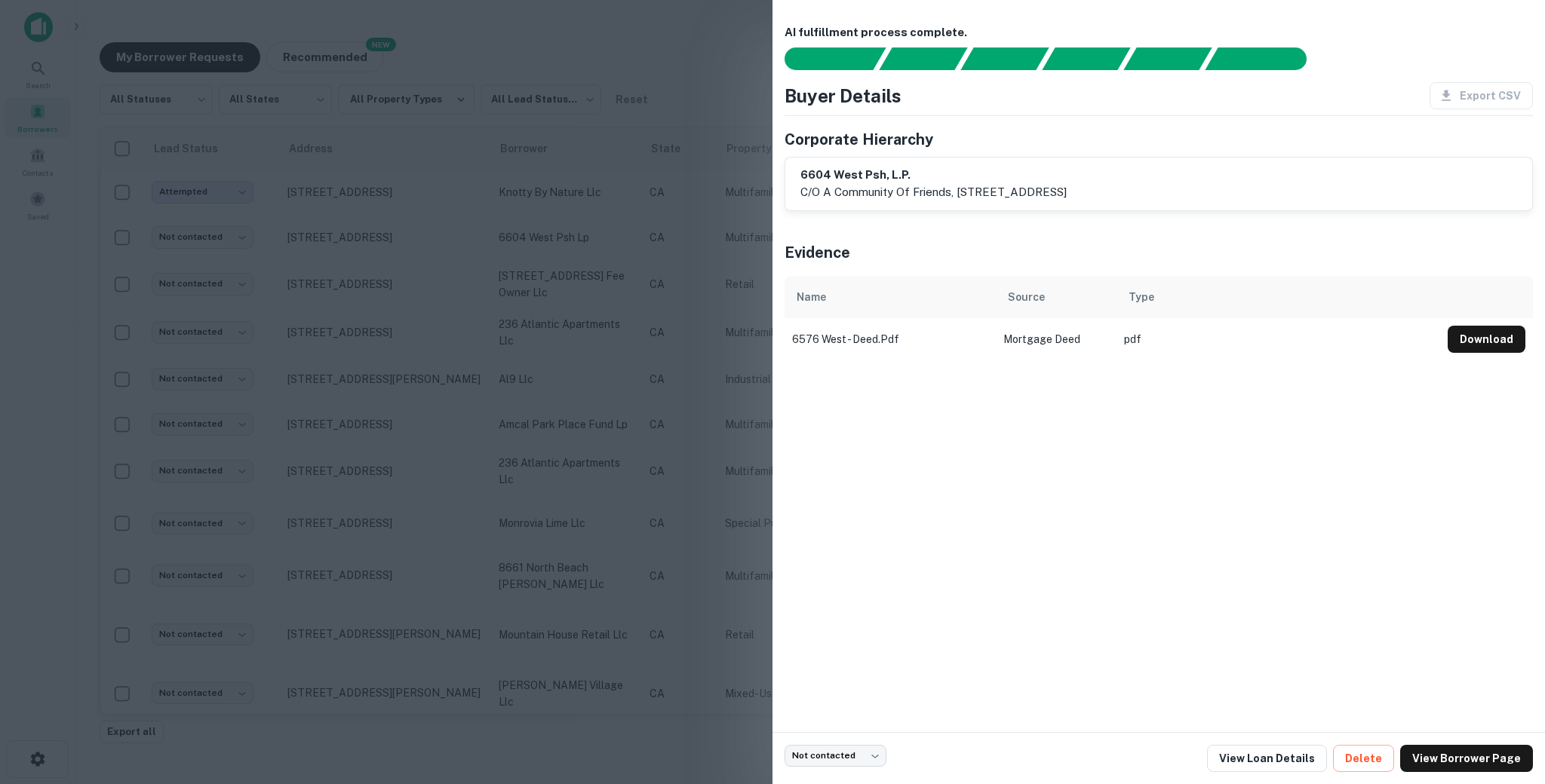
click at [562, 205] on div at bounding box center [772, 392] width 1545 height 784
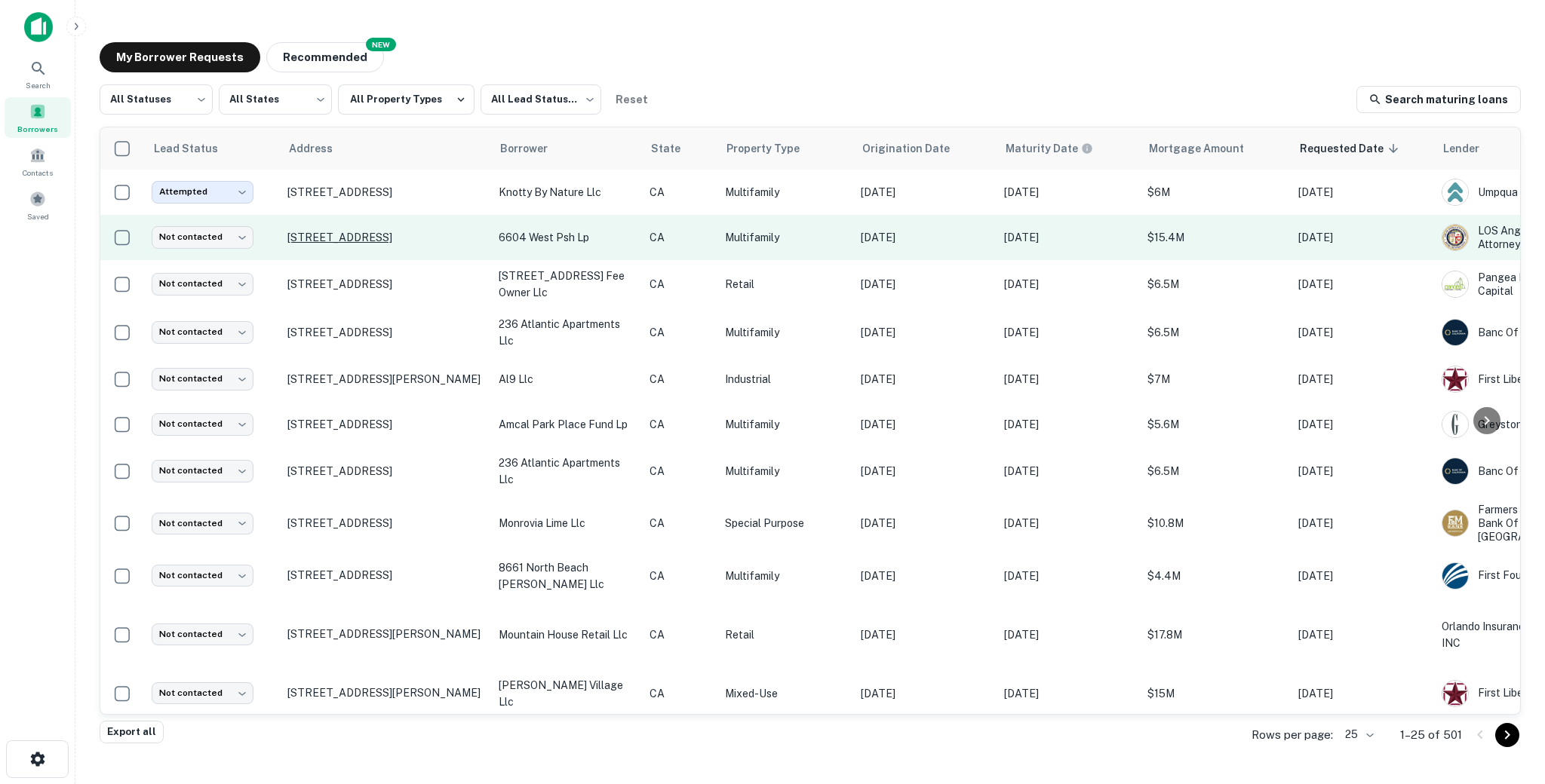
click at [346, 238] on p "[STREET_ADDRESS]" at bounding box center [385, 237] width 196 height 13
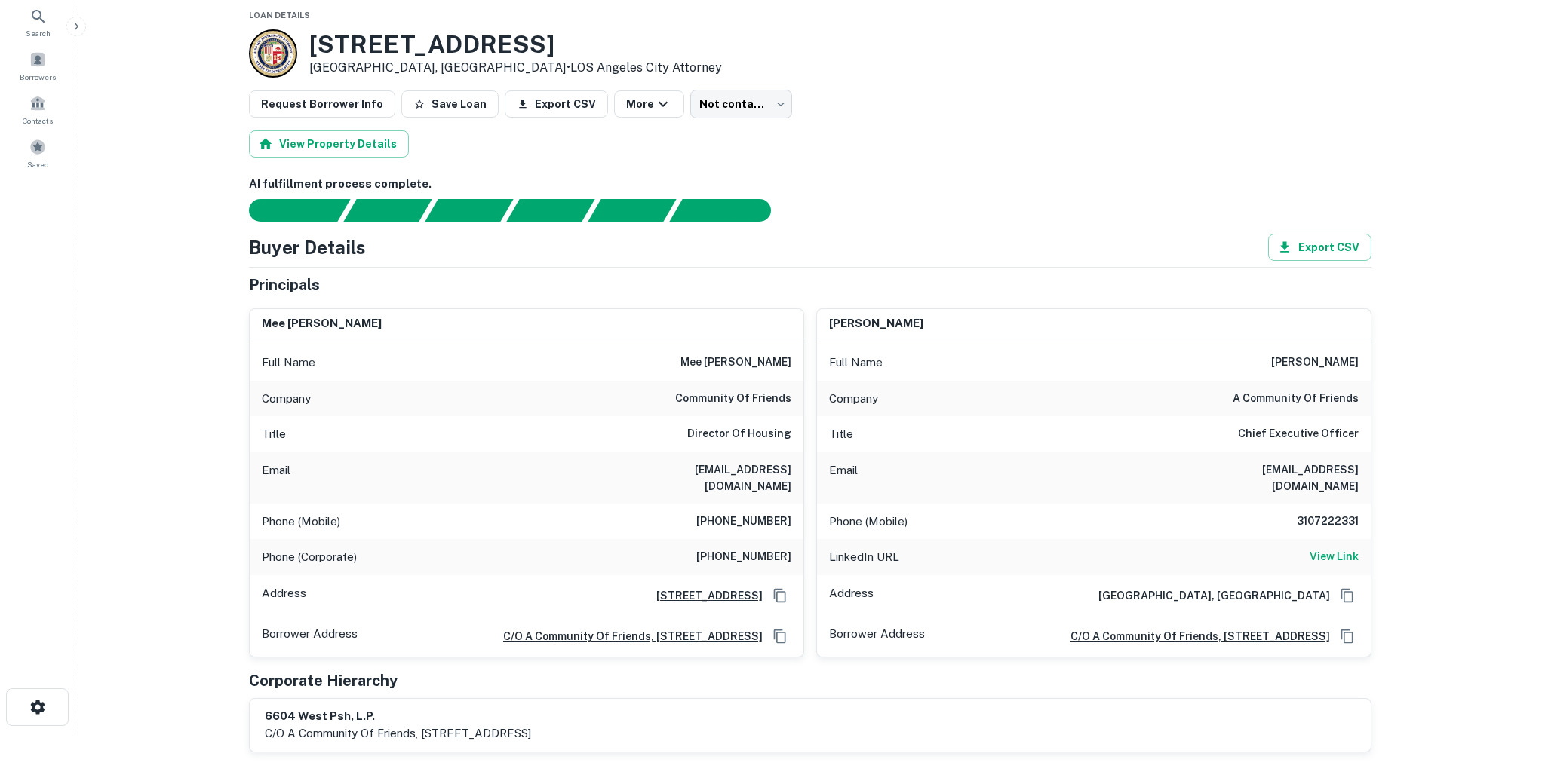
scroll to position [65, 0]
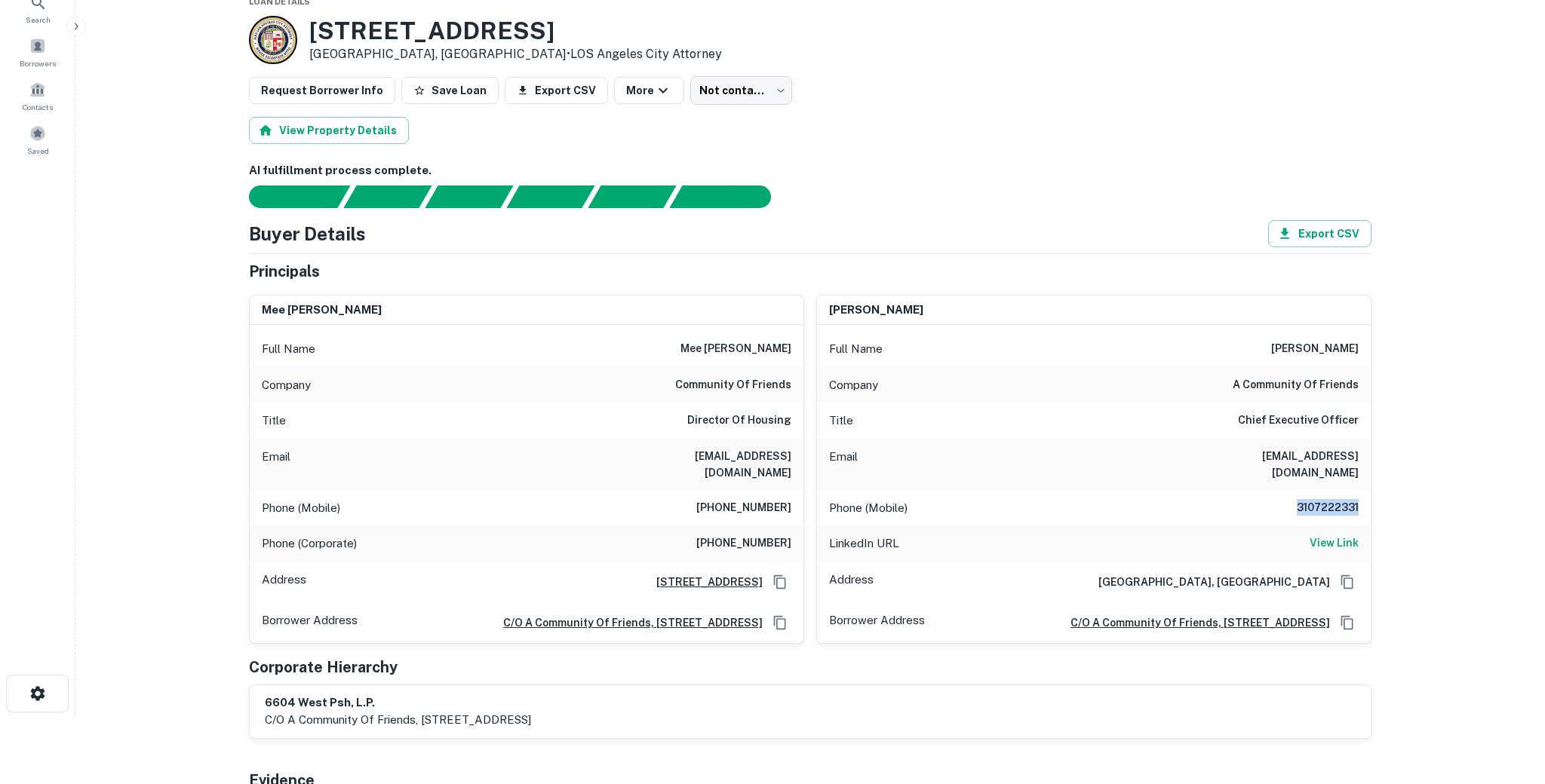
drag, startPoint x: 1293, startPoint y: 491, endPoint x: 1373, endPoint y: 491, distance: 80.0
click at [1331, 534] on h6 "View Link" at bounding box center [1334, 542] width 49 height 17
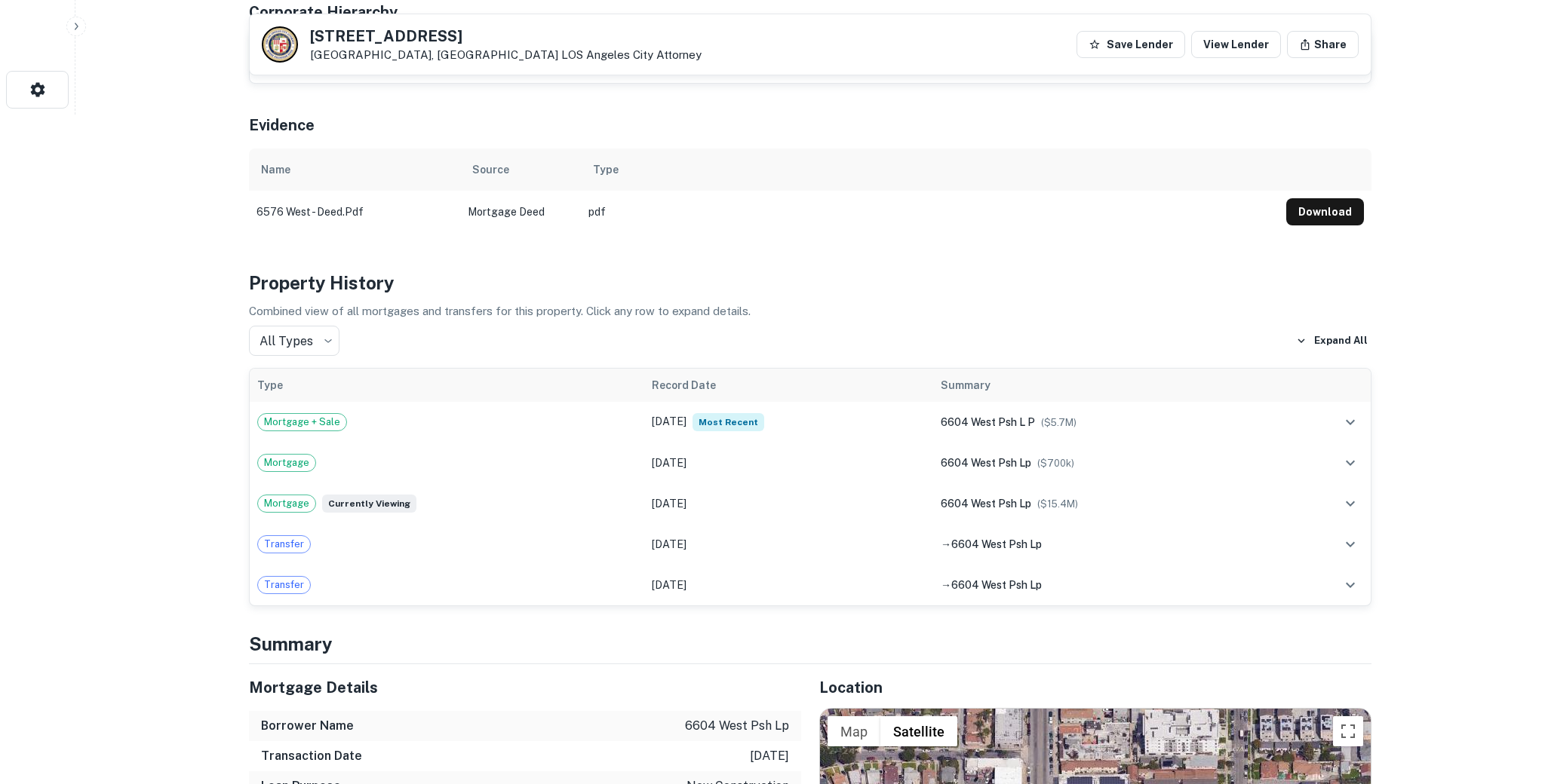
scroll to position [0, 0]
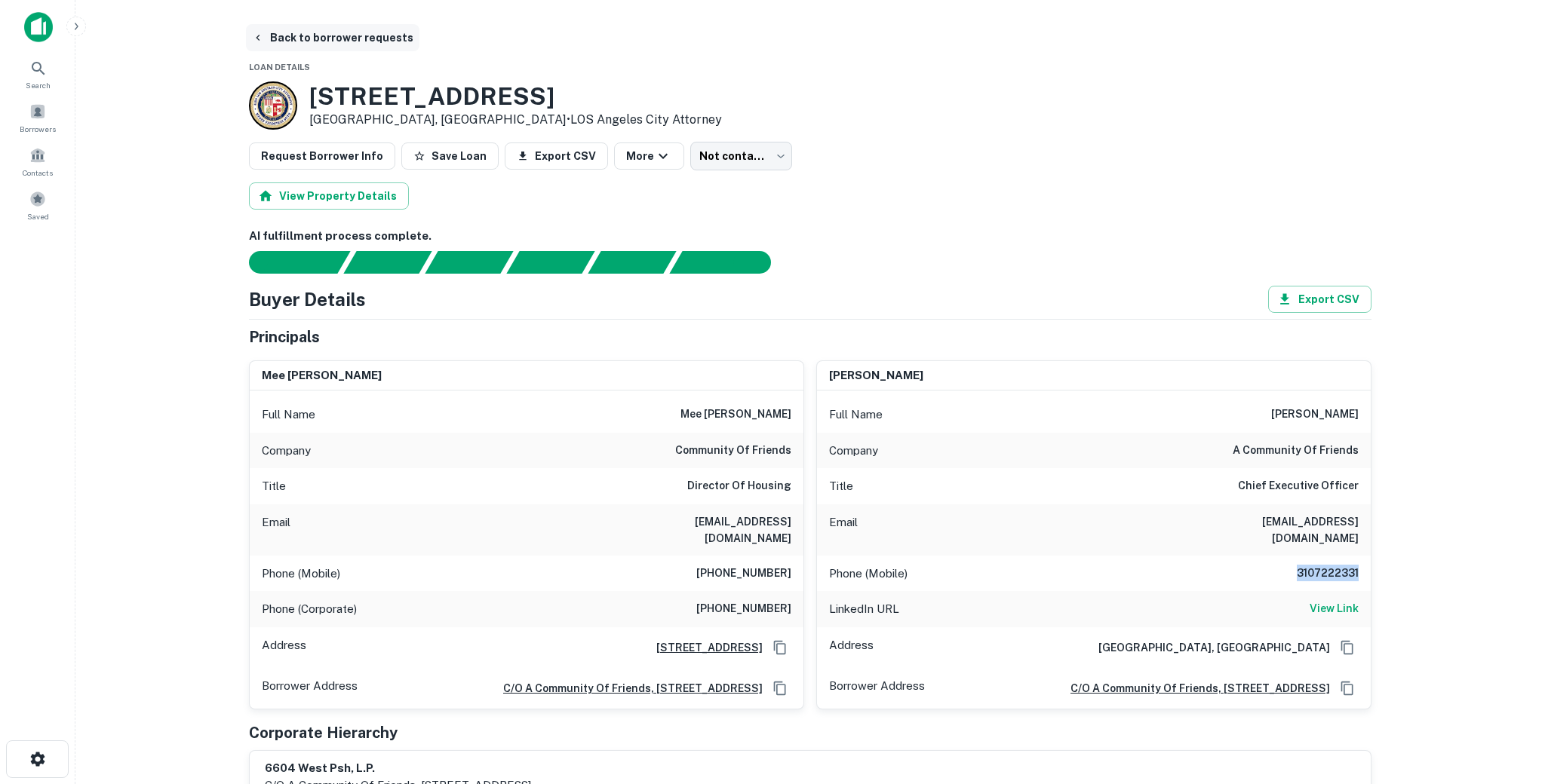
click at [302, 33] on button "Back to borrower requests" at bounding box center [332, 38] width 173 height 27
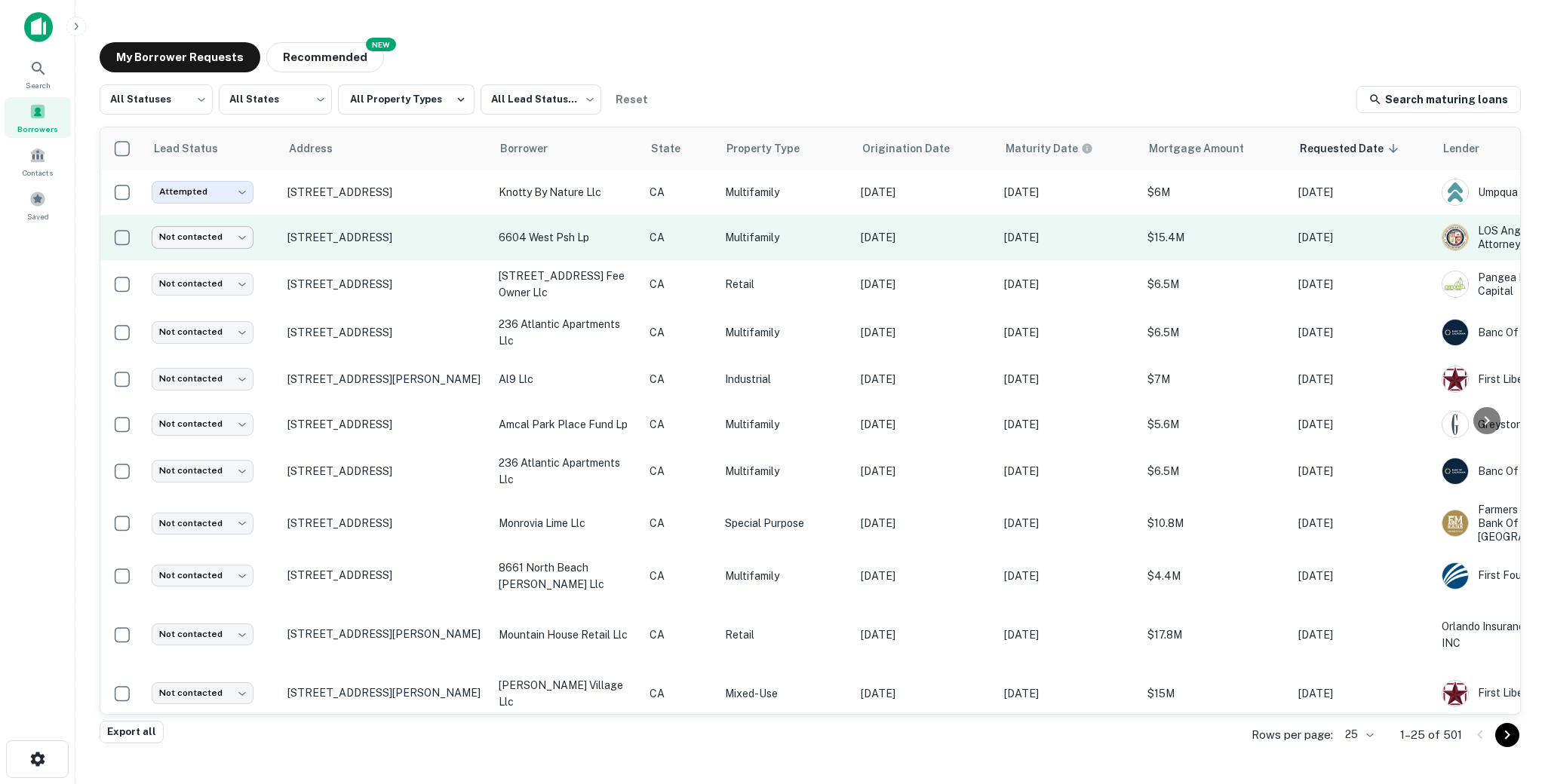
click at [219, 244] on body "Search Borrowers Contacts Saved My Borrower Requests NEW Recommended All Status…" at bounding box center [772, 392] width 1545 height 784
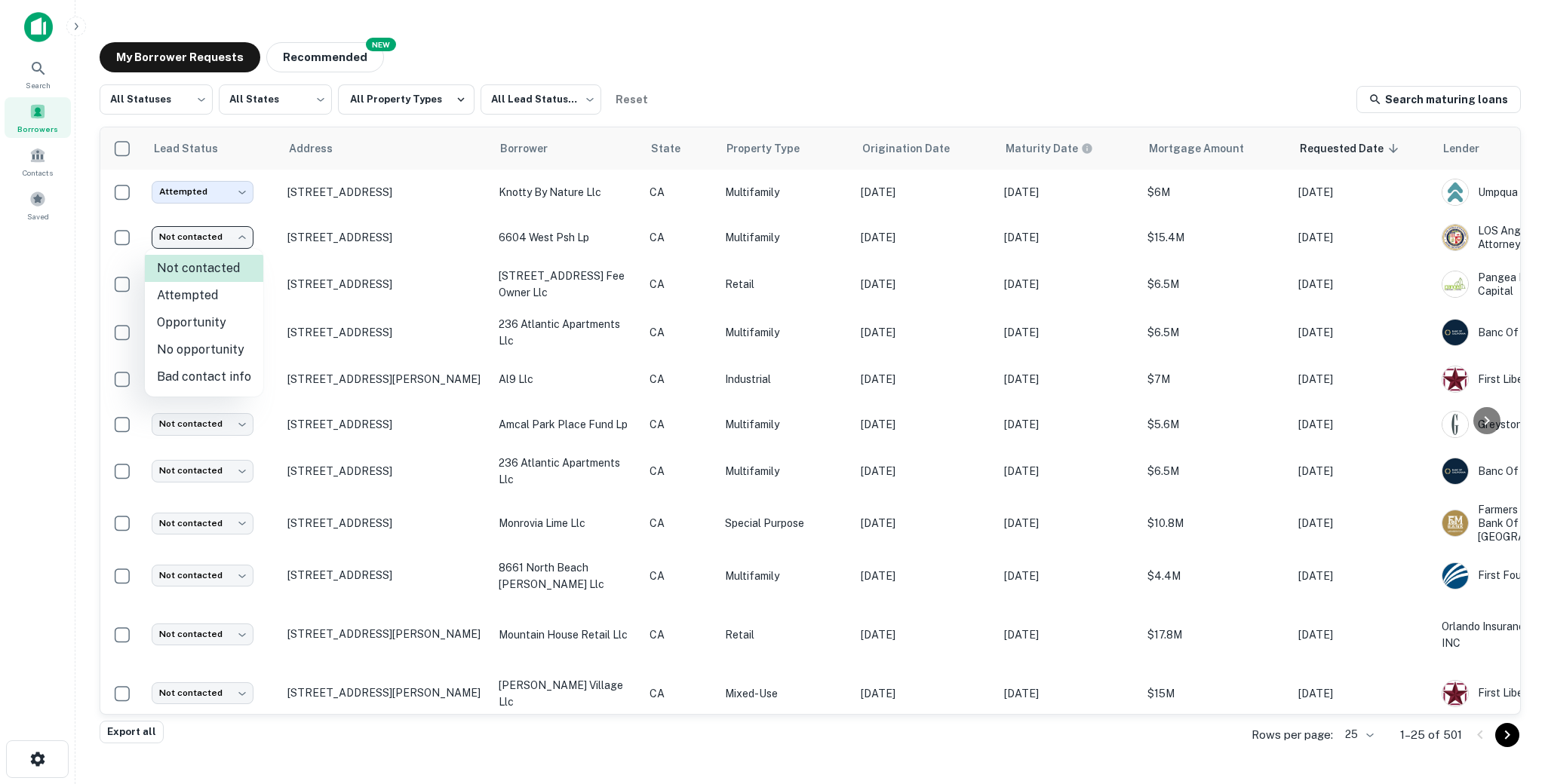
click at [183, 296] on li "Attempted" at bounding box center [204, 295] width 118 height 27
type input "*********"
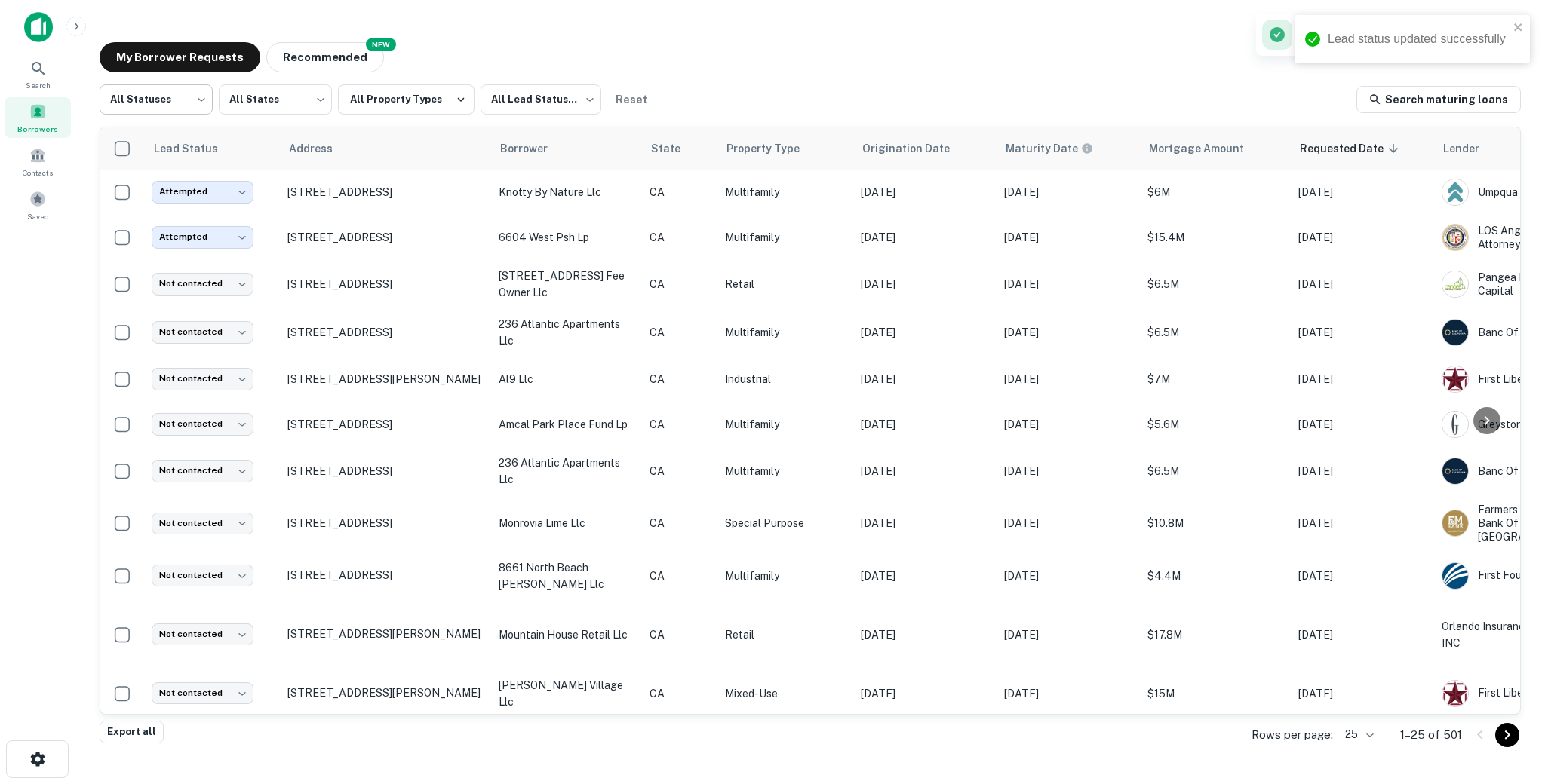
click at [190, 101] on body "Lead status updated successfully Search Borrowers Contacts Saved My Borrower Re…" at bounding box center [772, 392] width 1545 height 784
click at [658, 25] on div at bounding box center [772, 392] width 1545 height 784
click at [168, 113] on body "Search Borrowers Contacts Saved My Borrower Requests NEW Recommended All Status…" at bounding box center [772, 392] width 1545 height 784
click at [134, 190] on li "Fulfilled" at bounding box center [156, 193] width 113 height 27
type input "*********"
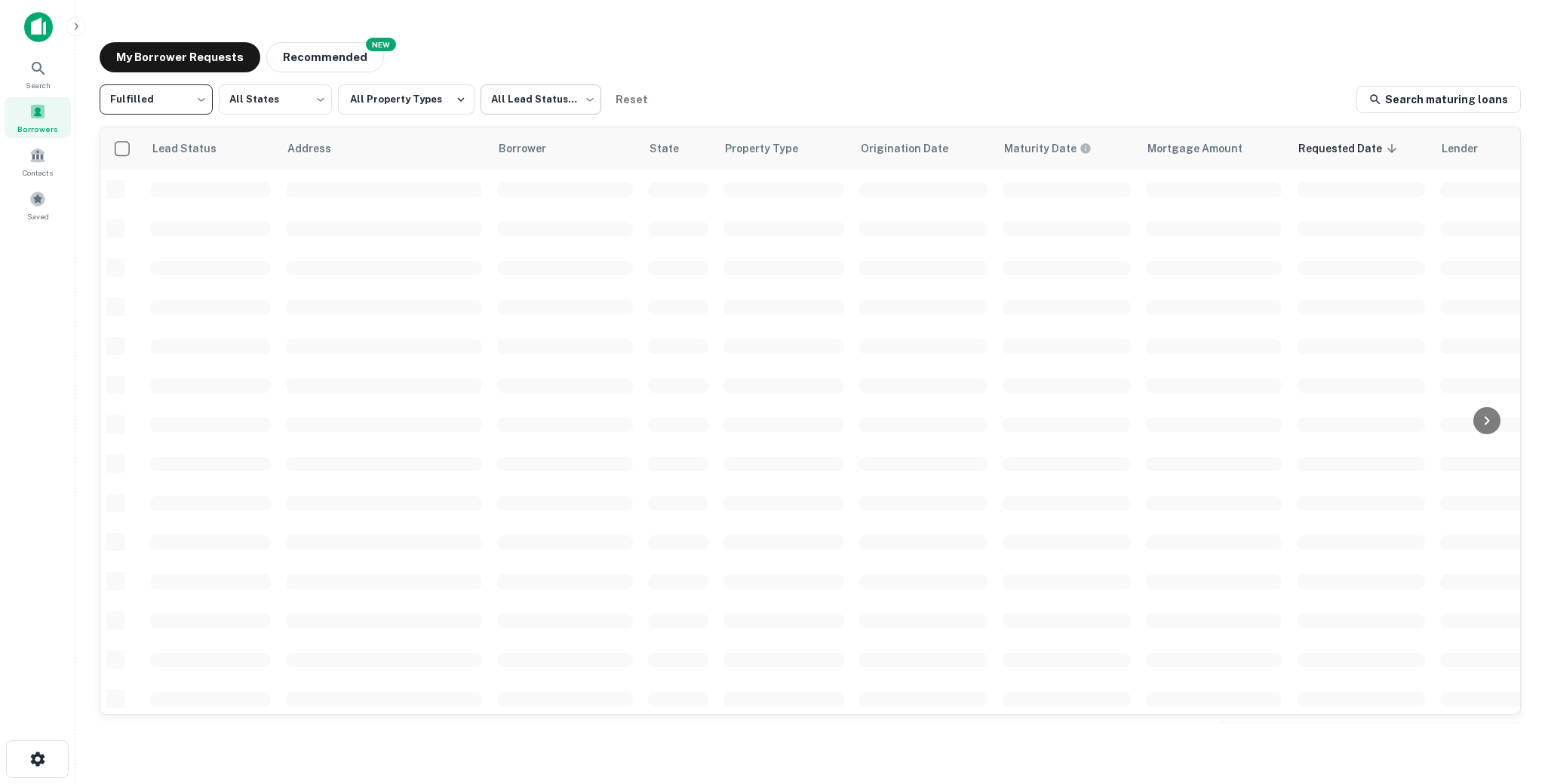
click at [530, 107] on body "Search Borrowers Contacts Saved My Borrower Requests NEW Recommended Fulfilled …" at bounding box center [772, 392] width 1545 height 784
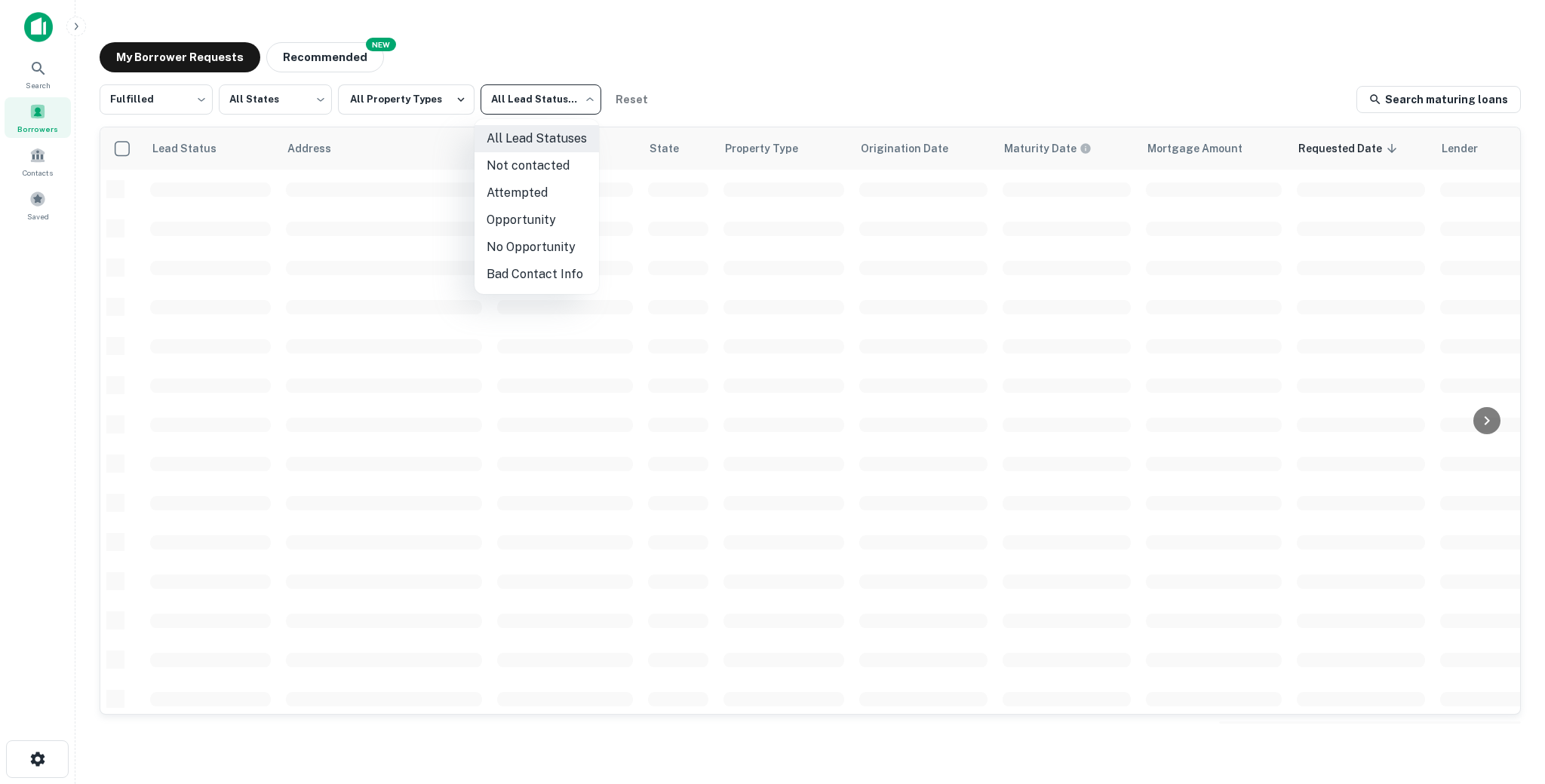
click at [519, 169] on li "Not contacted" at bounding box center [537, 165] width 124 height 27
type input "****"
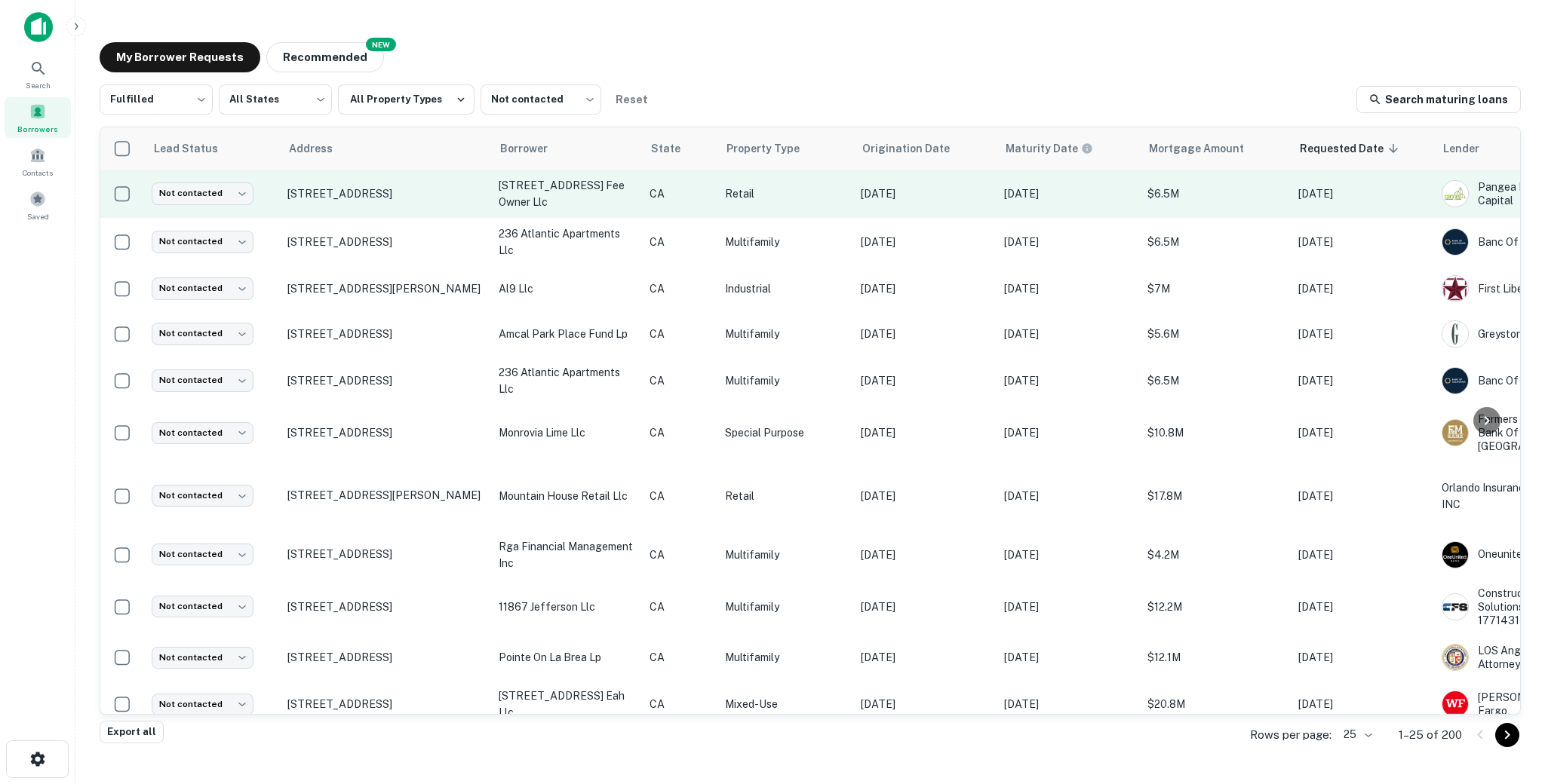
click at [332, 204] on td "[STREET_ADDRESS]" at bounding box center [385, 194] width 211 height 48
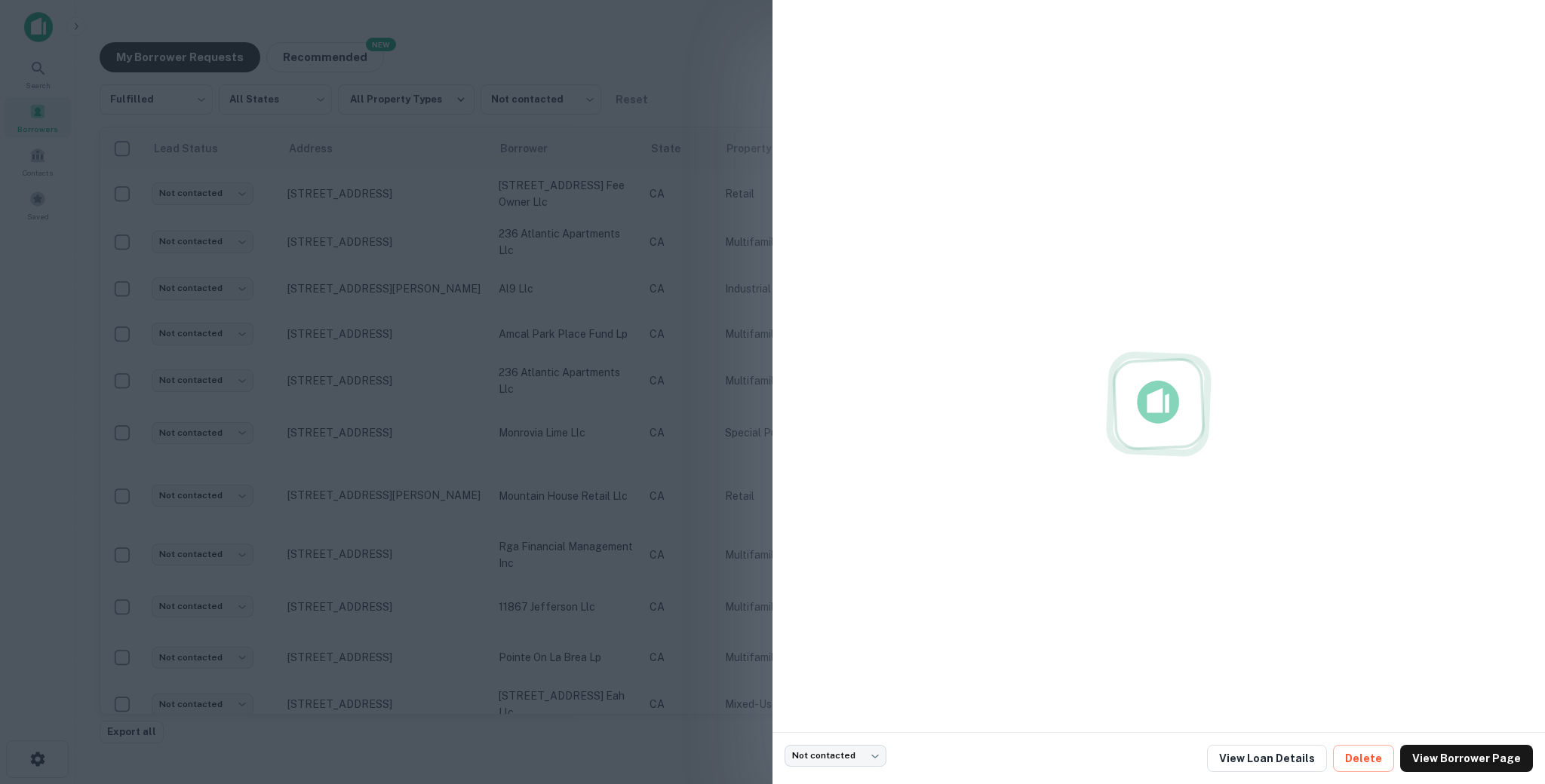
click at [613, 144] on div at bounding box center [772, 392] width 1545 height 784
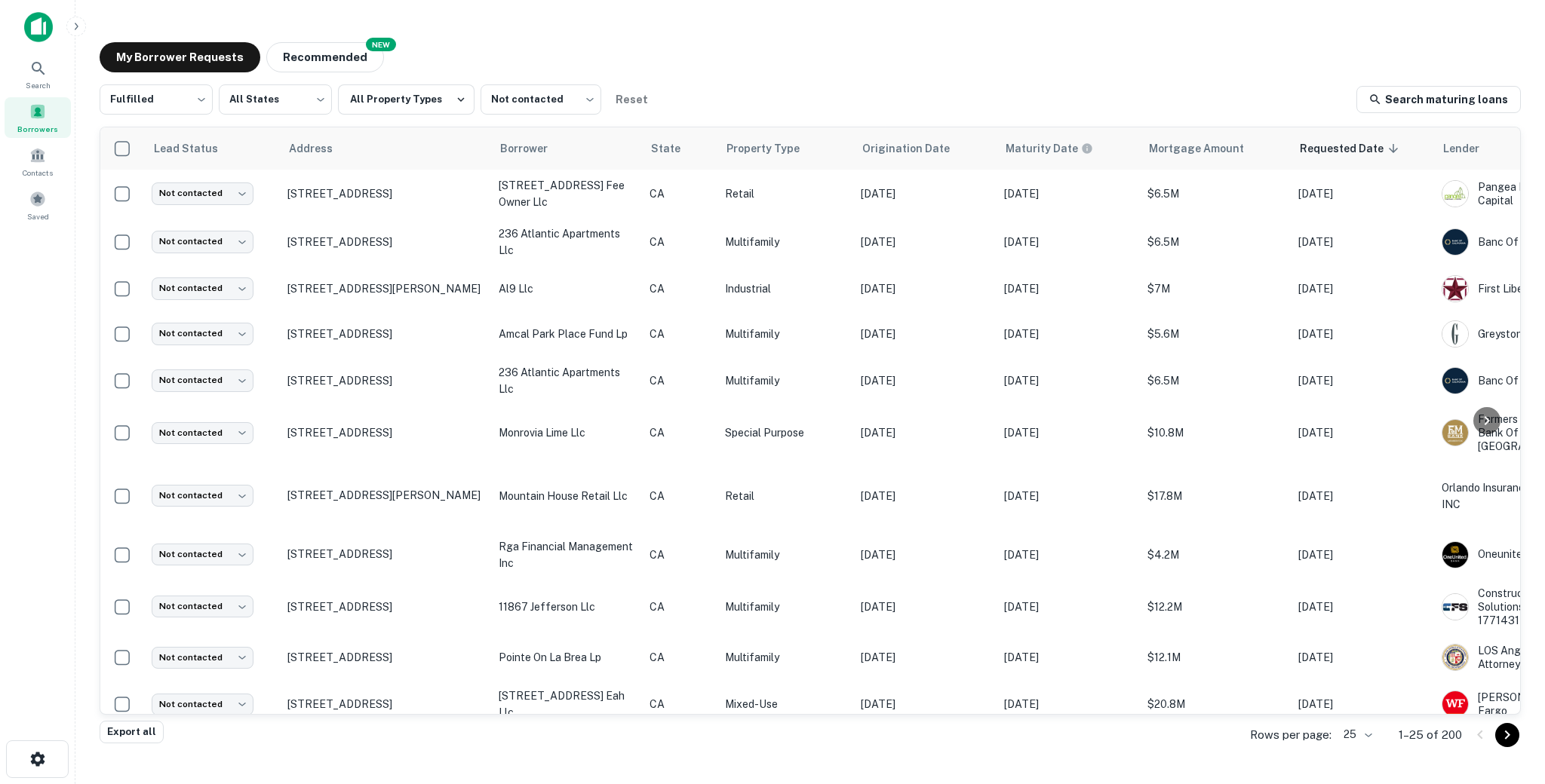
click at [644, 72] on div "My Borrower Requests NEW Recommended" at bounding box center [810, 57] width 1421 height 30
